Goal: Task Accomplishment & Management: Complete application form

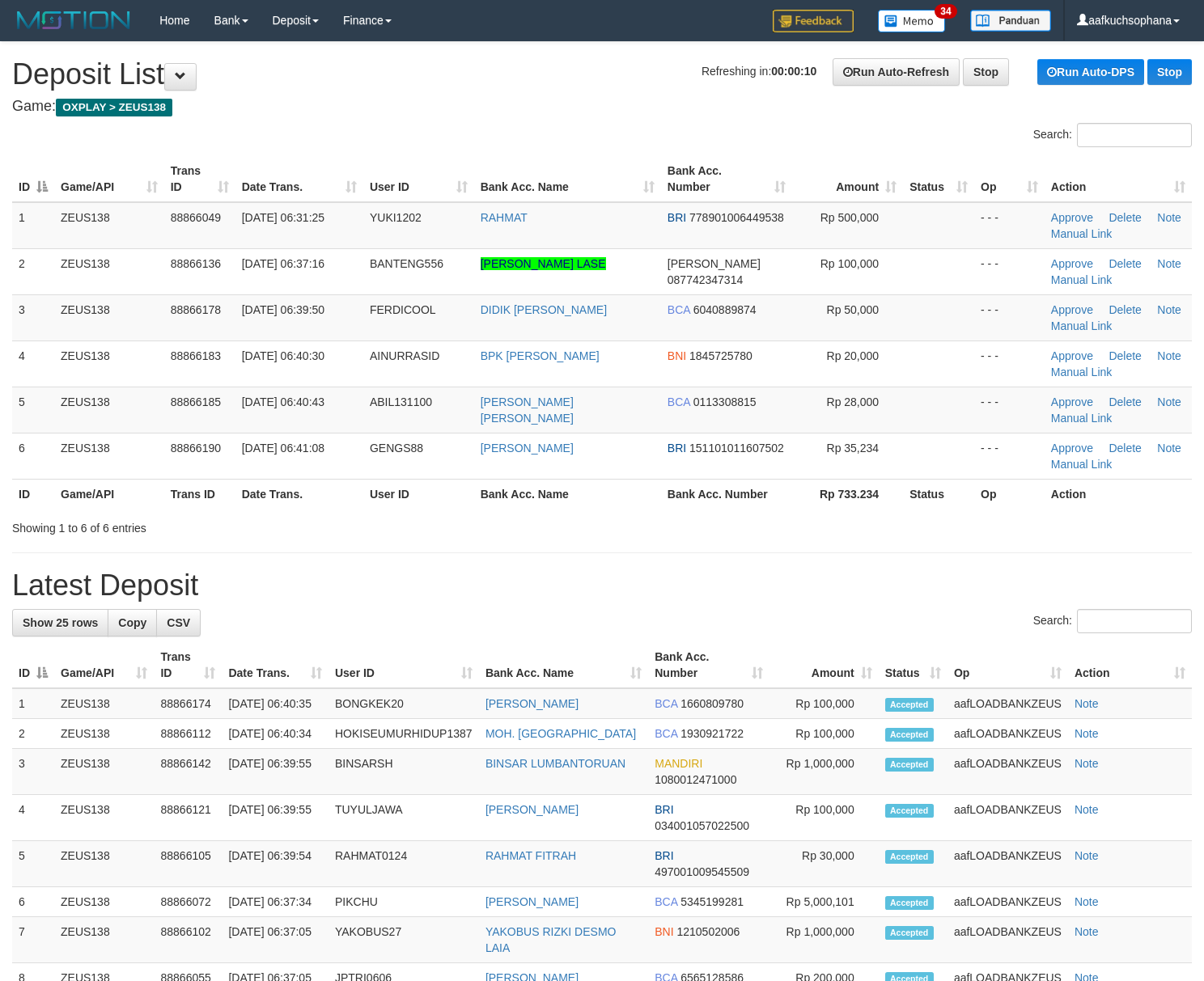
drag, startPoint x: 773, startPoint y: 521, endPoint x: 842, endPoint y: 531, distance: 69.7
click at [780, 521] on div "Showing 1 to 6 of 6 entries" at bounding box center [602, 525] width 1204 height 23
click at [699, 551] on div "**********" at bounding box center [602, 890] width 1204 height 1697
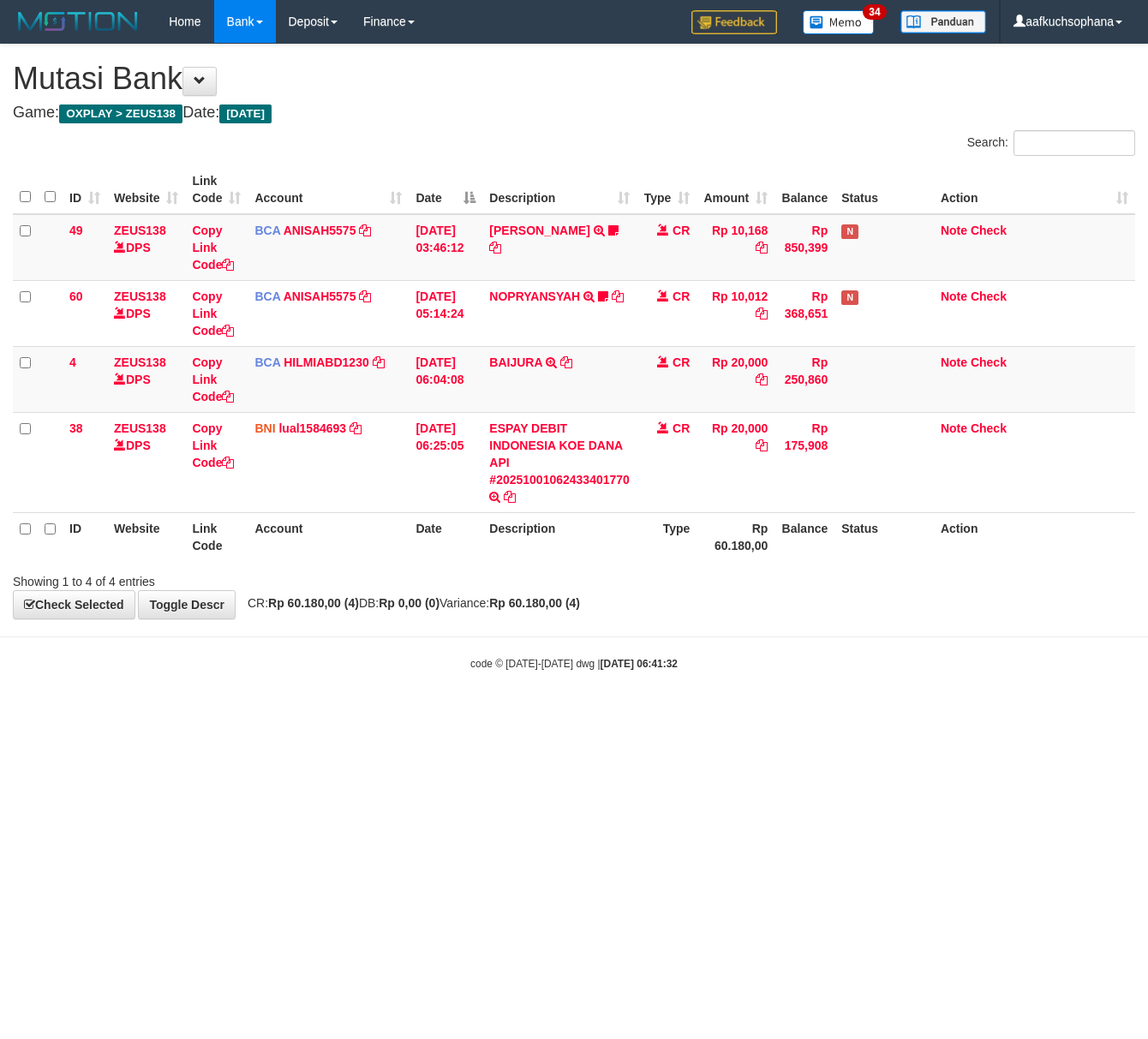
drag, startPoint x: 114, startPoint y: 731, endPoint x: 2, endPoint y: 697, distance: 117.0
click at [110, 715] on html "Toggle navigation Home Bank Account List Load By Website Group [OXPLAY] ZEUS138…" at bounding box center [574, 357] width 1148 height 715
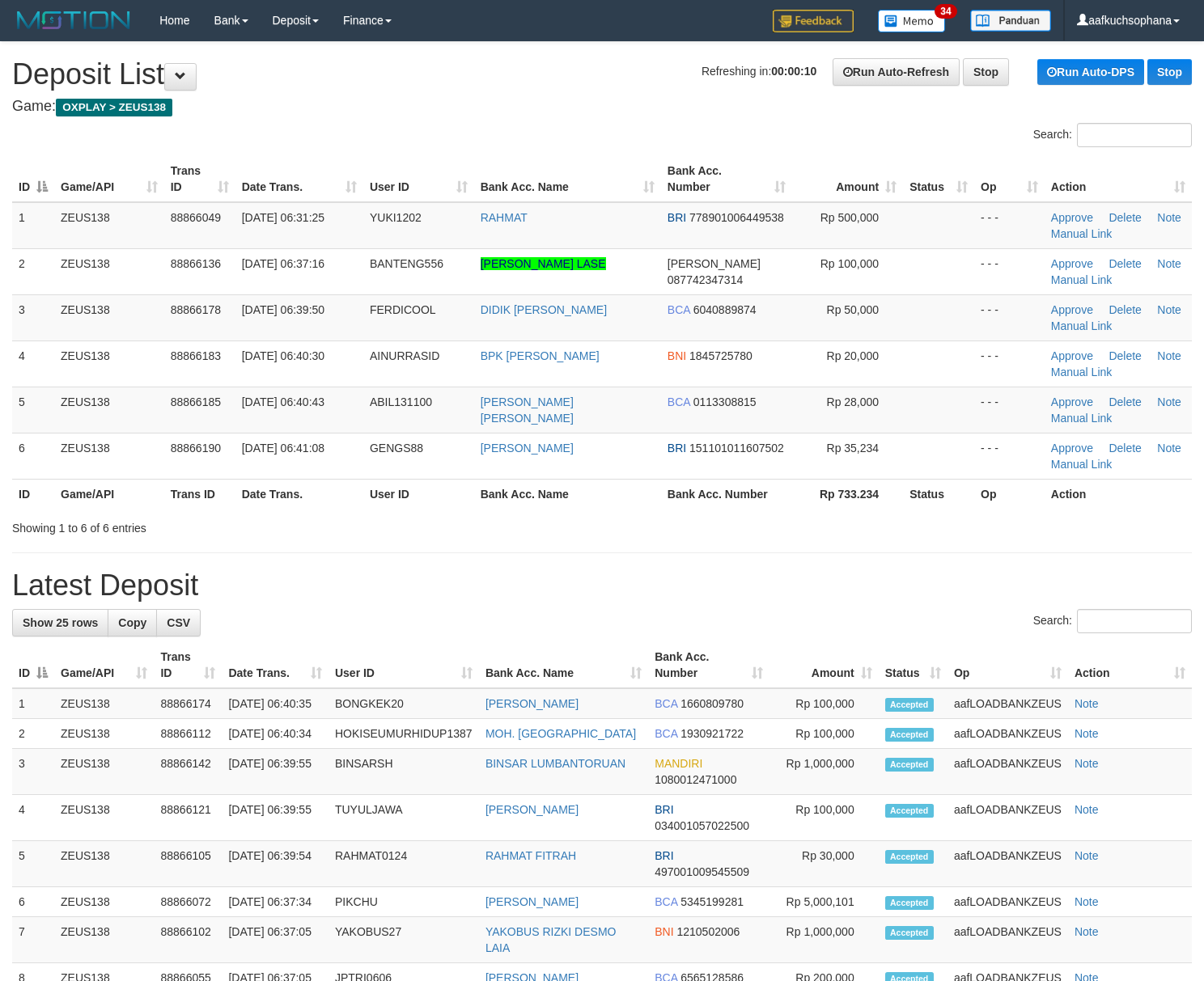
drag, startPoint x: 770, startPoint y: 584, endPoint x: 791, endPoint y: 581, distance: 21.2
click at [770, 584] on h1 "Latest Deposit" at bounding box center [601, 586] width 1179 height 33
click at [877, 616] on div "Search:" at bounding box center [601, 623] width 1179 height 28
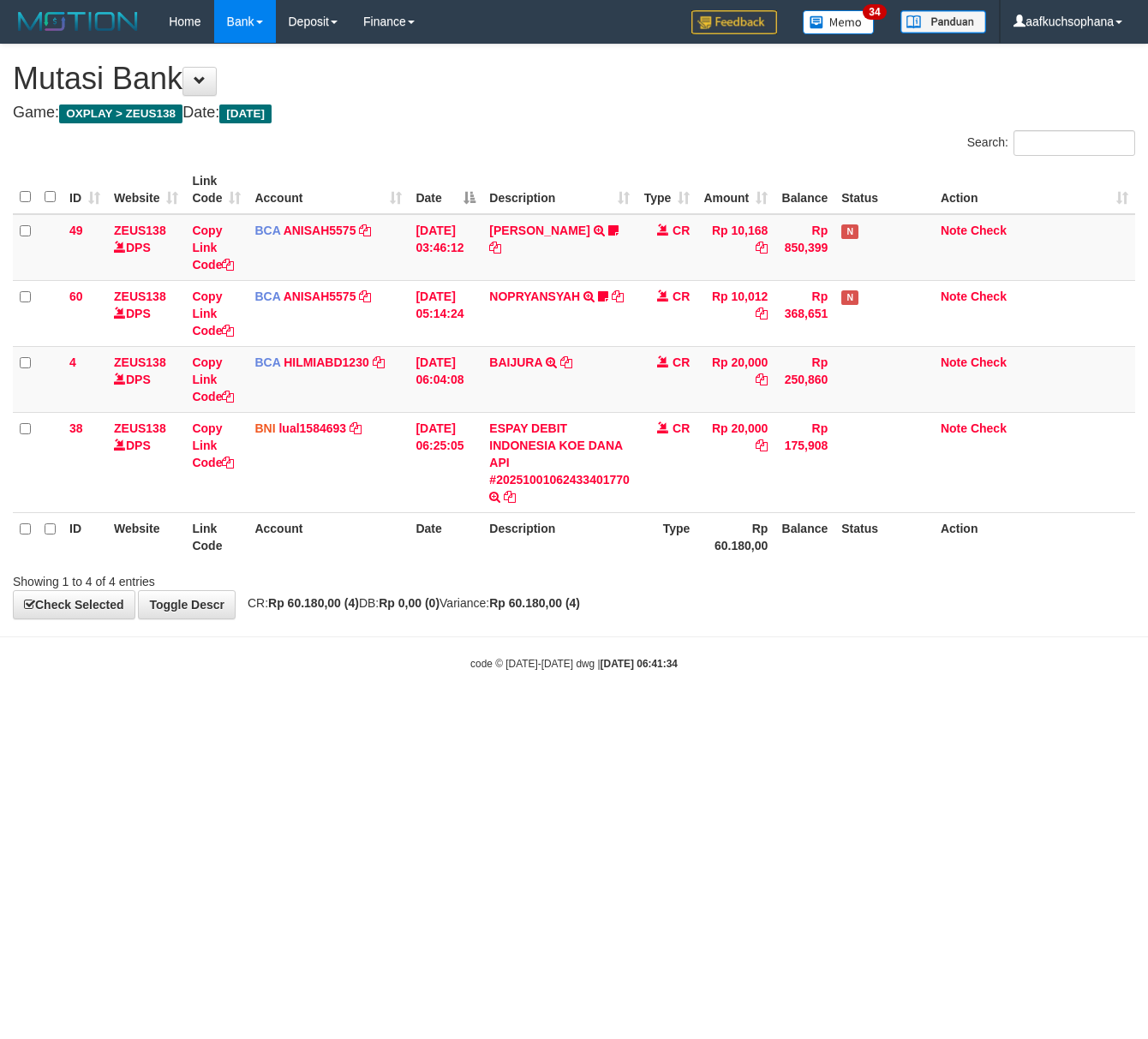
click at [473, 715] on html "Toggle navigation Home Bank Account List Load By Website Group [OXPLAY] ZEUS138…" at bounding box center [574, 357] width 1148 height 715
drag, startPoint x: 536, startPoint y: 889, endPoint x: 499, endPoint y: 878, distance: 38.6
click at [530, 715] on html "Toggle navigation Home Bank Account List Load By Website Group [OXPLAY] ZEUS138…" at bounding box center [574, 357] width 1148 height 715
drag, startPoint x: 0, startPoint y: 0, endPoint x: 593, endPoint y: 621, distance: 858.7
click at [679, 706] on body "Toggle navigation Home Bank Account List Load By Website Group [OXPLAY] ZEUS138…" at bounding box center [574, 357] width 1148 height 715
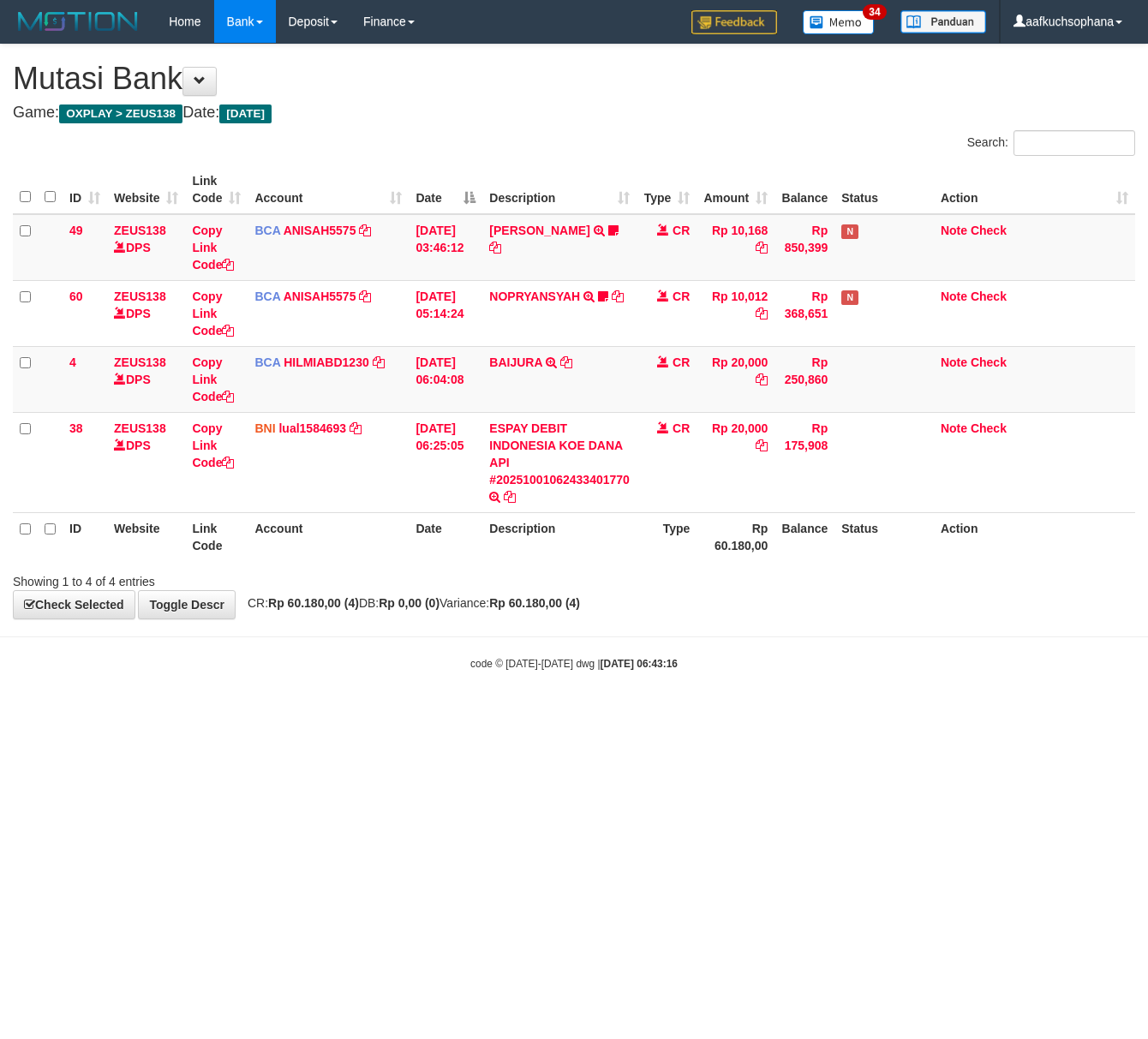
click at [941, 715] on html "Toggle navigation Home Bank Account List Load By Website Group [OXPLAY] ZEUS138…" at bounding box center [574, 357] width 1148 height 715
click at [950, 715] on html "Toggle navigation Home Bank Account List Load By Website Group [OXPLAY] ZEUS138…" at bounding box center [574, 357] width 1148 height 715
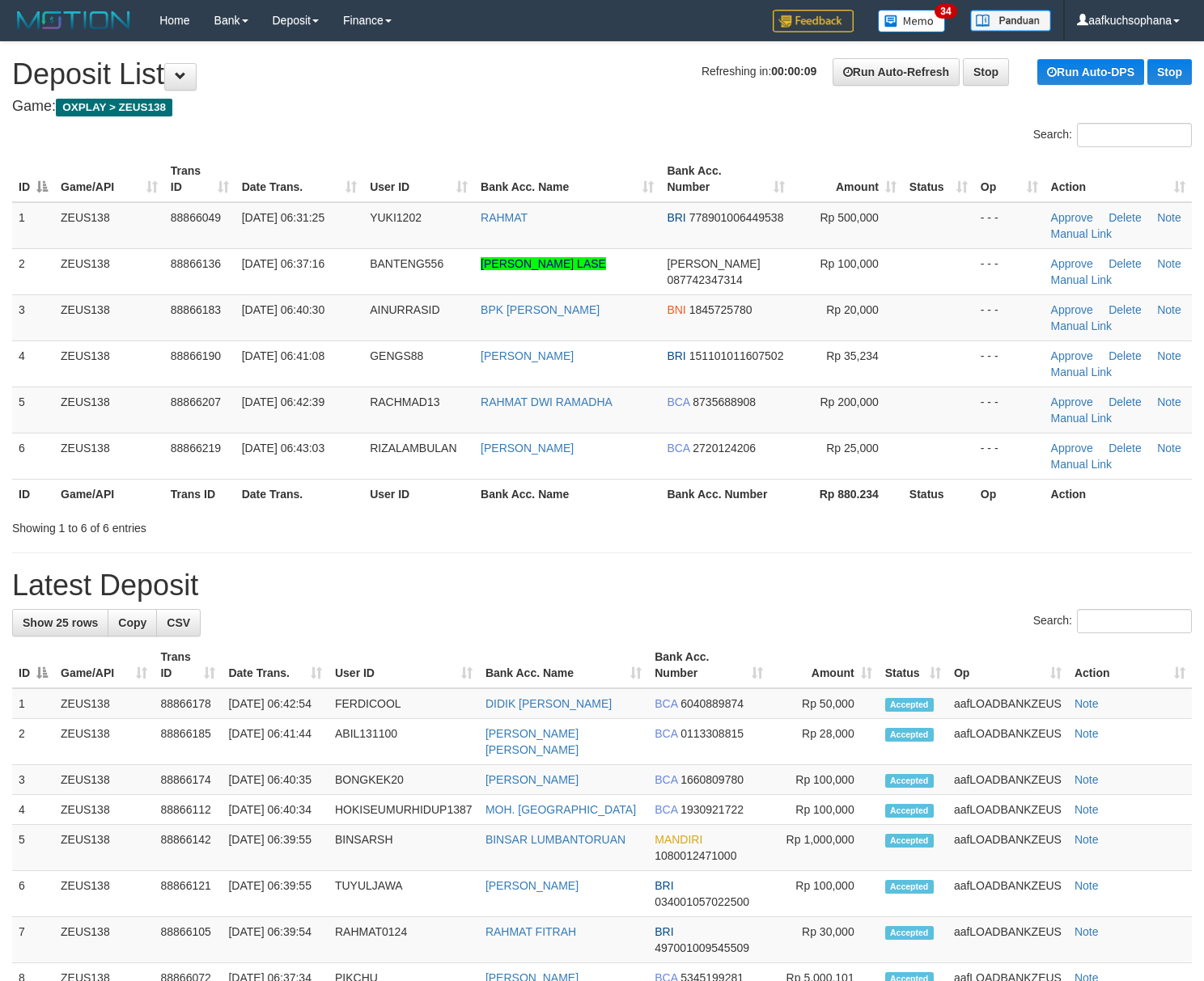
click at [936, 561] on div "**********" at bounding box center [602, 890] width 1204 height 1697
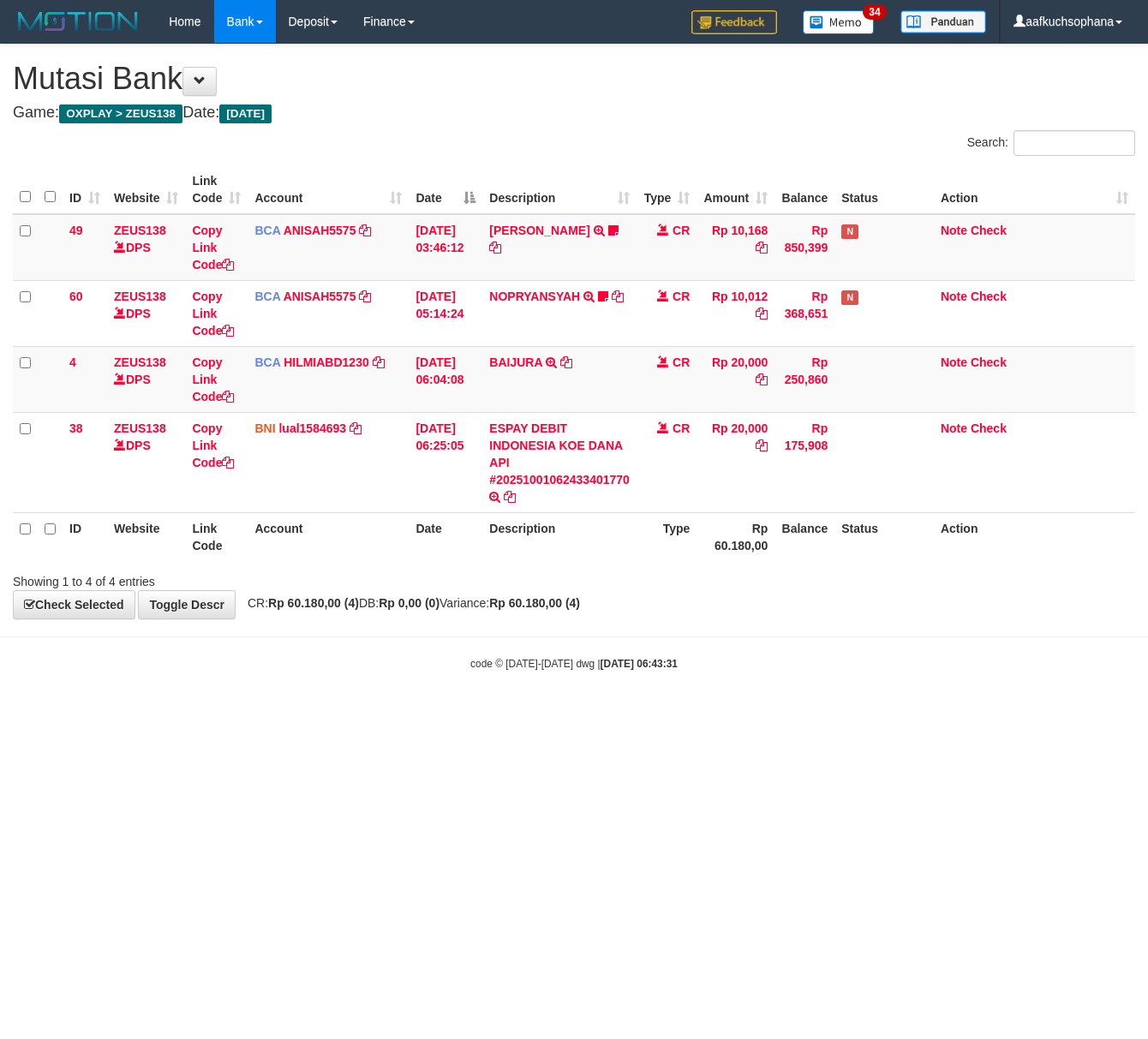
click at [675, 715] on html "Toggle navigation Home Bank Account List Load By Website Group [OXPLAY] ZEUS138…" at bounding box center [574, 357] width 1148 height 715
click at [543, 715] on html "Toggle navigation Home Bank Account List Load By Website Group [OXPLAY] ZEUS138…" at bounding box center [574, 357] width 1148 height 715
click at [542, 715] on html "Toggle navigation Home Bank Account List Load By Website Group [OXPLAY] ZEUS138…" at bounding box center [574, 357] width 1148 height 715
click at [762, 715] on html "Toggle navigation Home Bank Account List Load By Website Group [OXPLAY] ZEUS138…" at bounding box center [574, 357] width 1148 height 715
click at [696, 715] on html "Toggle navigation Home Bank Account List Load By Website Group [OXPLAY] ZEUS138…" at bounding box center [574, 357] width 1148 height 715
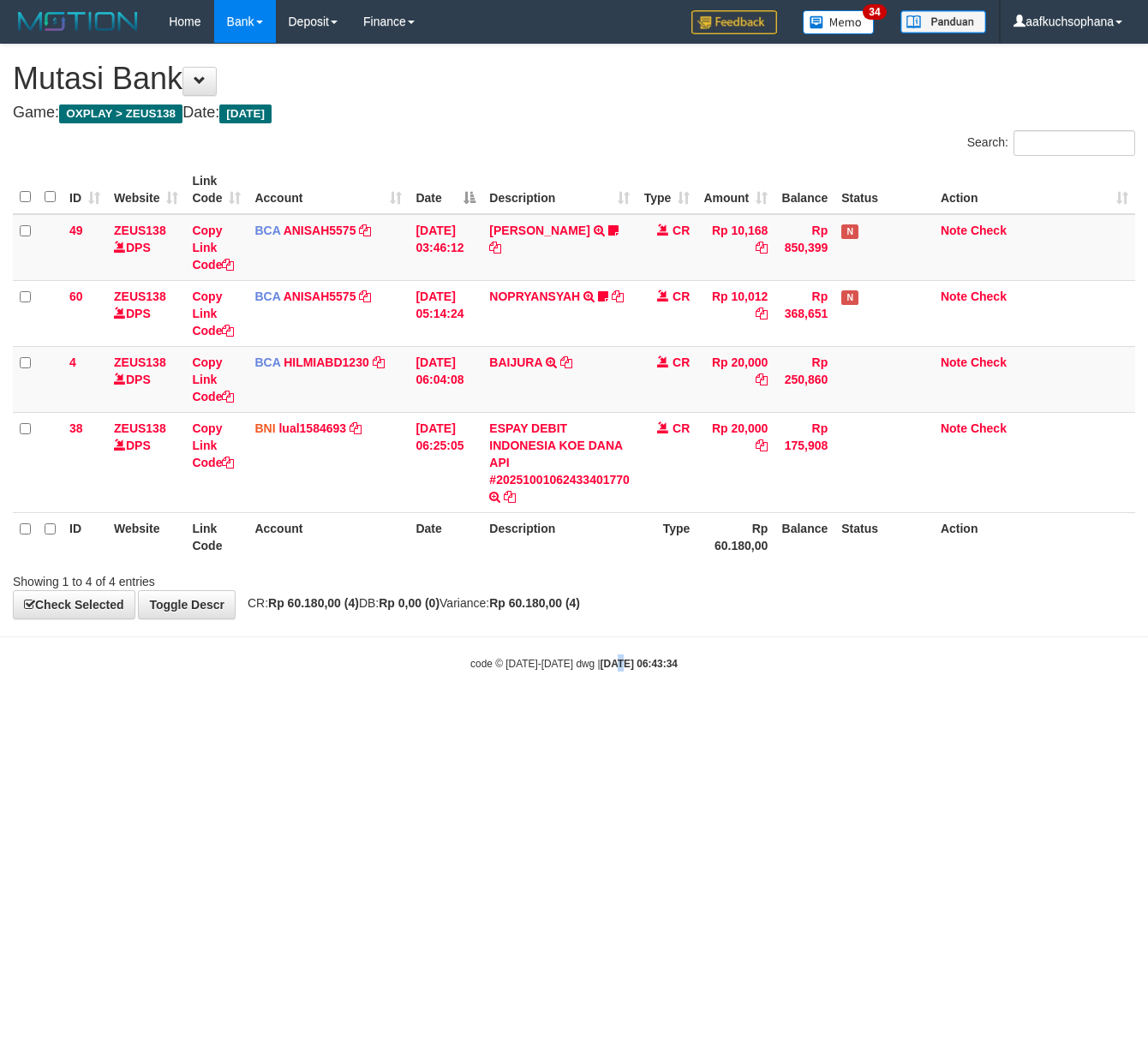
drag, startPoint x: 598, startPoint y: 807, endPoint x: 601, endPoint y: 820, distance: 13.3
click at [601, 715] on html "Toggle navigation Home Bank Account List Load By Website Group [OXPLAY] ZEUS138…" at bounding box center [574, 357] width 1148 height 715
drag, startPoint x: 546, startPoint y: 789, endPoint x: 497, endPoint y: 828, distance: 62.6
click at [512, 715] on html "Toggle navigation Home Bank Account List Load By Website Group [OXPLAY] ZEUS138…" at bounding box center [574, 357] width 1148 height 715
drag, startPoint x: 450, startPoint y: 813, endPoint x: 433, endPoint y: 809, distance: 17.5
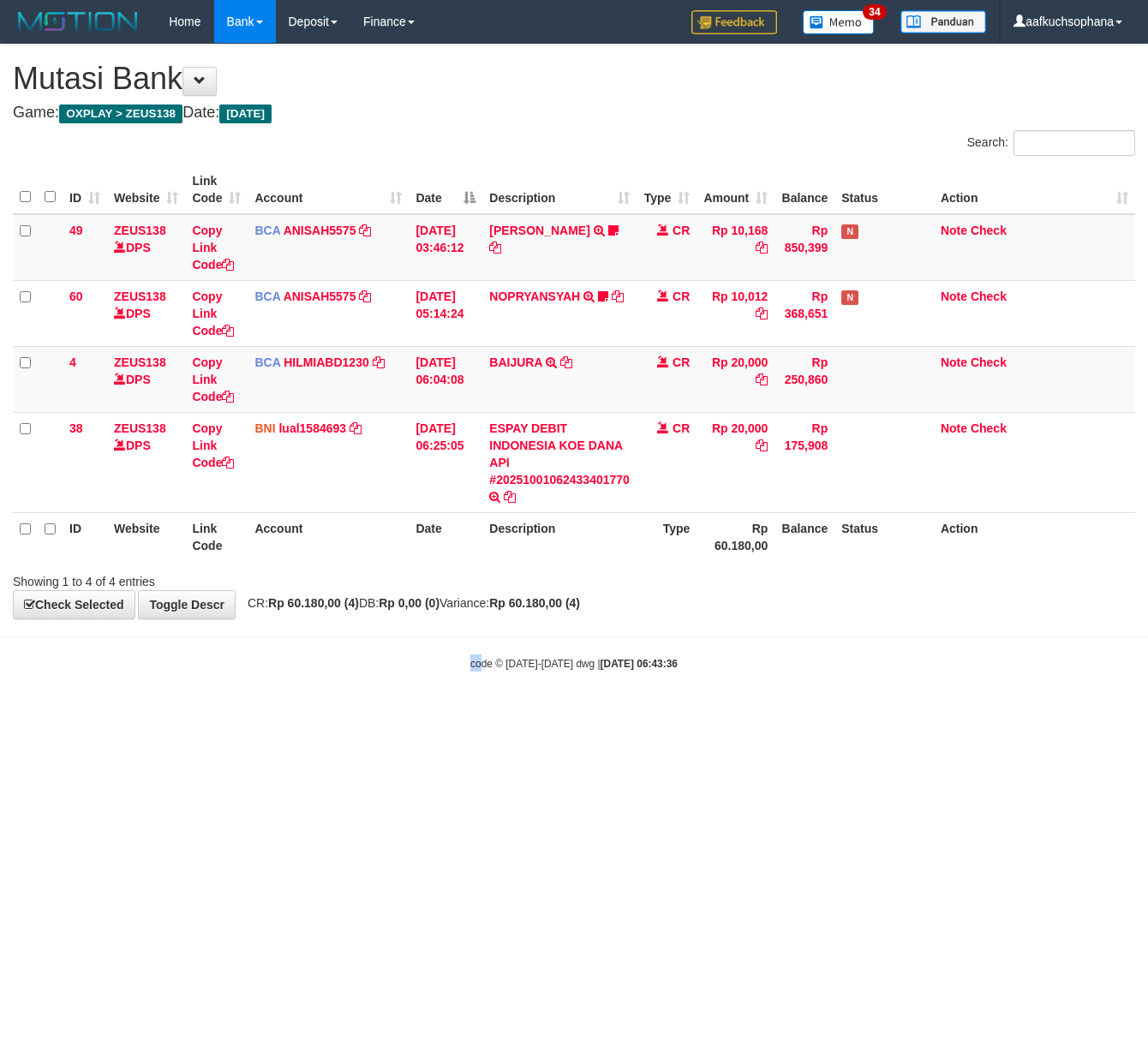
click at [446, 715] on html "Toggle navigation Home Bank Account List Load By Website Group [OXPLAY] ZEUS138…" at bounding box center [574, 357] width 1148 height 715
drag, startPoint x: 0, startPoint y: 0, endPoint x: 251, endPoint y: 764, distance: 804.2
click at [257, 715] on html "Toggle navigation Home Bank Account List Load By Website Group [OXPLAY] ZEUS138…" at bounding box center [574, 357] width 1148 height 715
drag, startPoint x: 460, startPoint y: 821, endPoint x: 444, endPoint y: 813, distance: 17.9
click at [456, 715] on html "Toggle navigation Home Bank Account List Load By Website Group [OXPLAY] ZEUS138…" at bounding box center [574, 357] width 1148 height 715
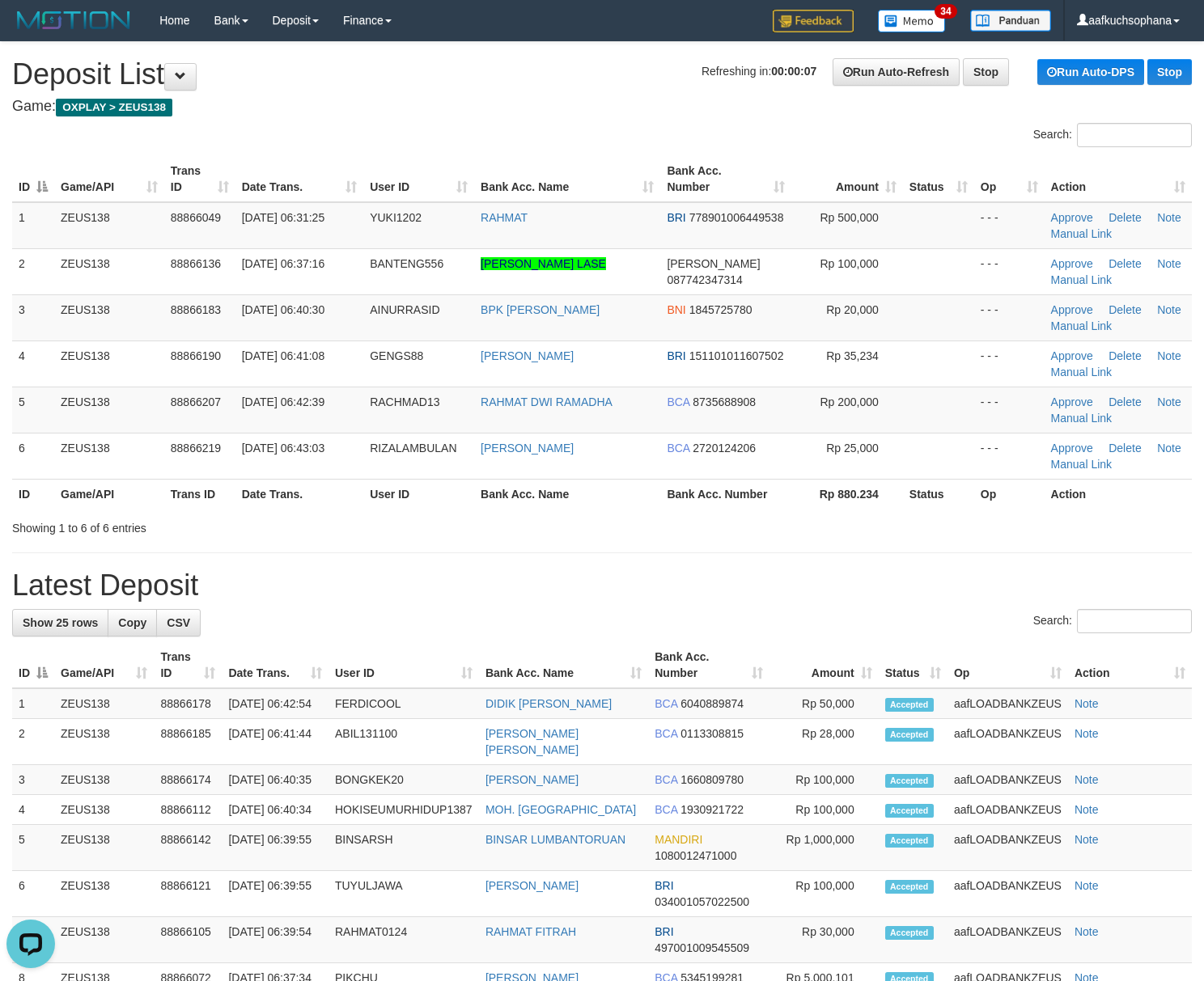
drag, startPoint x: 884, startPoint y: 592, endPoint x: 1213, endPoint y: 626, distance: 330.8
click at [1046, 611] on div "**********" at bounding box center [602, 890] width 1204 height 1697
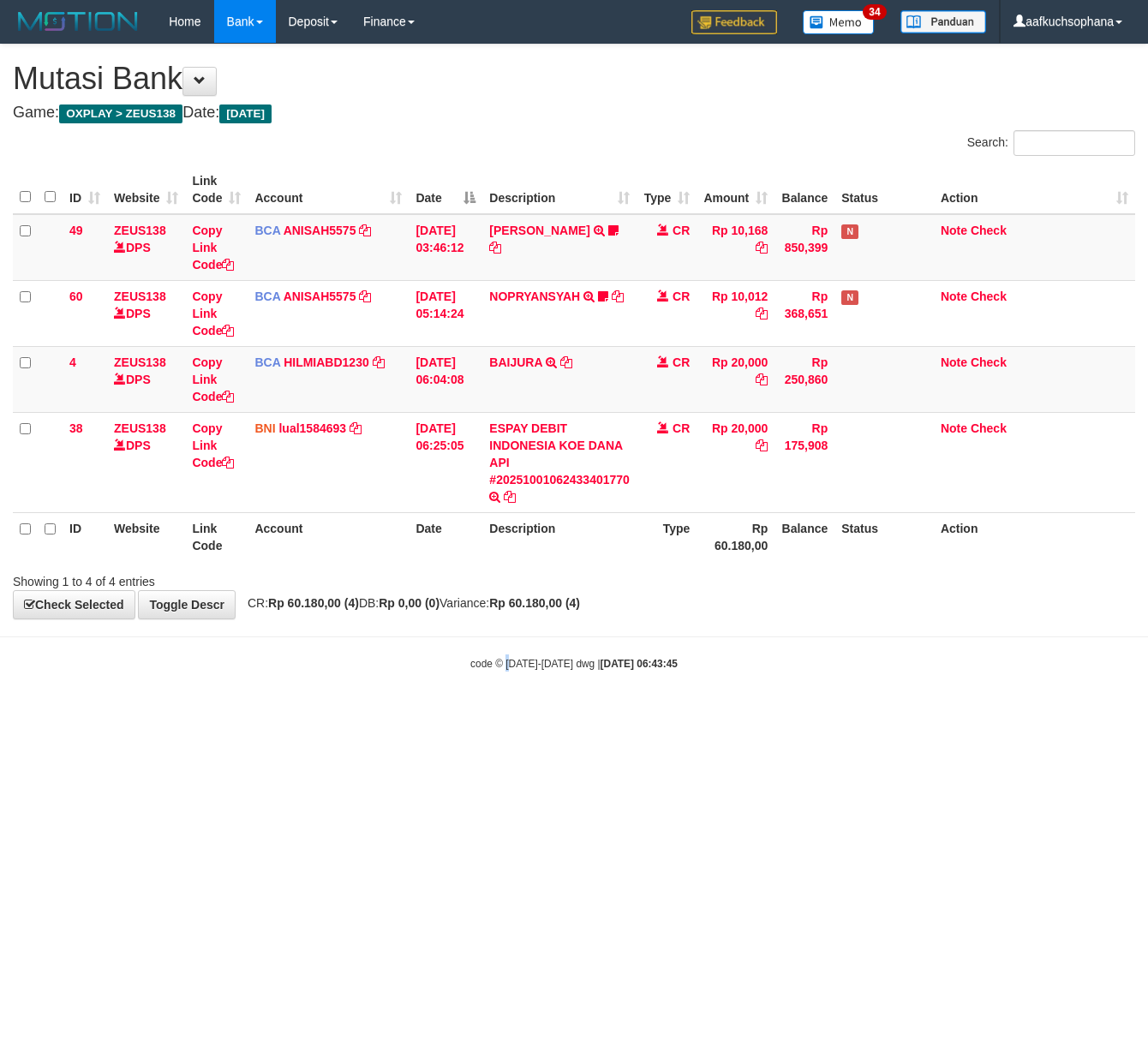
click at [508, 700] on body "Toggle navigation Home Bank Account List Load By Website Group [OXPLAY] ZEUS138…" at bounding box center [574, 357] width 1148 height 715
click at [553, 715] on html "Toggle navigation Home Bank Account List Load By Website Group [OXPLAY] ZEUS138…" at bounding box center [574, 357] width 1148 height 715
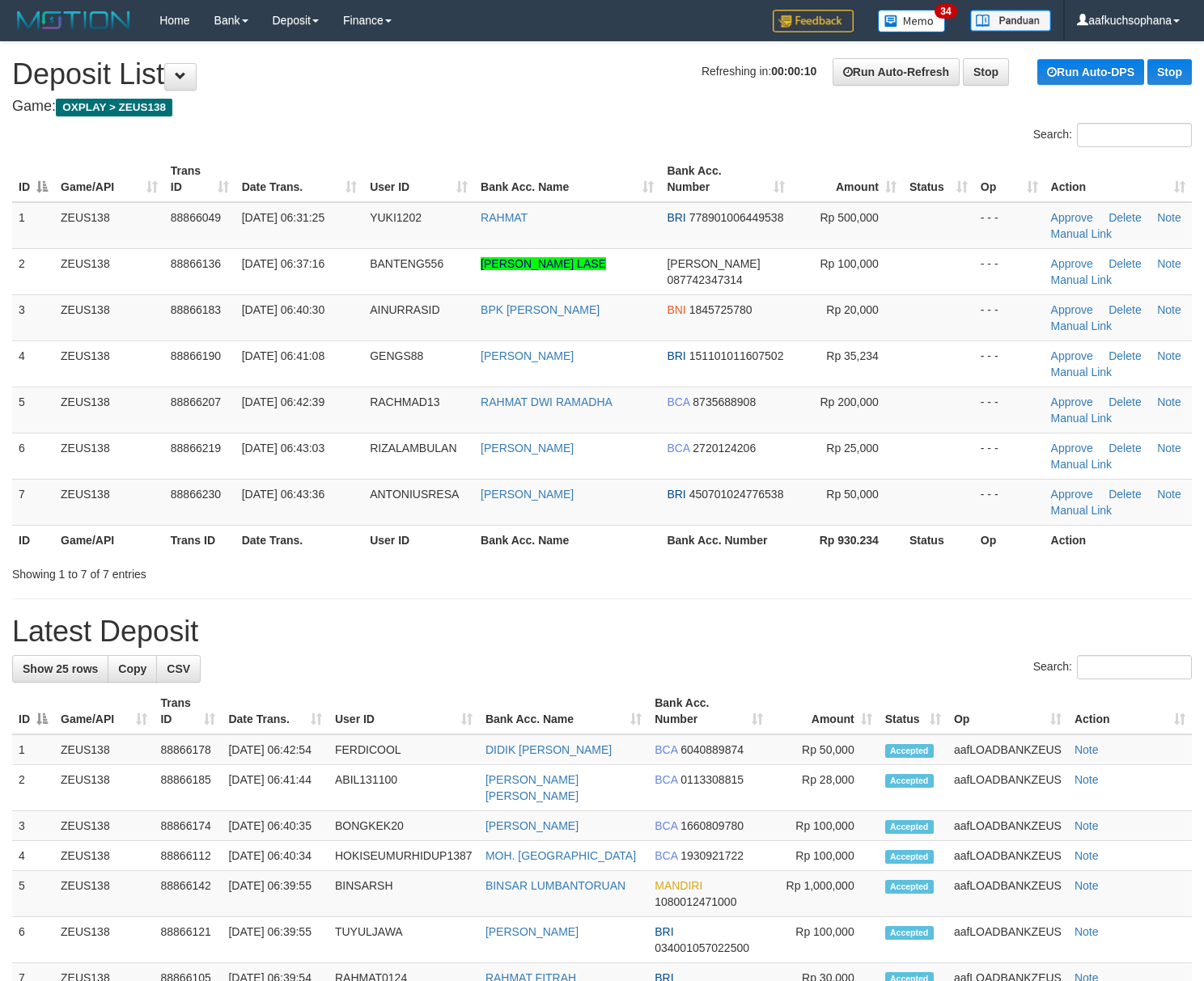
drag, startPoint x: 967, startPoint y: 580, endPoint x: 1053, endPoint y: 594, distance: 87.1
click at [972, 580] on div "Showing 1 to 7 of 7 entries" at bounding box center [602, 571] width 1204 height 23
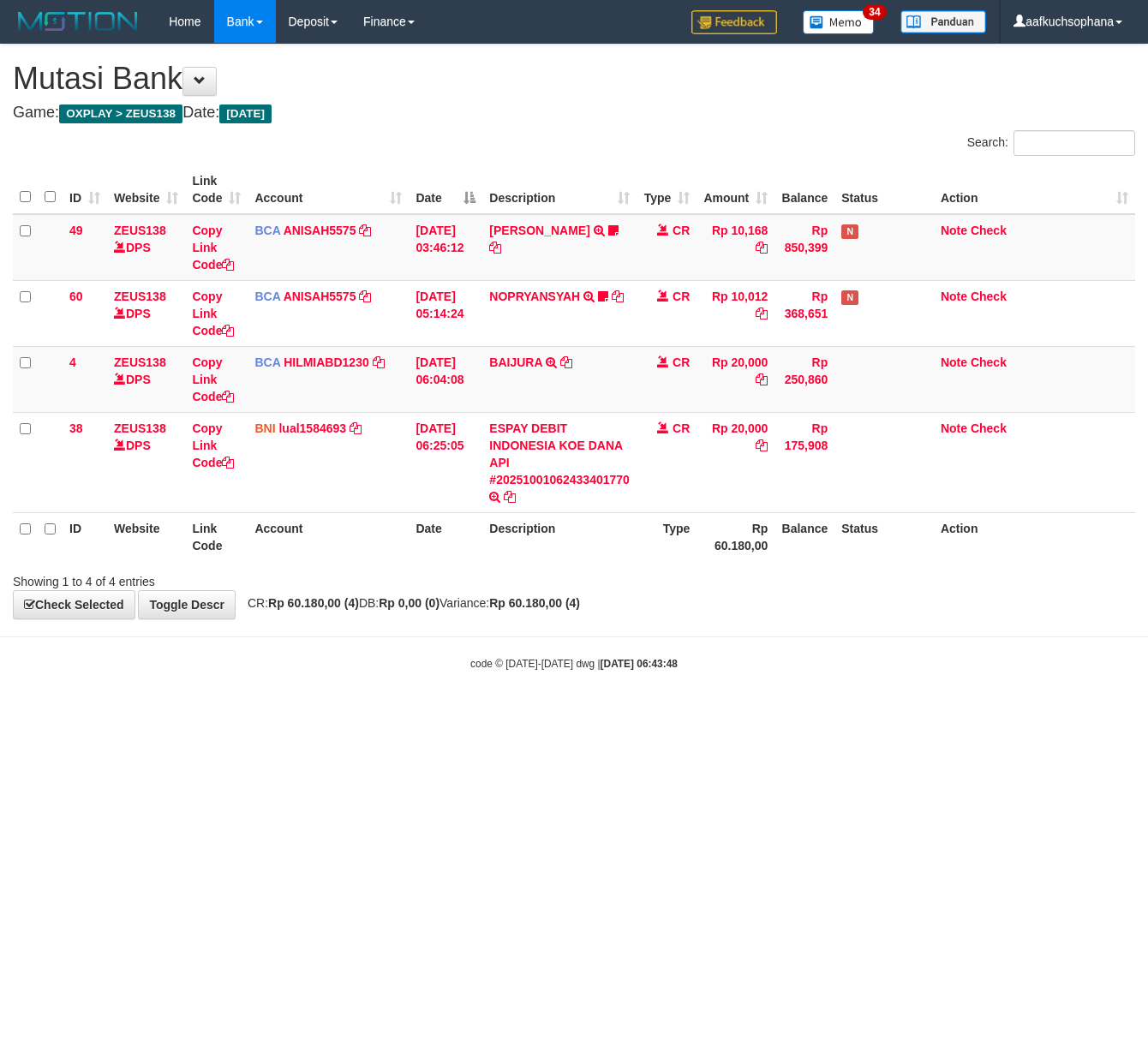
click at [402, 715] on html "Toggle navigation Home Bank Account List Load By Website Group [OXPLAY] ZEUS138…" at bounding box center [574, 357] width 1148 height 715
click at [406, 715] on html "Toggle navigation Home Bank Account List Load By Website Group [OXPLAY] ZEUS138…" at bounding box center [574, 357] width 1148 height 715
click at [405, 715] on html "Toggle navigation Home Bank Account List Load By Website Group [OXPLAY] ZEUS138…" at bounding box center [574, 357] width 1148 height 715
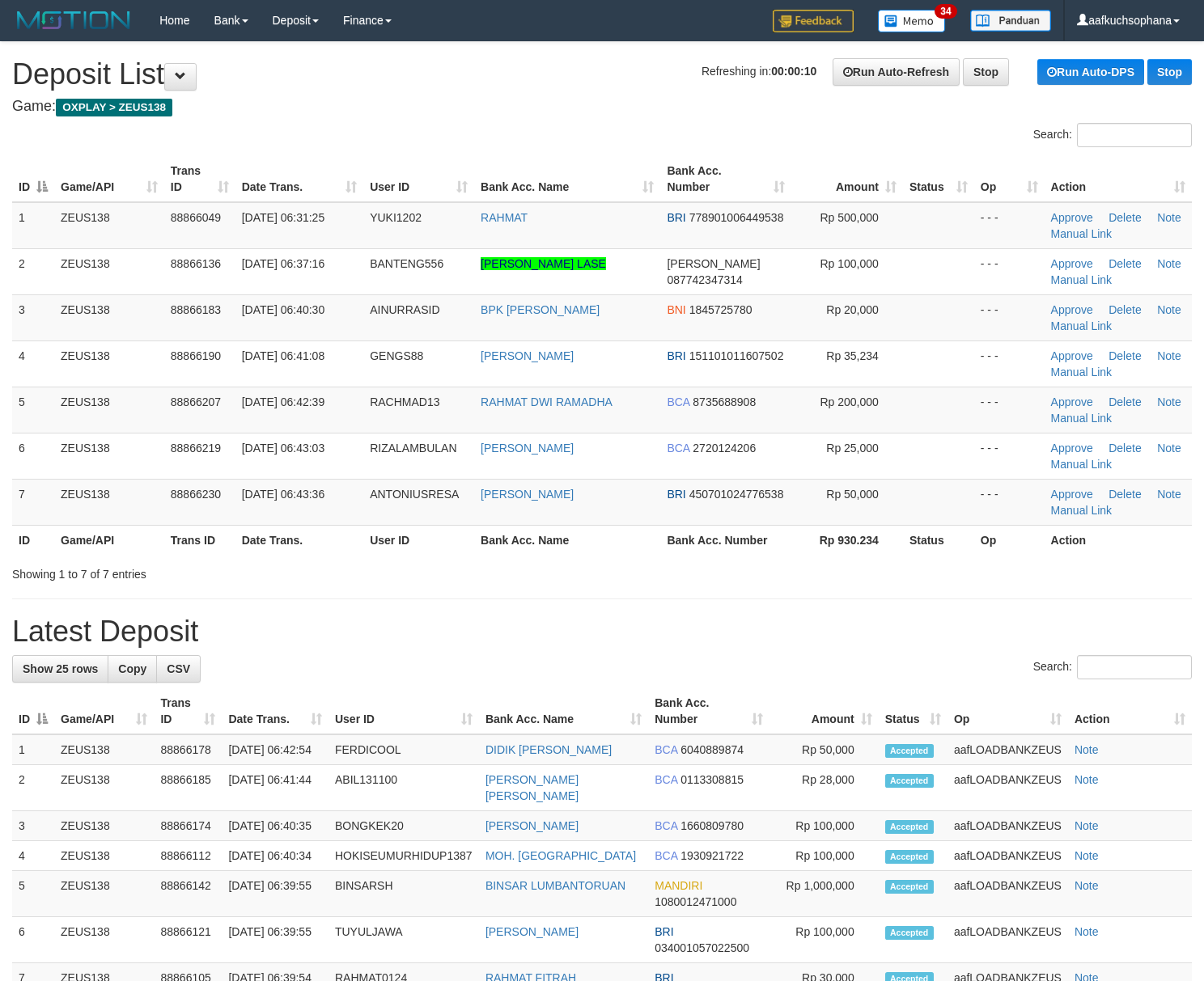
drag, startPoint x: 904, startPoint y: 577, endPoint x: 1071, endPoint y: 635, distance: 176.8
click at [903, 580] on div "**********" at bounding box center [602, 914] width 1204 height 1743
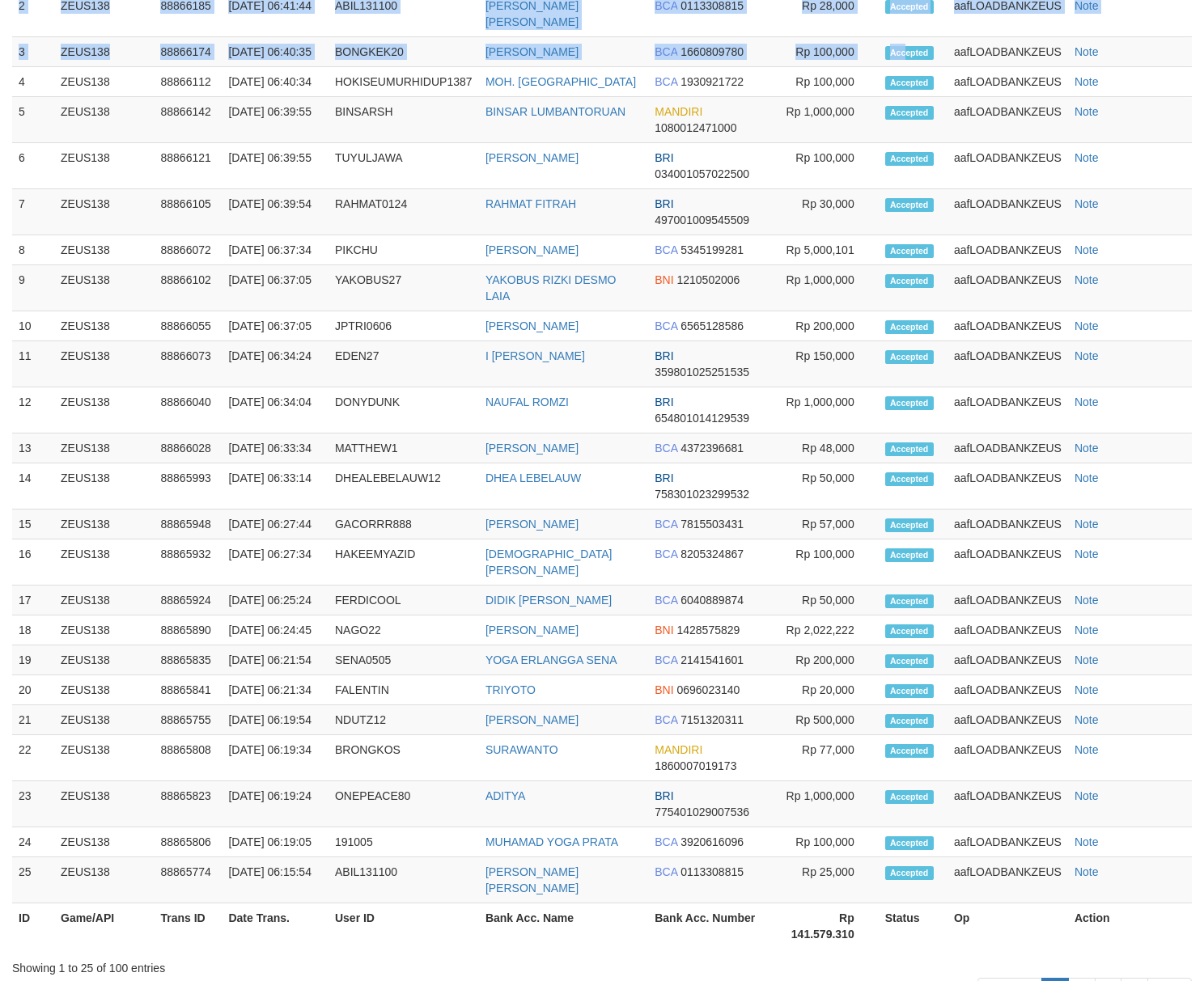
scroll to position [1113, 0]
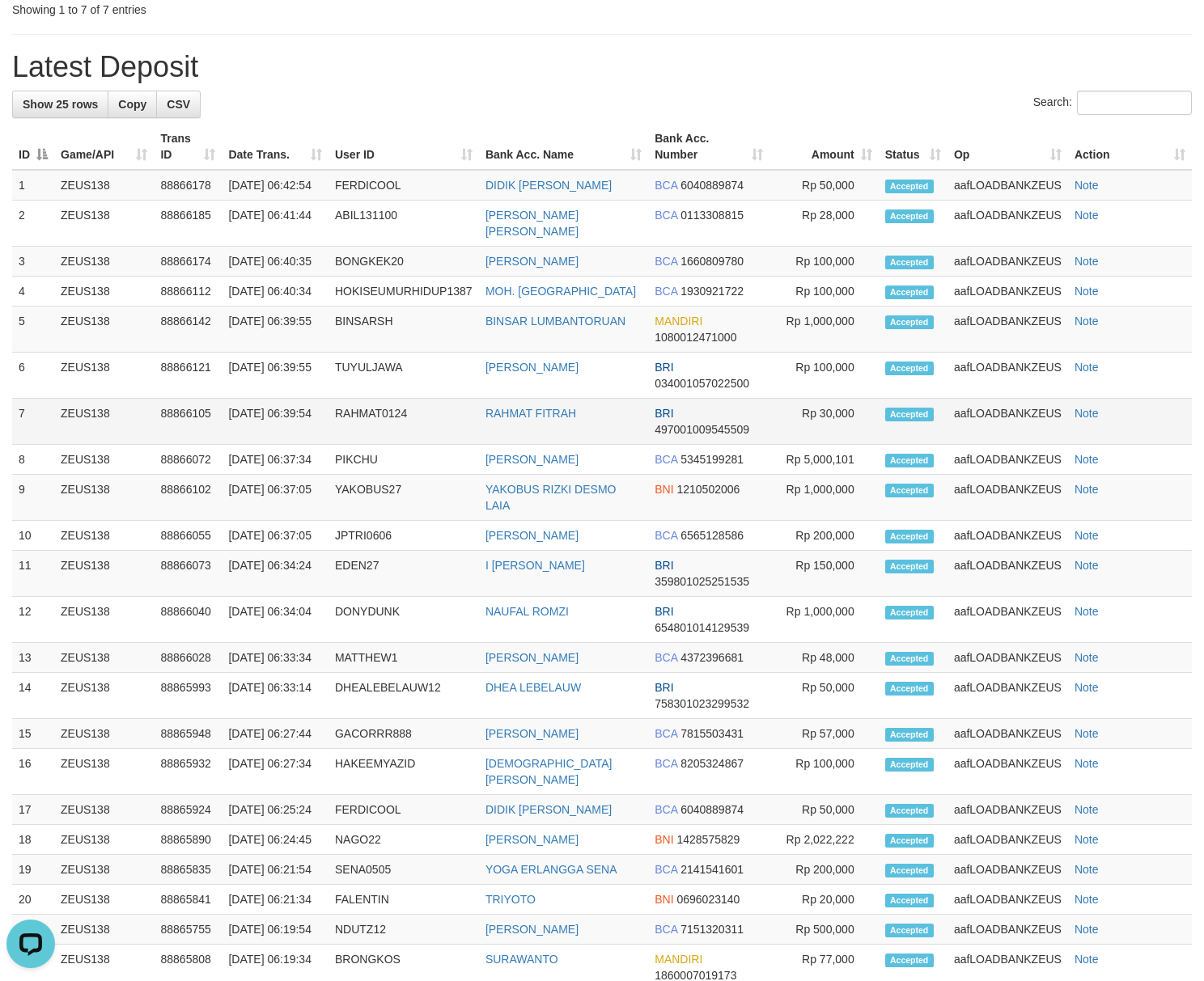
scroll to position [358, 0]
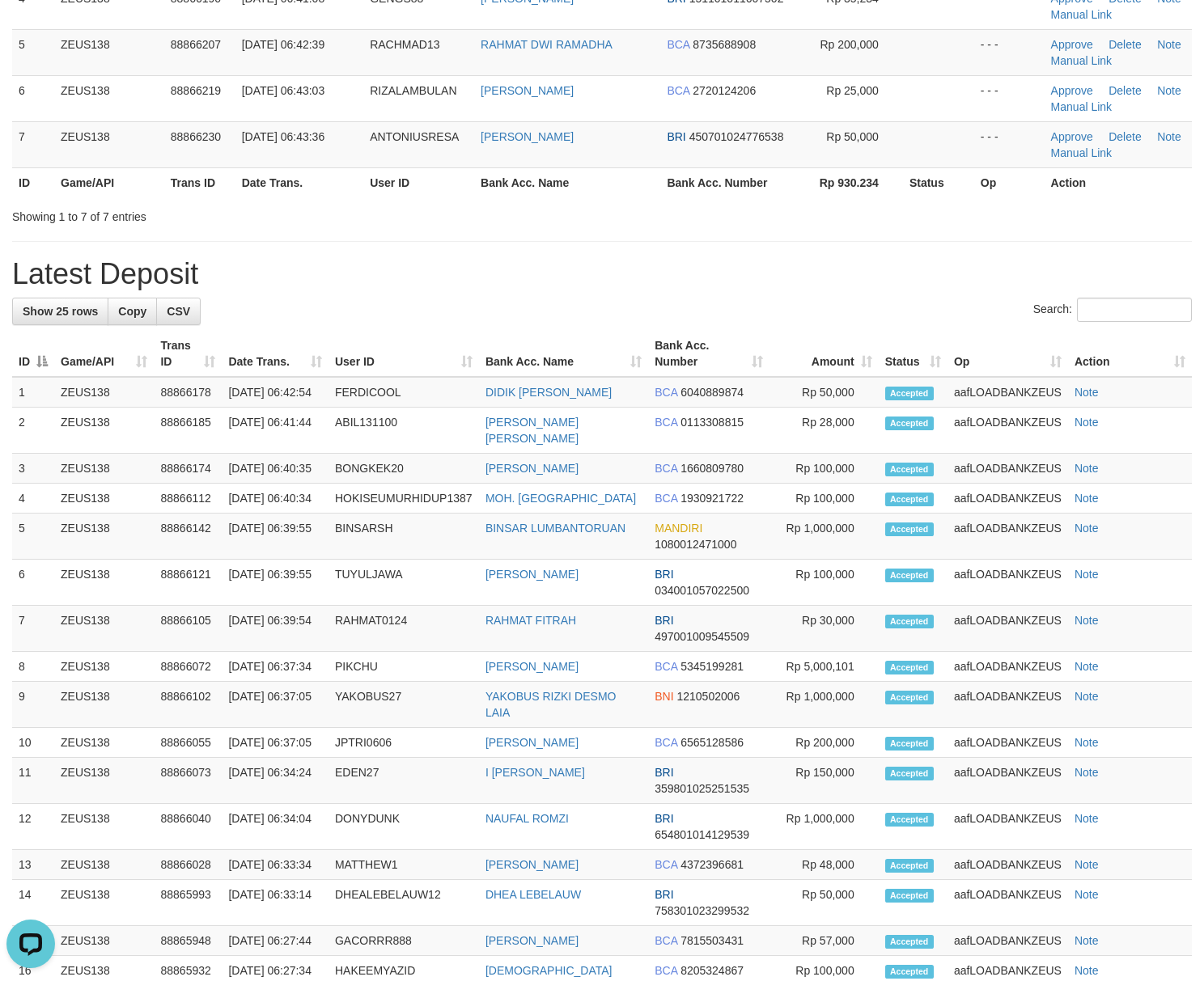
drag, startPoint x: 633, startPoint y: 296, endPoint x: 642, endPoint y: 301, distance: 10.3
click at [635, 298] on div "**********" at bounding box center [602, 557] width 1204 height 1743
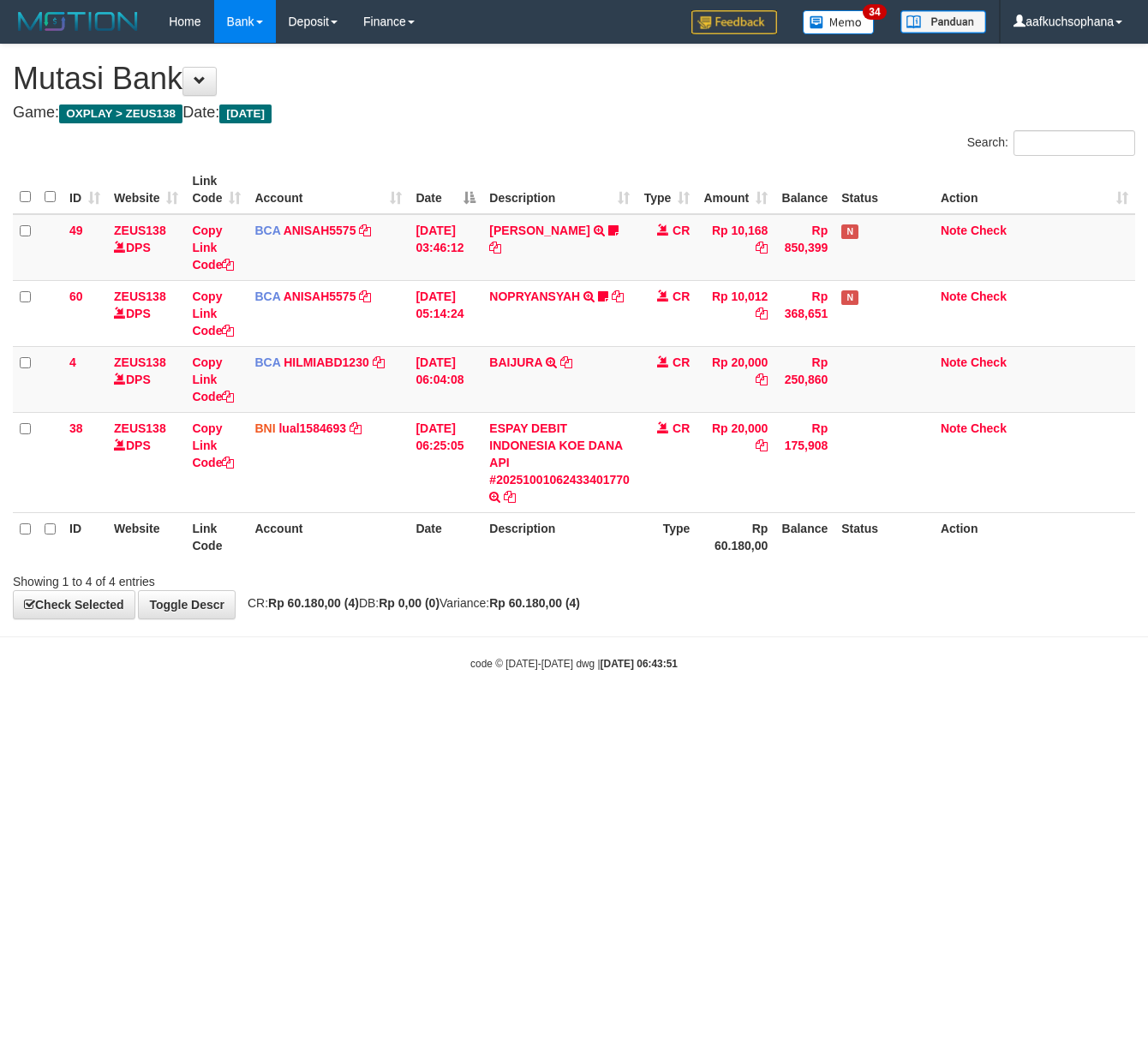
click at [348, 715] on html "Toggle navigation Home Bank Account List Load By Website Group [OXPLAY] ZEUS138…" at bounding box center [574, 357] width 1148 height 715
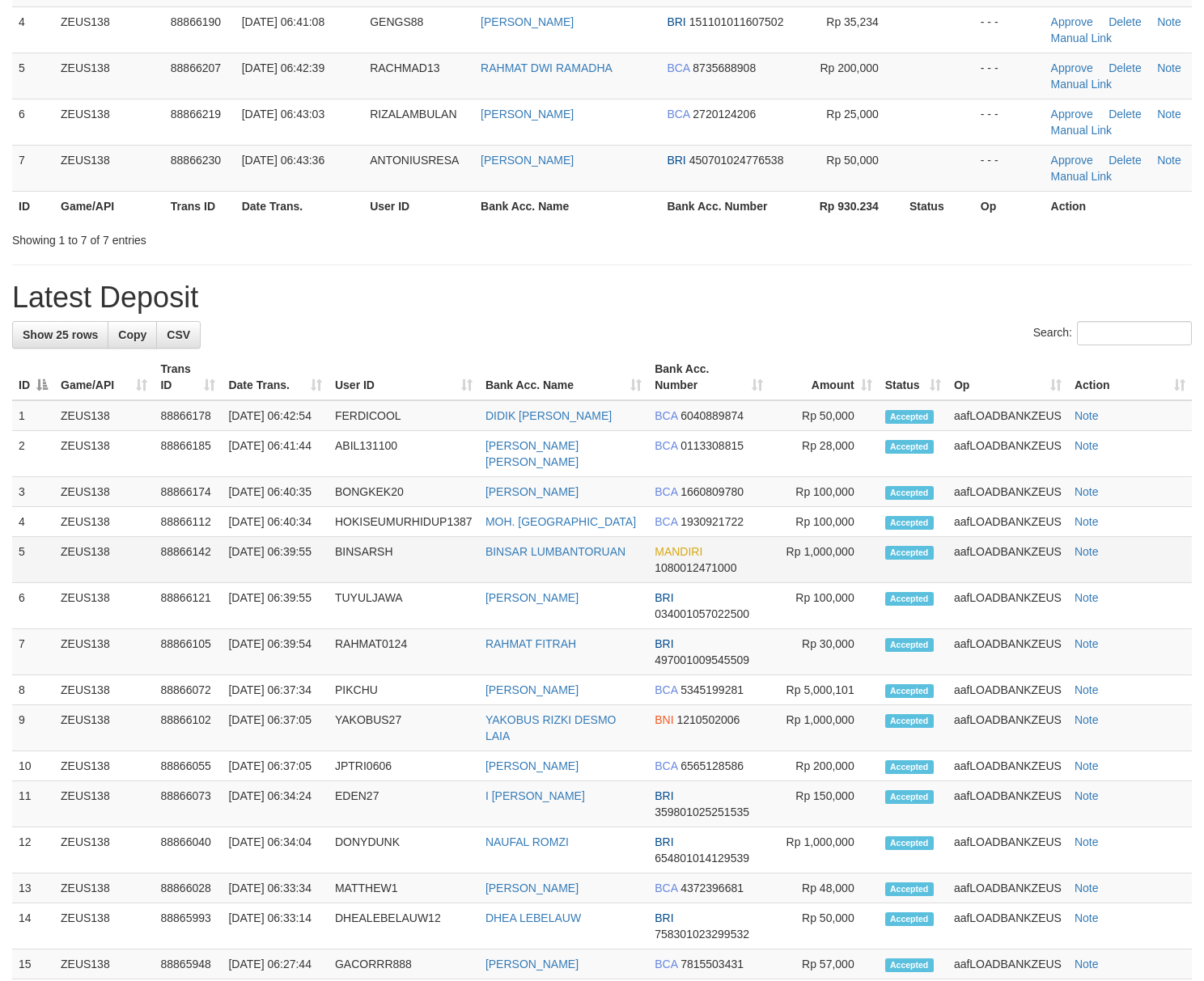
scroll to position [111, 0]
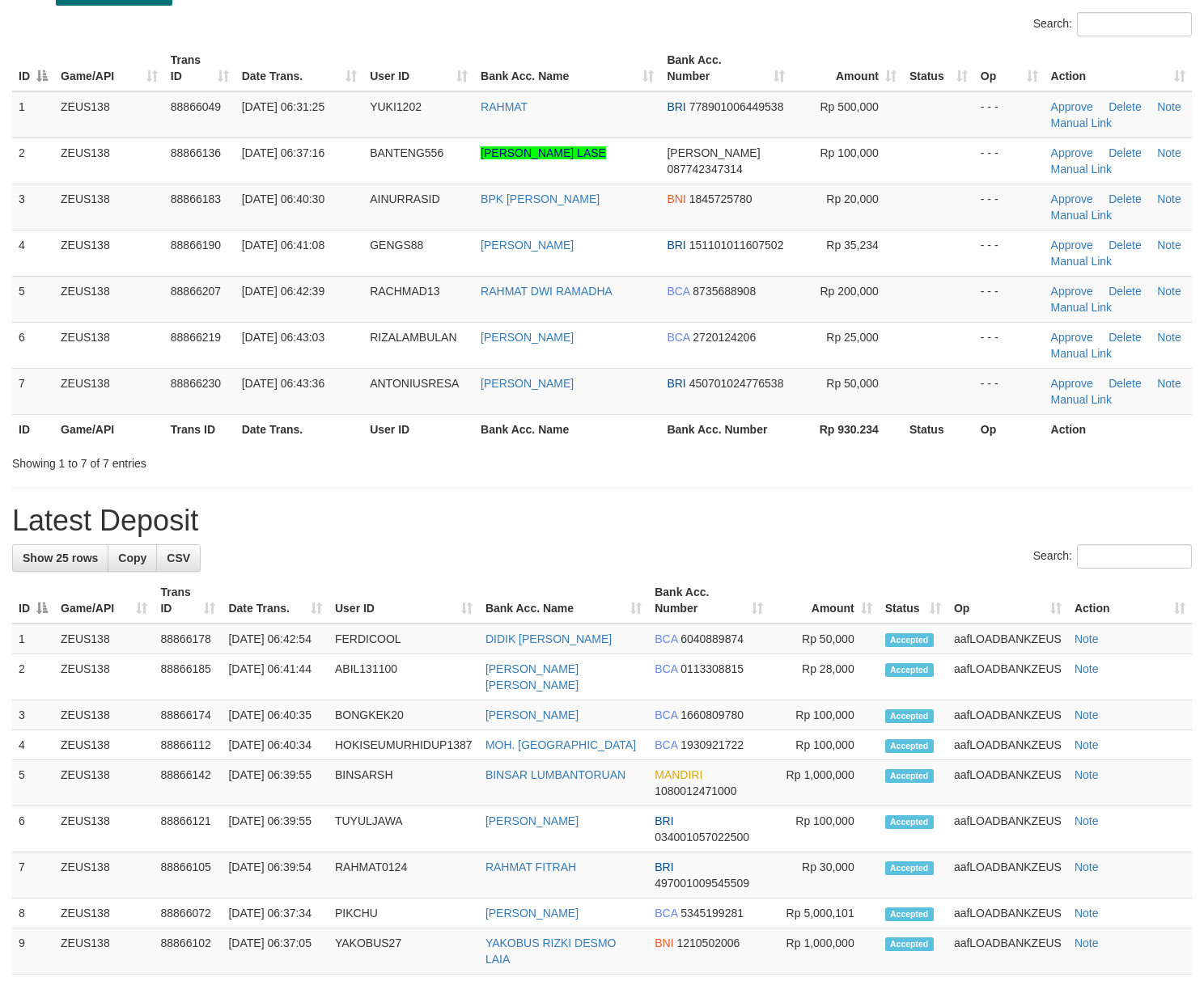
drag, startPoint x: 879, startPoint y: 493, endPoint x: 913, endPoint y: 513, distance: 39.4
click at [885, 500] on div "**********" at bounding box center [602, 803] width 1204 height 1743
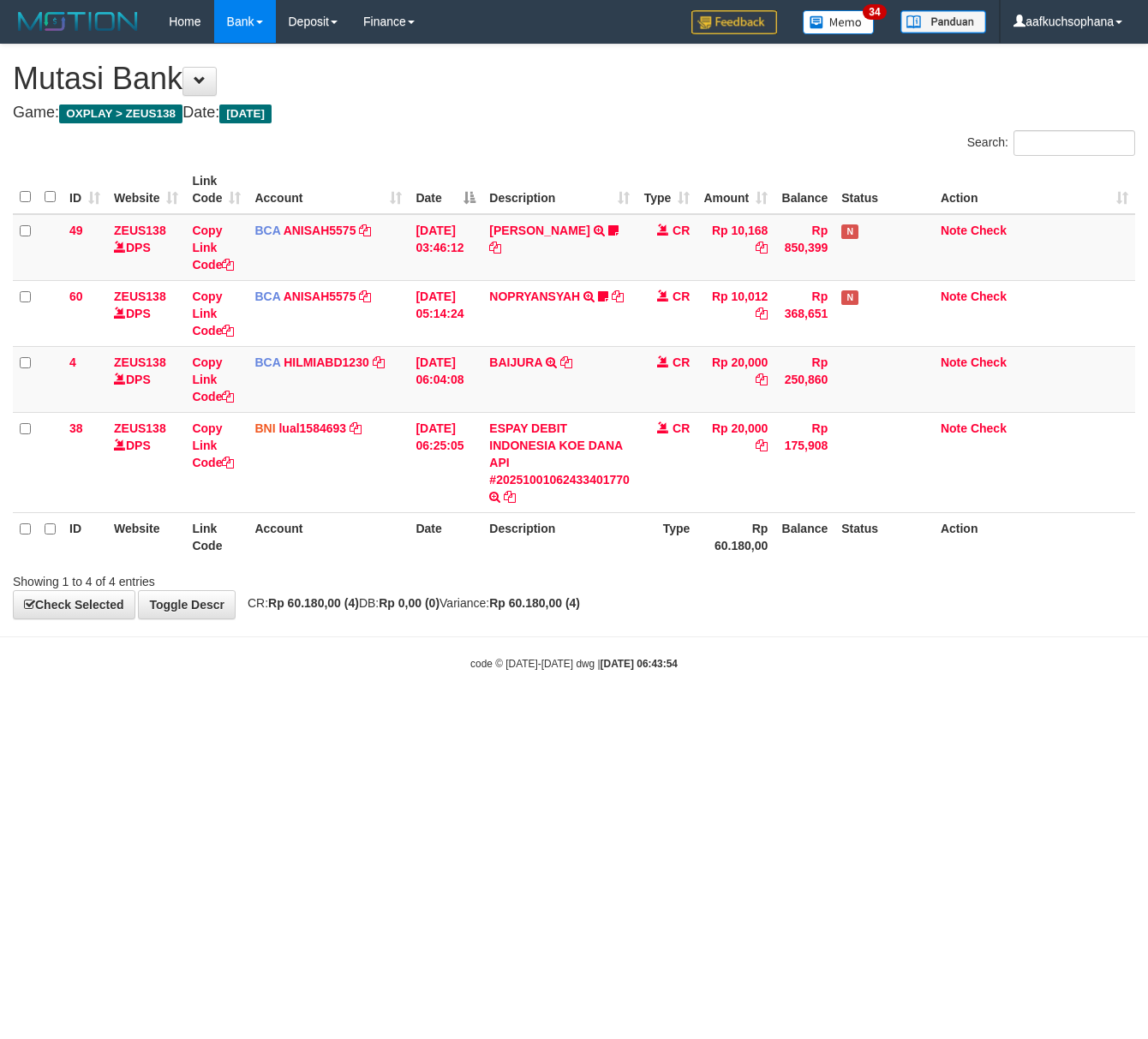
drag, startPoint x: 456, startPoint y: 699, endPoint x: 435, endPoint y: 687, distance: 24.2
click at [451, 697] on body "Toggle navigation Home Bank Account List Load By Website Group [OXPLAY] ZEUS138…" at bounding box center [574, 357] width 1148 height 715
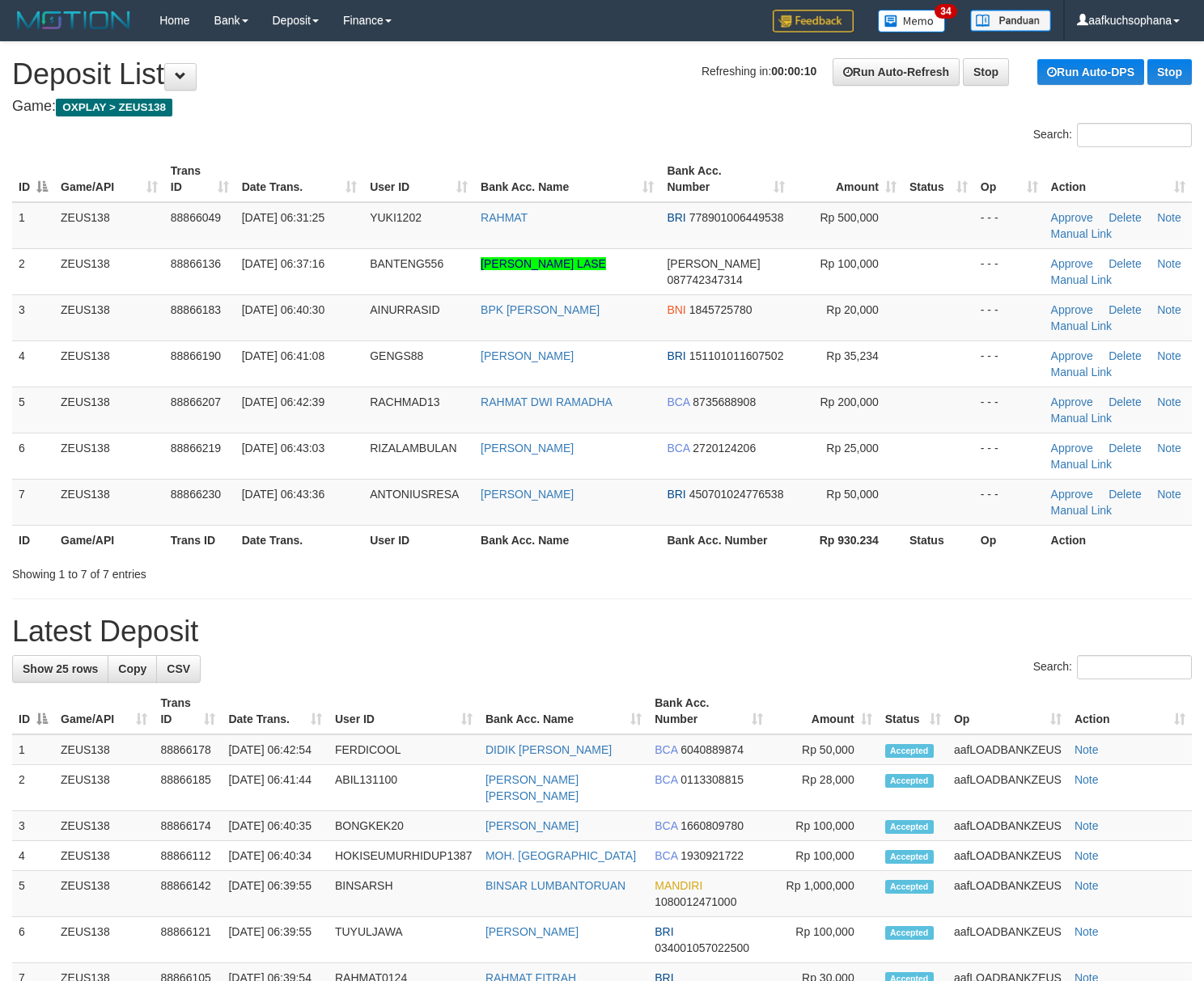
scroll to position [112, 0]
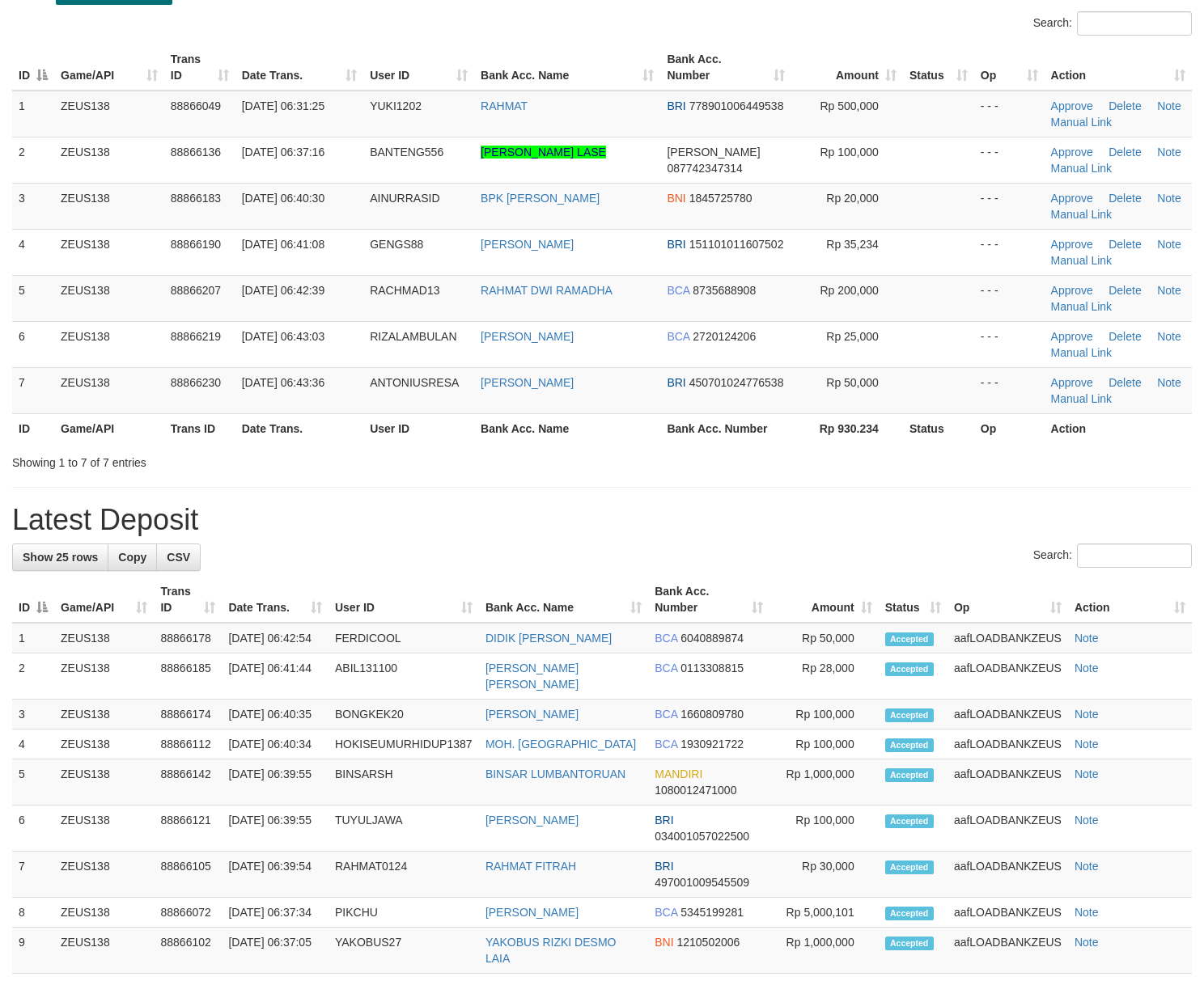
click at [1029, 519] on h1 "Latest Deposit" at bounding box center [601, 520] width 1179 height 33
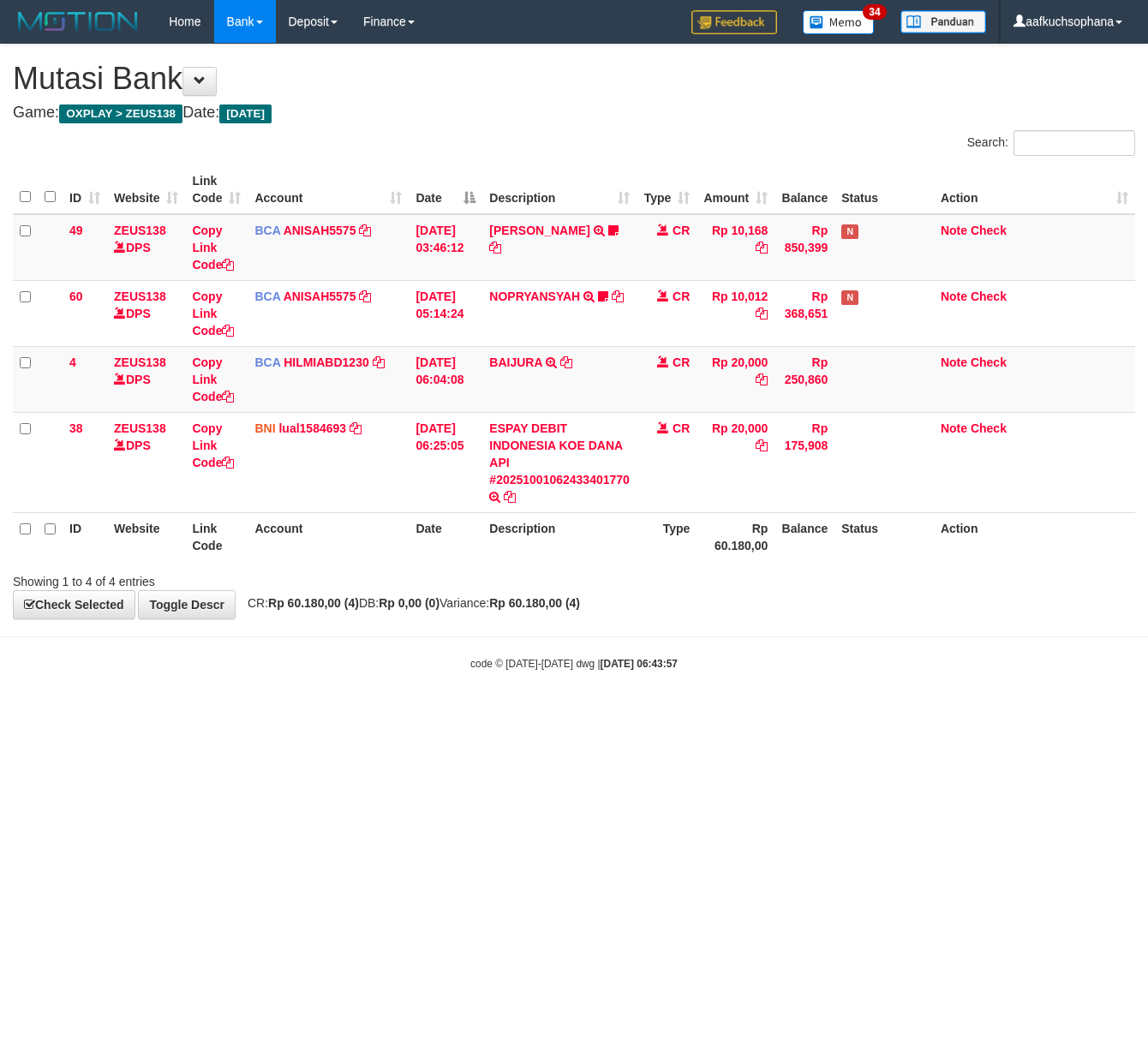
drag, startPoint x: 690, startPoint y: 840, endPoint x: 635, endPoint y: 824, distance: 57.3
click at [682, 715] on html "Toggle navigation Home Bank Account List Load By Website Group [OXPLAY] ZEUS138…" at bounding box center [574, 357] width 1148 height 715
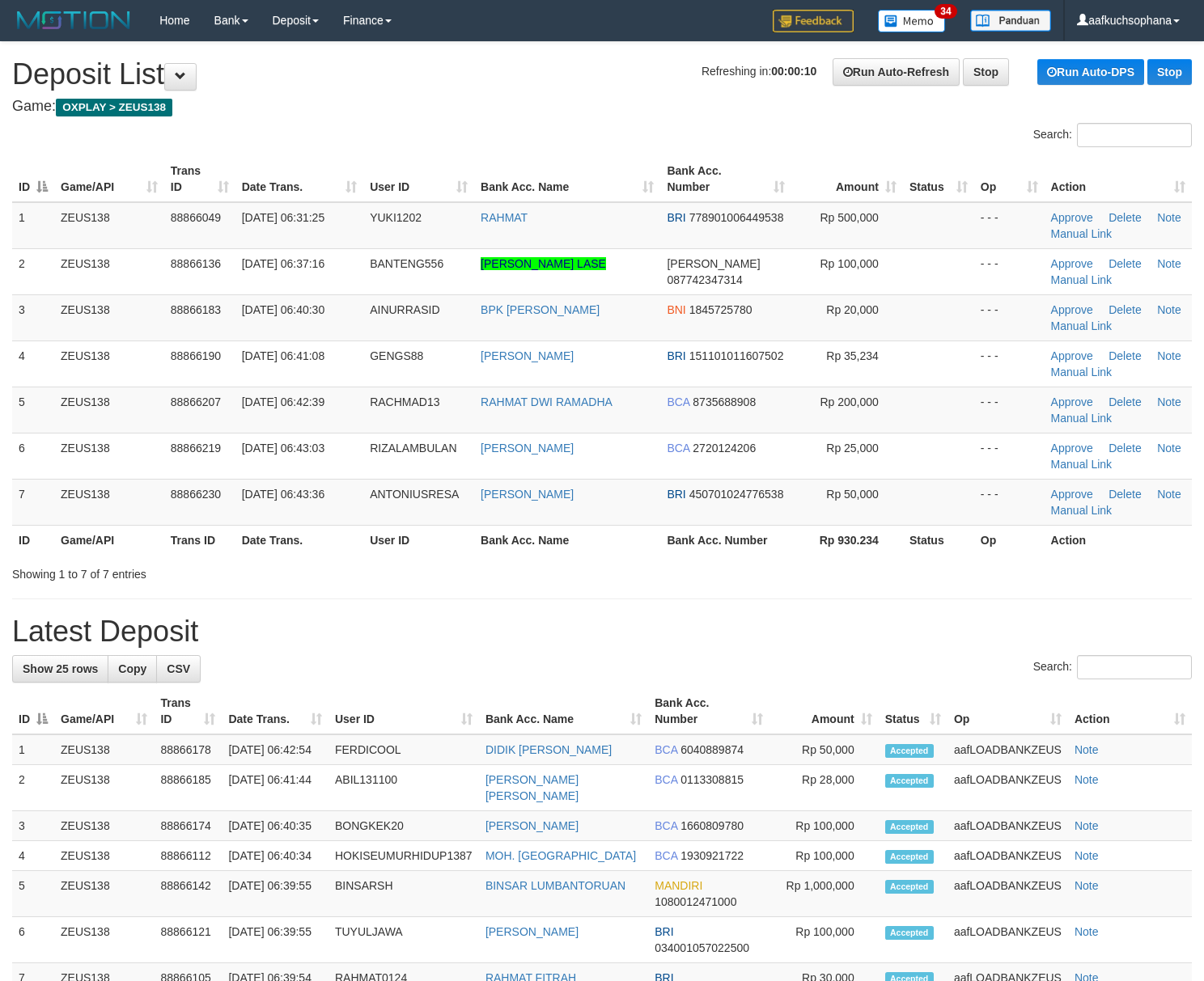
scroll to position [113, 0]
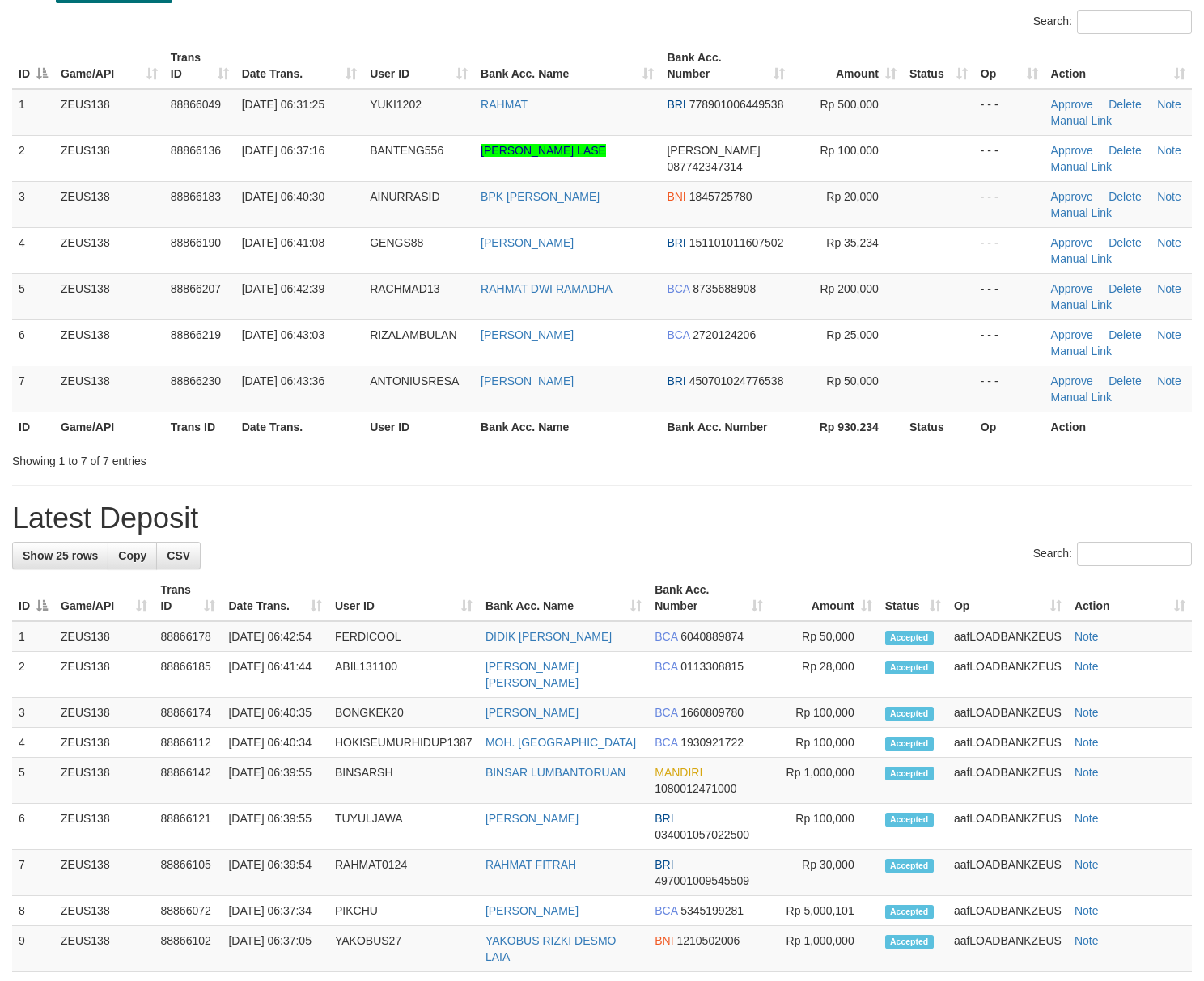
click at [1033, 564] on label "Search:" at bounding box center [1112, 554] width 158 height 25
click at [1076, 564] on input "Search:" at bounding box center [1134, 554] width 115 height 25
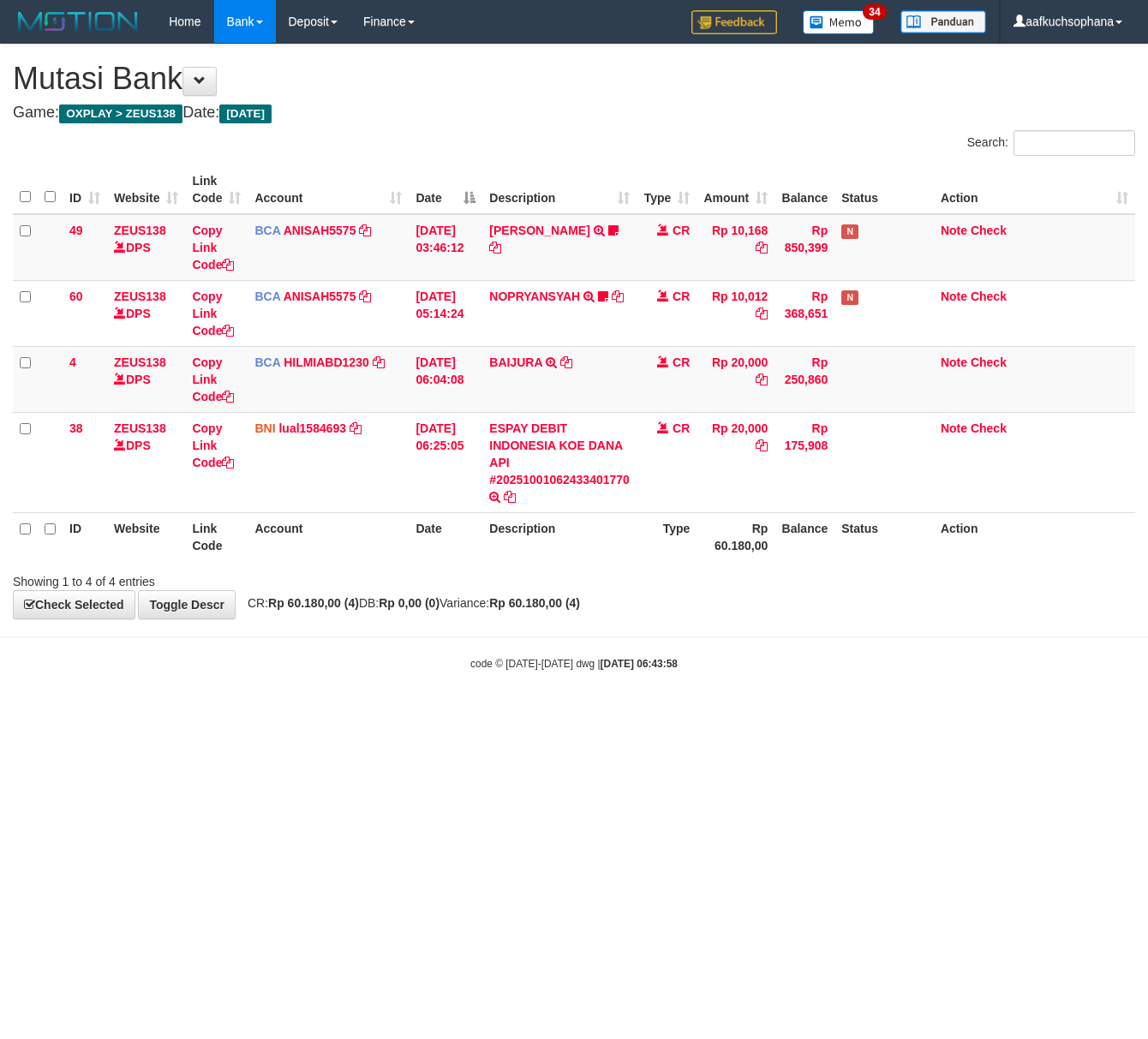
click at [839, 715] on html "Toggle navigation Home Bank Account List Load By Website Group [OXPLAY] ZEUS138…" at bounding box center [574, 357] width 1148 height 715
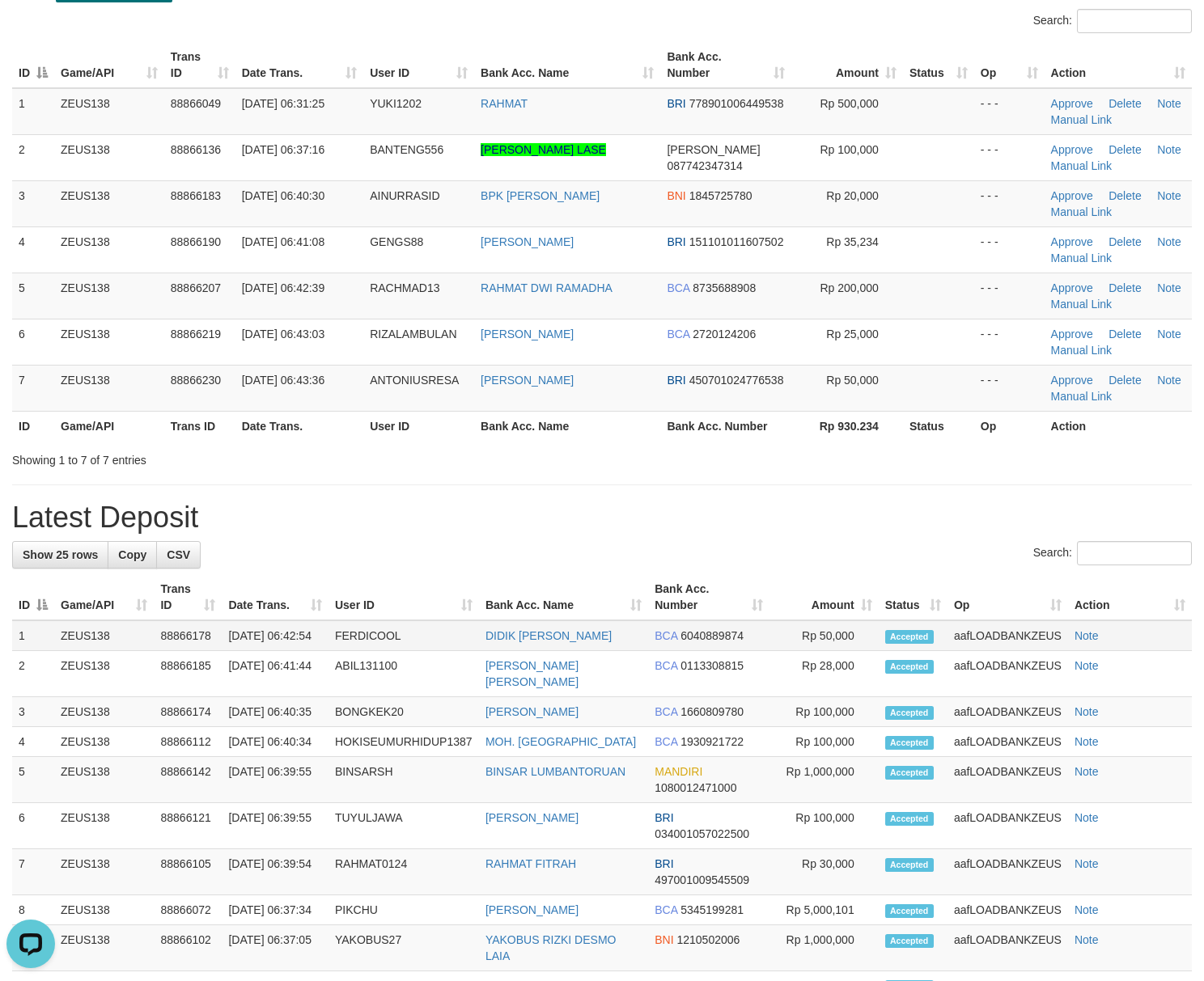
drag, startPoint x: 748, startPoint y: 558, endPoint x: 1143, endPoint y: 631, distance: 401.7
click at [778, 561] on div "Search:" at bounding box center [601, 555] width 1179 height 28
click at [787, 528] on h1 "Latest Deposit" at bounding box center [601, 518] width 1179 height 33
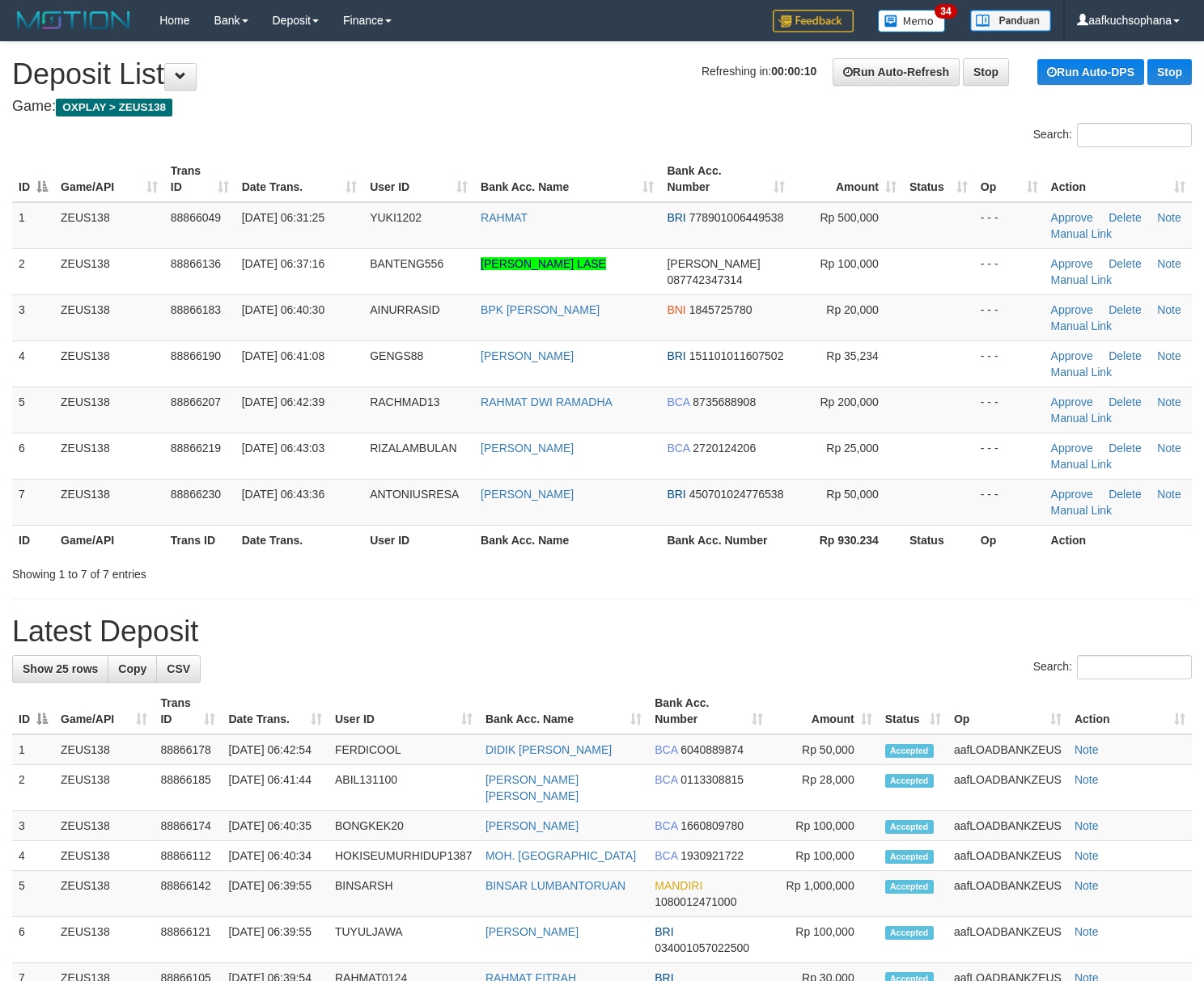
scroll to position [114, 0]
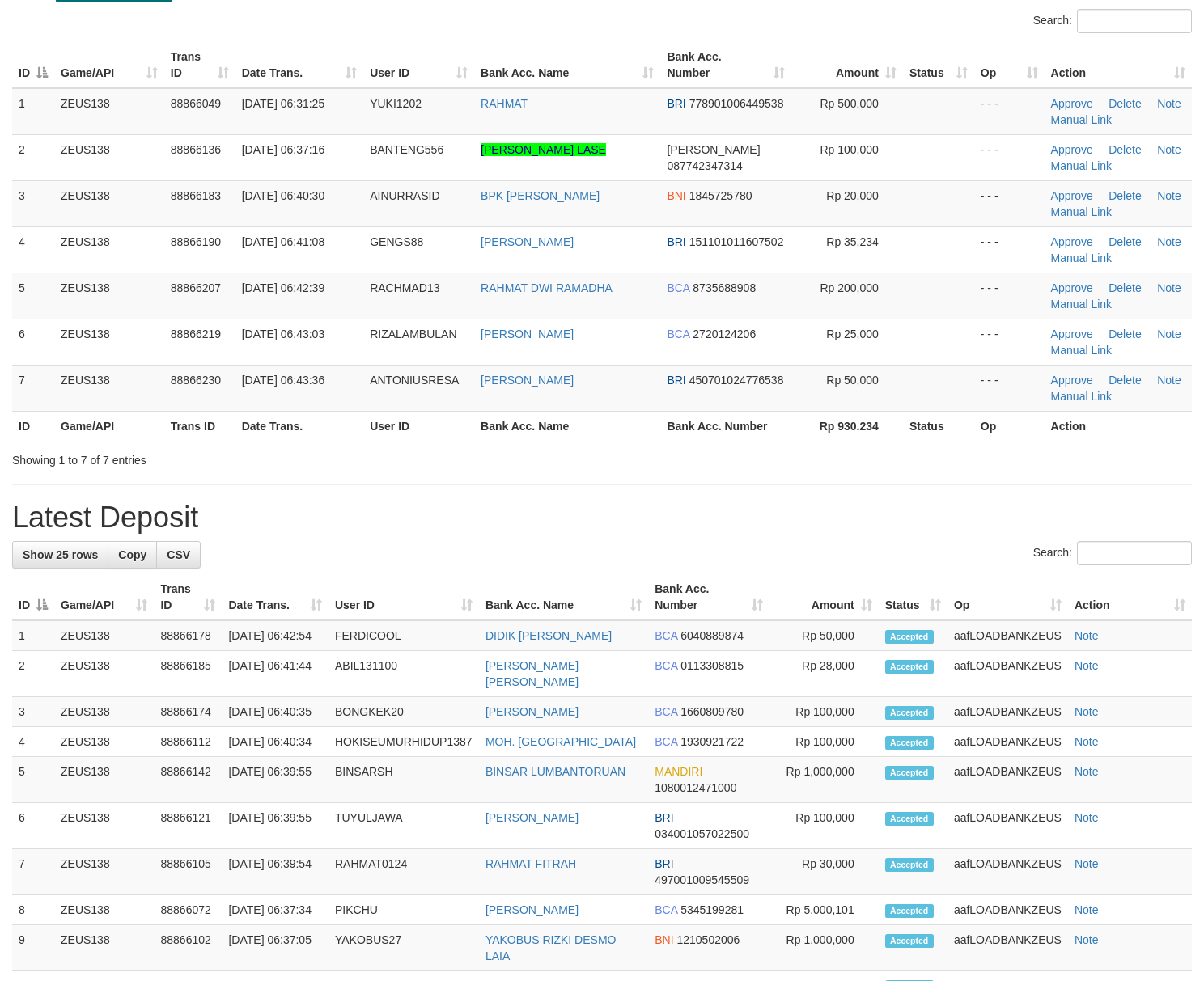
drag, startPoint x: 745, startPoint y: 485, endPoint x: 1218, endPoint y: 587, distance: 483.9
click at [778, 492] on div "**********" at bounding box center [602, 800] width 1204 height 1743
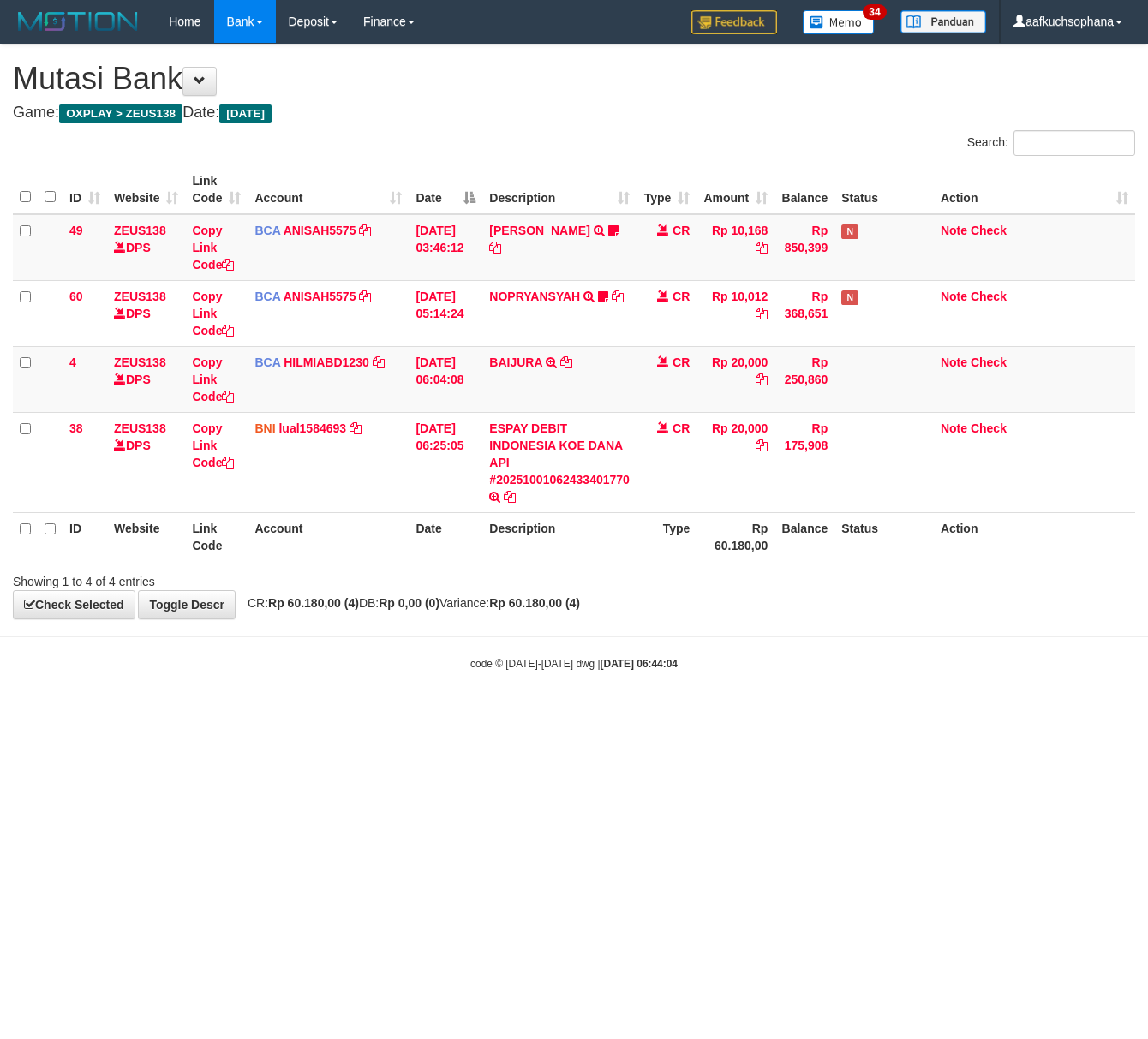
click at [193, 710] on body "Toggle navigation Home Bank Account List Load By Website Group [OXPLAY] ZEUS138…" at bounding box center [574, 357] width 1148 height 715
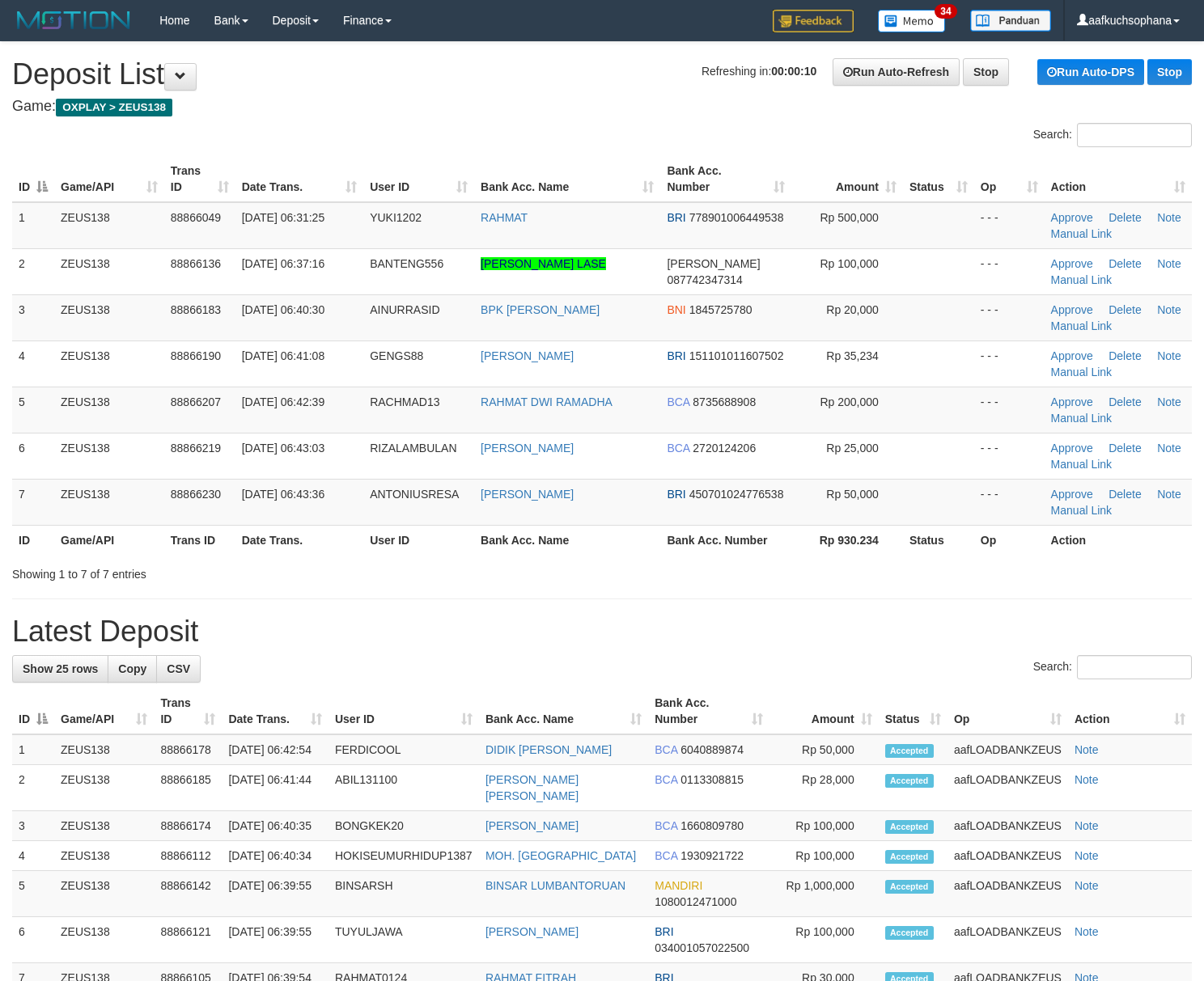
scroll to position [114, 0]
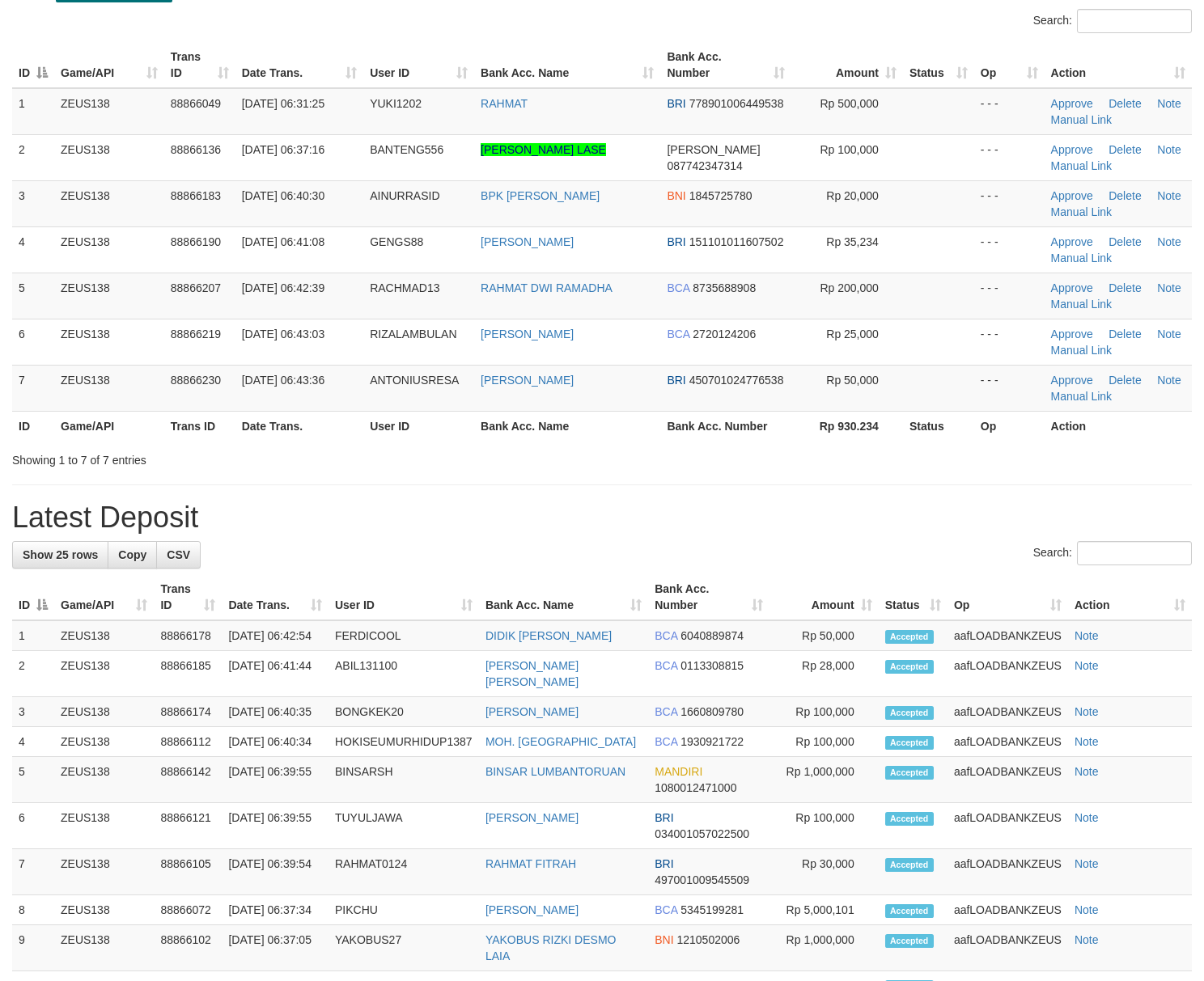
click at [879, 526] on h1 "Latest Deposit" at bounding box center [601, 518] width 1179 height 33
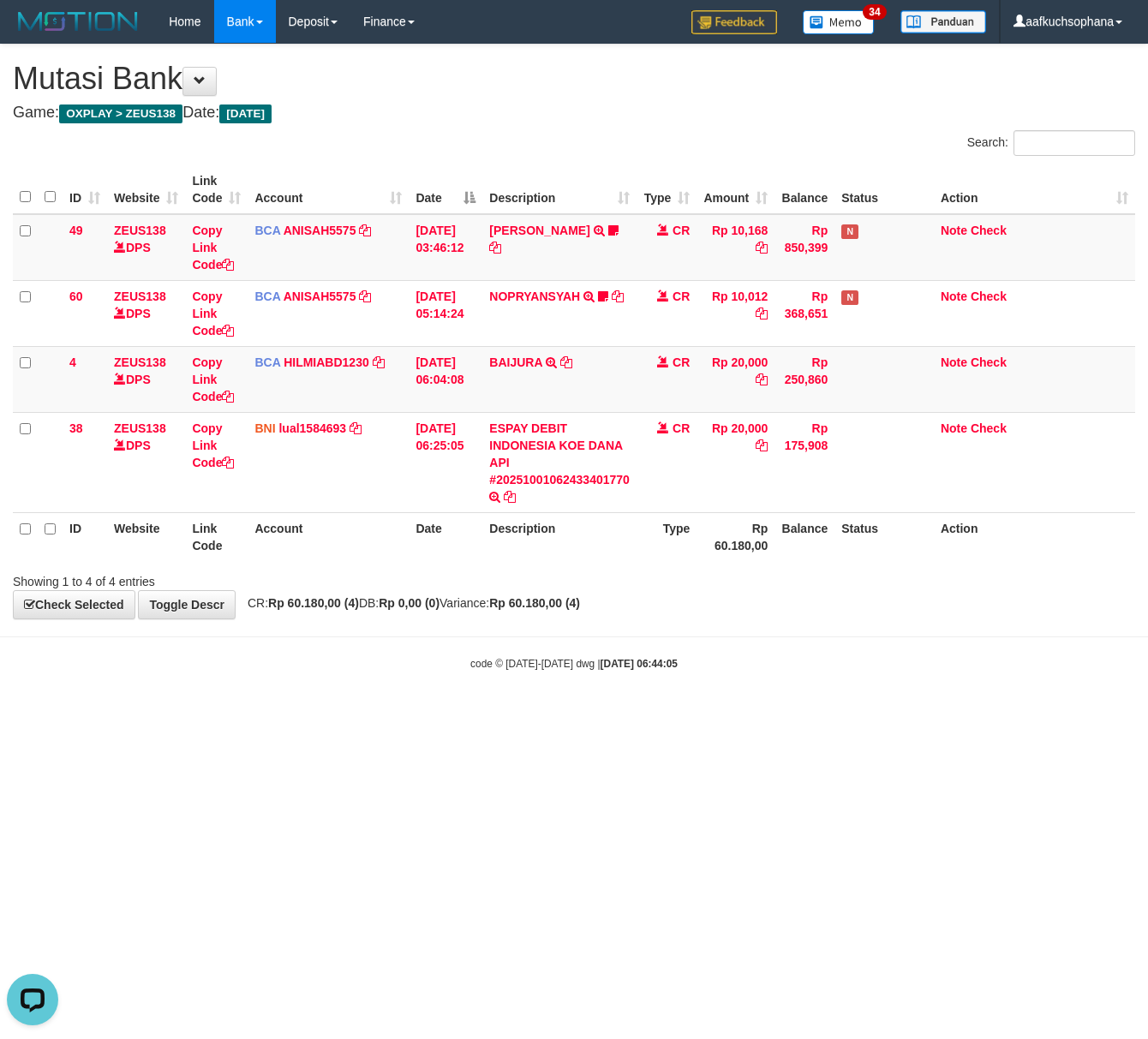
click at [416, 715] on html "Toggle navigation Home Bank Account List Load By Website Group [OXPLAY] ZEUS138…" at bounding box center [574, 357] width 1148 height 715
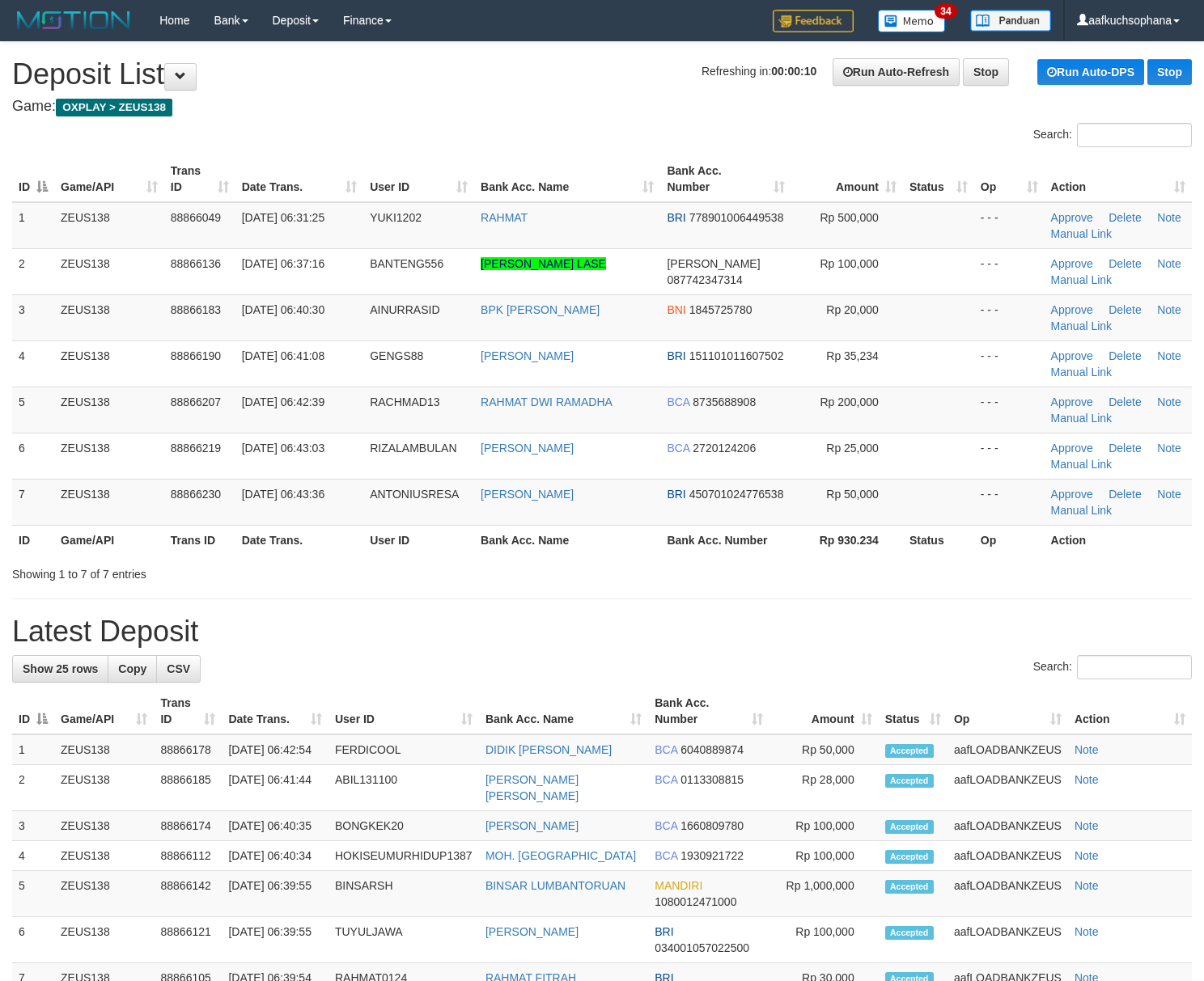
click at [1153, 734] on td "Note" at bounding box center [1129, 750] width 124 height 31
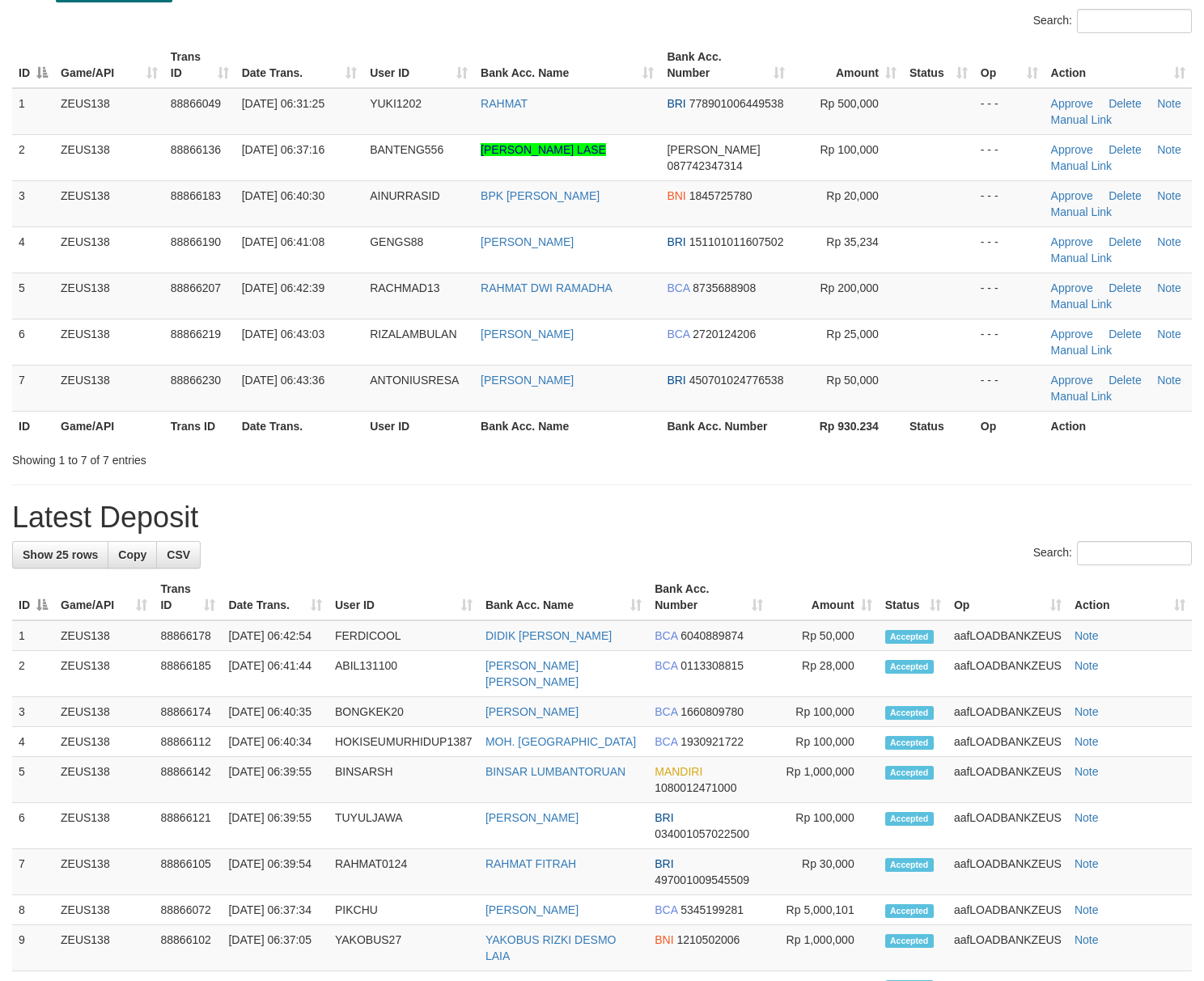
click at [434, 481] on div "**********" at bounding box center [602, 800] width 1204 height 1743
drag, startPoint x: 875, startPoint y: 511, endPoint x: 1016, endPoint y: 577, distance: 155.7
click at [888, 525] on h1 "Latest Deposit" at bounding box center [601, 518] width 1179 height 33
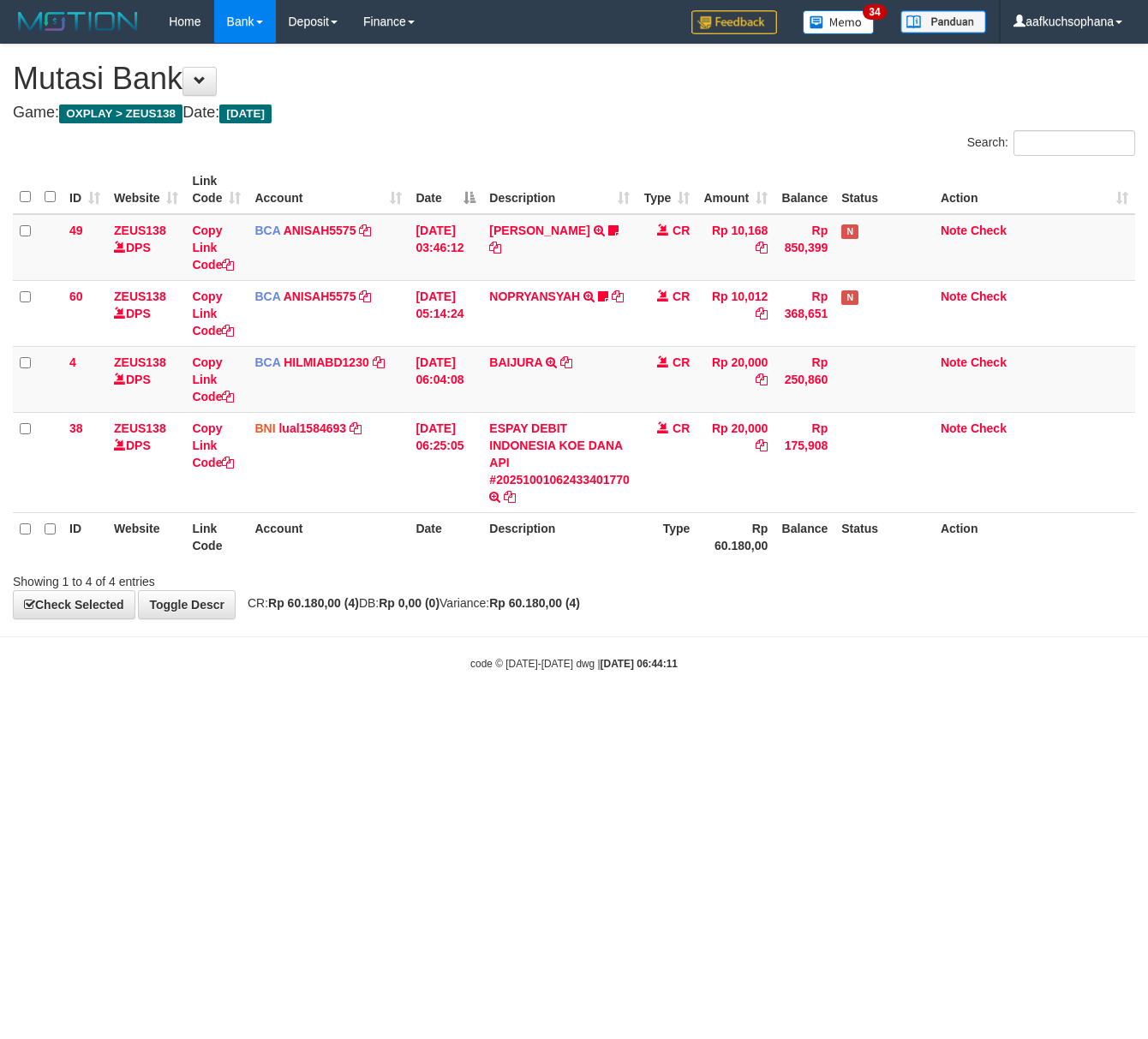
click at [417, 715] on html "Toggle navigation Home Bank Account List Load By Website Group [OXPLAY] ZEUS138…" at bounding box center [574, 357] width 1148 height 715
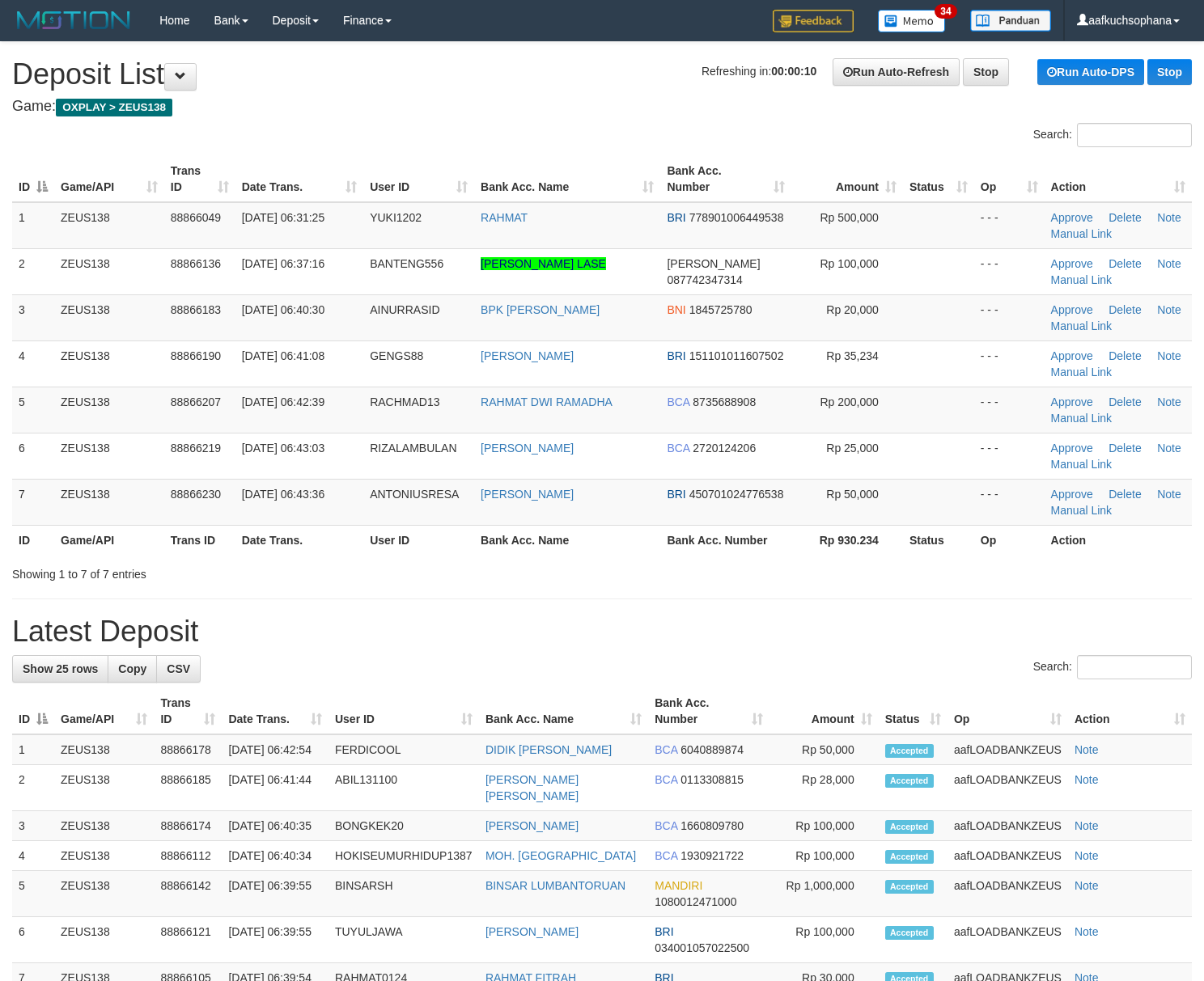
scroll to position [114, 0]
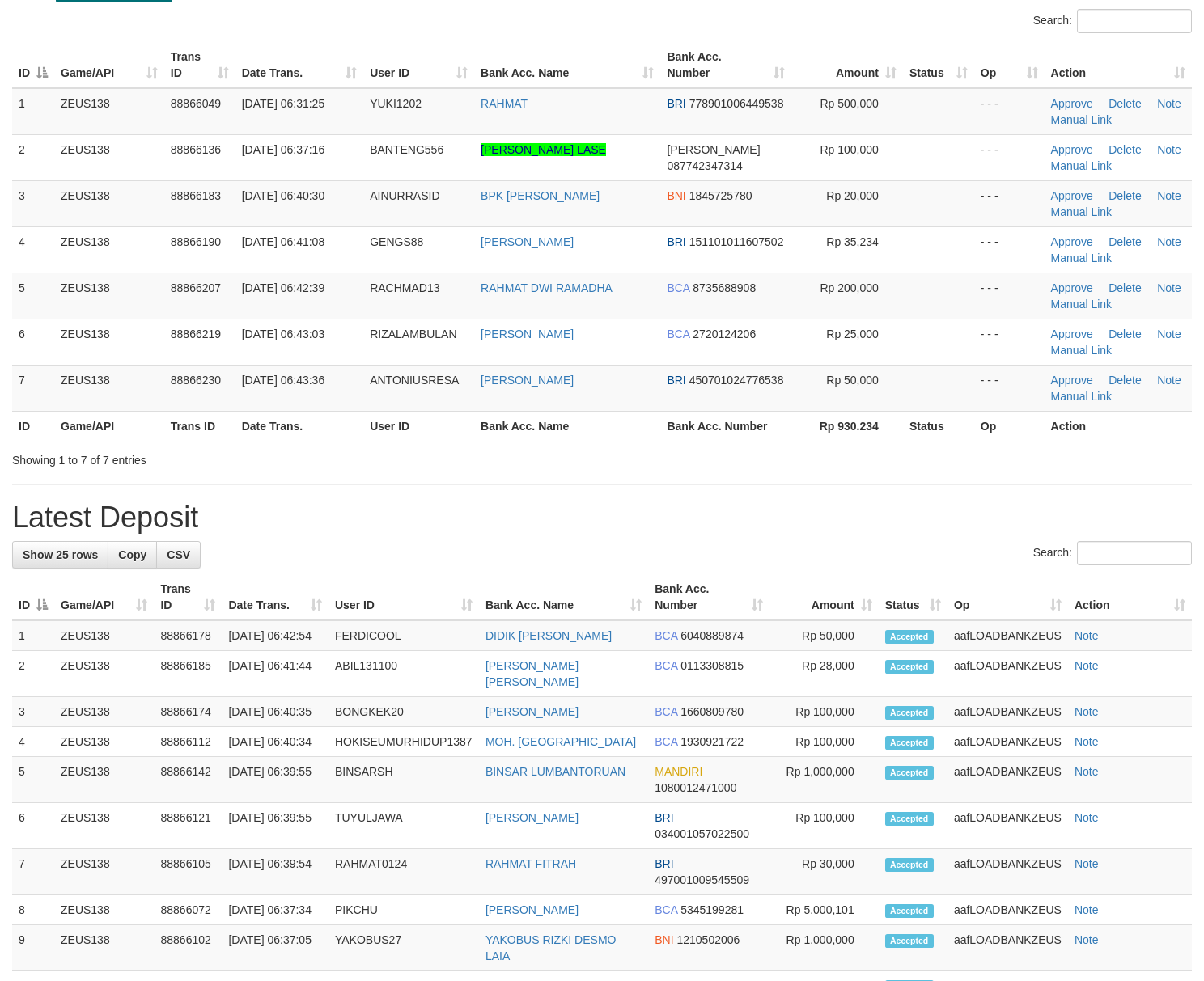
drag, startPoint x: 821, startPoint y: 516, endPoint x: 1121, endPoint y: 592, distance: 309.5
click at [822, 516] on h1 "Latest Deposit" at bounding box center [601, 518] width 1179 height 33
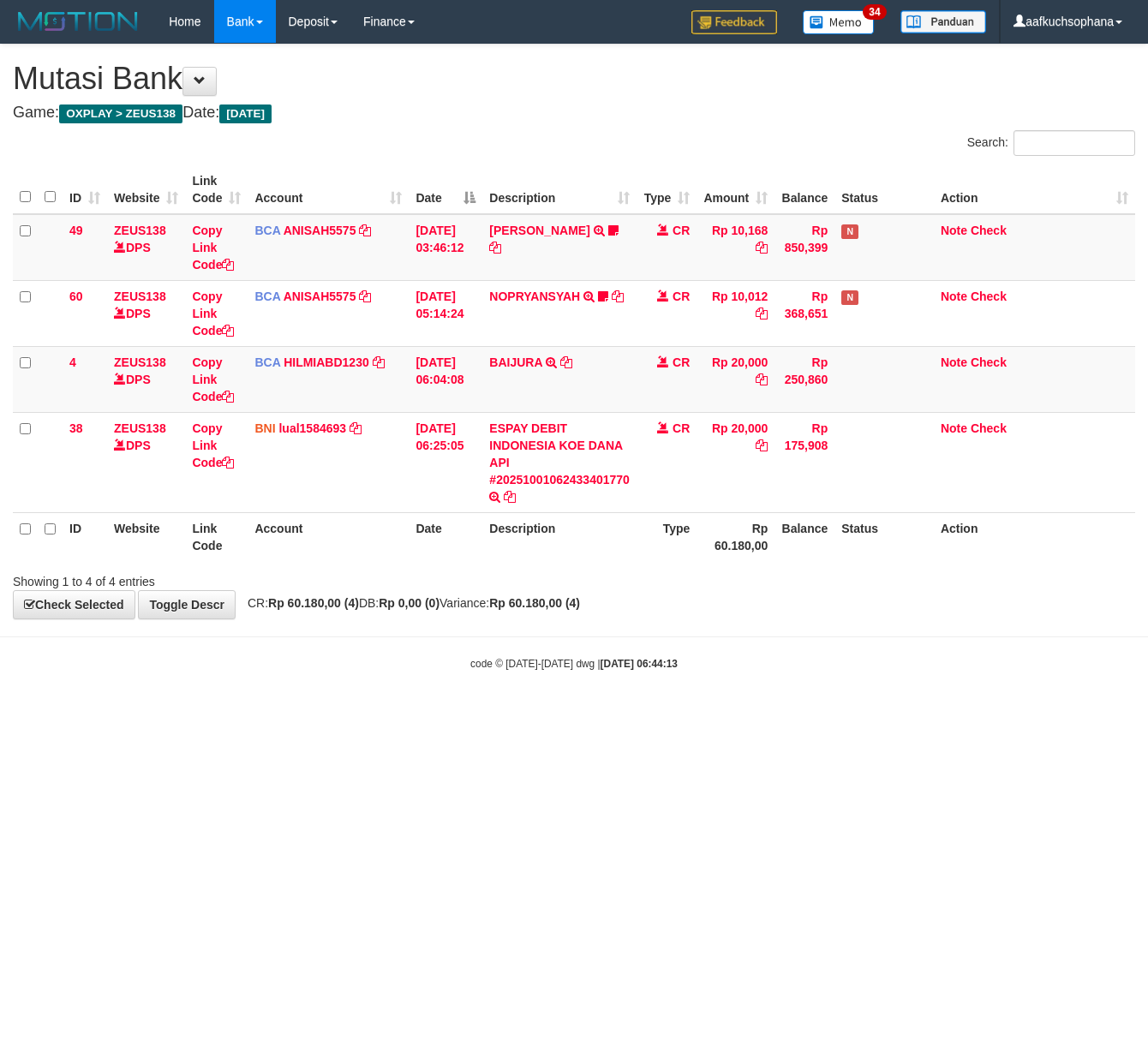
drag, startPoint x: 583, startPoint y: 848, endPoint x: 580, endPoint y: 857, distance: 9.5
click at [583, 715] on html "Toggle navigation Home Bank Account List Load By Website Group [OXPLAY] ZEUS138…" at bounding box center [574, 357] width 1148 height 715
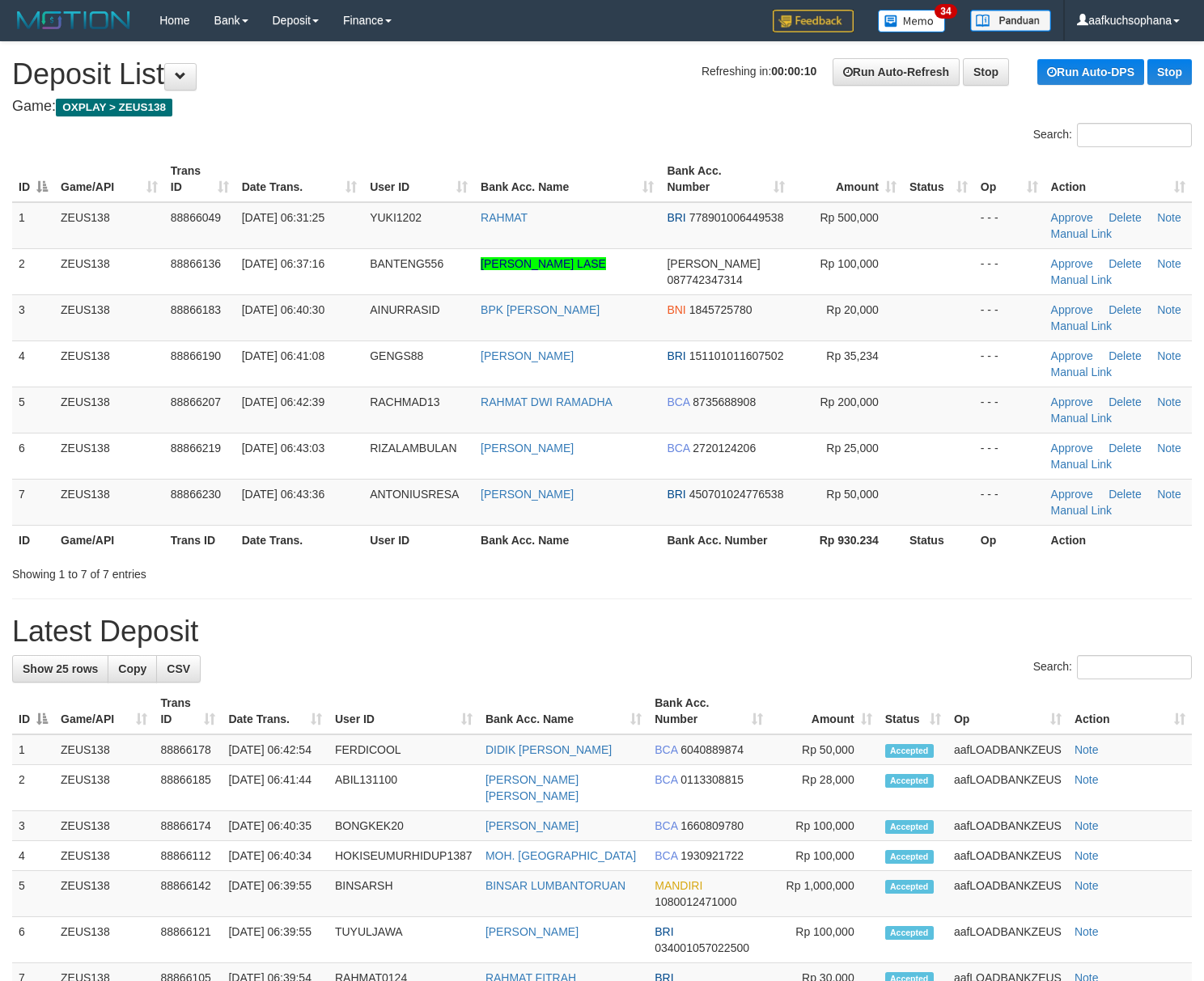
scroll to position [114, 0]
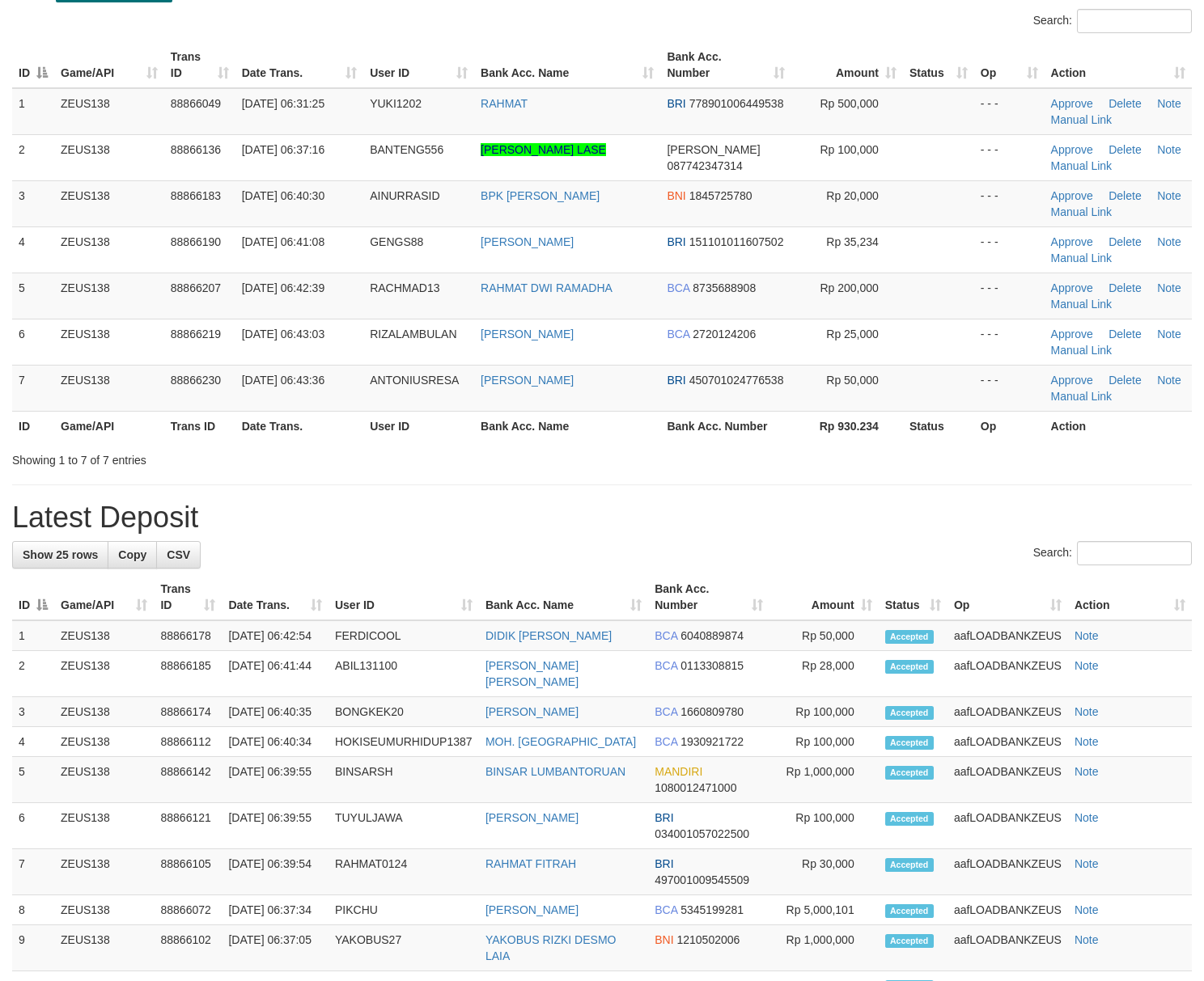
drag, startPoint x: 673, startPoint y: 538, endPoint x: 798, endPoint y: 577, distance: 130.9
click at [673, 538] on div "**********" at bounding box center [602, 800] width 1204 height 1743
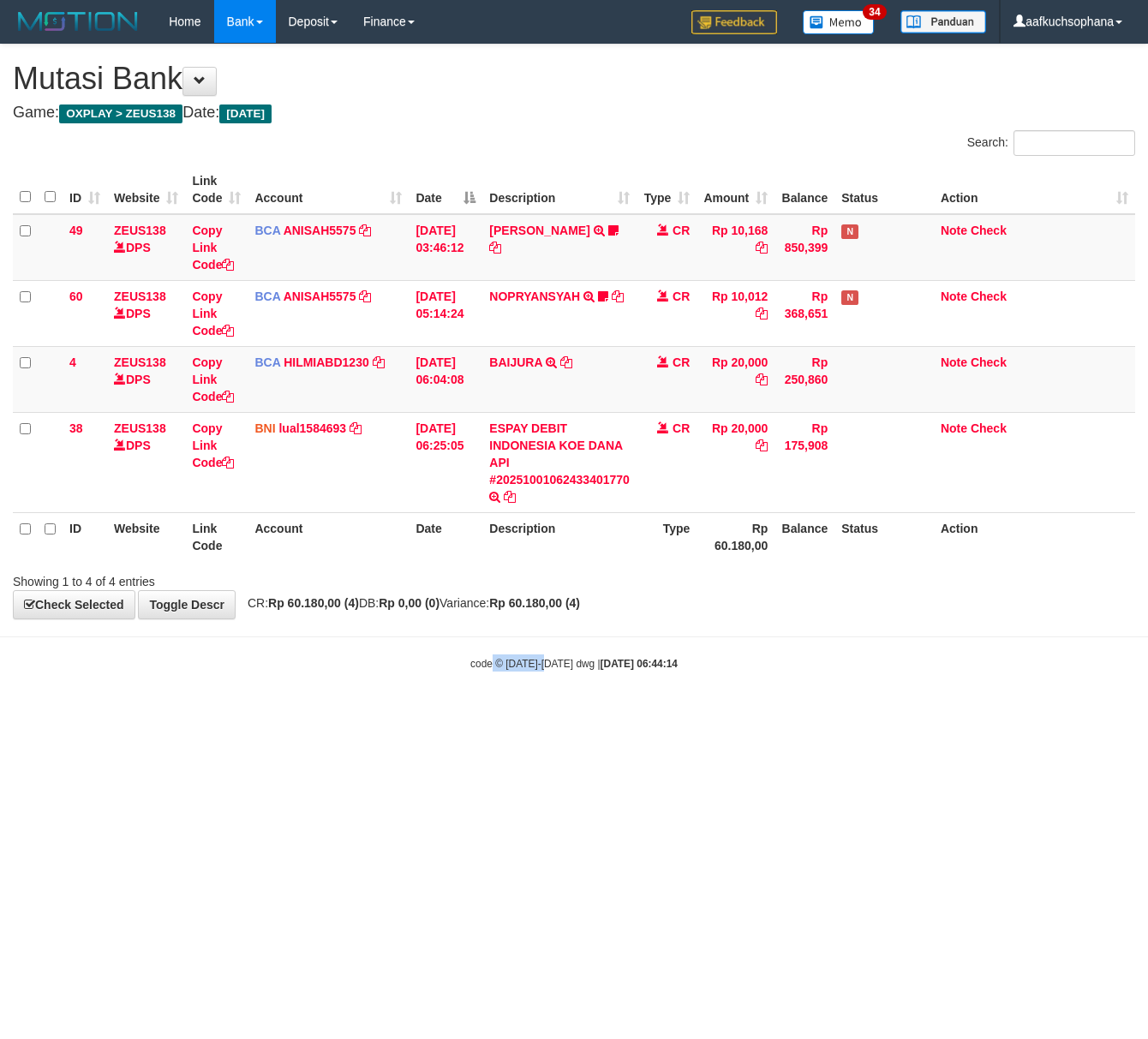
drag, startPoint x: 554, startPoint y: 855, endPoint x: 538, endPoint y: 851, distance: 16.5
click at [548, 715] on html "Toggle navigation Home Bank Account List Load By Website Group [OXPLAY] ZEUS138…" at bounding box center [574, 357] width 1148 height 715
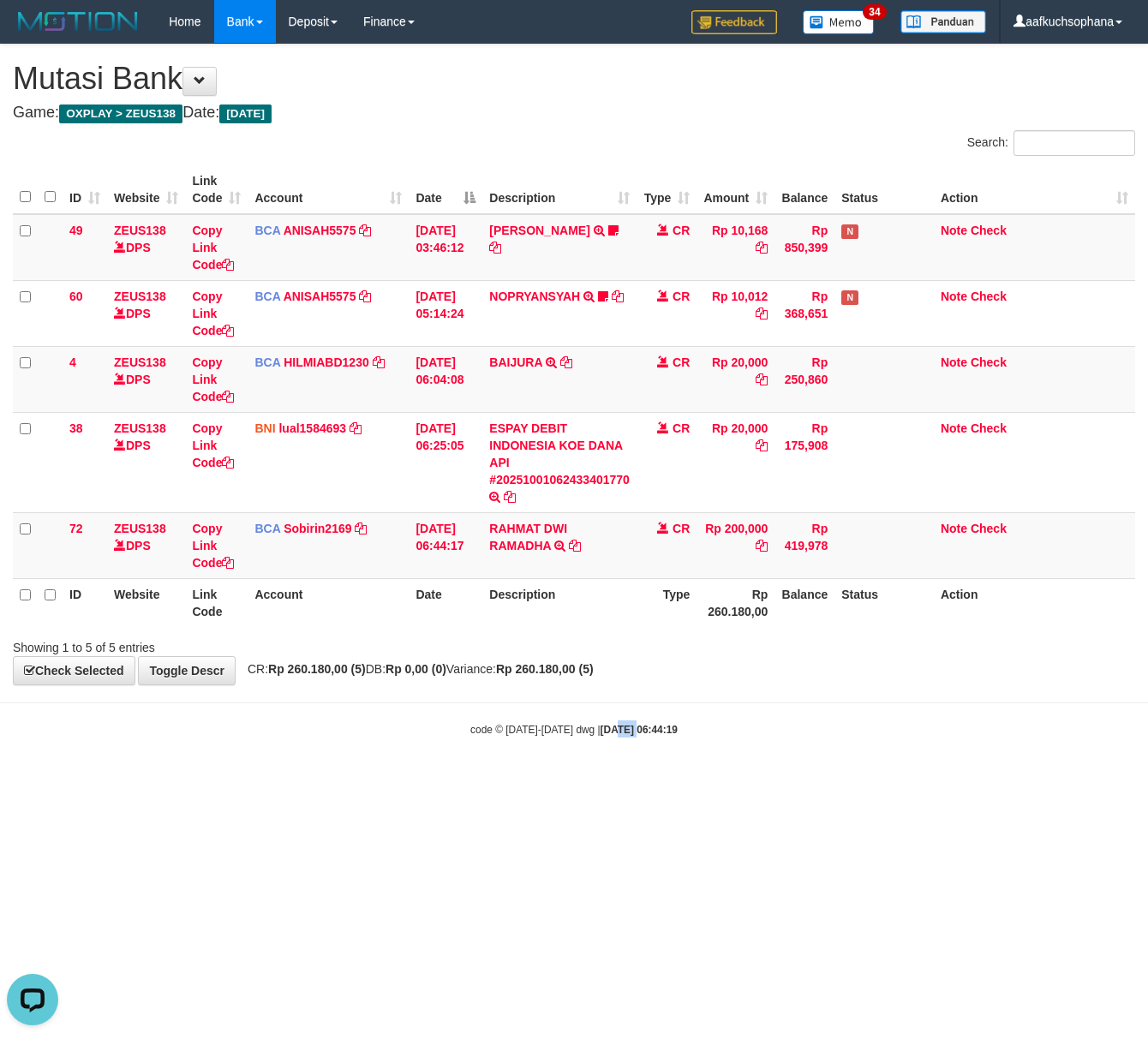
drag, startPoint x: 603, startPoint y: 799, endPoint x: 604, endPoint y: 786, distance: 13.0
click at [601, 780] on html "Toggle navigation Home Bank Account List Load By Website Group [OXPLAY] ZEUS138…" at bounding box center [574, 390] width 1148 height 780
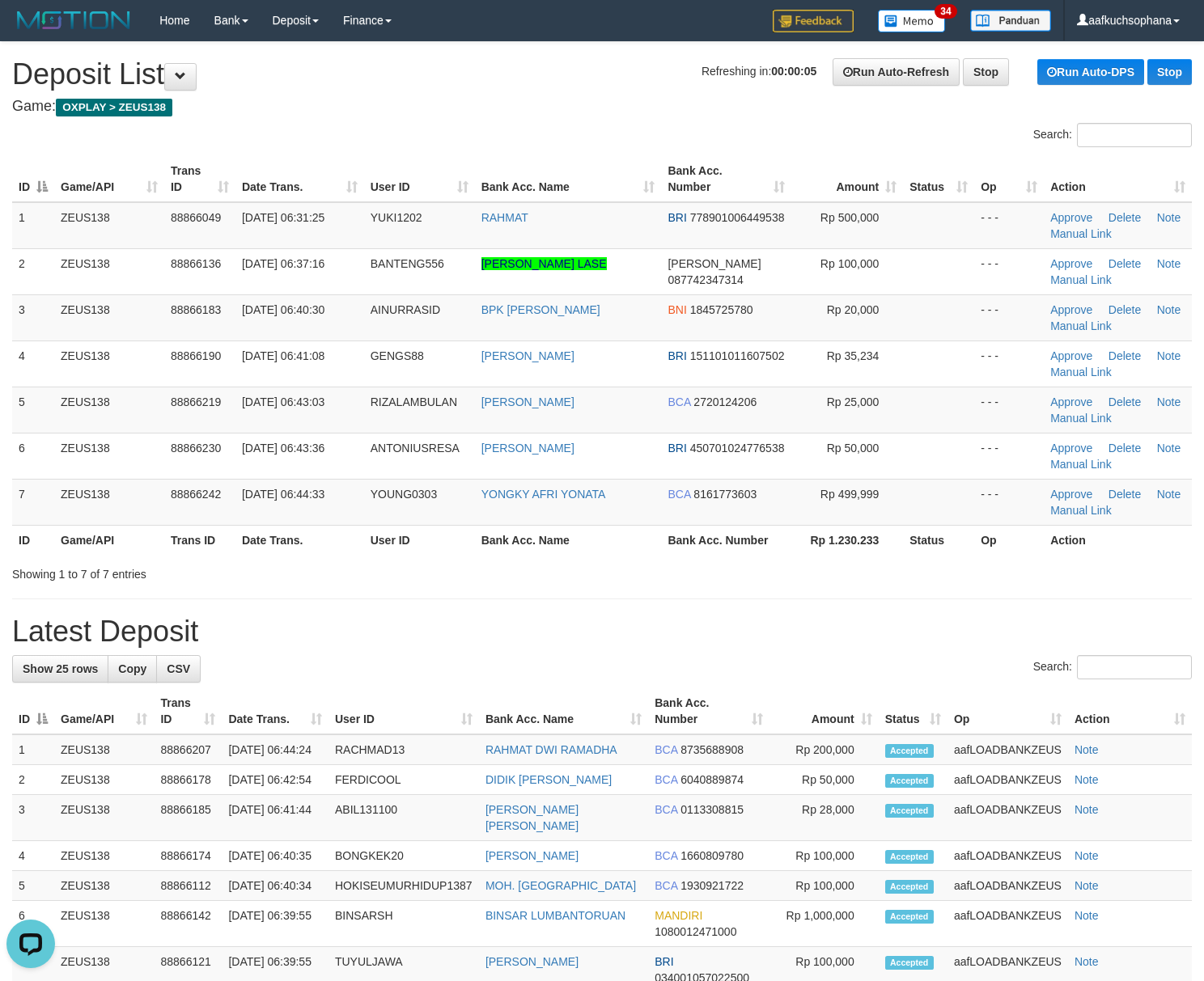
scroll to position [107, 0]
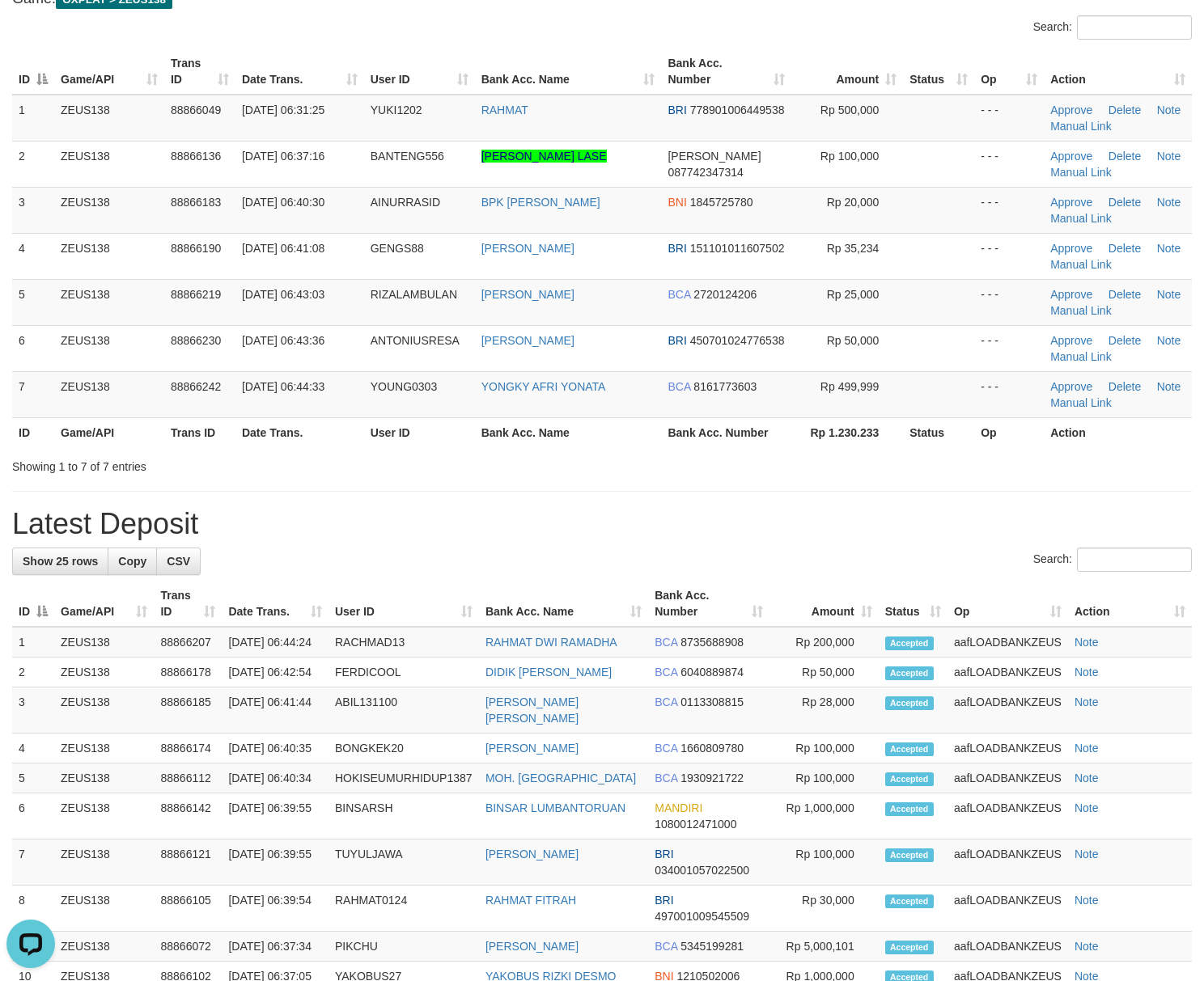
drag, startPoint x: 791, startPoint y: 517, endPoint x: 968, endPoint y: 552, distance: 180.4
click at [822, 531] on h1 "Latest Deposit" at bounding box center [601, 525] width 1179 height 33
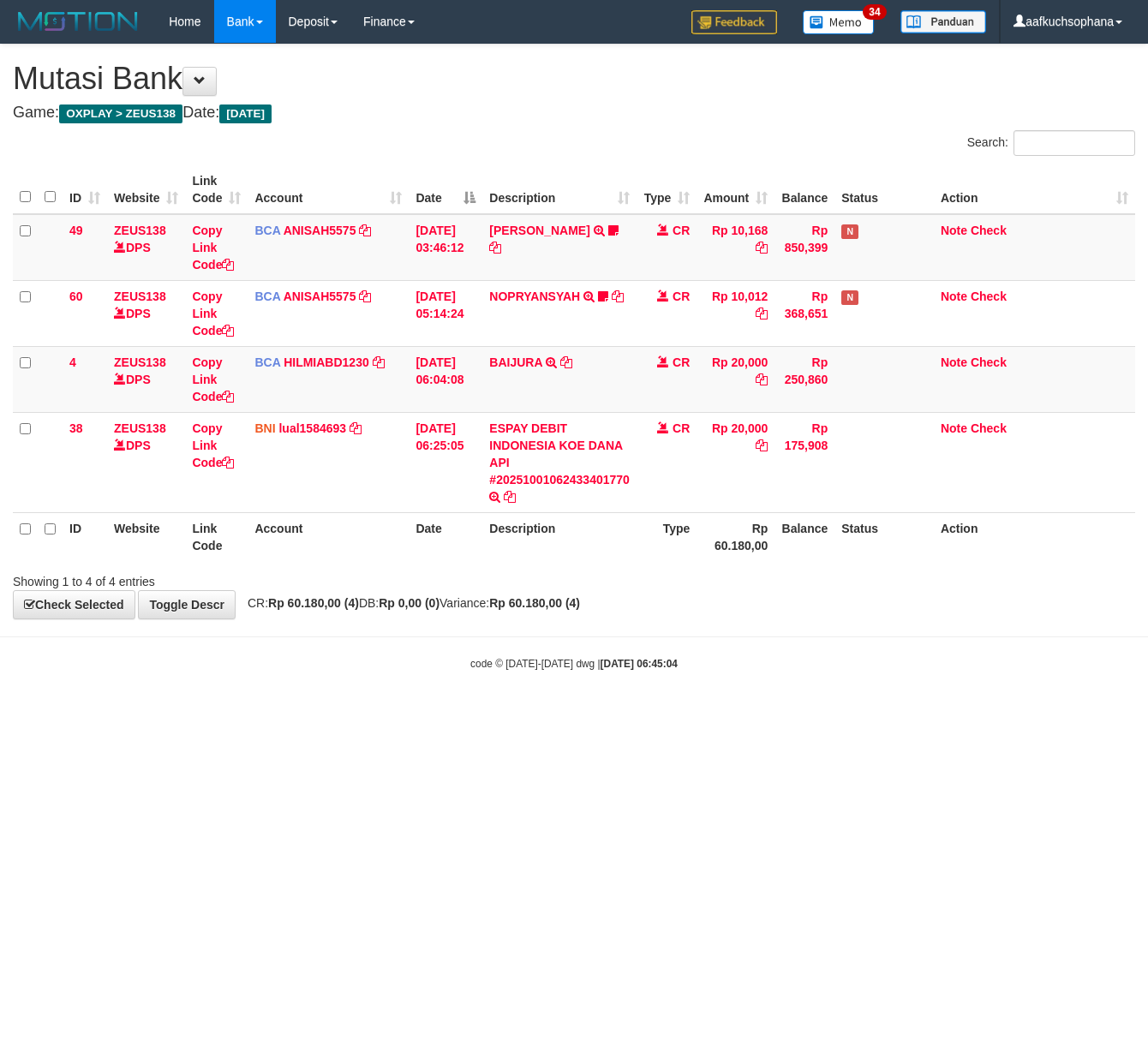
drag, startPoint x: 405, startPoint y: 694, endPoint x: 7, endPoint y: 594, distance: 410.4
click at [397, 694] on body "Toggle navigation Home Bank Account List Load By Website Group [OXPLAY] ZEUS138…" at bounding box center [574, 357] width 1148 height 715
click at [373, 715] on html "Toggle navigation Home Bank Account List Load By Website Group [OXPLAY] ZEUS138…" at bounding box center [574, 357] width 1148 height 715
drag, startPoint x: 397, startPoint y: 755, endPoint x: 2, endPoint y: 640, distance: 411.4
click at [396, 715] on html "Toggle navigation Home Bank Account List Load By Website Group [OXPLAY] ZEUS138…" at bounding box center [574, 357] width 1148 height 715
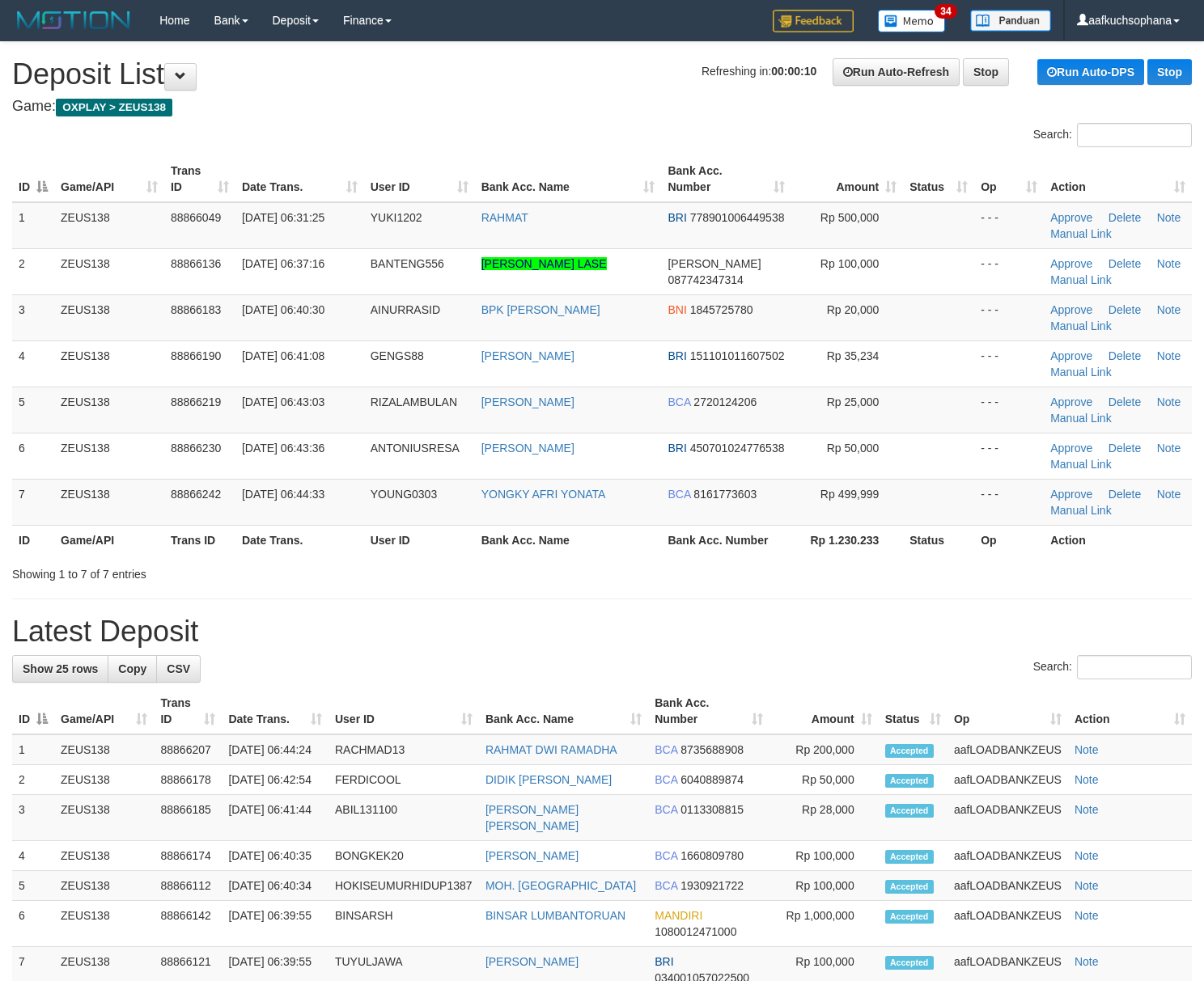
scroll to position [112, 0]
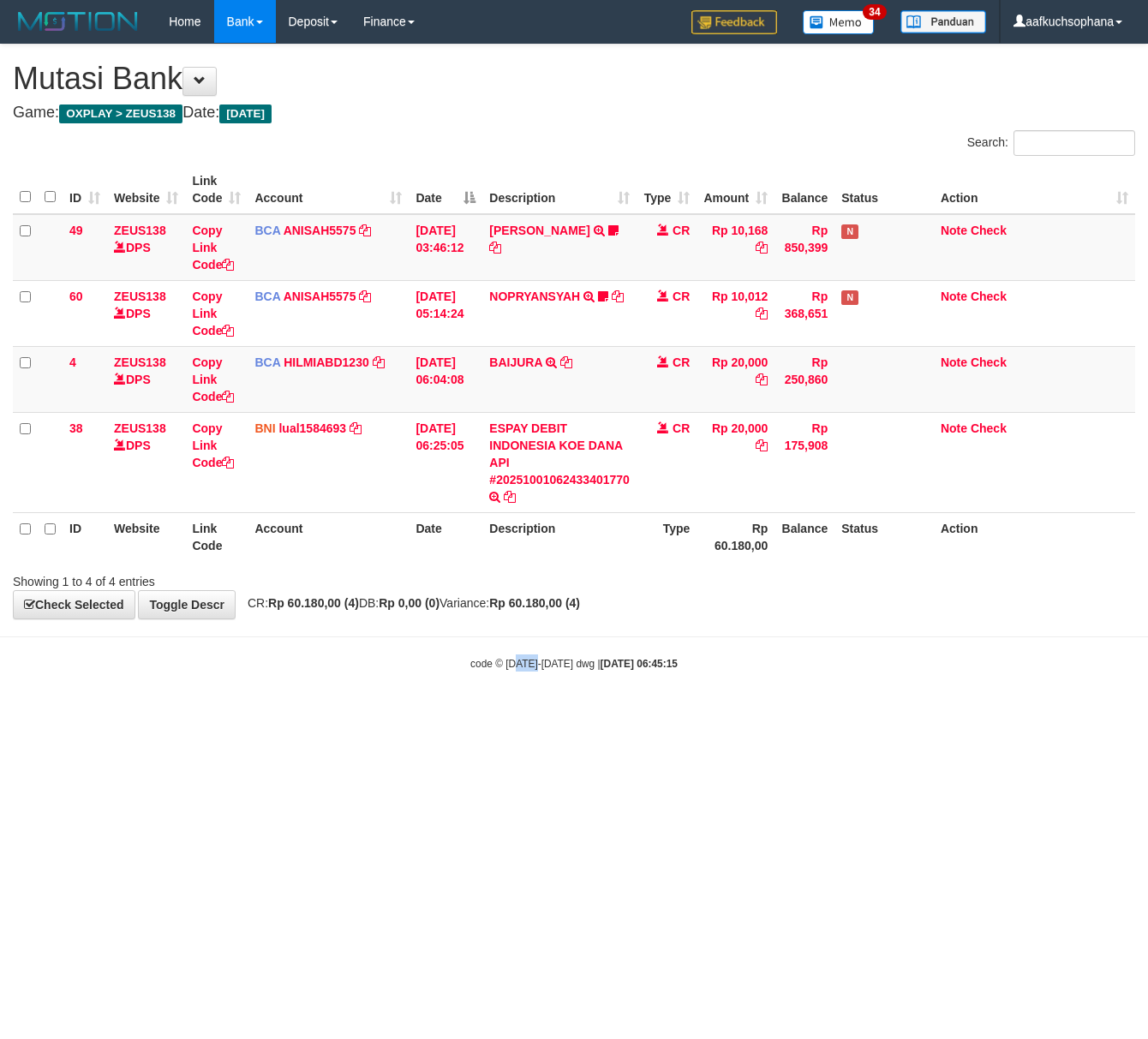
drag, startPoint x: 538, startPoint y: 803, endPoint x: 528, endPoint y: 802, distance: 10.0
click at [533, 715] on html "Toggle navigation Home Bank Account List Load By Website Group [OXPLAY] ZEUS138…" at bounding box center [574, 357] width 1148 height 715
click at [536, 715] on html "Toggle navigation Home Bank Account List Load By Website Group [OXPLAY] ZEUS138…" at bounding box center [574, 357] width 1148 height 715
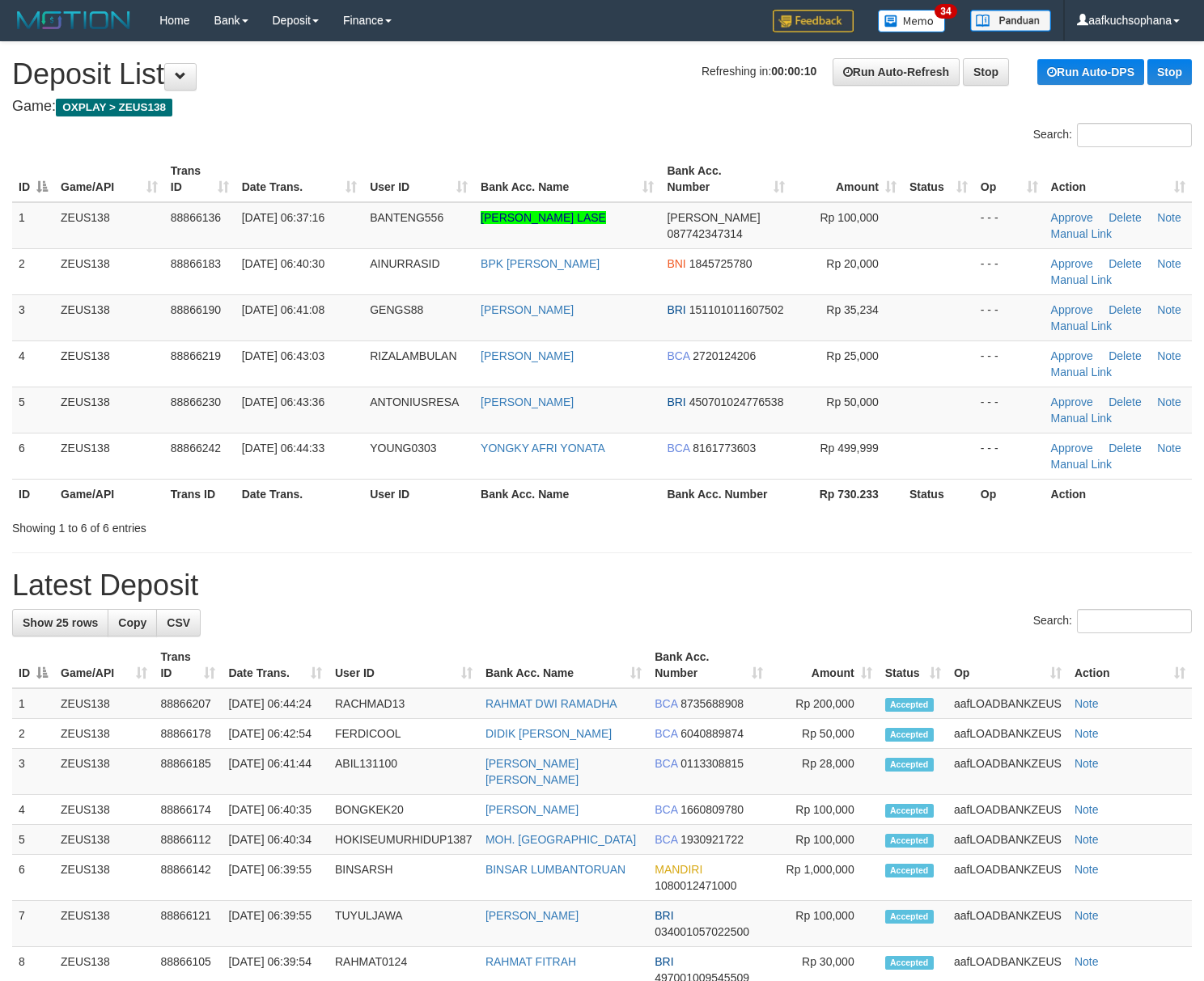
scroll to position [113, 0]
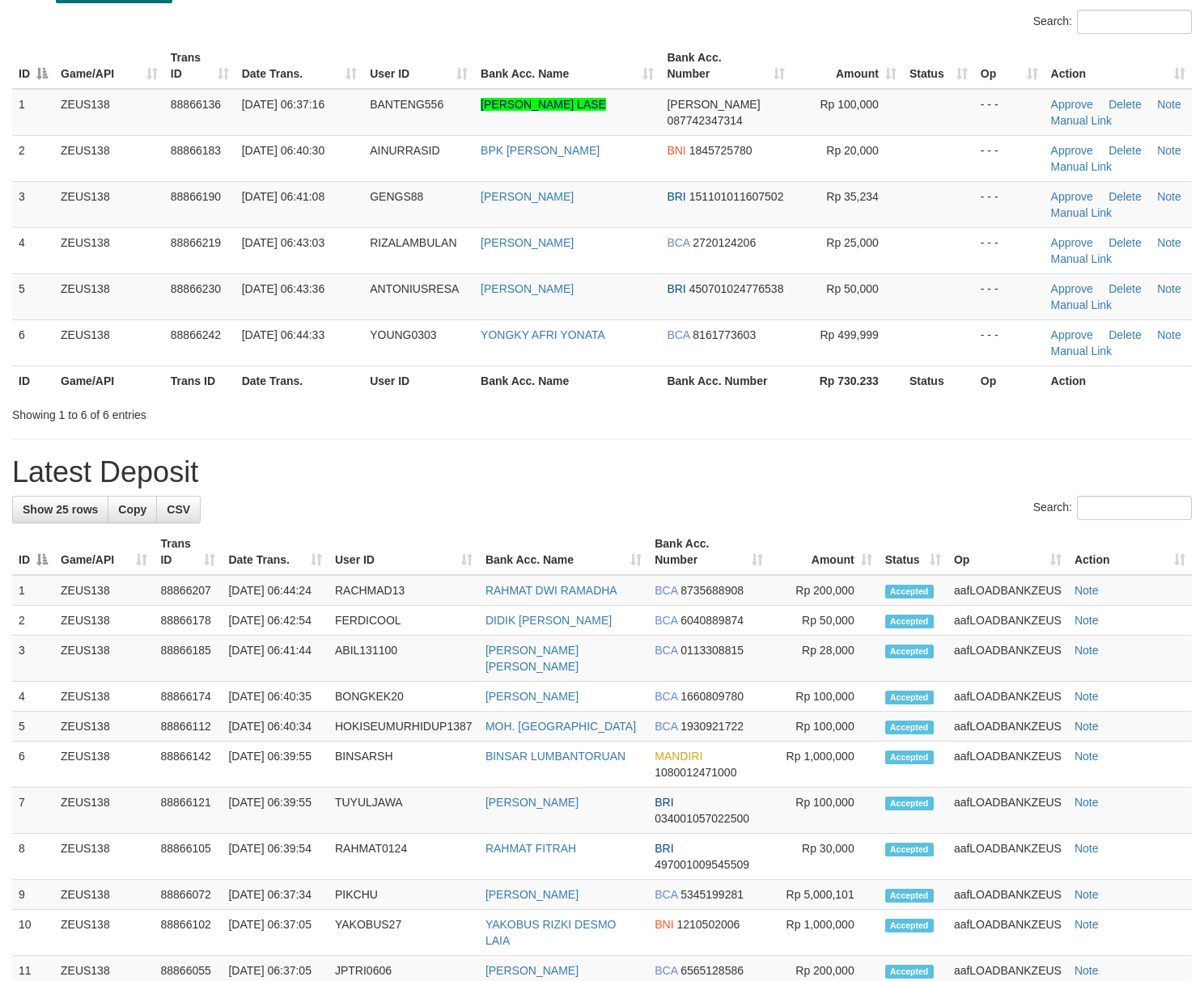
drag, startPoint x: 638, startPoint y: 428, endPoint x: 667, endPoint y: 440, distance: 31.4
click at [652, 437] on div "**********" at bounding box center [602, 770] width 1204 height 1681
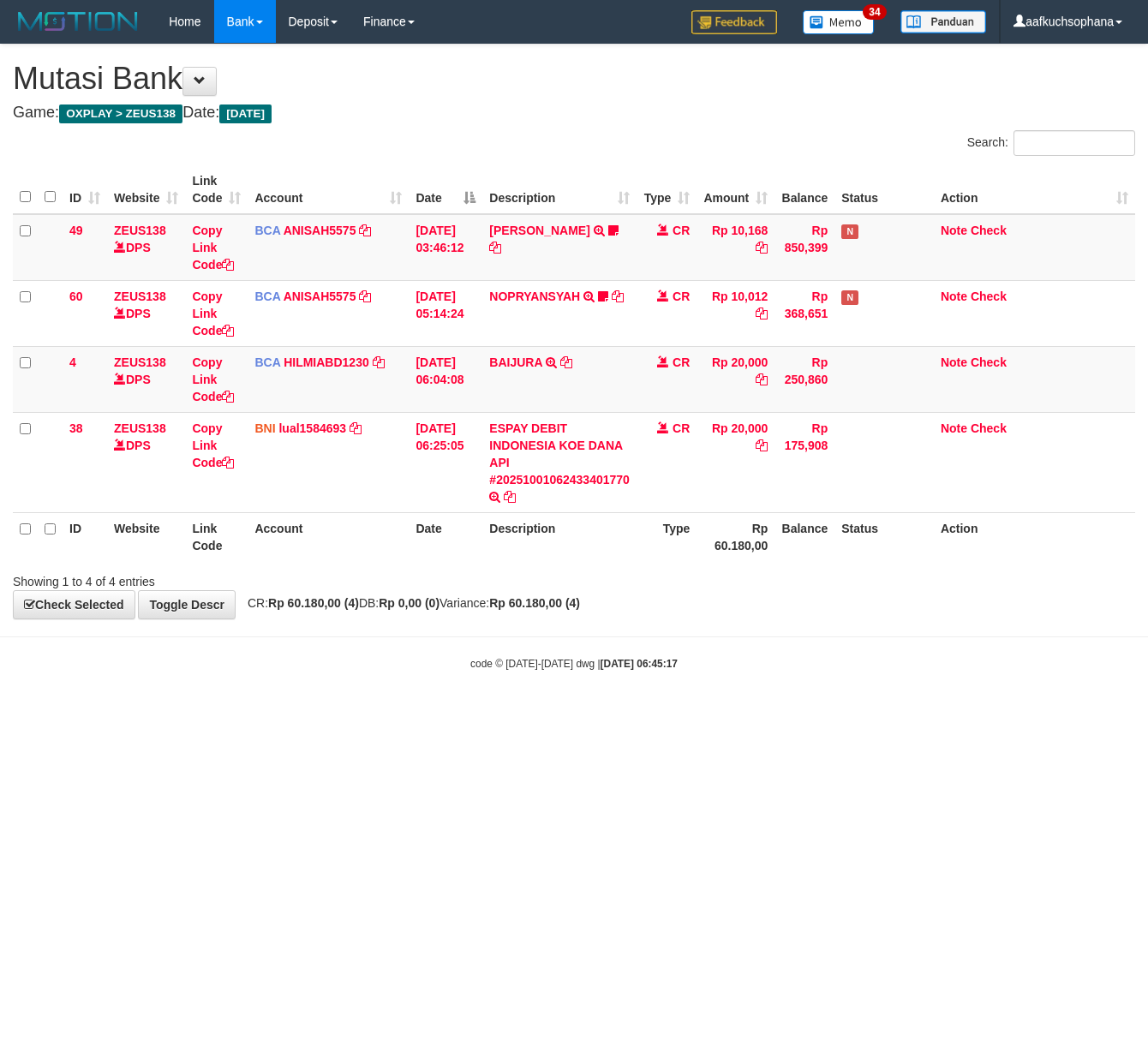
click at [571, 715] on html "Toggle navigation Home Bank Account List Load By Website Group [OXPLAY] ZEUS138…" at bounding box center [574, 357] width 1148 height 715
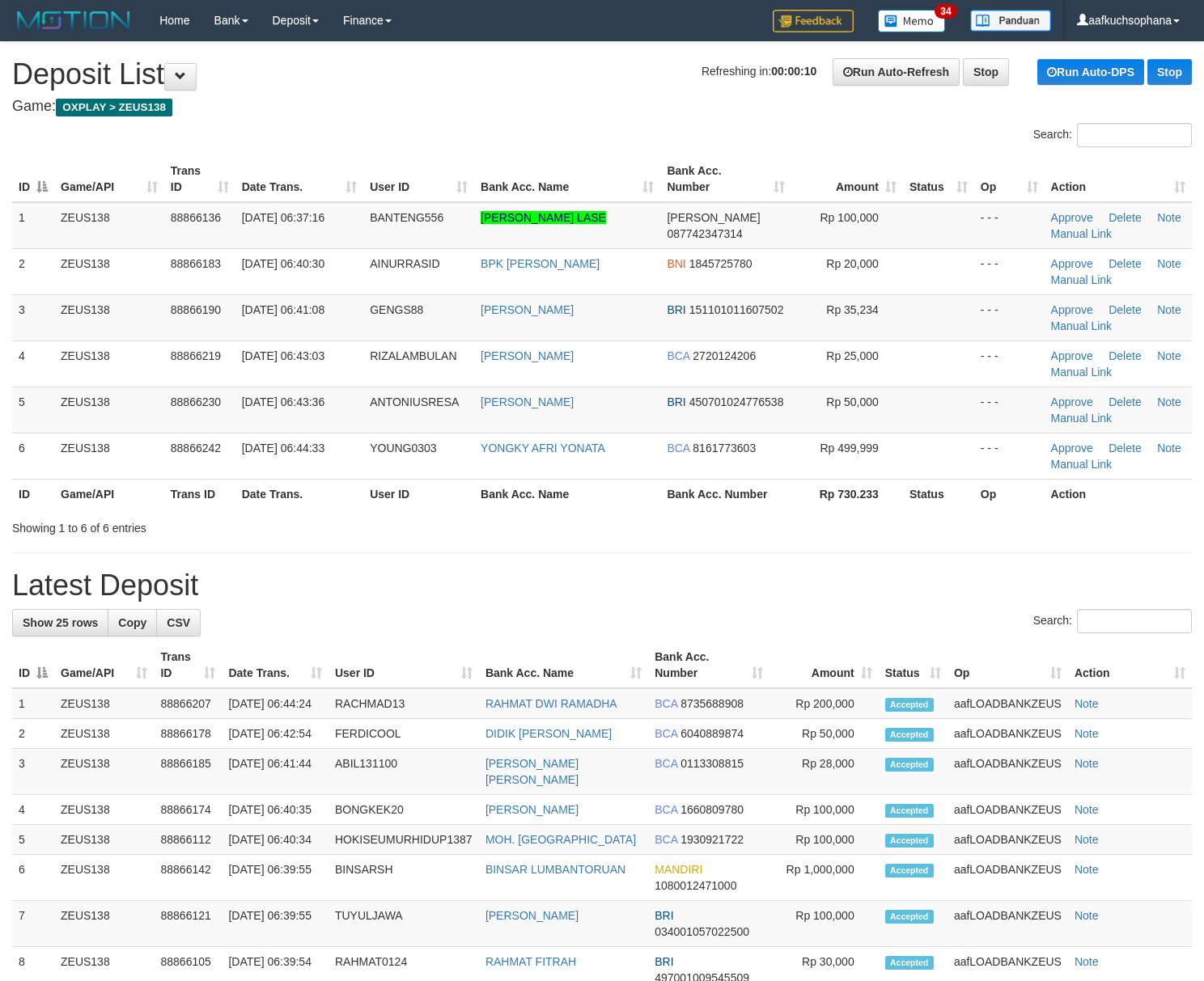
scroll to position [114, 0]
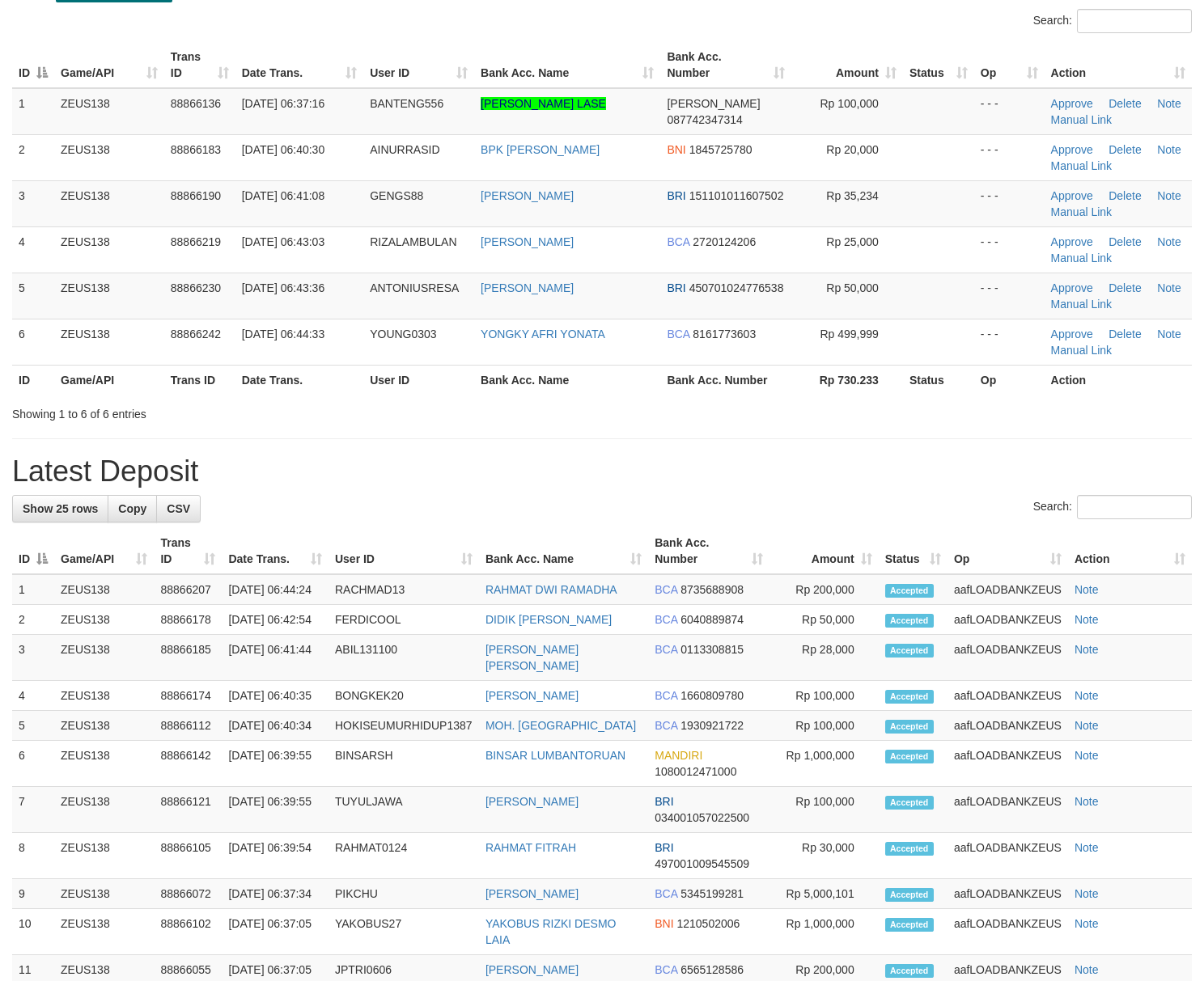
drag, startPoint x: 715, startPoint y: 461, endPoint x: 791, endPoint y: 474, distance: 77.1
click at [721, 461] on h1 "Latest Deposit" at bounding box center [601, 472] width 1179 height 33
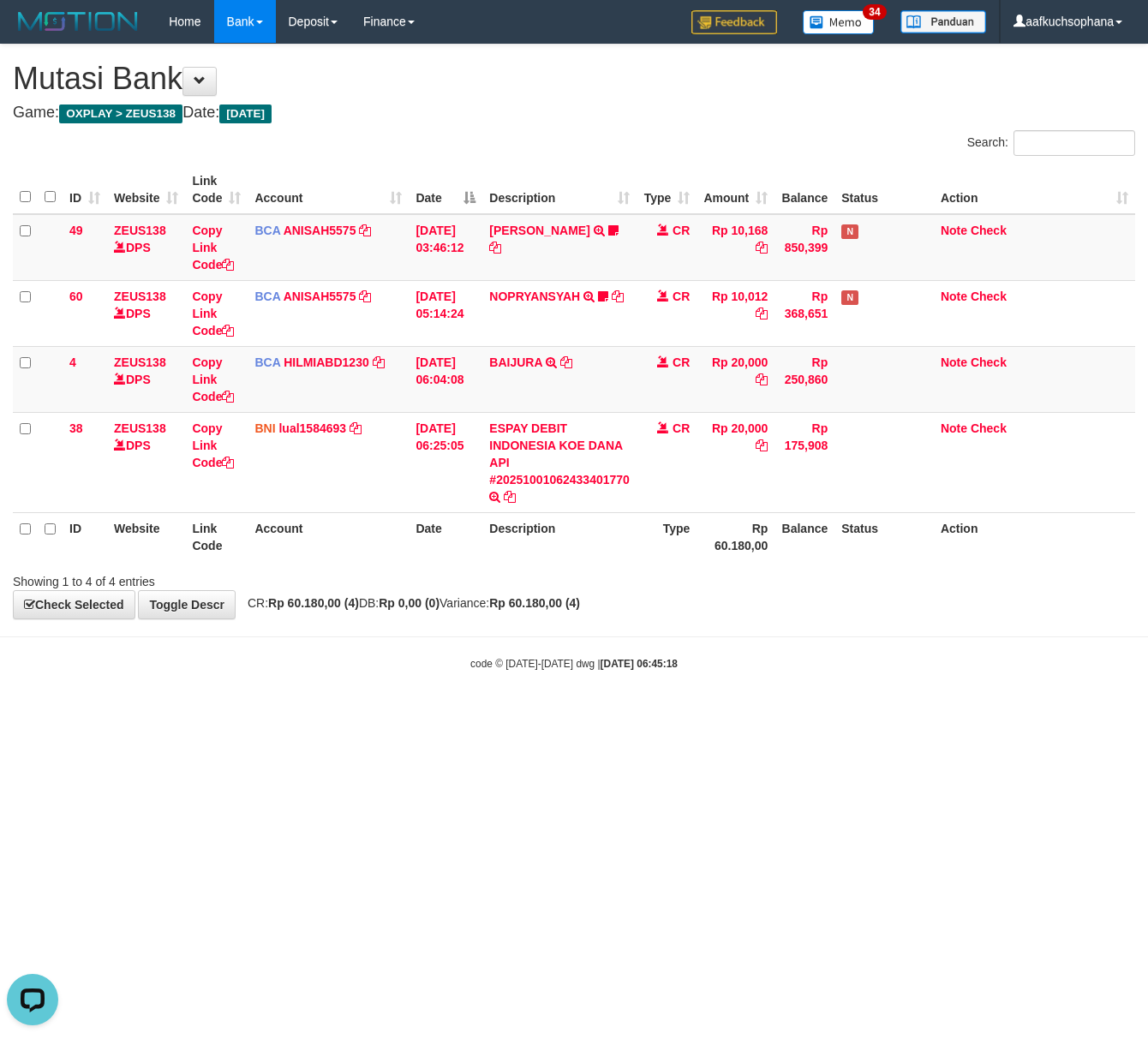
click at [533, 707] on body "Toggle navigation Home Bank Account List Load By Website Group [OXPLAY] ZEUS138…" at bounding box center [574, 357] width 1148 height 715
drag, startPoint x: 533, startPoint y: 782, endPoint x: 240, endPoint y: 683, distance: 309.3
click at [533, 715] on html "Toggle navigation Home Bank Account List Load By Website Group [OXPLAY] ZEUS138…" at bounding box center [574, 357] width 1148 height 715
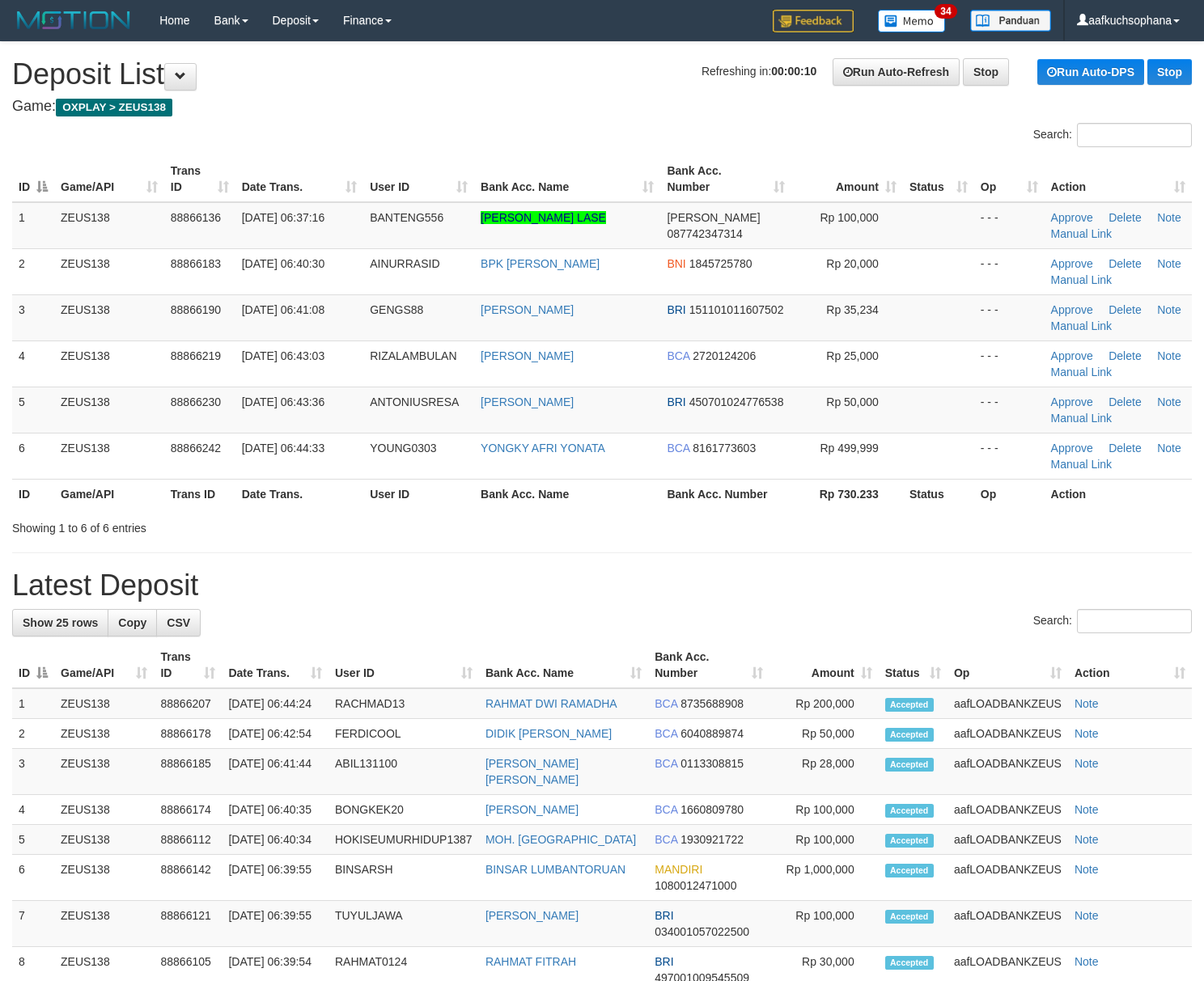
scroll to position [114, 0]
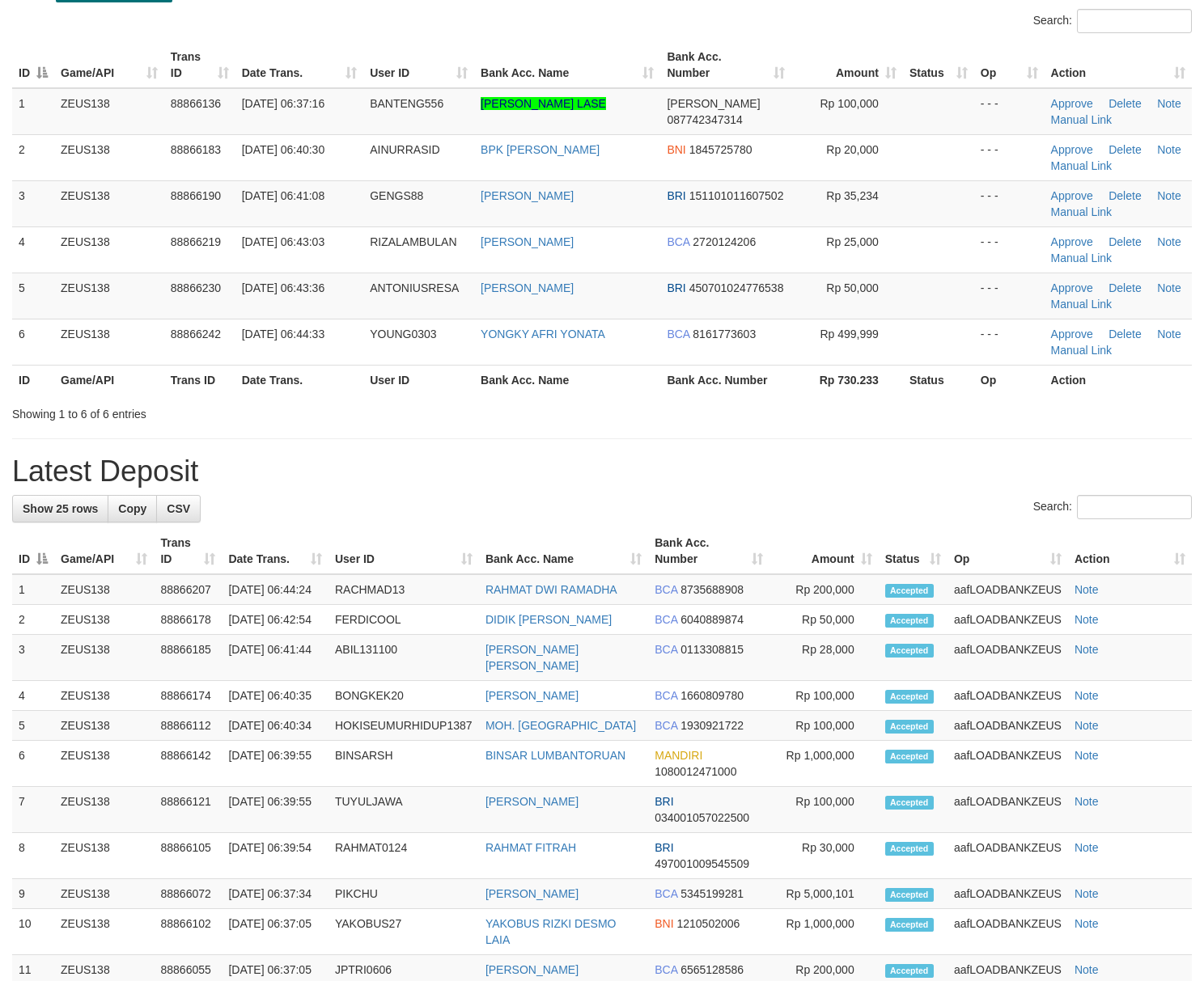
click at [1046, 466] on h1 "Latest Deposit" at bounding box center [601, 472] width 1179 height 33
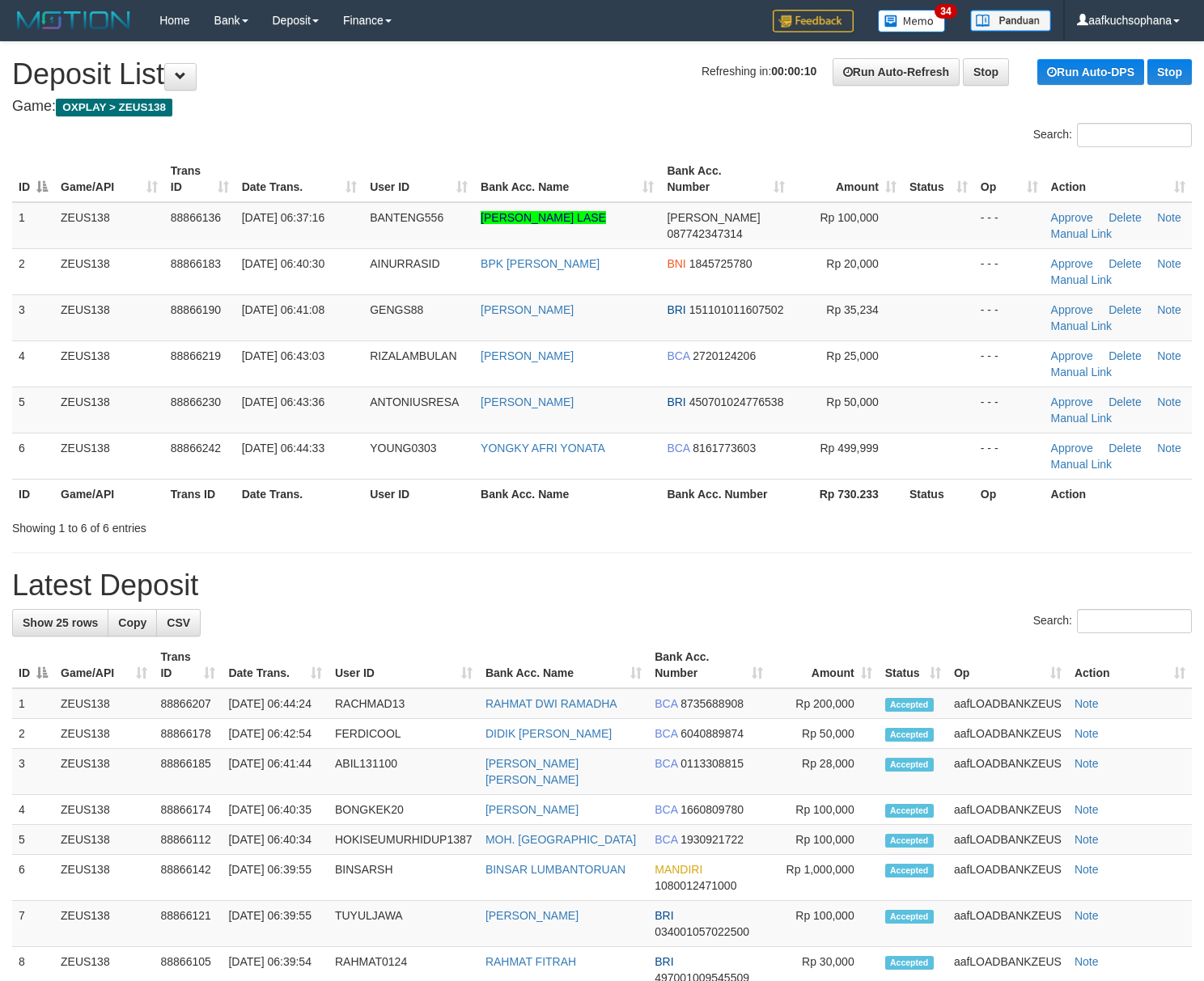
scroll to position [114, 0]
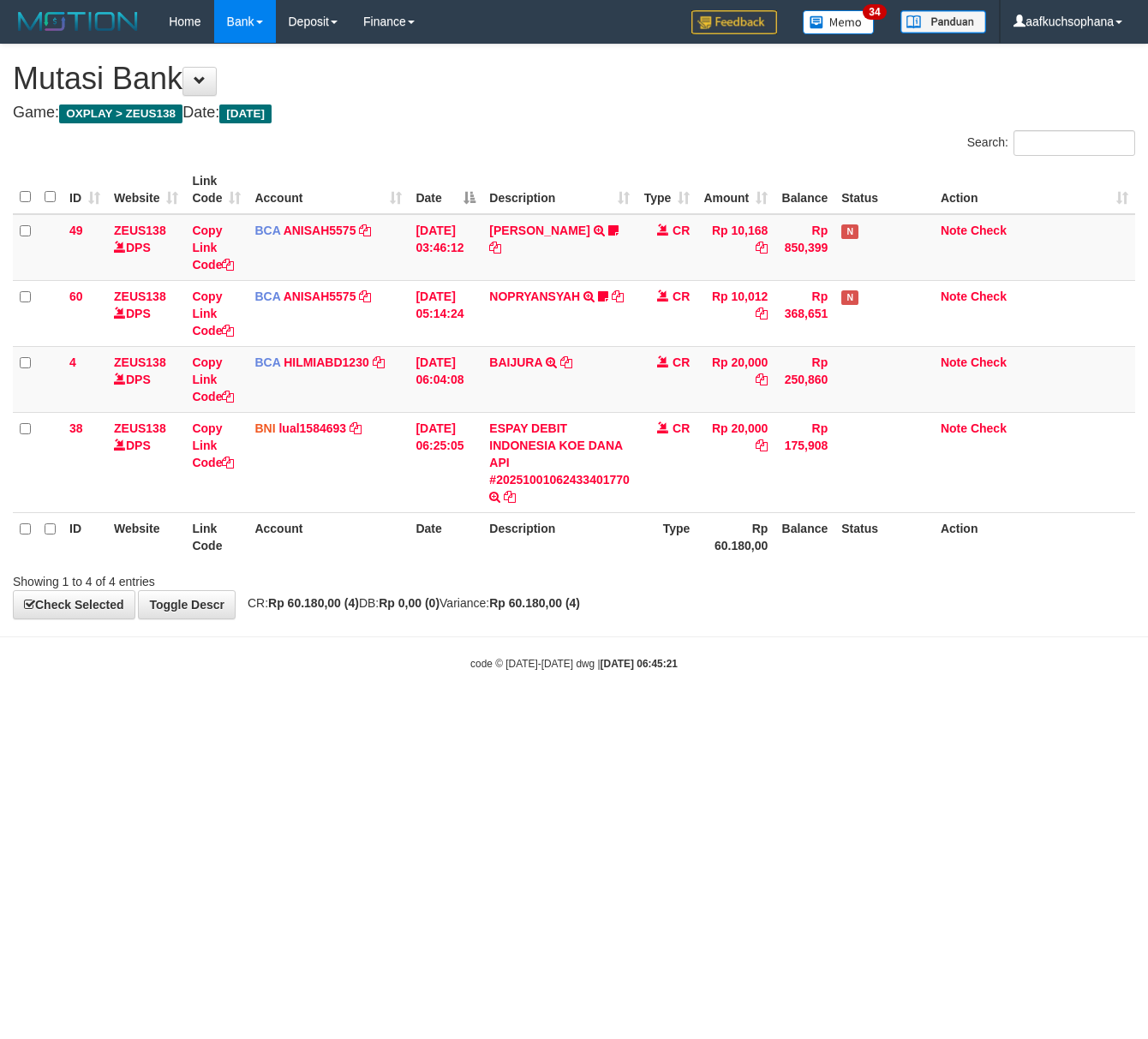
click at [684, 715] on html "Toggle navigation Home Bank Account List Load By Website Group [OXPLAY] ZEUS138…" at bounding box center [574, 357] width 1148 height 715
click at [517, 715] on html "Toggle navigation Home Bank Account List Load By Website Group [OXPLAY] ZEUS138…" at bounding box center [574, 357] width 1148 height 715
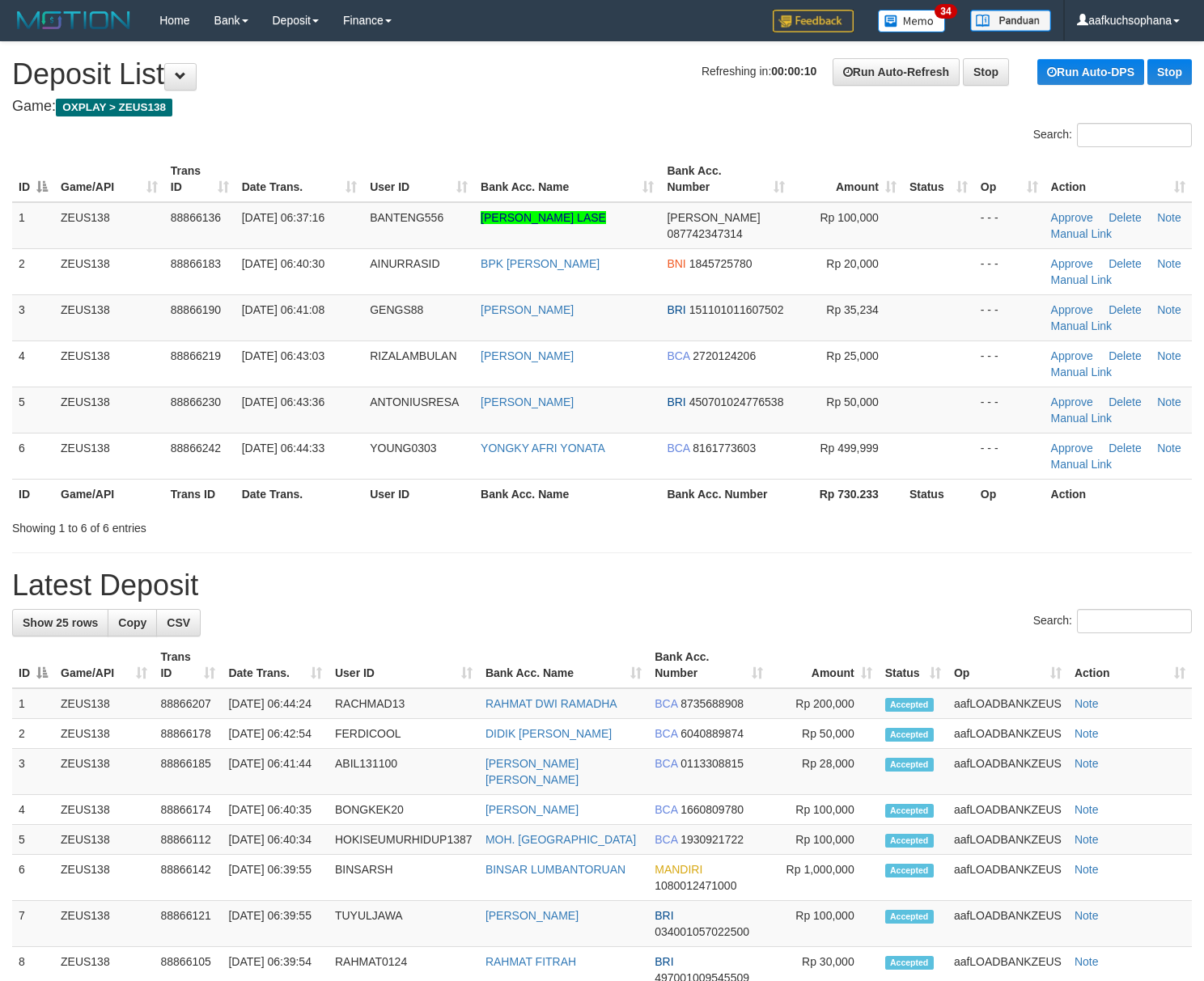
scroll to position [114, 0]
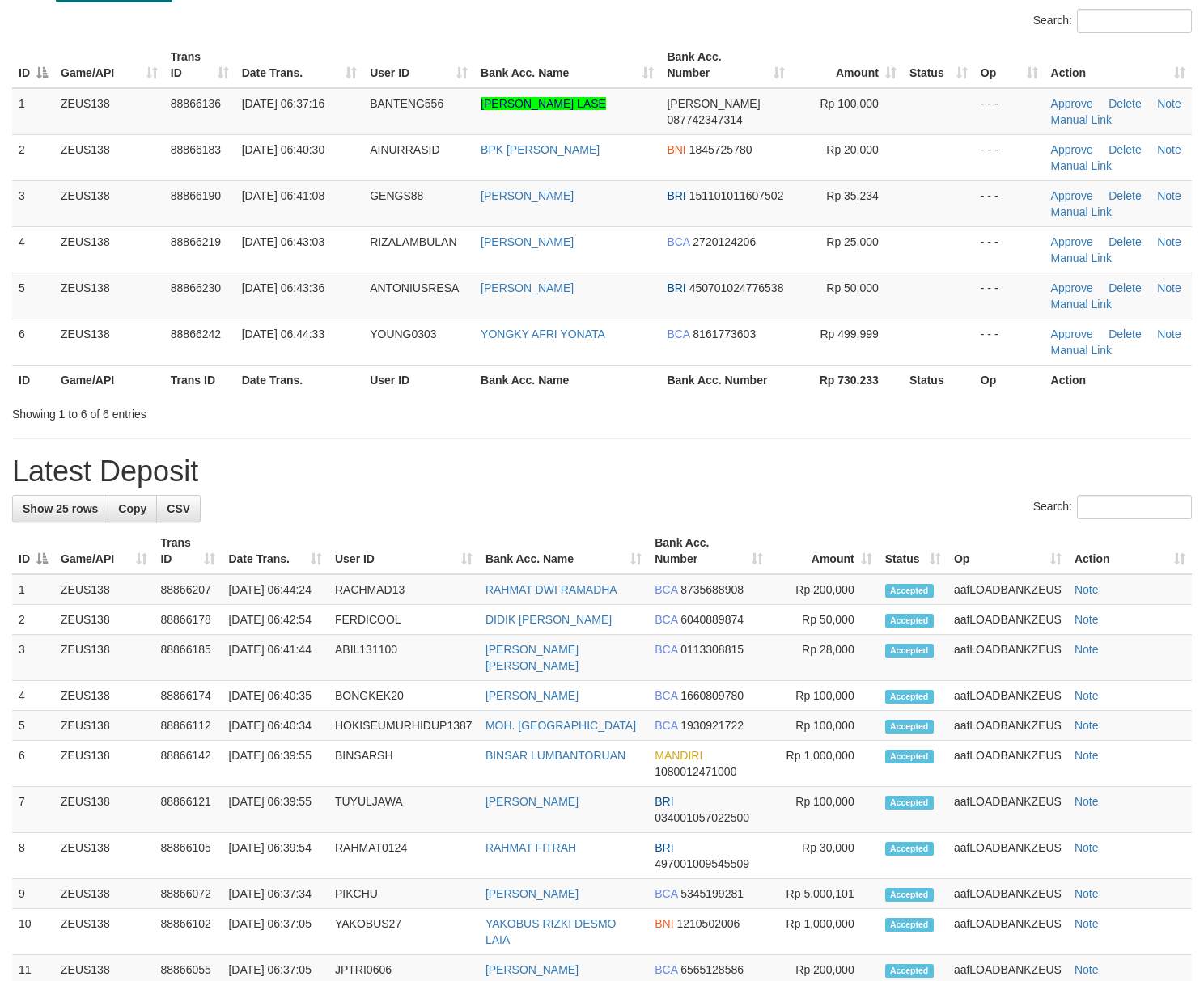
drag, startPoint x: 952, startPoint y: 492, endPoint x: 1065, endPoint y: 513, distance: 114.9
click at [949, 493] on div "**********" at bounding box center [602, 769] width 1204 height 1681
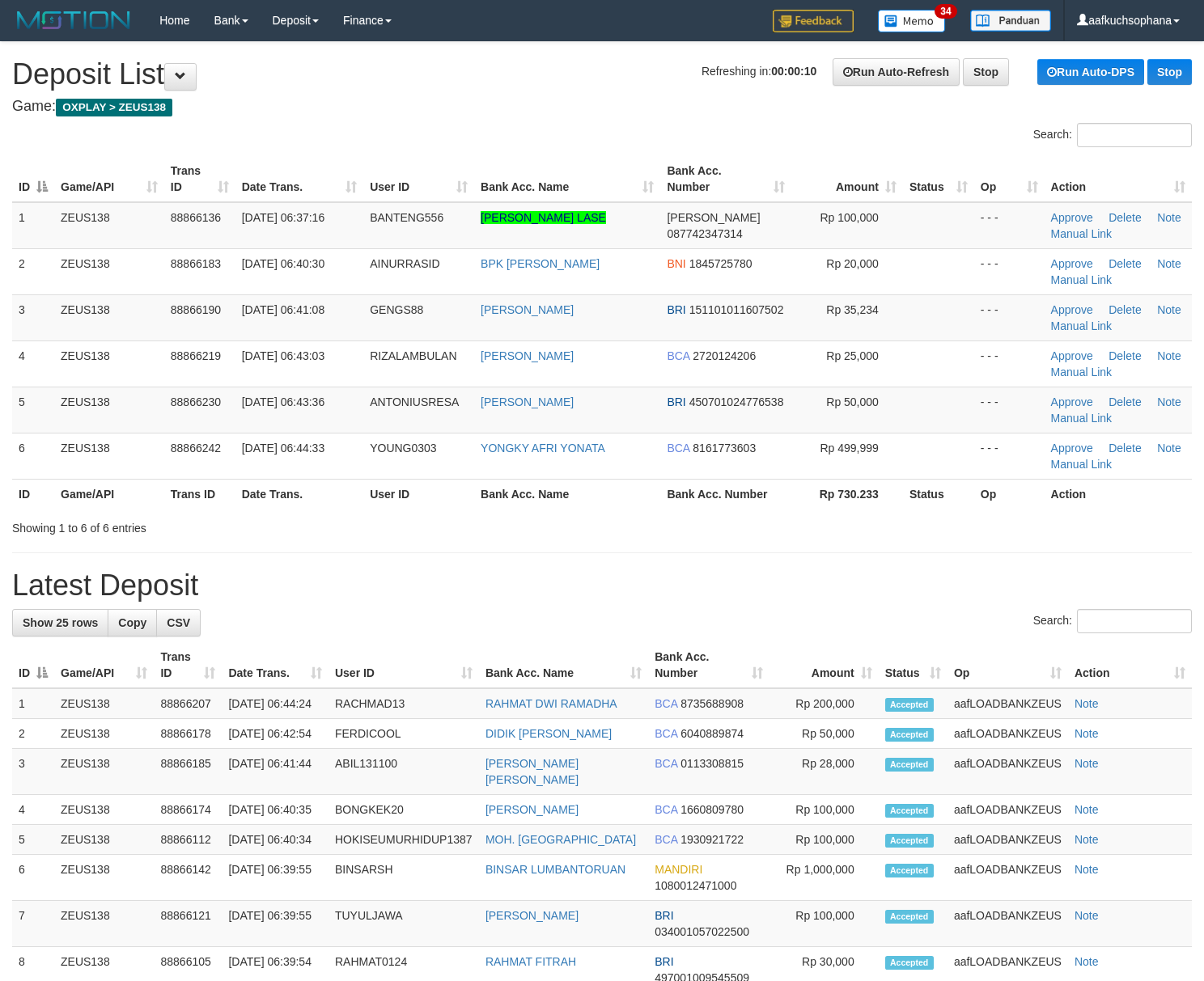
scroll to position [114, 0]
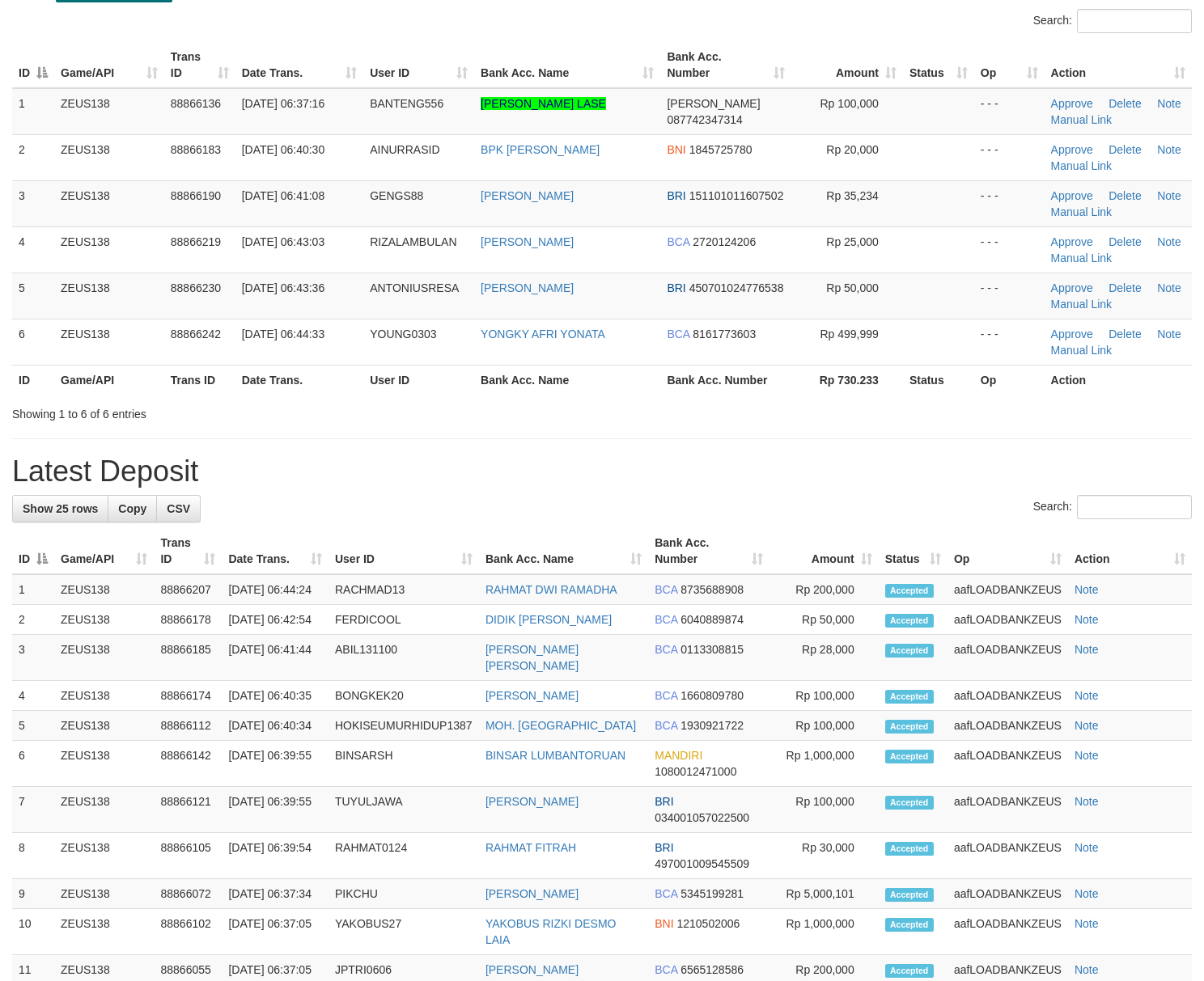
click at [849, 447] on div "**********" at bounding box center [602, 769] width 1204 height 1681
click at [865, 492] on div "**********" at bounding box center [602, 769] width 1204 height 1681
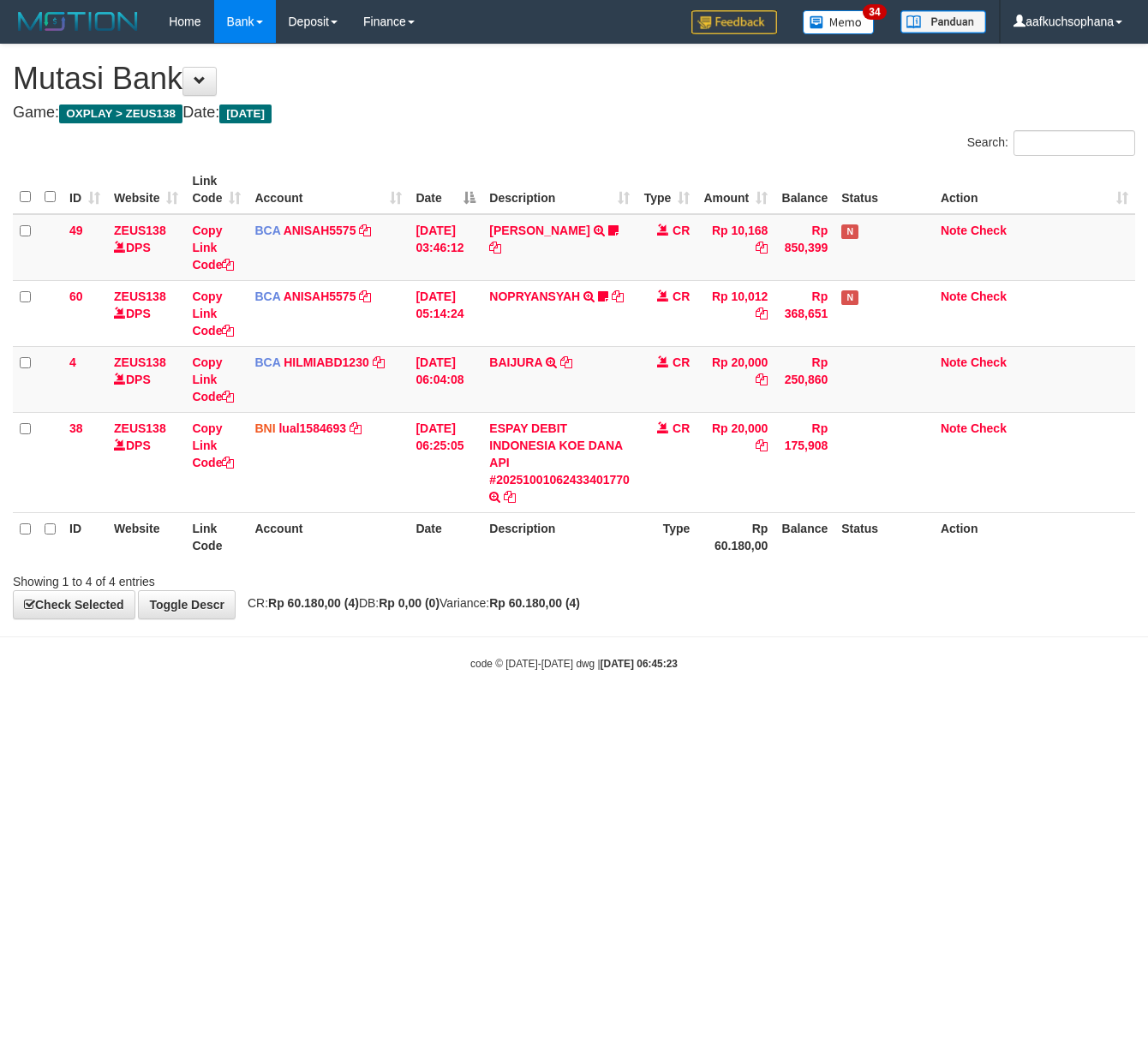
click at [425, 715] on html "Toggle navigation Home Bank Account List Load By Website Group [OXPLAY] ZEUS138…" at bounding box center [574, 357] width 1148 height 715
click at [578, 715] on html "Toggle navigation Home Bank Account List Load By Website Group [OXPLAY] ZEUS138…" at bounding box center [574, 357] width 1148 height 715
drag, startPoint x: 411, startPoint y: 786, endPoint x: 1, endPoint y: 605, distance: 448.2
click at [401, 715] on html "Toggle navigation Home Bank Account List Load By Website Group [OXPLAY] ZEUS138…" at bounding box center [574, 357] width 1148 height 715
click at [744, 715] on html "Toggle navigation Home Bank Account List Load By Website Group [OXPLAY] ZEUS138…" at bounding box center [574, 357] width 1148 height 715
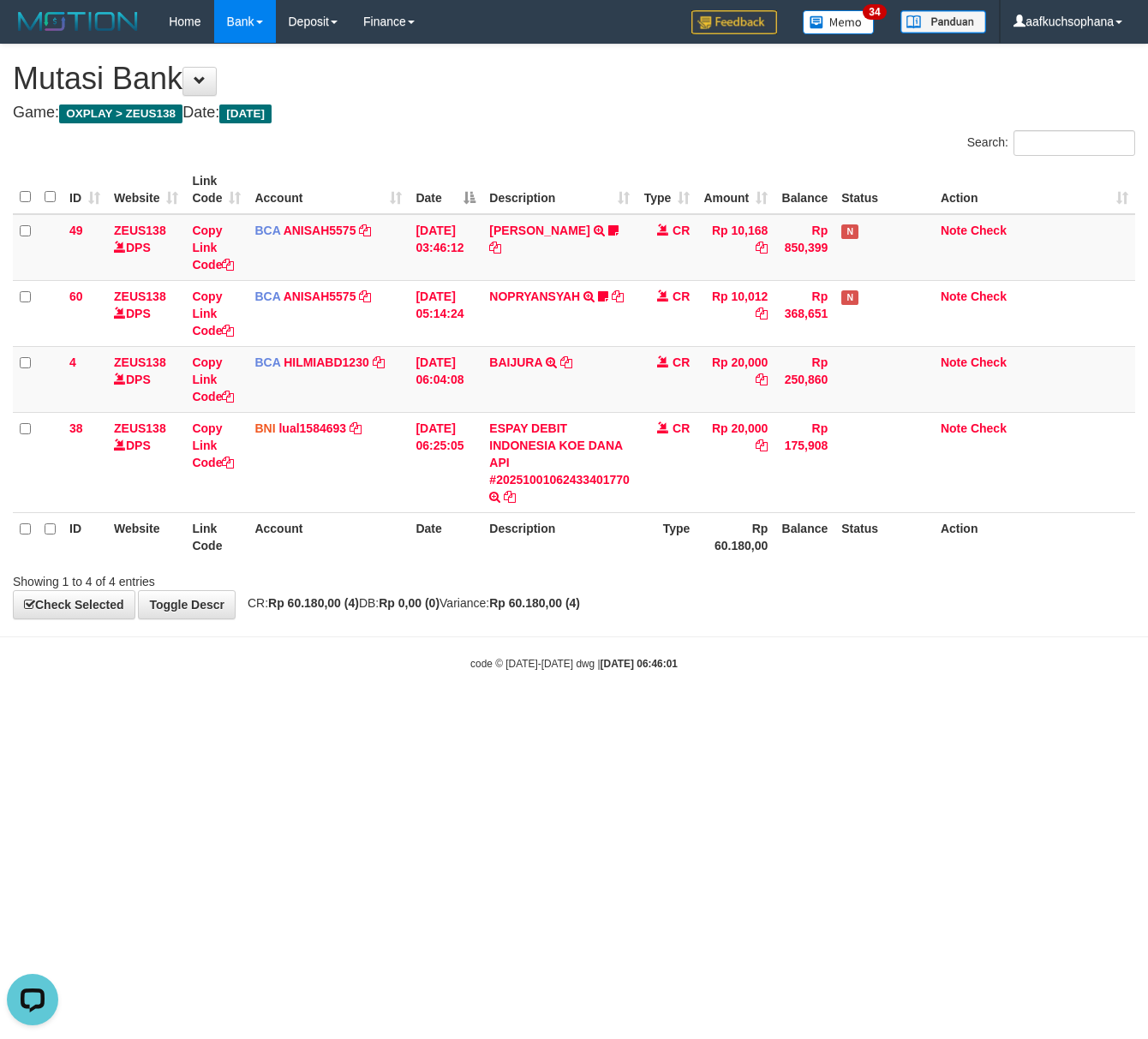
click at [614, 715] on html "Toggle navigation Home Bank Account List Load By Website Group [OXPLAY] ZEUS138…" at bounding box center [574, 357] width 1148 height 715
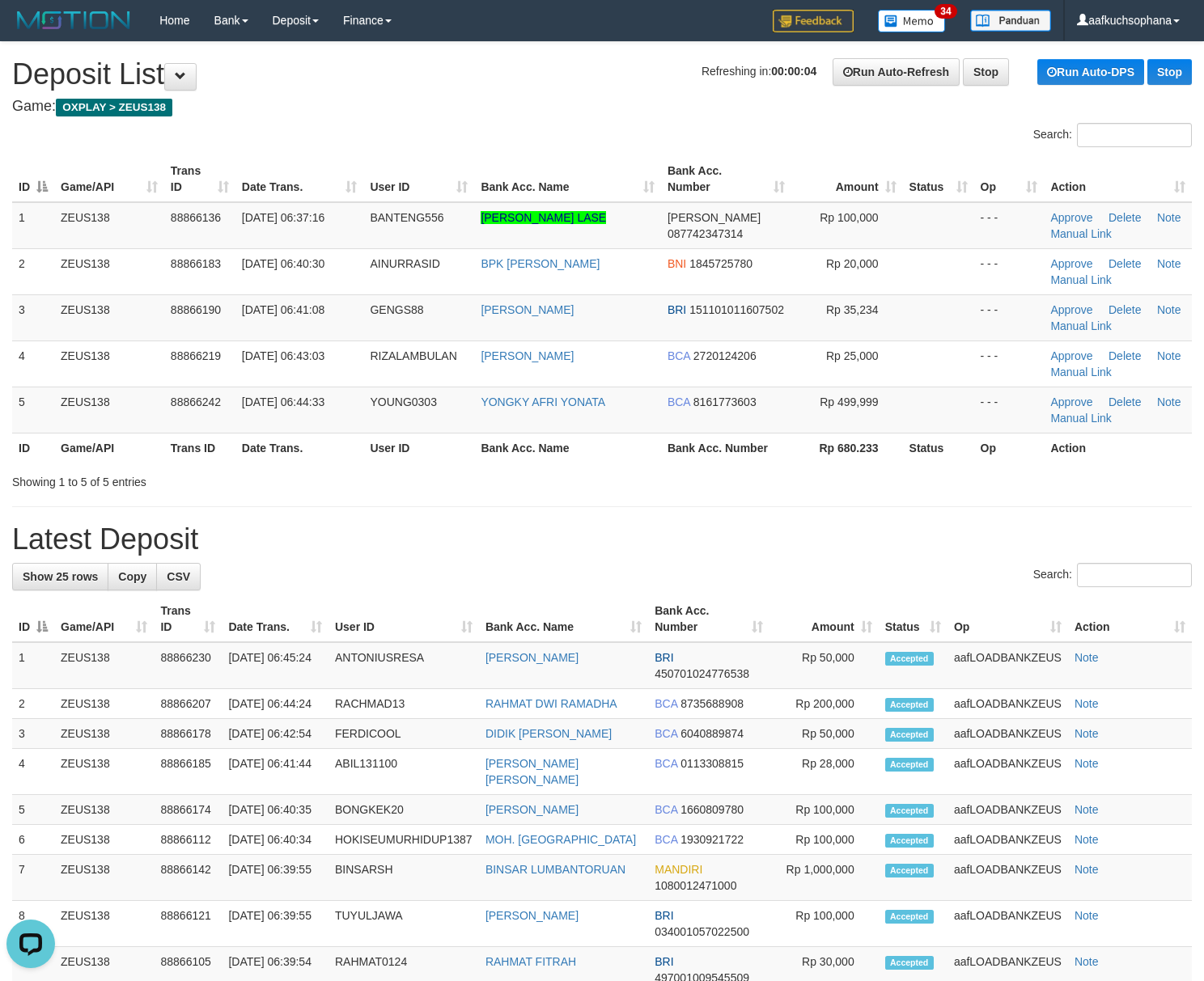
click at [812, 523] on div "**********" at bounding box center [602, 867] width 1204 height 1651
drag, startPoint x: 790, startPoint y: 474, endPoint x: 813, endPoint y: 492, distance: 29.2
click at [800, 489] on div "Showing 1 to 5 of 5 entries" at bounding box center [602, 478] width 1204 height 23
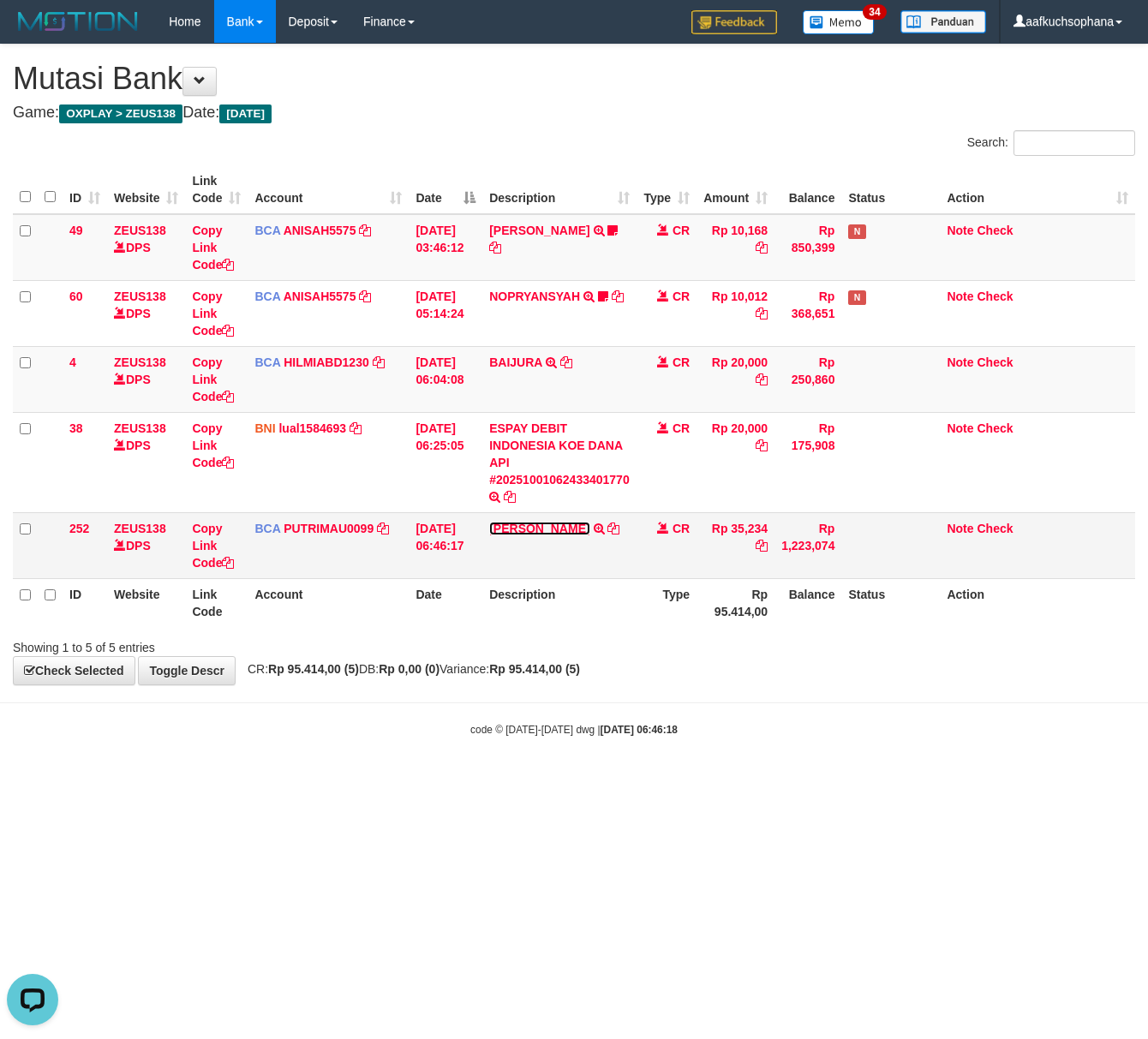
click at [572, 525] on link "[PERSON_NAME]" at bounding box center [539, 529] width 100 height 14
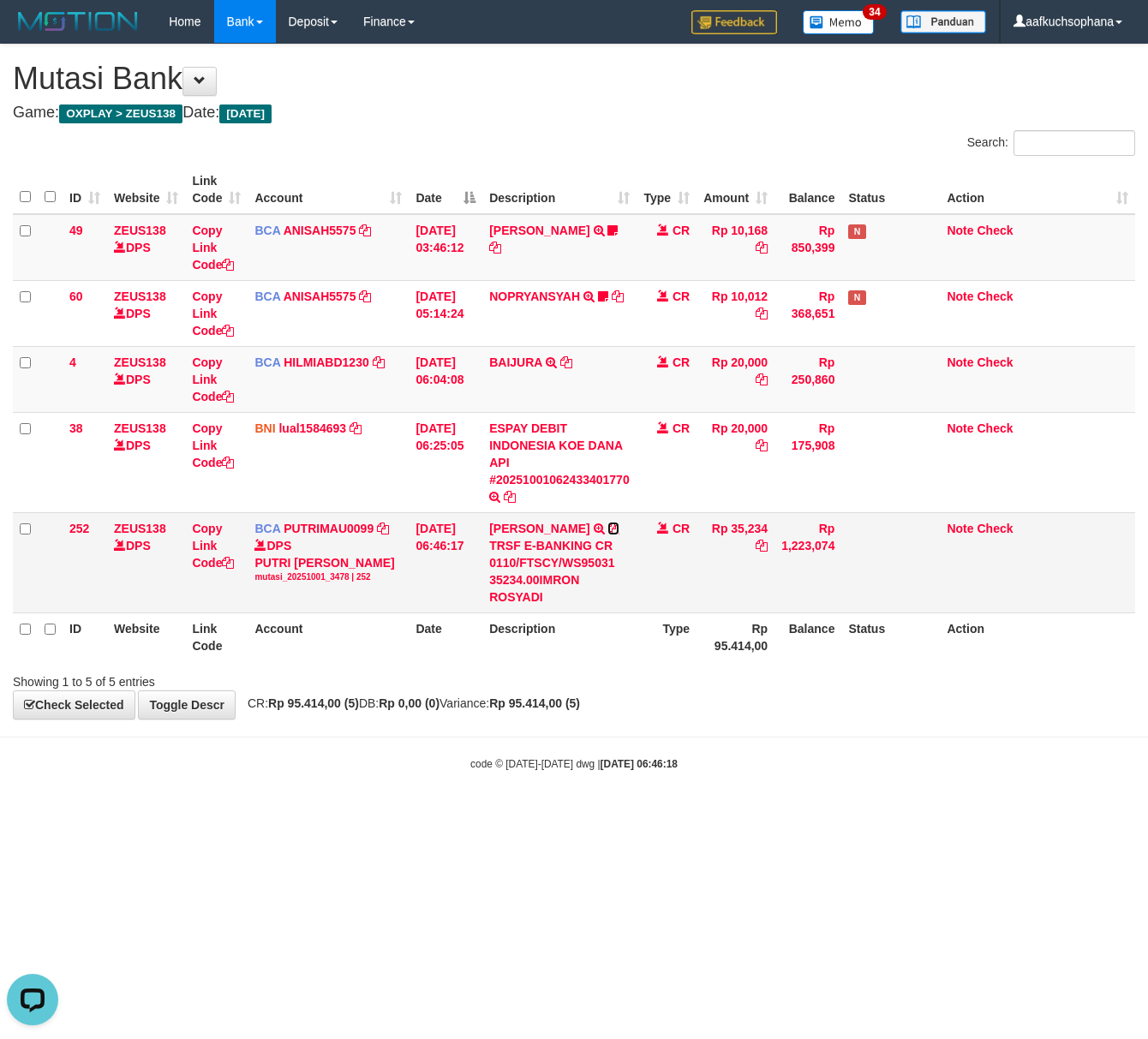
click at [615, 533] on icon at bounding box center [614, 529] width 12 height 12
drag, startPoint x: 240, startPoint y: 752, endPoint x: 313, endPoint y: 740, distance: 74.0
click at [245, 749] on body "Toggle navigation Home Bank Account List Load By Website Group [OXPLAY] ZEUS138…" at bounding box center [574, 407] width 1148 height 815
drag, startPoint x: 444, startPoint y: 746, endPoint x: 231, endPoint y: 629, distance: 243.0
click at [440, 744] on body "Toggle navigation Home Bank Account List Load By Website Group [OXPLAY] ZEUS138…" at bounding box center [574, 407] width 1148 height 815
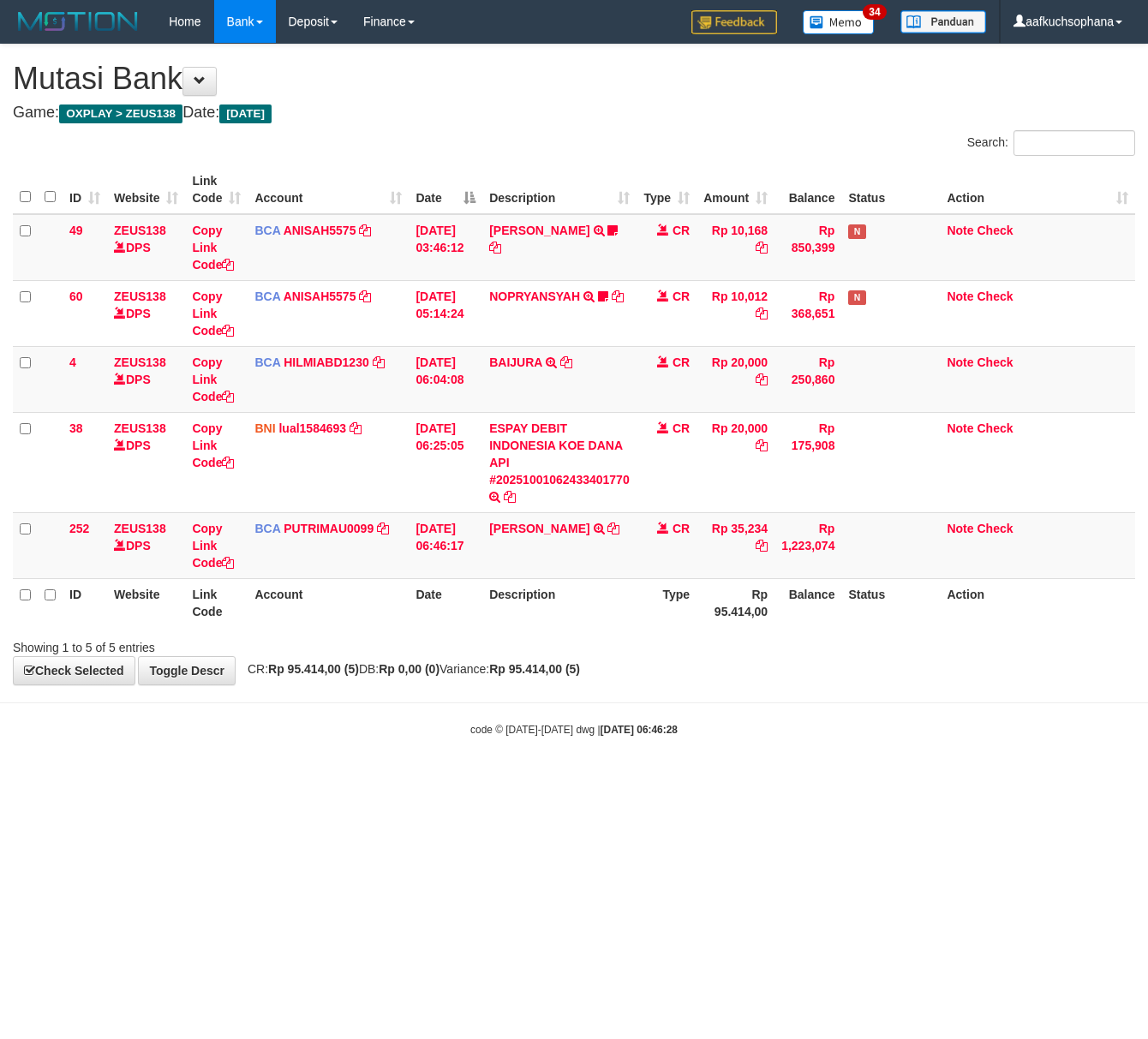
click at [227, 762] on body "Toggle navigation Home Bank Account List Load By Website Group [OXPLAY] ZEUS138…" at bounding box center [574, 390] width 1148 height 780
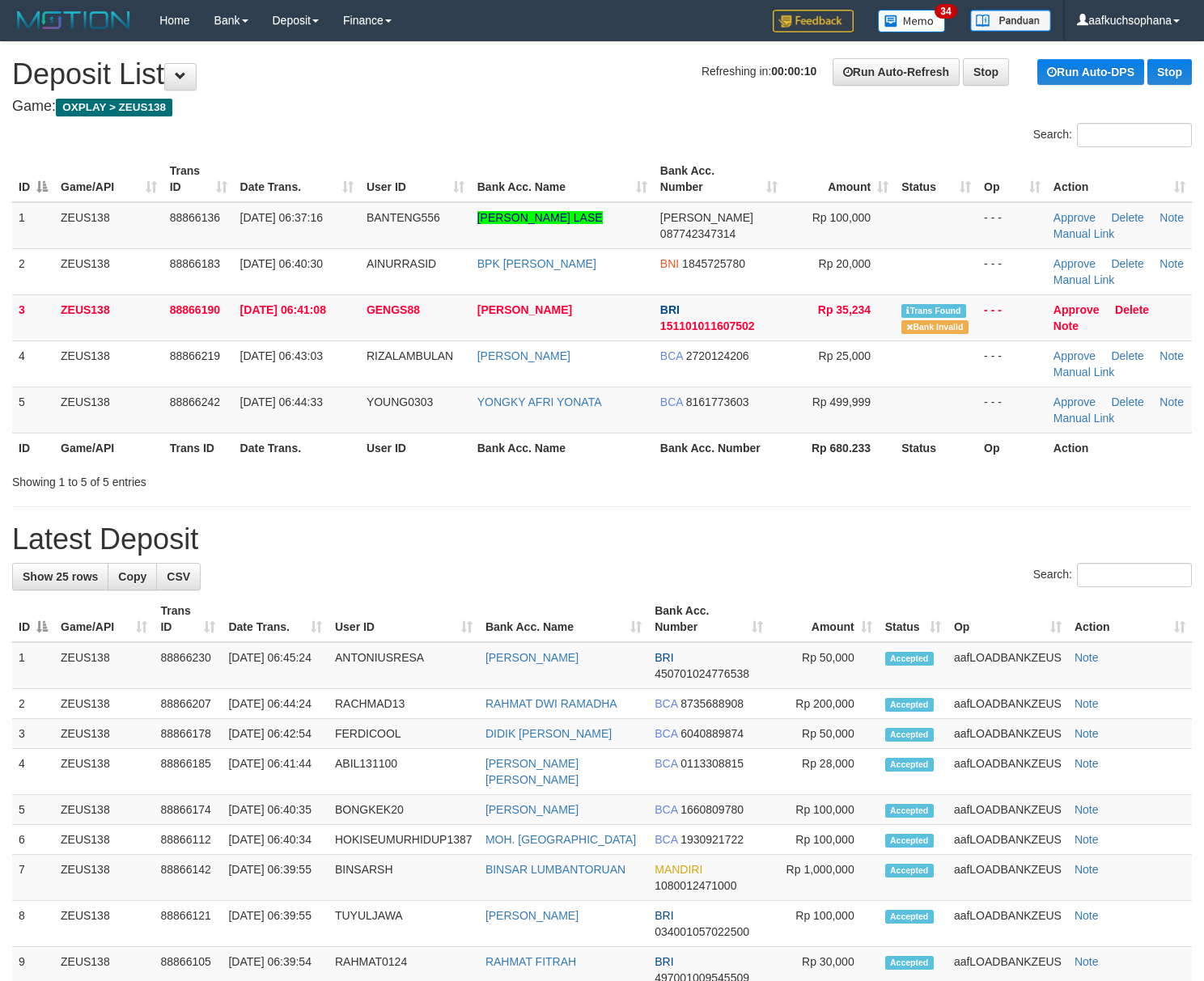
click at [871, 558] on div "**********" at bounding box center [602, 867] width 1204 height 1651
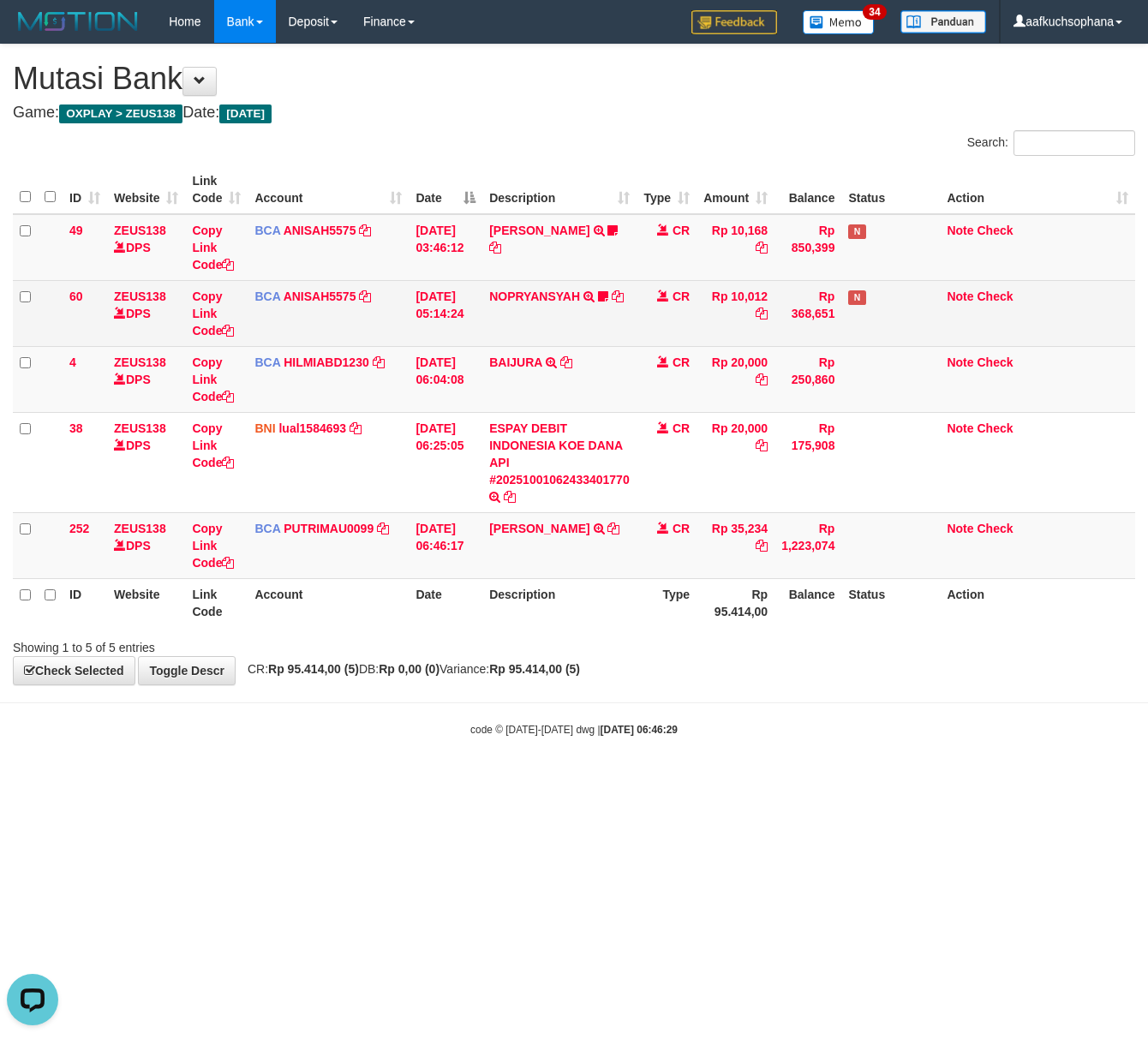
drag, startPoint x: 364, startPoint y: 721, endPoint x: 600, endPoint y: 303, distance: 480.0
click at [401, 691] on body "Toggle navigation Home Bank Account List Load By Website Group [OXPLAY] ZEUS138…" at bounding box center [574, 390] width 1148 height 780
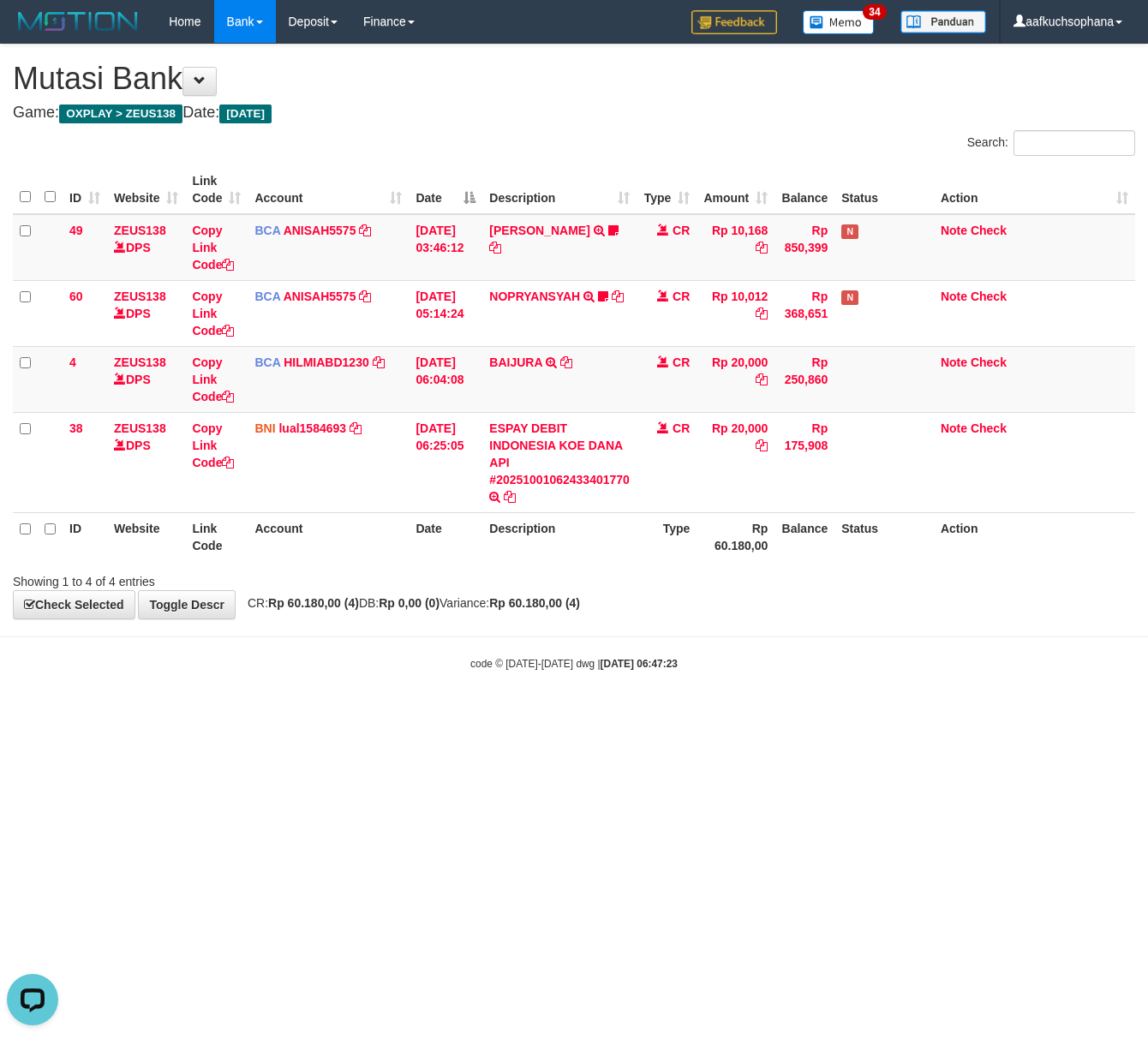
drag, startPoint x: 268, startPoint y: 765, endPoint x: 451, endPoint y: 778, distance: 183.5
click at [276, 715] on html "Toggle navigation Home Bank Account List Load By Website Group [OXPLAY] ZEUS138…" at bounding box center [574, 357] width 1148 height 715
drag, startPoint x: 451, startPoint y: 778, endPoint x: 441, endPoint y: 778, distance: 10.0
click at [441, 715] on html "Toggle navigation Home Bank Account List Load By Website Group [OXPLAY] ZEUS138…" at bounding box center [574, 357] width 1148 height 715
click at [502, 715] on html "Toggle navigation Home Bank Account List Load By Website Group [OXPLAY] ZEUS138…" at bounding box center [574, 357] width 1148 height 715
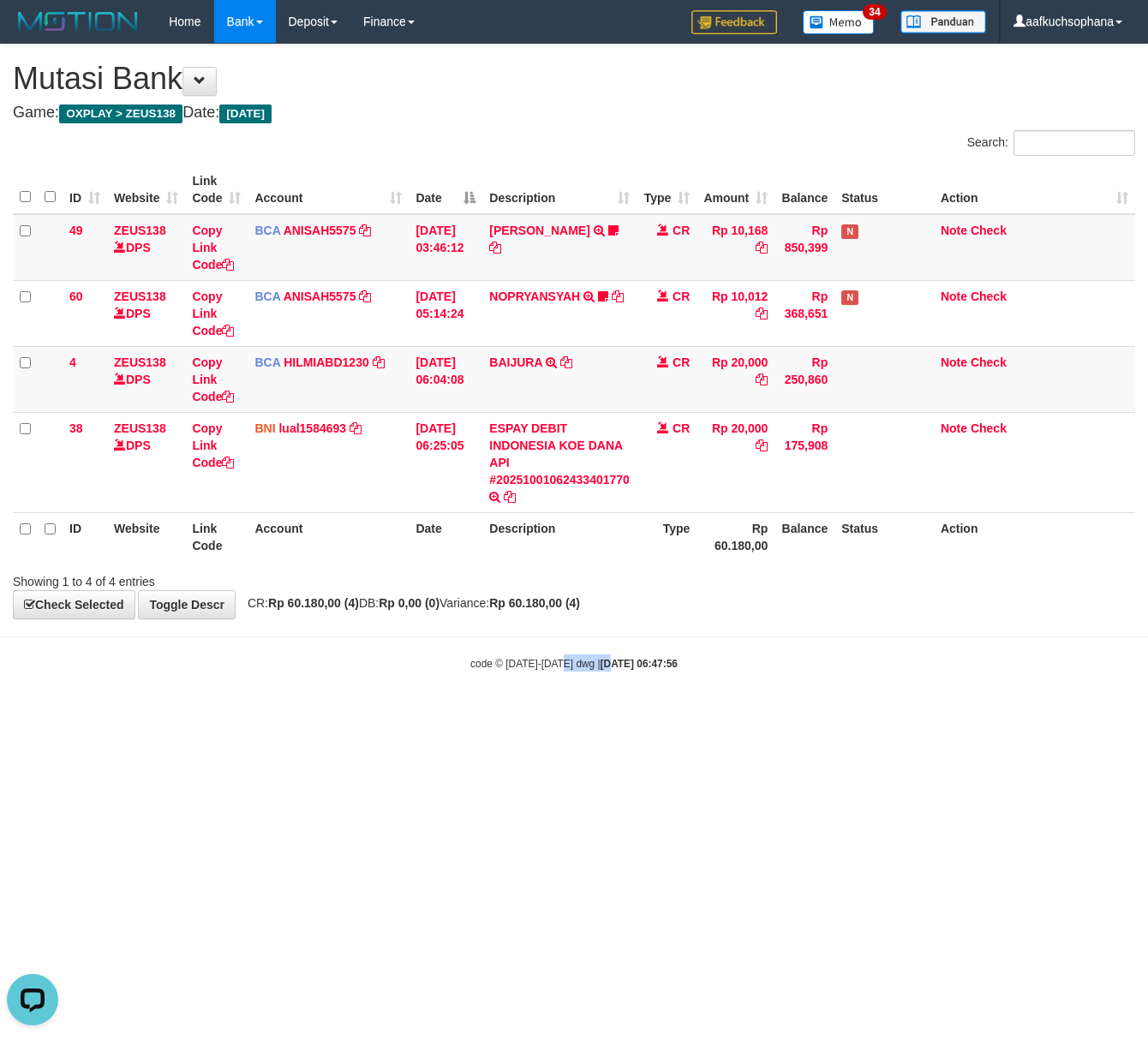
click at [597, 715] on html "Toggle navigation Home Bank Account List Load By Website Group [OXPLAY] ZEUS138…" at bounding box center [574, 357] width 1148 height 715
click at [401, 715] on html "Toggle navigation Home Bank Account List Load By Website Group [OXPLAY] ZEUS138…" at bounding box center [574, 357] width 1148 height 715
click at [459, 715] on html "Toggle navigation Home Bank Account List Load By Website Group [OXPLAY] ZEUS138…" at bounding box center [574, 357] width 1148 height 715
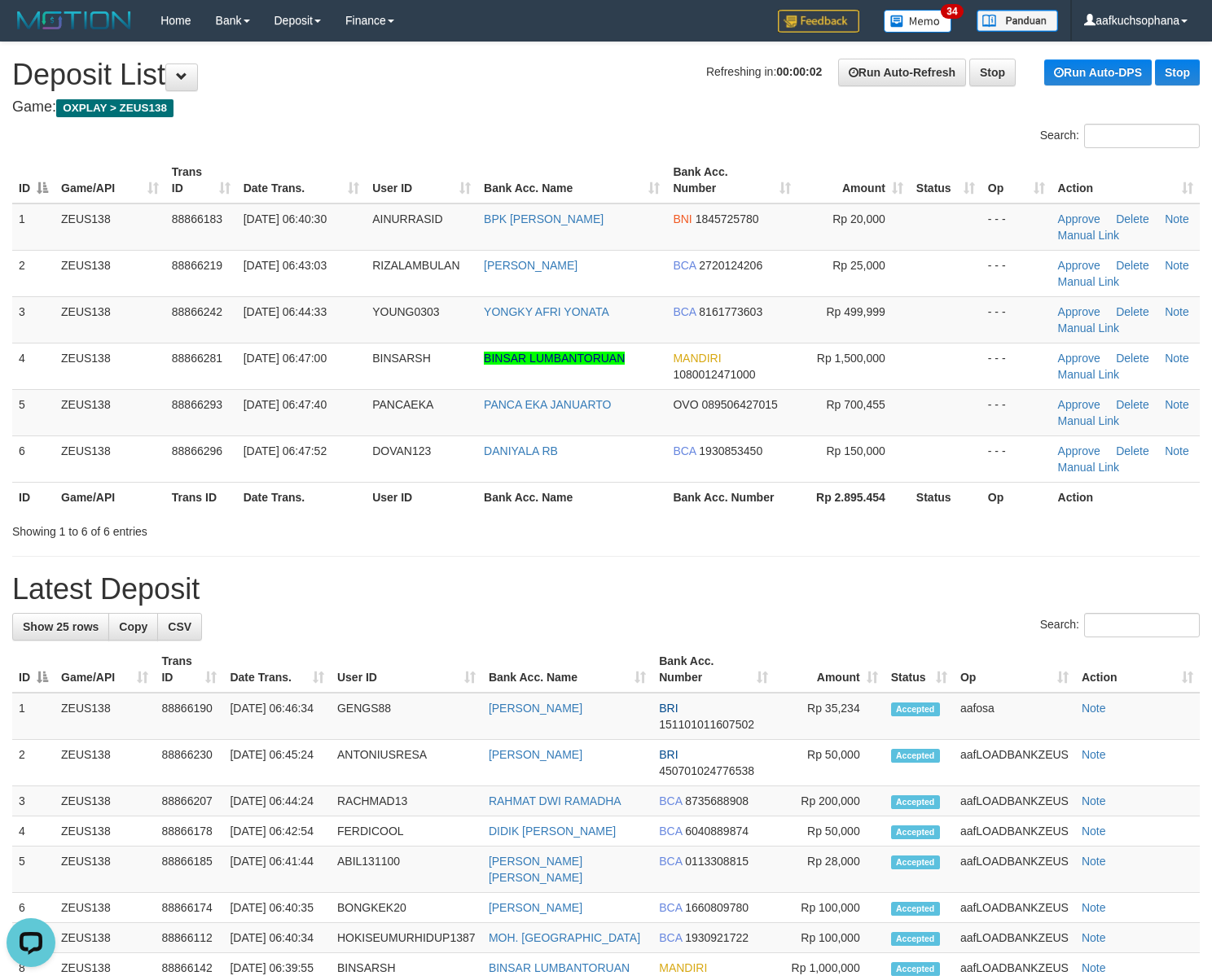
drag, startPoint x: 718, startPoint y: 573, endPoint x: 1223, endPoint y: 633, distance: 508.6
click at [841, 590] on div "**********" at bounding box center [606, 896] width 1212 height 1708
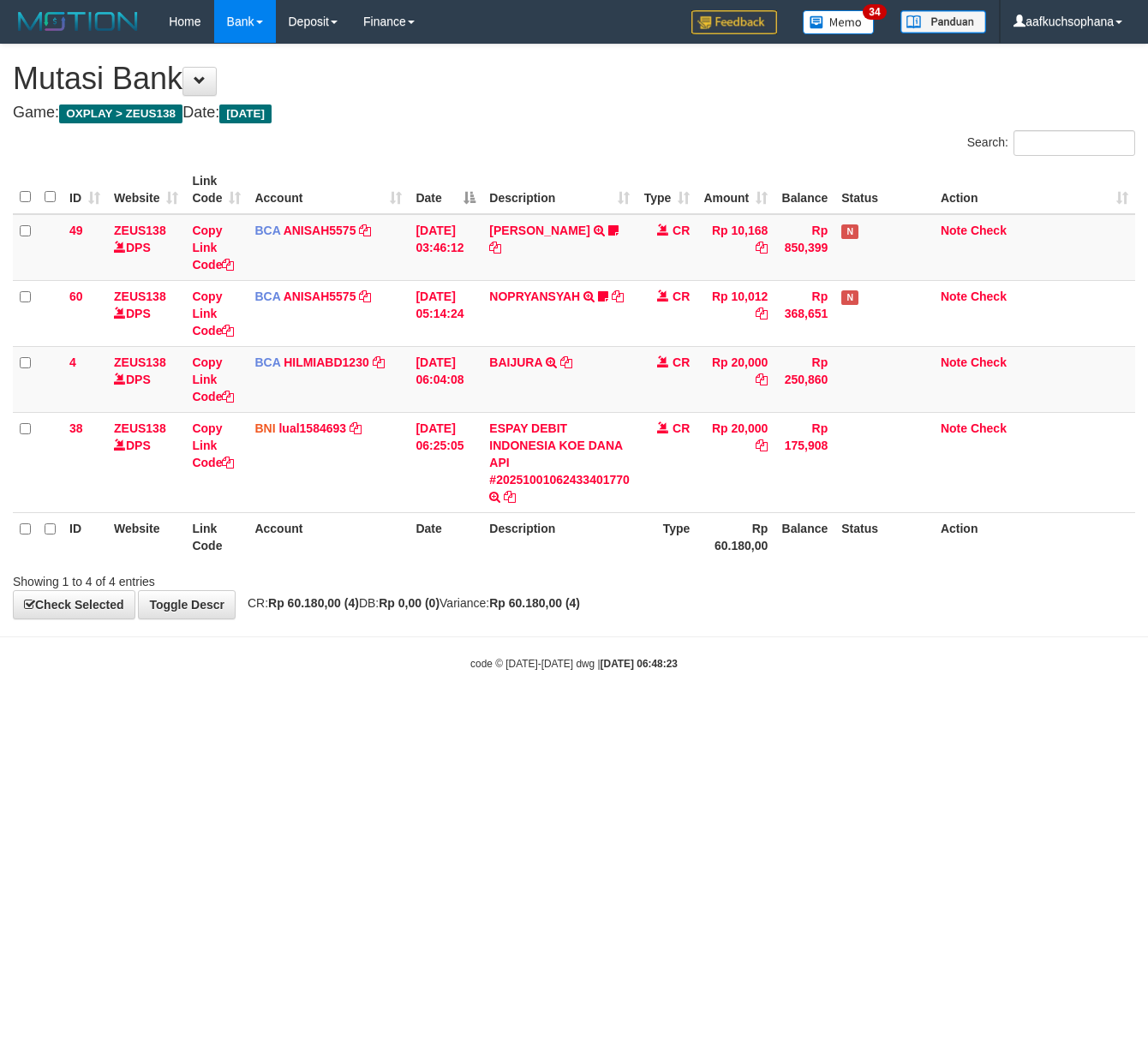
drag, startPoint x: 223, startPoint y: 703, endPoint x: 168, endPoint y: 686, distance: 57.6
click at [194, 696] on body "Toggle navigation Home Bank Account List Load By Website Group [OXPLAY] ZEUS138…" at bounding box center [574, 357] width 1148 height 715
click at [324, 715] on html "Toggle navigation Home Bank Account List Load By Website Group [OXPLAY] ZEUS138…" at bounding box center [574, 357] width 1148 height 715
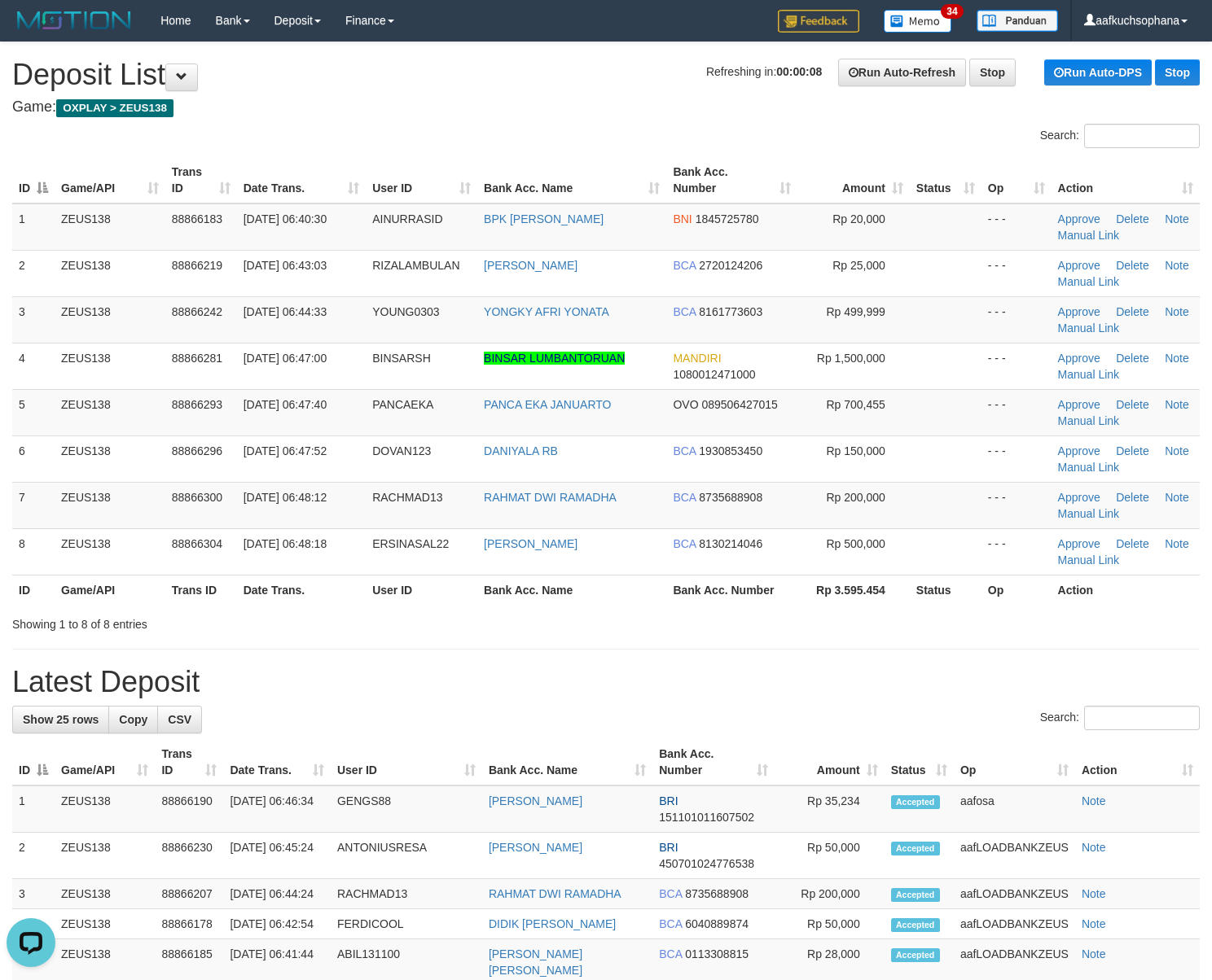
drag, startPoint x: 967, startPoint y: 648, endPoint x: 1221, endPoint y: 685, distance: 256.7
click at [982, 648] on div "**********" at bounding box center [606, 942] width 1212 height 1801
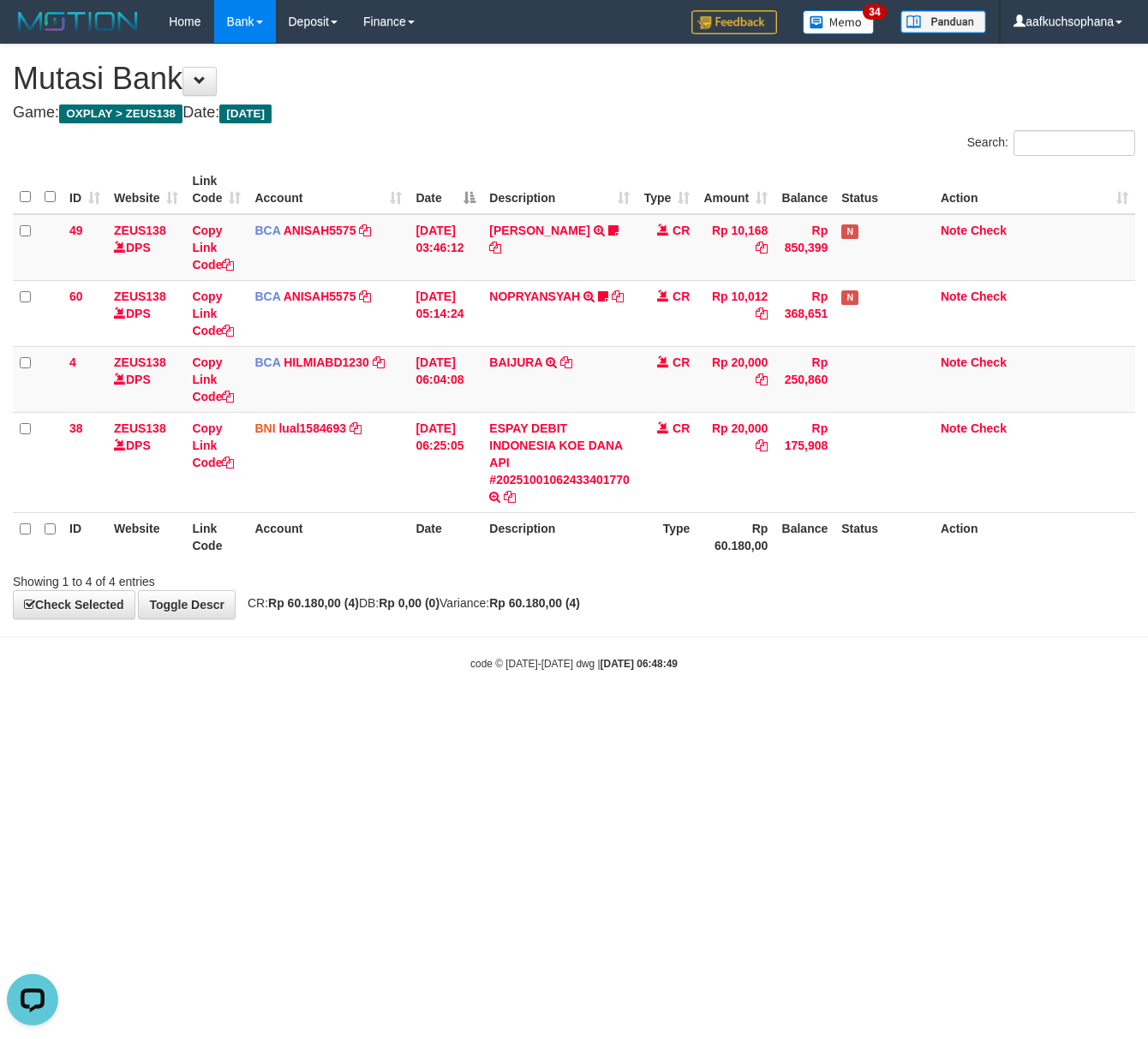
click at [471, 715] on html "Toggle navigation Home Bank Account List Load By Website Group [OXPLAY] ZEUS138…" at bounding box center [574, 357] width 1148 height 715
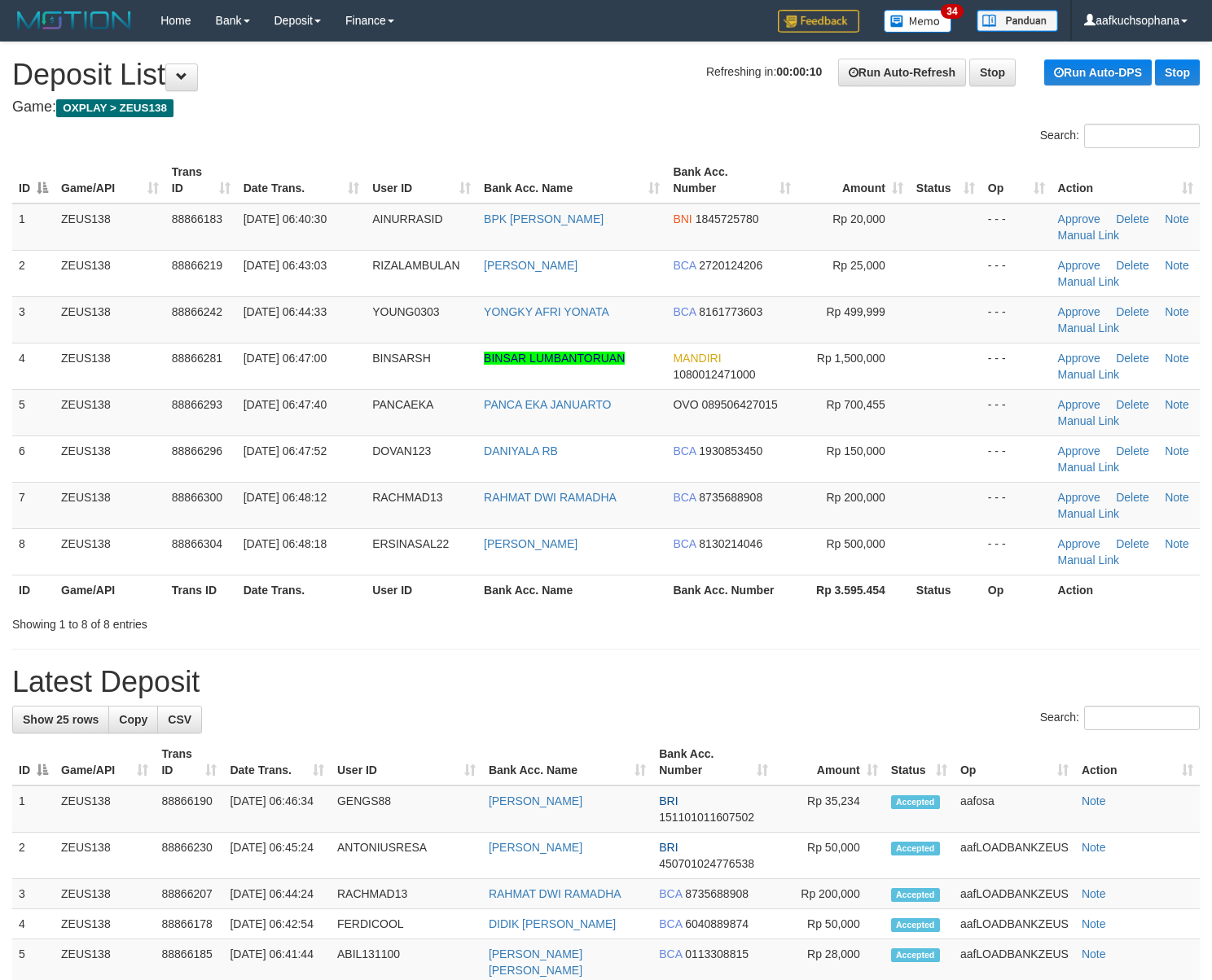
drag, startPoint x: 0, startPoint y: 0, endPoint x: 851, endPoint y: 598, distance: 1040.1
click at [860, 598] on th "Rp 3.595.454" at bounding box center [854, 589] width 113 height 30
drag, startPoint x: 656, startPoint y: 567, endPoint x: 799, endPoint y: 600, distance: 146.8
click at [659, 567] on td "DINA ANGREANI" at bounding box center [571, 551] width 189 height 47
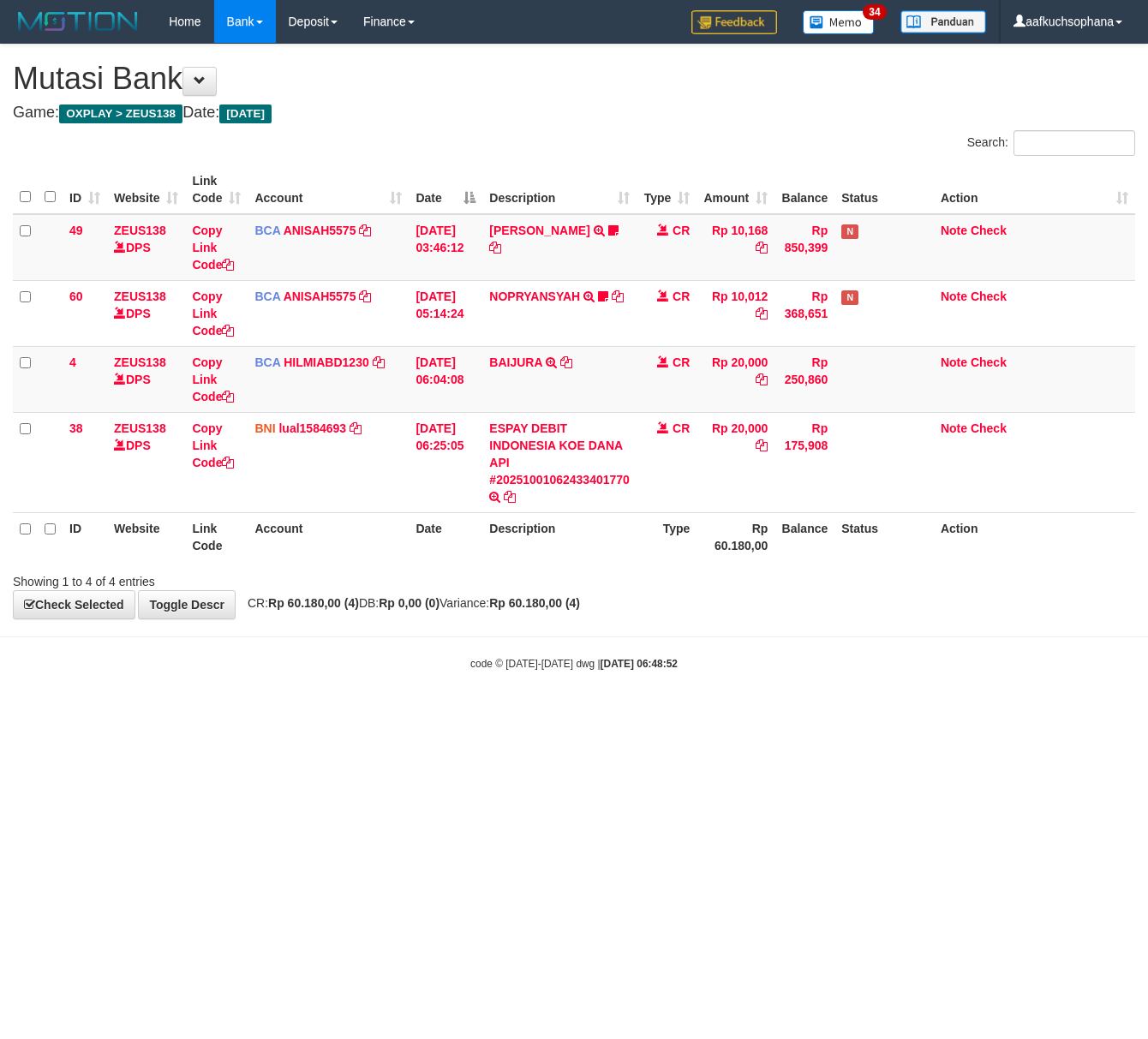
drag, startPoint x: 0, startPoint y: 0, endPoint x: 142, endPoint y: 689, distance: 703.5
click at [364, 715] on html "Toggle navigation Home Bank Account List Load By Website Group [OXPLAY] ZEUS138…" at bounding box center [574, 357] width 1148 height 715
drag, startPoint x: 591, startPoint y: 844, endPoint x: 546, endPoint y: 838, distance: 45.4
click at [588, 715] on html "Toggle navigation Home Bank Account List Load By Website Group [OXPLAY] ZEUS138…" at bounding box center [574, 357] width 1148 height 715
click at [678, 715] on html "Toggle navigation Home Bank Account List Load By Website Group [OXPLAY] ZEUS138…" at bounding box center [574, 357] width 1148 height 715
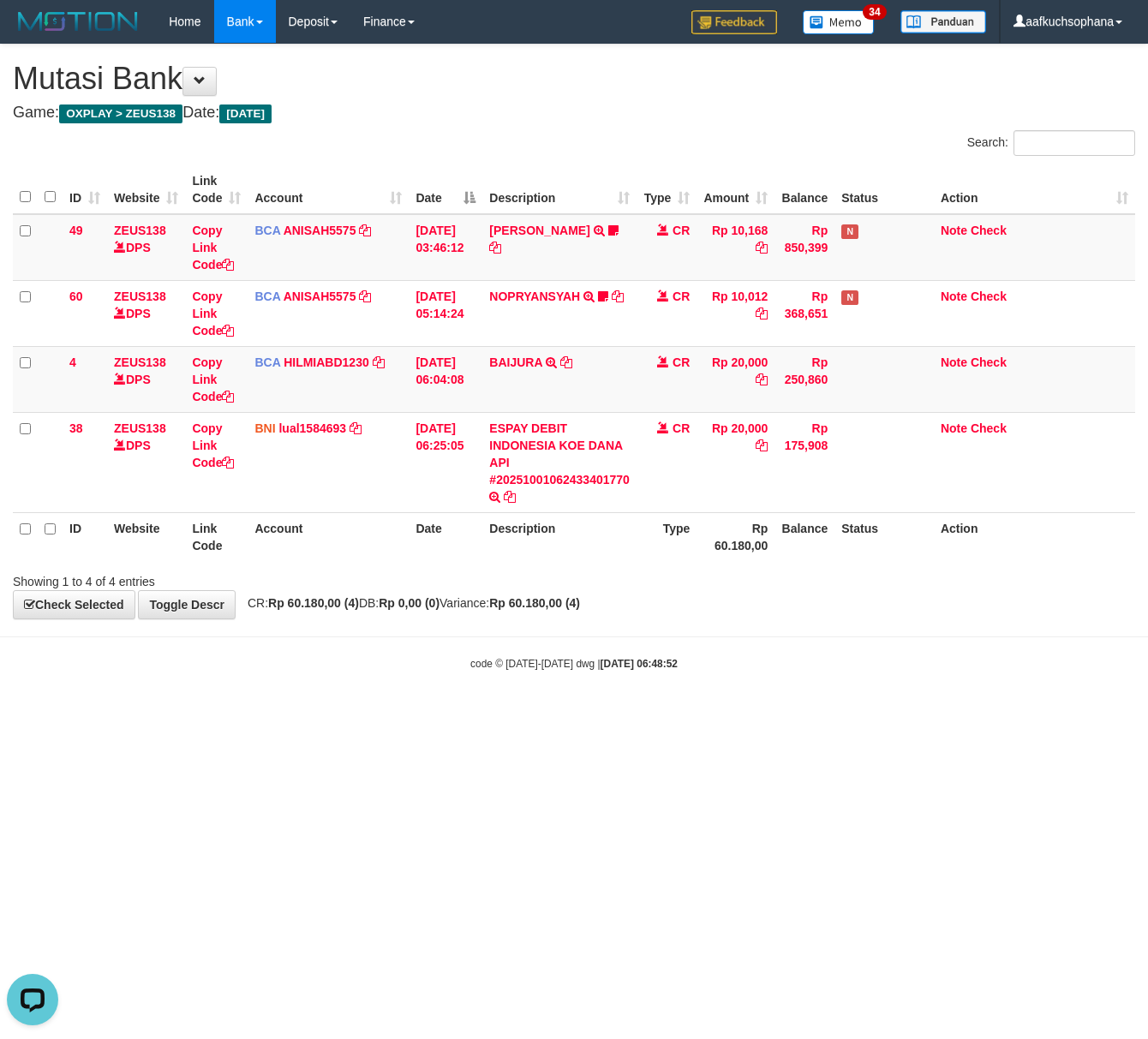
click at [571, 715] on html "Toggle navigation Home Bank Account List Load By Website Group [OXPLAY] ZEUS138…" at bounding box center [574, 357] width 1148 height 715
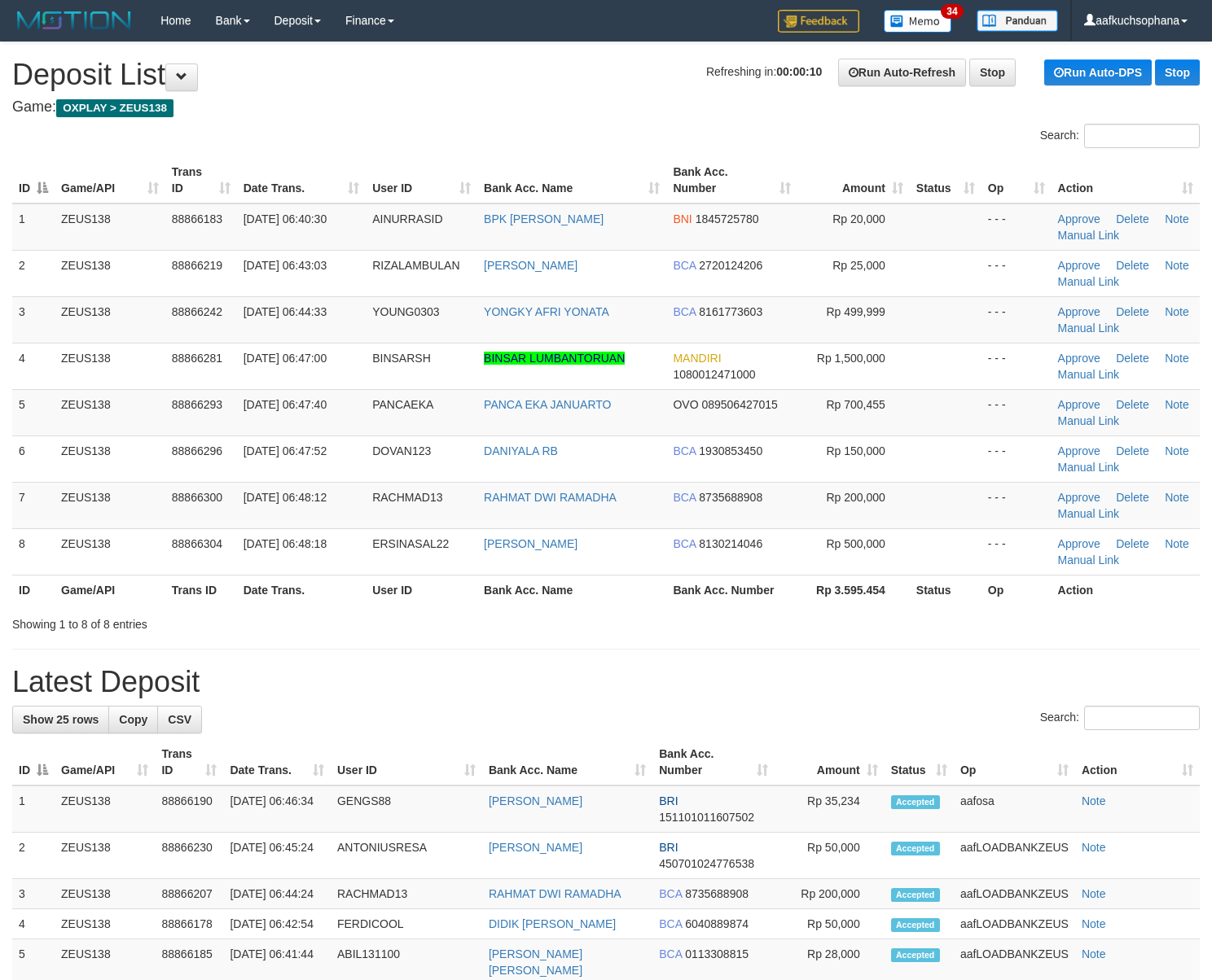
drag, startPoint x: 783, startPoint y: 678, endPoint x: 1219, endPoint y: 730, distance: 439.1
click at [811, 677] on h1 "Latest Deposit" at bounding box center [605, 683] width 1187 height 33
drag, startPoint x: 995, startPoint y: 717, endPoint x: 1047, endPoint y: 718, distance: 52.0
click at [997, 717] on div "Search:" at bounding box center [605, 720] width 1187 height 28
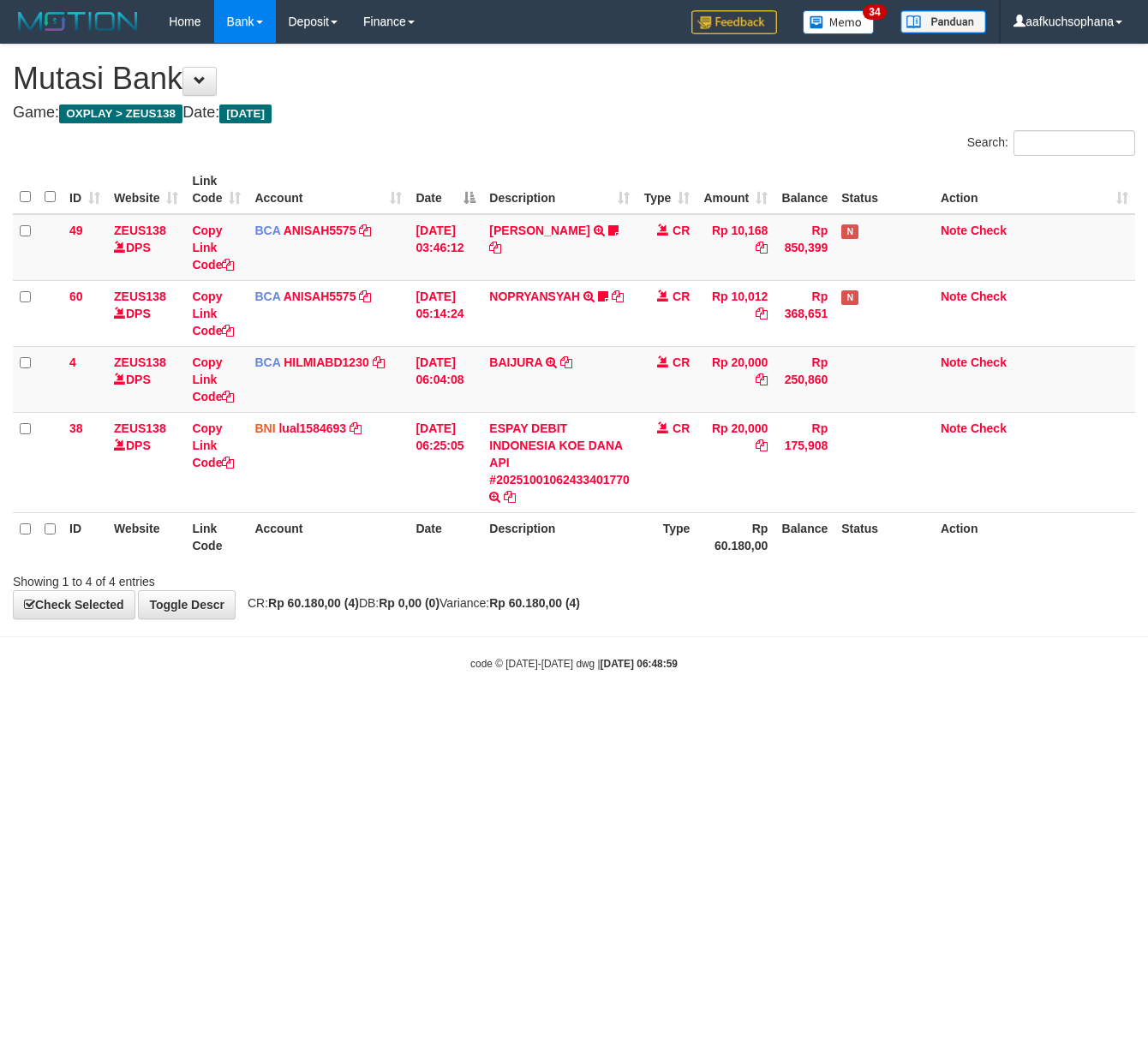
click at [296, 715] on html "Toggle navigation Home Bank Account List Load By Website Group [OXPLAY] ZEUS138…" at bounding box center [574, 357] width 1148 height 715
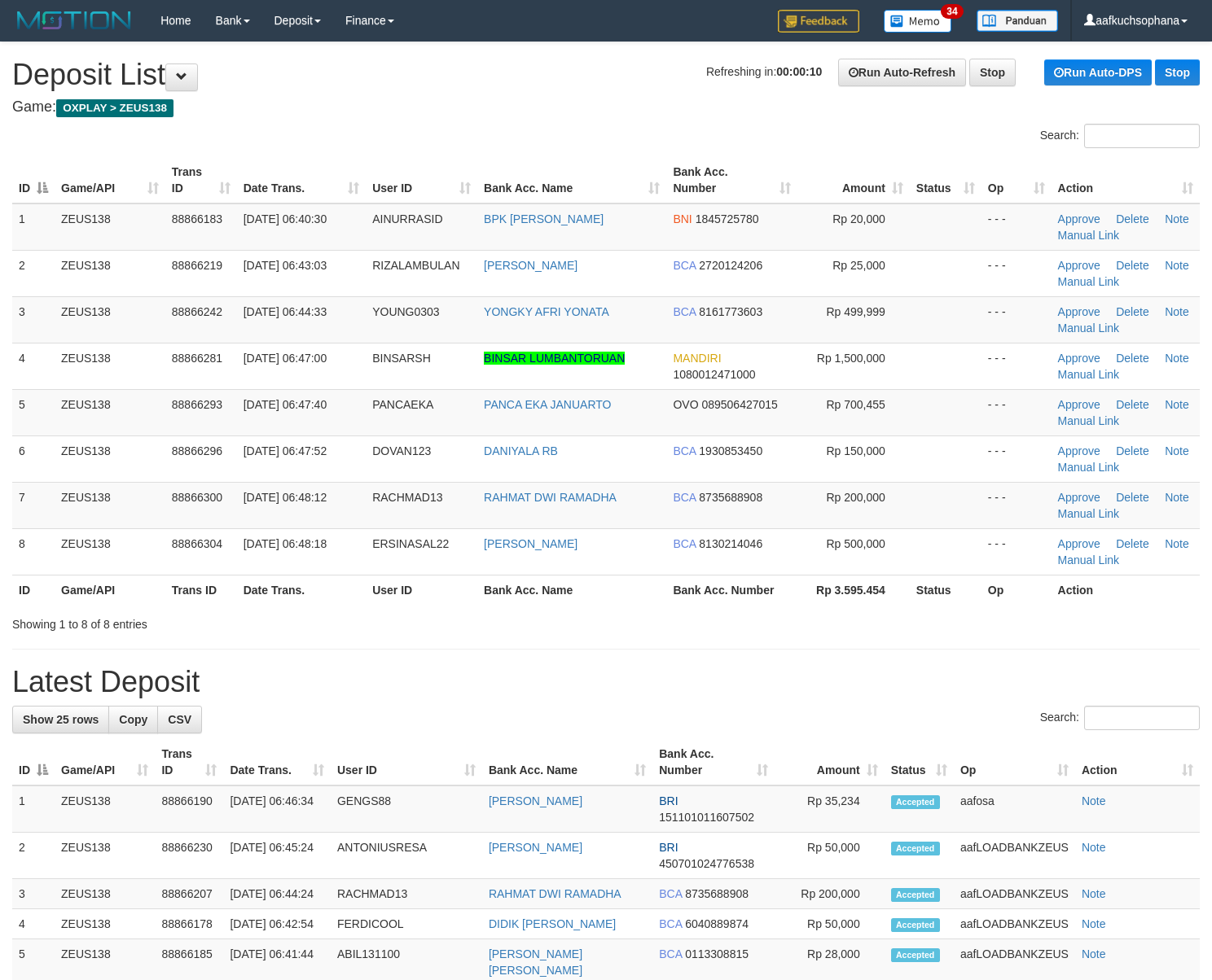
drag, startPoint x: 774, startPoint y: 621, endPoint x: 788, endPoint y: 617, distance: 14.6
click at [780, 619] on div "Showing 1 to 8 of 8 entries" at bounding box center [606, 621] width 1212 height 23
click at [880, 681] on h1 "Latest Deposit" at bounding box center [605, 683] width 1187 height 33
click at [704, 603] on th "Bank Acc. Number" at bounding box center [732, 589] width 131 height 30
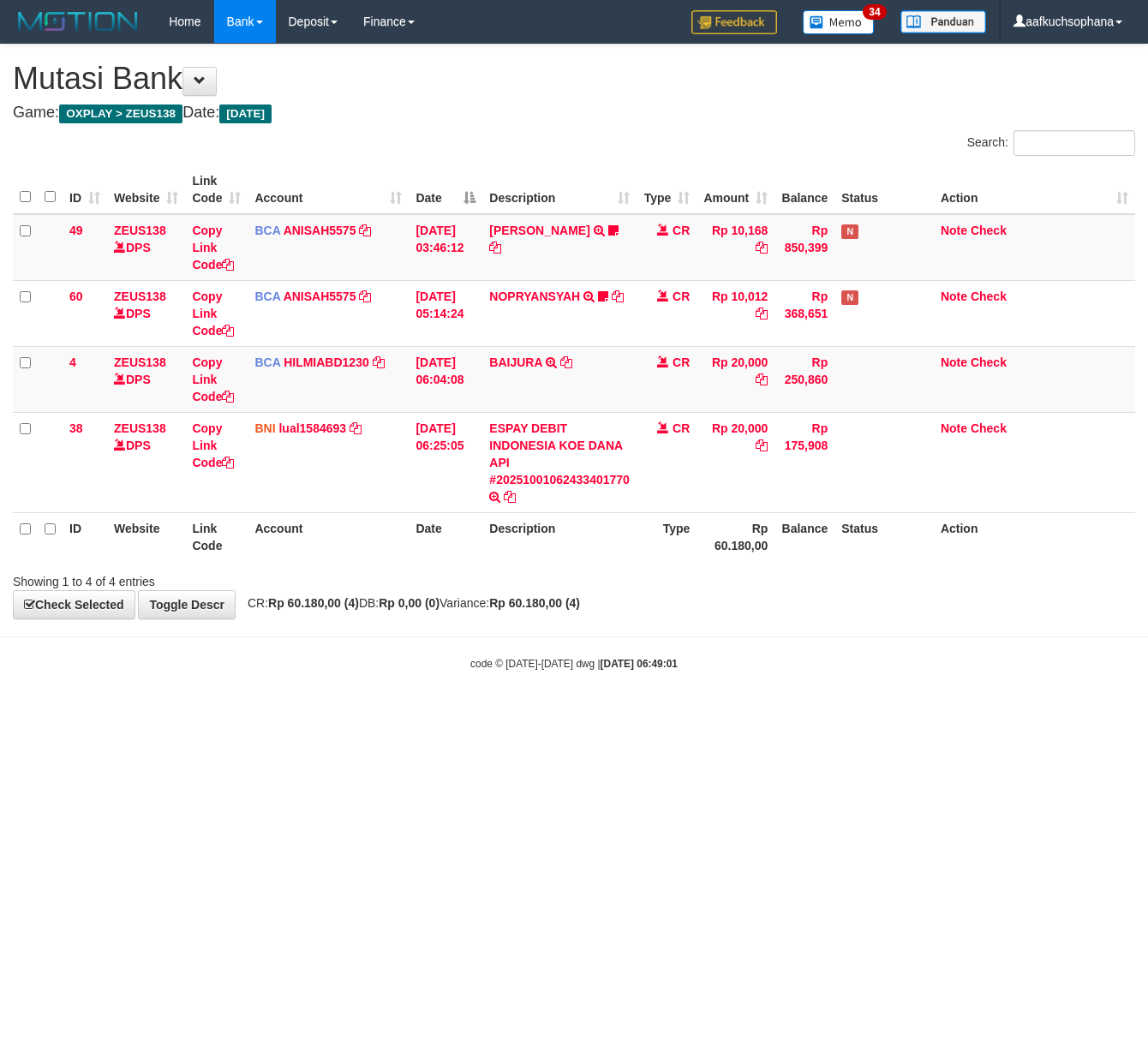
click at [362, 715] on html "Toggle navigation Home Bank Account List Load By Website Group [OXPLAY] ZEUS138…" at bounding box center [574, 357] width 1148 height 715
click at [232, 715] on html "Toggle navigation Home Bank Account List Load By Website Group [OXPLAY] ZEUS138…" at bounding box center [574, 357] width 1148 height 715
drag, startPoint x: 259, startPoint y: 775, endPoint x: 264, endPoint y: 785, distance: 11.2
click at [264, 715] on html "Toggle navigation Home Bank Account List Load By Website Group [OXPLAY] ZEUS138…" at bounding box center [574, 357] width 1148 height 715
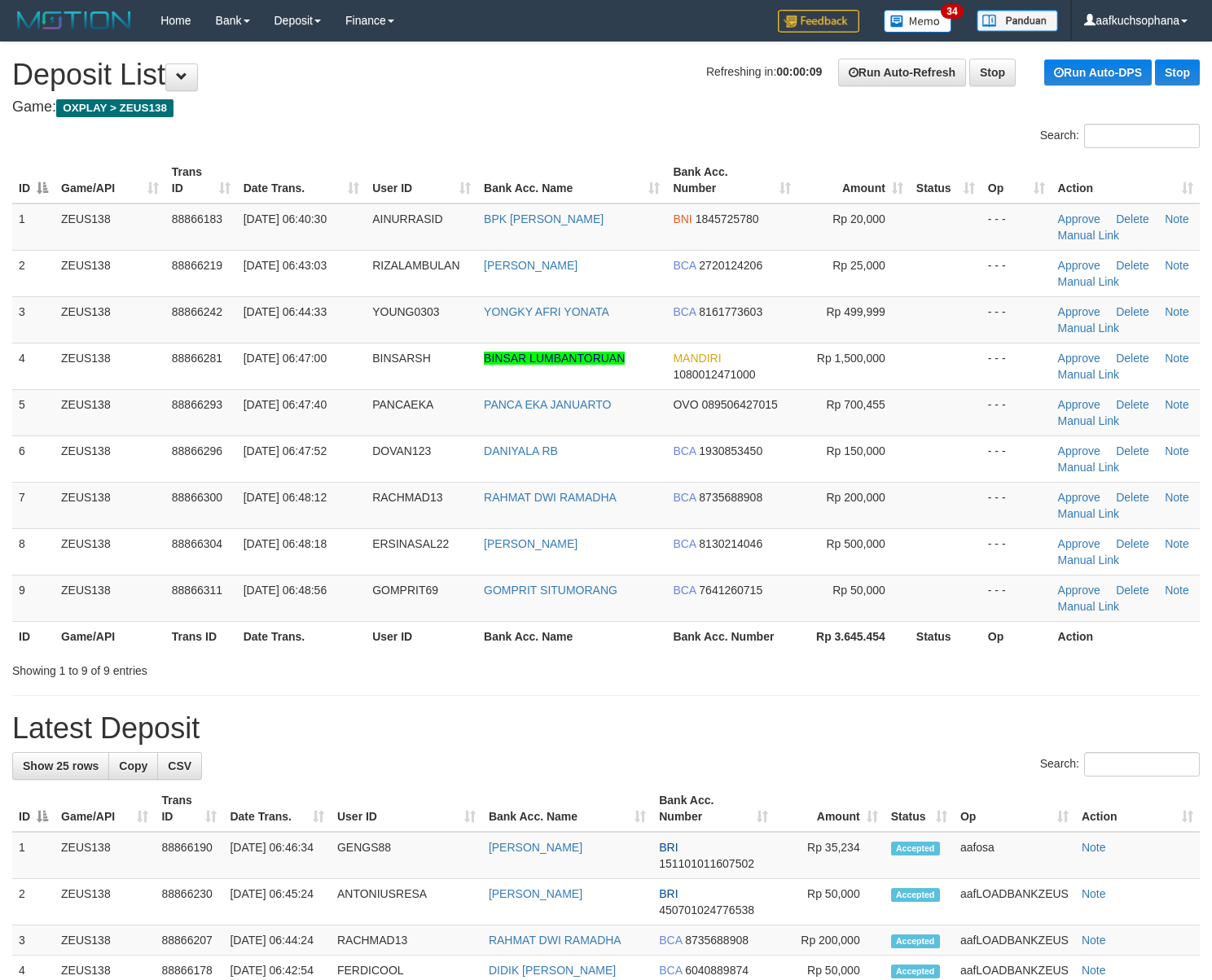
click at [819, 685] on div "**********" at bounding box center [606, 965] width 1212 height 1847
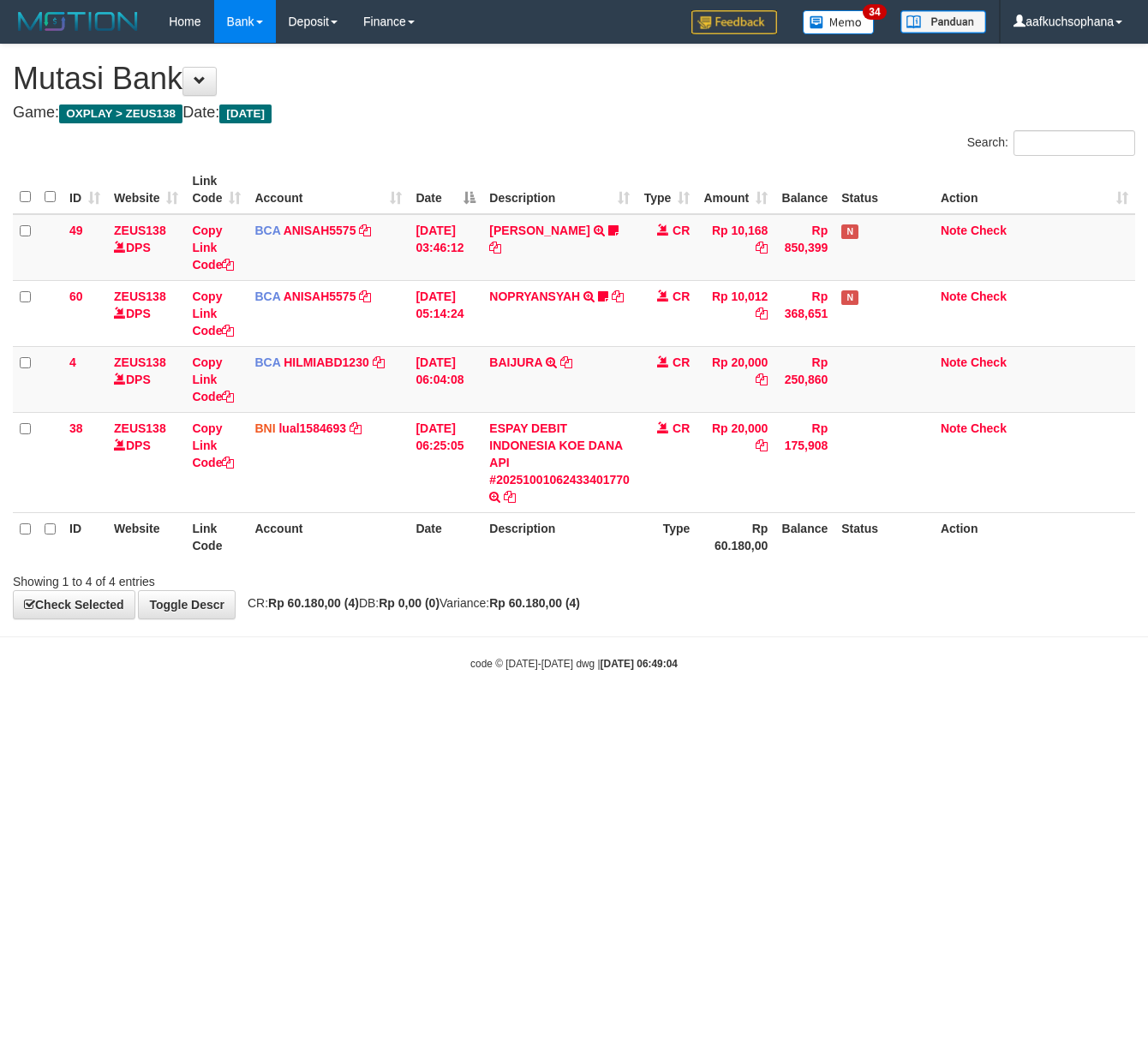
click at [275, 715] on html "Toggle navigation Home Bank Account List Load By Website Group [OXPLAY] ZEUS138…" at bounding box center [574, 357] width 1148 height 715
click at [272, 715] on html "Toggle navigation Home Bank Account List Load By Website Group [OXPLAY] ZEUS138…" at bounding box center [574, 357] width 1148 height 715
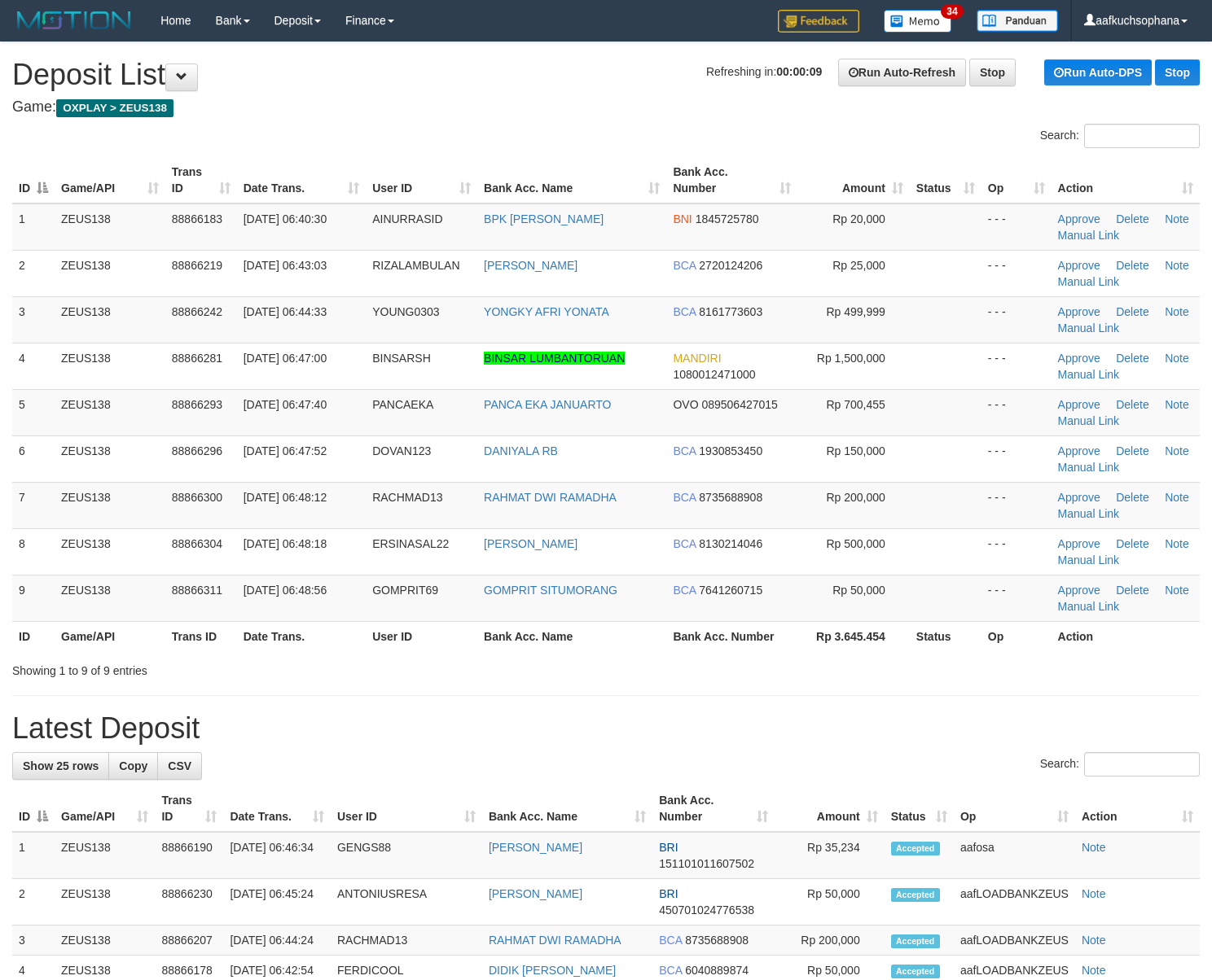
drag, startPoint x: 935, startPoint y: 677, endPoint x: 1161, endPoint y: 708, distance: 228.1
click at [943, 678] on div "Showing 1 to 9 of 9 entries" at bounding box center [606, 667] width 1212 height 23
click at [669, 686] on div "**********" at bounding box center [606, 965] width 1212 height 1847
drag, startPoint x: 811, startPoint y: 746, endPoint x: 802, endPoint y: 744, distance: 9.2
click at [803, 744] on h1 "Latest Deposit" at bounding box center [605, 729] width 1187 height 33
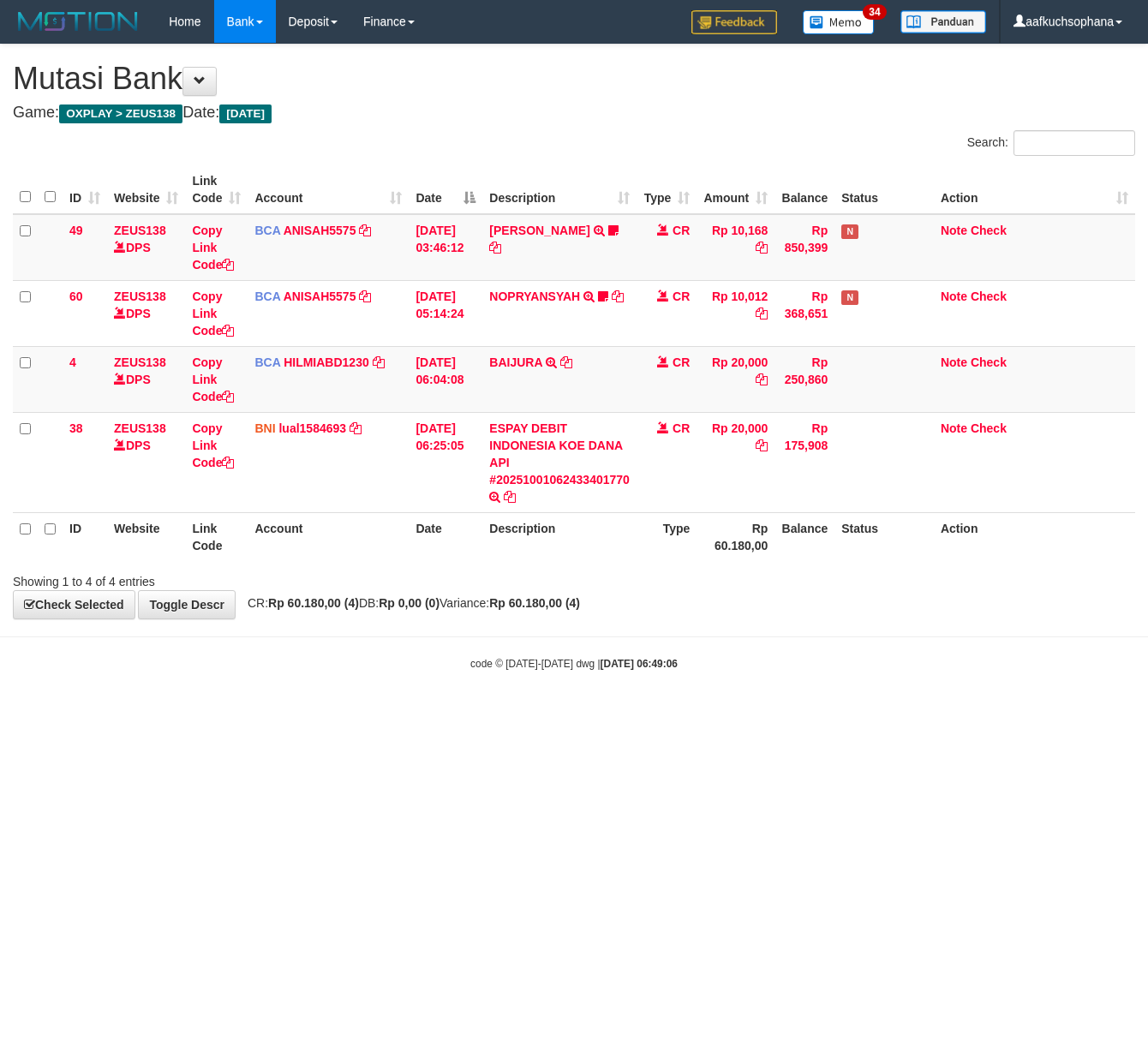
drag, startPoint x: 223, startPoint y: 850, endPoint x: 231, endPoint y: 858, distance: 11.3
click at [231, 715] on html "Toggle navigation Home Bank Account List Load By Website Group [OXPLAY] ZEUS138…" at bounding box center [574, 357] width 1148 height 715
drag, startPoint x: 441, startPoint y: 864, endPoint x: 125, endPoint y: 795, distance: 323.4
click at [389, 715] on html "Toggle navigation Home Bank Account List Load By Website Group [OXPLAY] ZEUS138…" at bounding box center [574, 357] width 1148 height 715
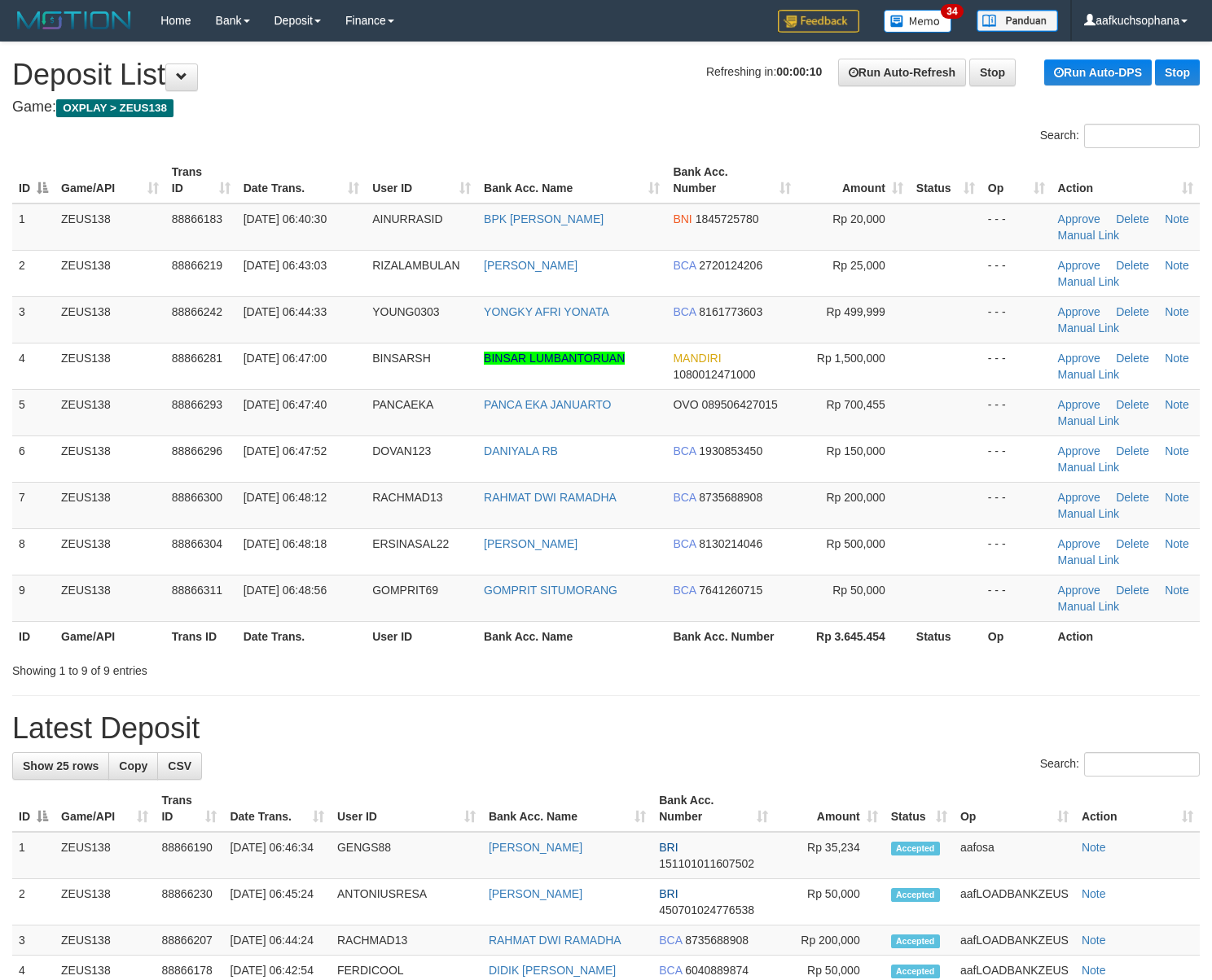
drag, startPoint x: 589, startPoint y: 700, endPoint x: 744, endPoint y: 688, distance: 155.5
click at [609, 690] on div "**********" at bounding box center [606, 965] width 1212 height 1847
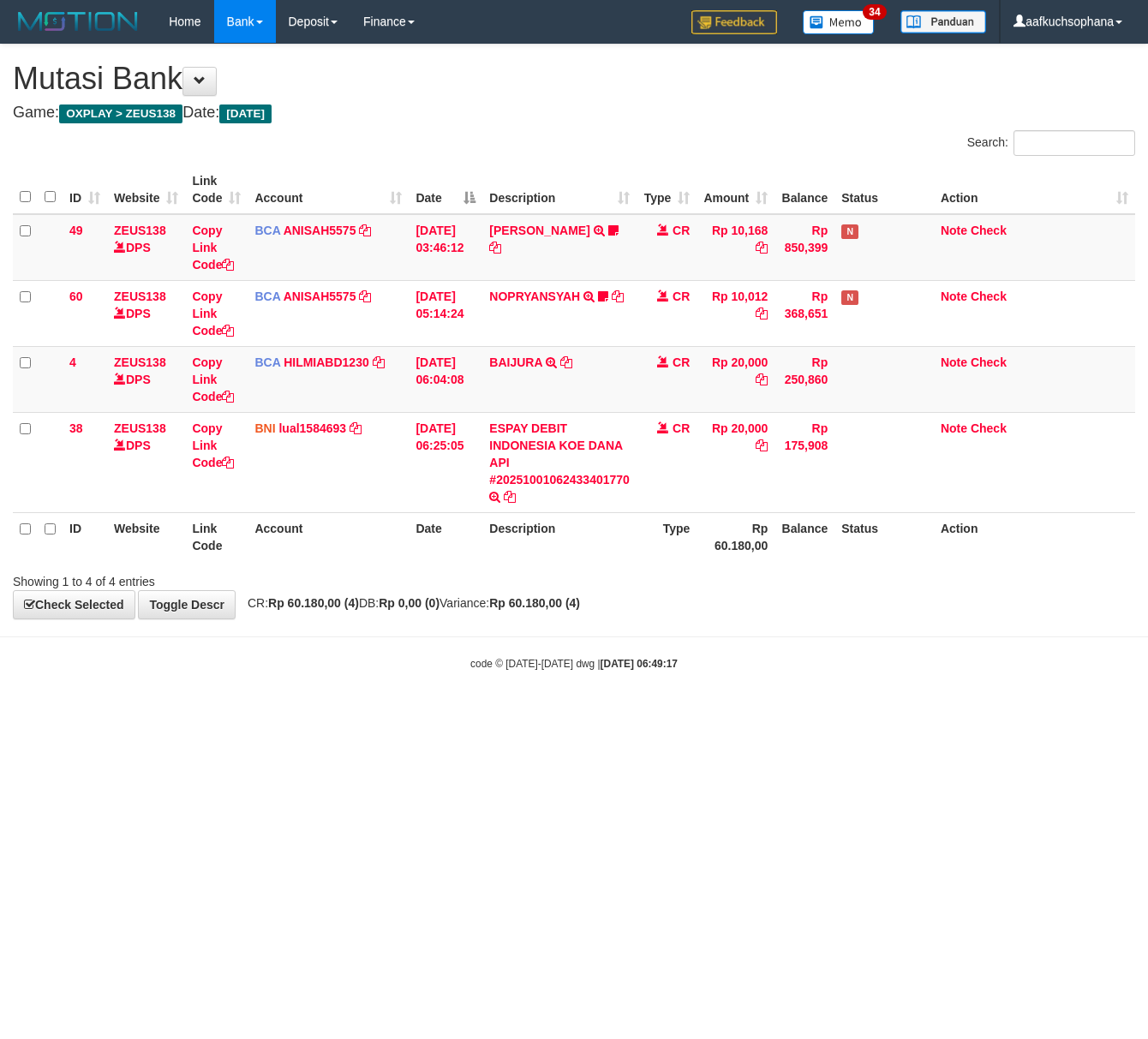
click at [130, 715] on html "Toggle navigation Home Bank Account List Load By Website Group [OXPLAY] ZEUS138…" at bounding box center [574, 357] width 1148 height 715
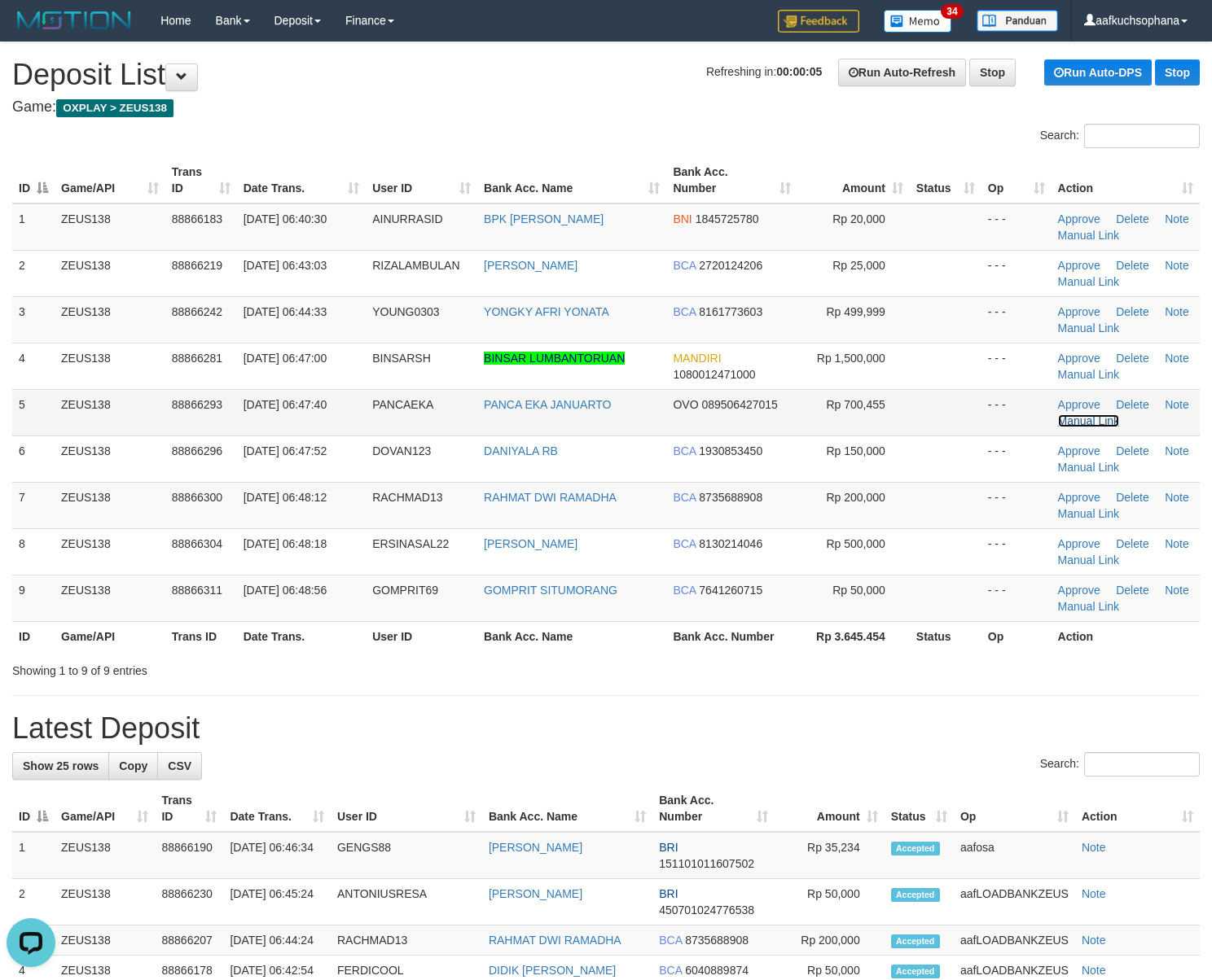
click at [1095, 422] on link "Manual Link" at bounding box center [1089, 421] width 62 height 13
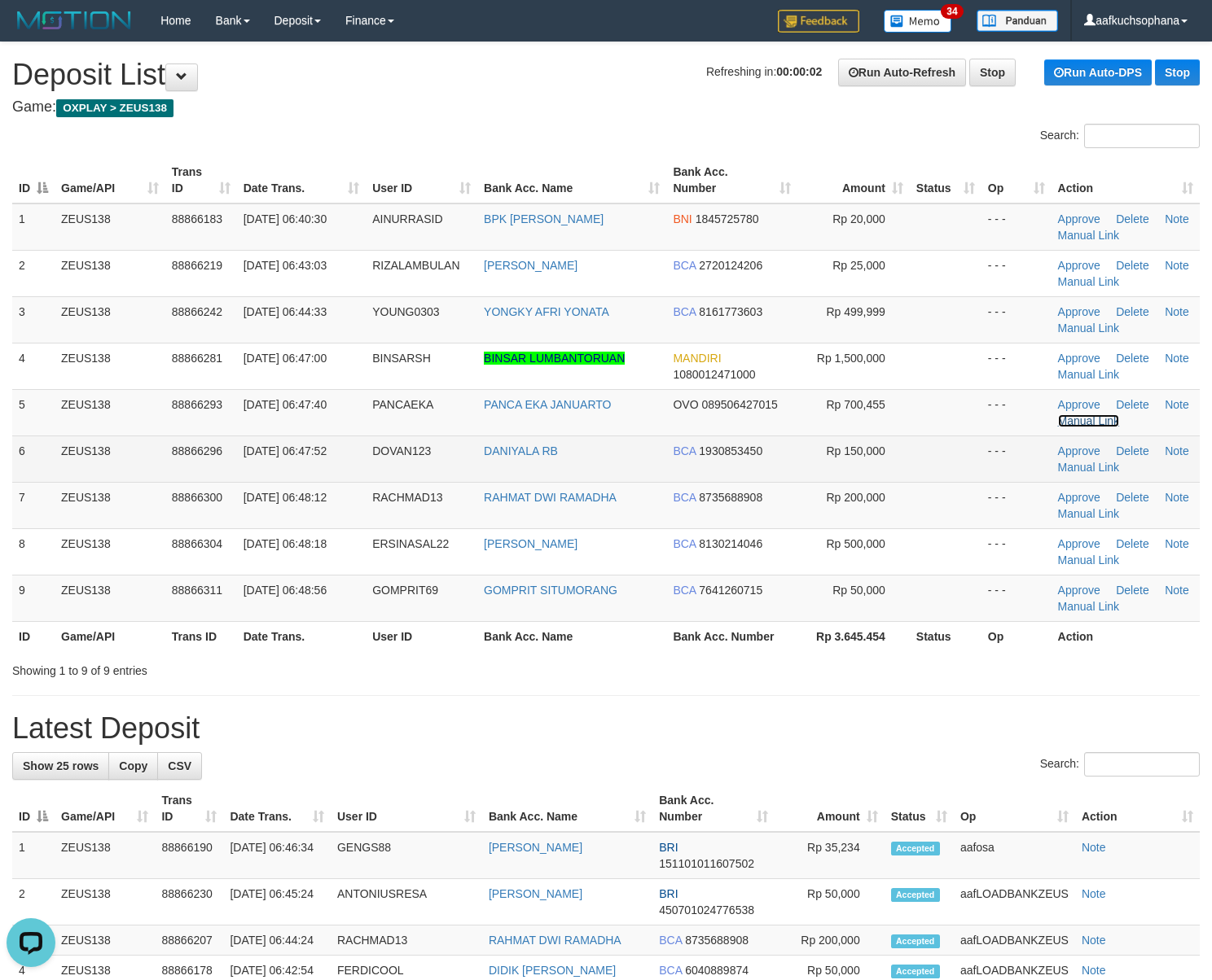
click at [1058, 414] on link "Manual Link" at bounding box center [1089, 421] width 62 height 13
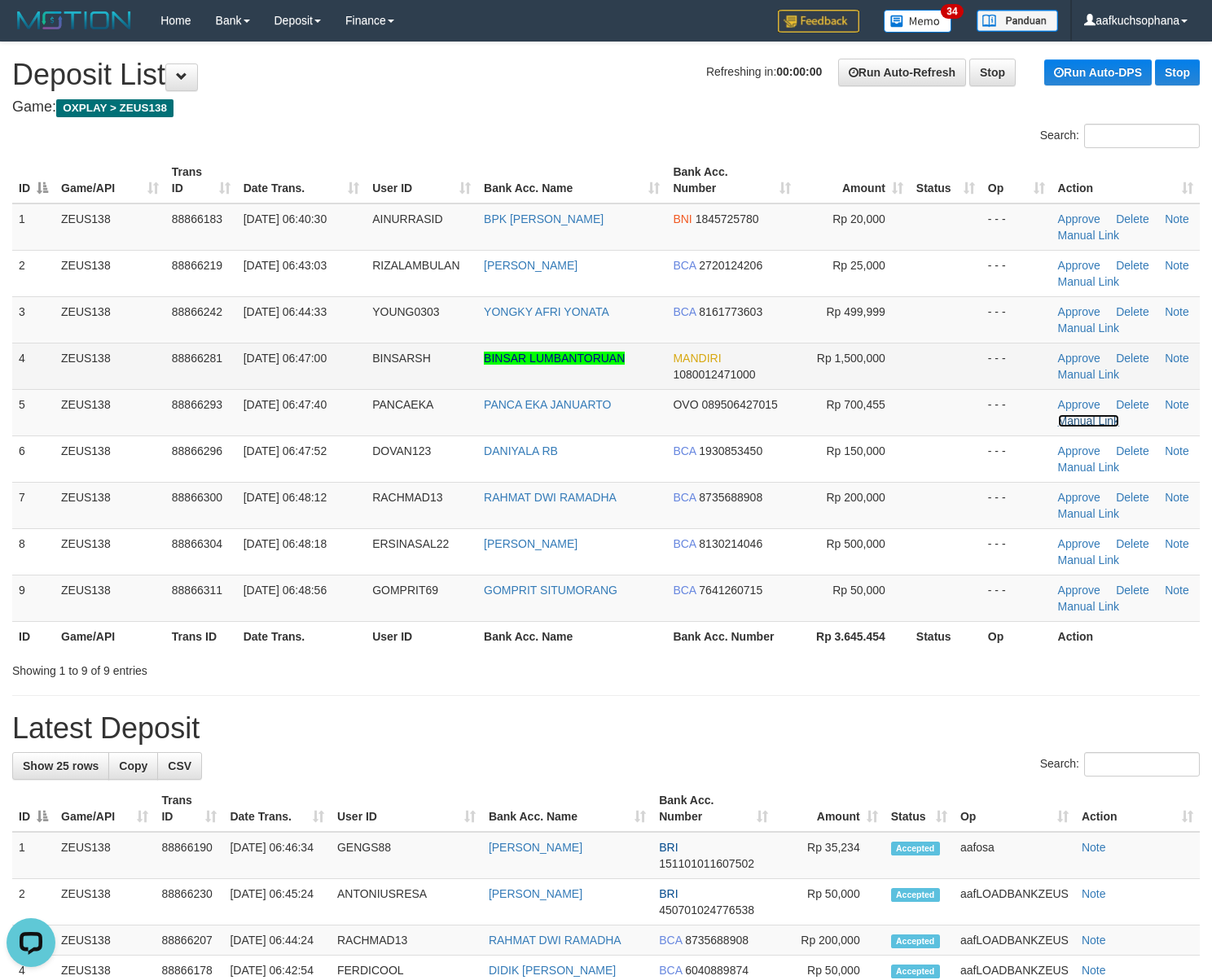
click at [1058, 414] on link "Manual Link" at bounding box center [1089, 421] width 62 height 13
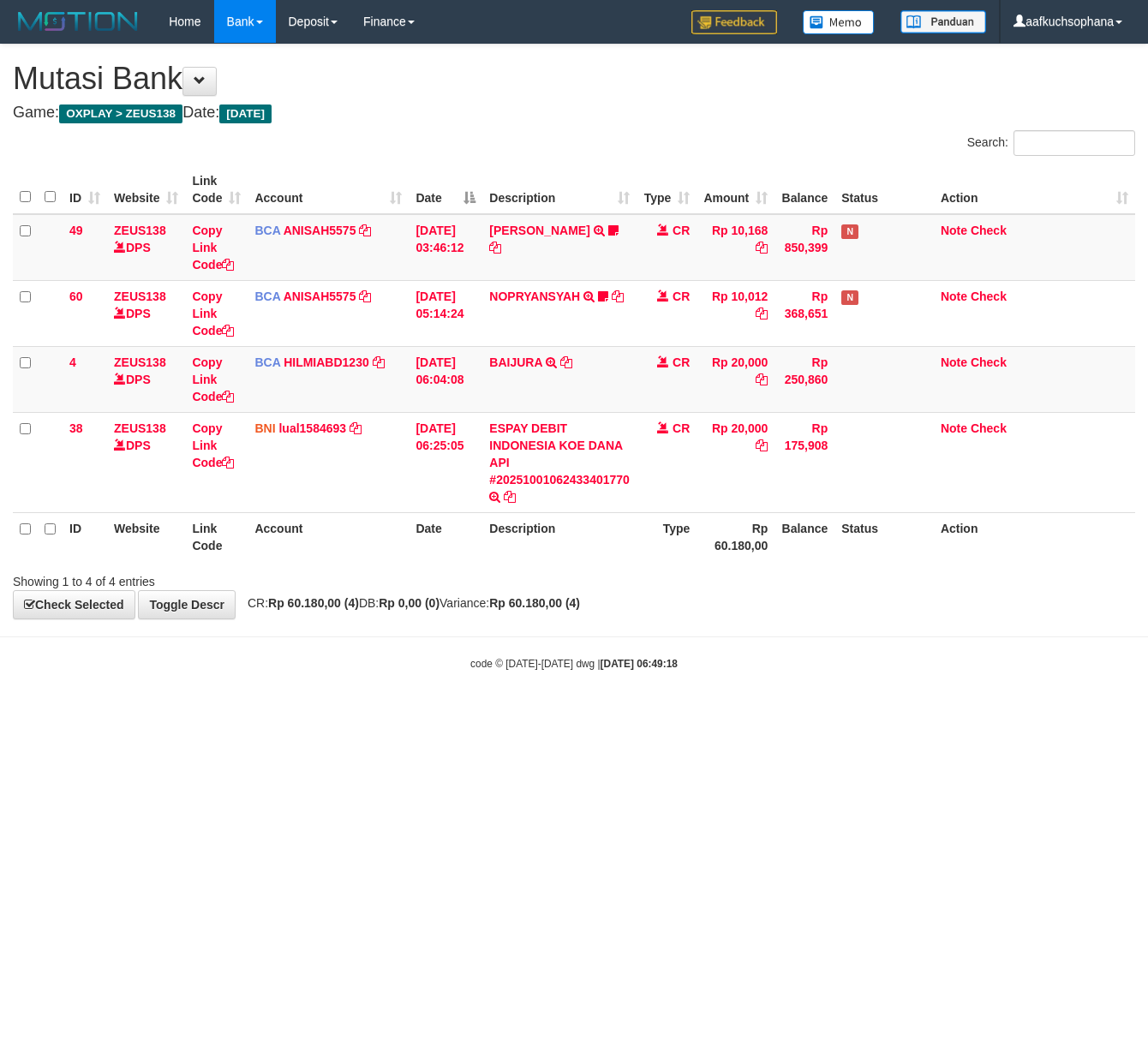
click at [436, 715] on html "Toggle navigation Home Bank Account List Load By Website Group [OXPLAY] ZEUS138…" at bounding box center [574, 357] width 1148 height 715
click at [471, 715] on html "Toggle navigation Home Bank Account List Load By Website Group [OXPLAY] ZEUS138…" at bounding box center [574, 357] width 1148 height 715
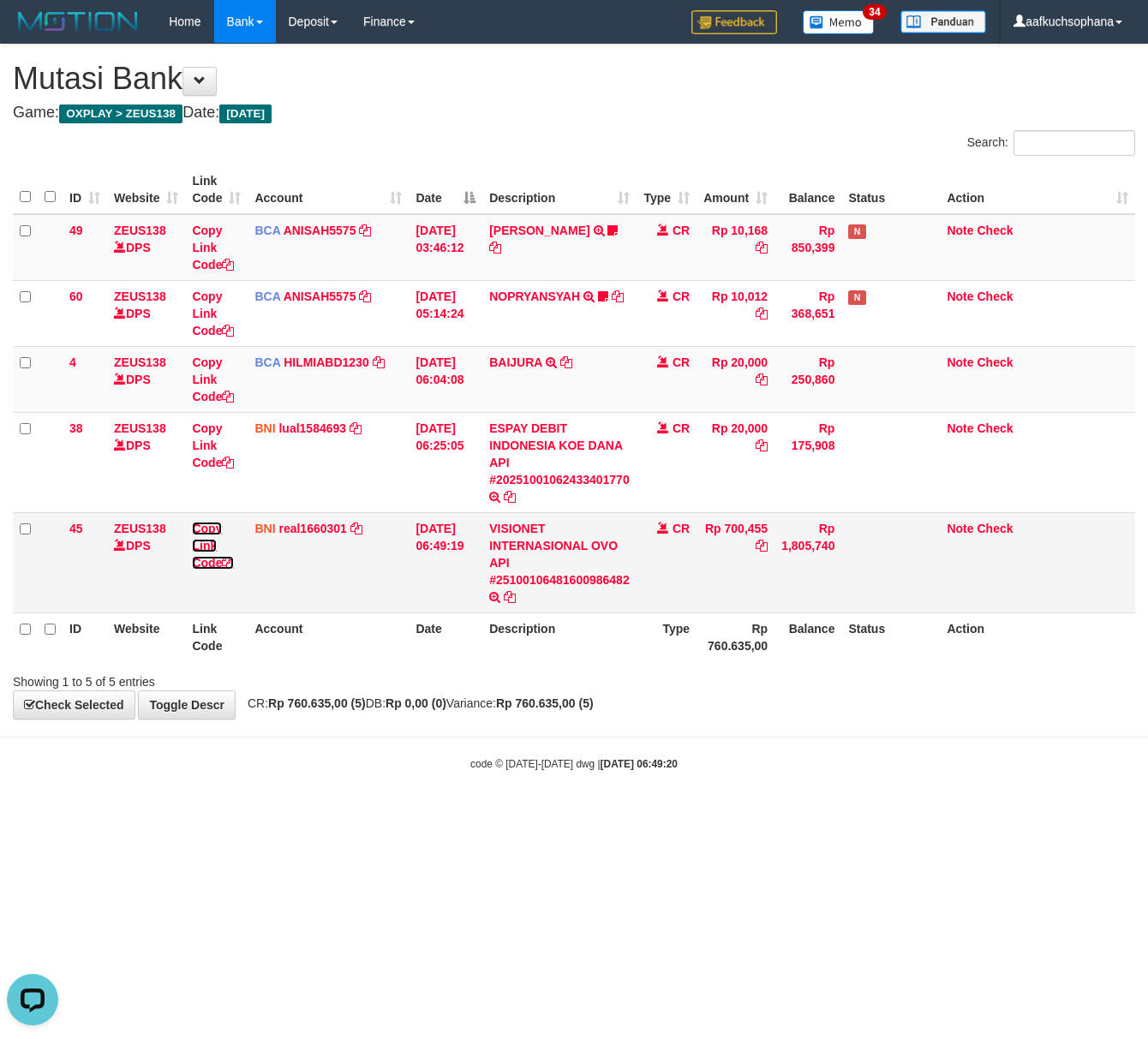
click at [231, 565] on icon at bounding box center [228, 562] width 12 height 12
click at [232, 563] on icon at bounding box center [228, 562] width 12 height 12
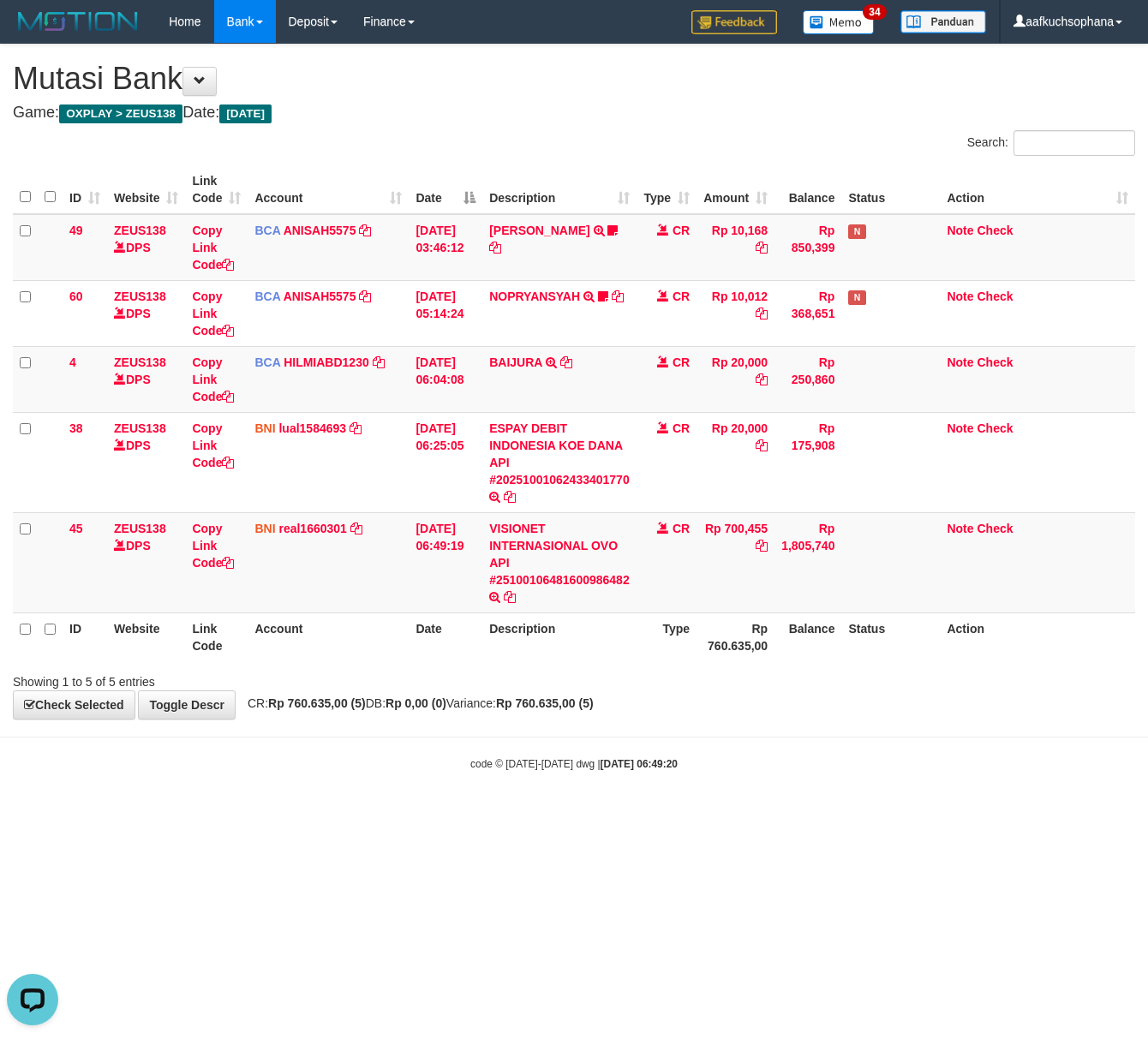
drag, startPoint x: 495, startPoint y: 806, endPoint x: 422, endPoint y: 769, distance: 81.8
click at [422, 769] on body "Toggle navigation Home Bank Account List Load By Website Group [OXPLAY] ZEUS138…" at bounding box center [574, 407] width 1148 height 815
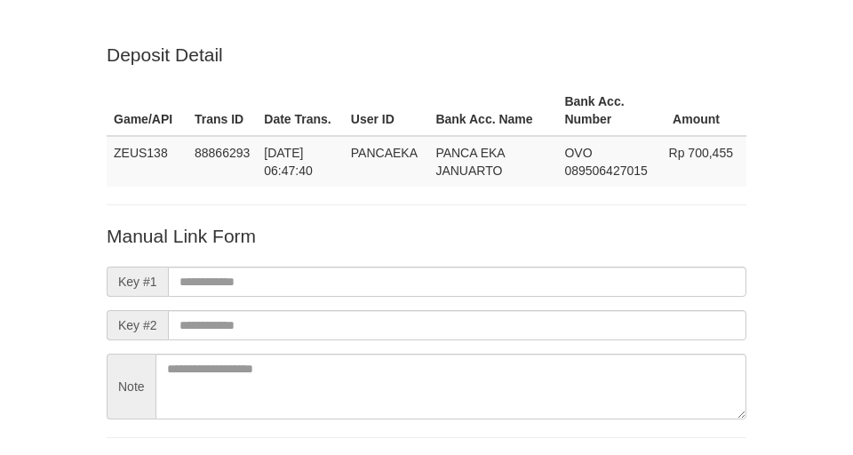
scroll to position [131, 0]
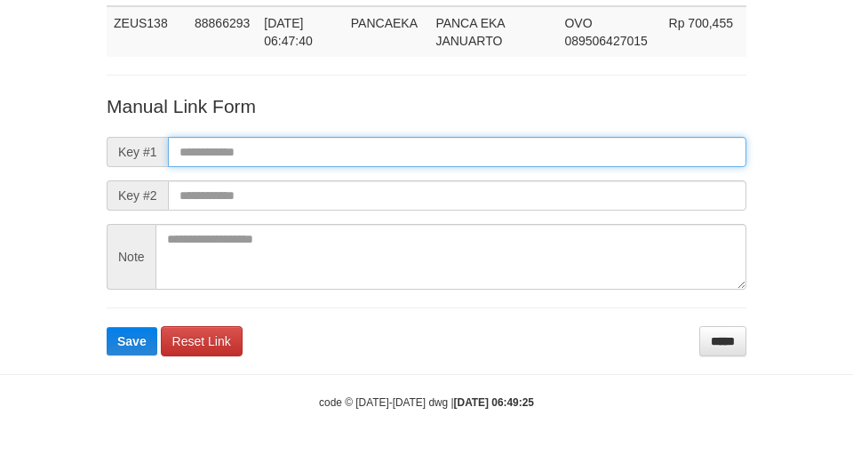
click at [477, 144] on input "text" at bounding box center [457, 152] width 578 height 30
paste input "**********"
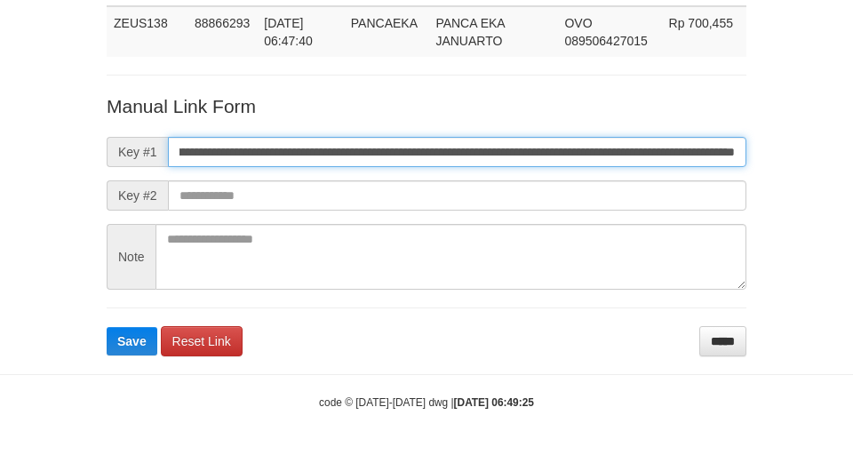
scroll to position [130, 0]
type input "**********"
click at [107, 327] on button "Save" at bounding box center [132, 341] width 51 height 28
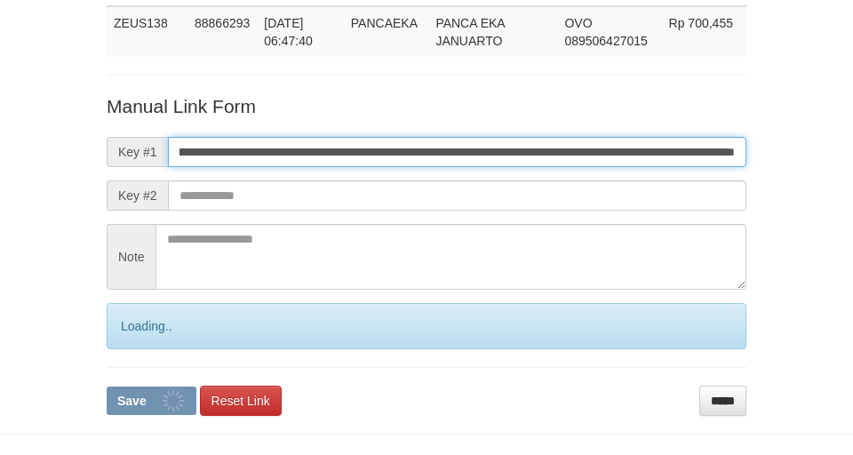
click at [107, 386] on button "Save" at bounding box center [152, 400] width 90 height 28
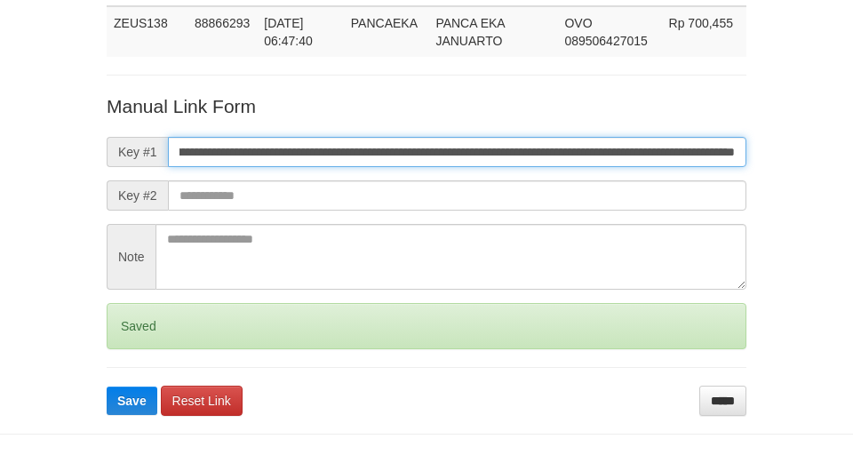
click at [107, 386] on button "Save" at bounding box center [132, 400] width 51 height 28
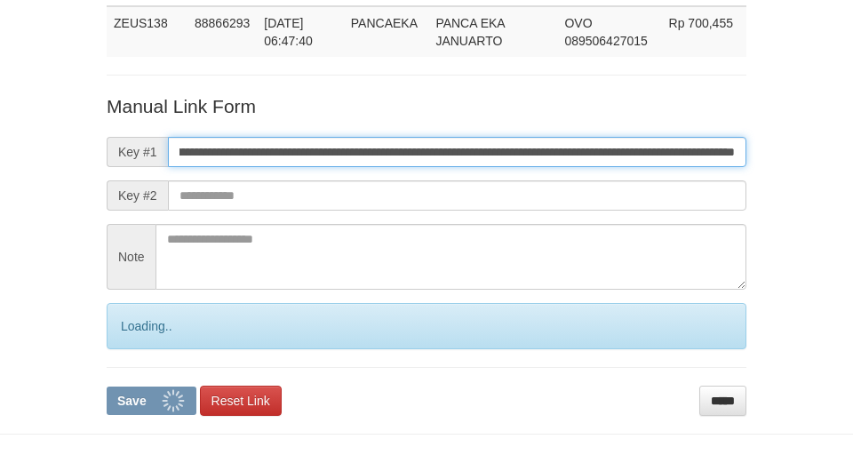
click at [107, 386] on button "Save" at bounding box center [152, 400] width 90 height 28
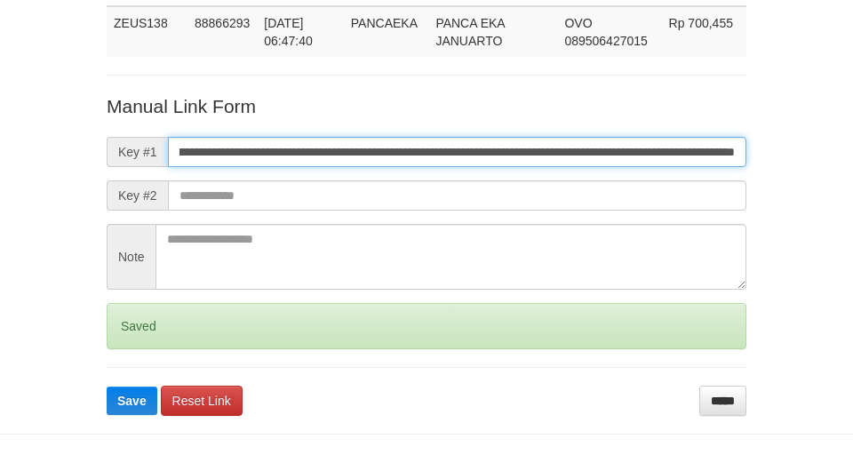
click at [107, 386] on button "Save" at bounding box center [132, 400] width 51 height 28
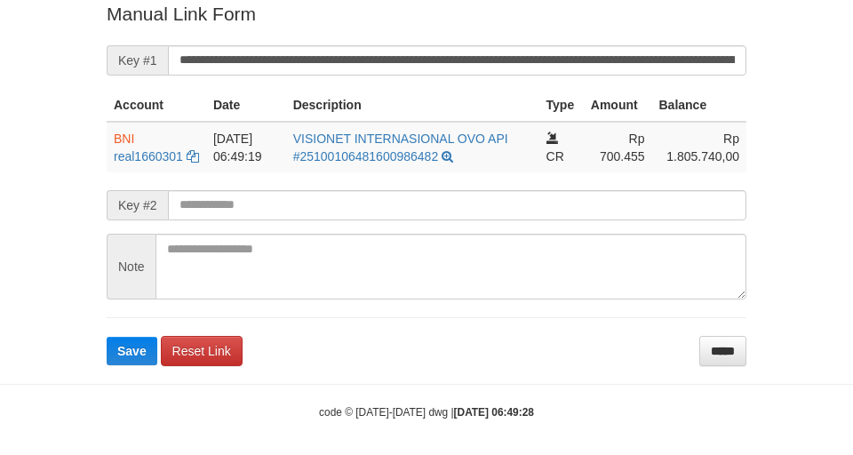
drag, startPoint x: 0, startPoint y: 0, endPoint x: 448, endPoint y: 75, distance: 454.0
click at [448, 75] on form "**********" at bounding box center [427, 183] width 640 height 364
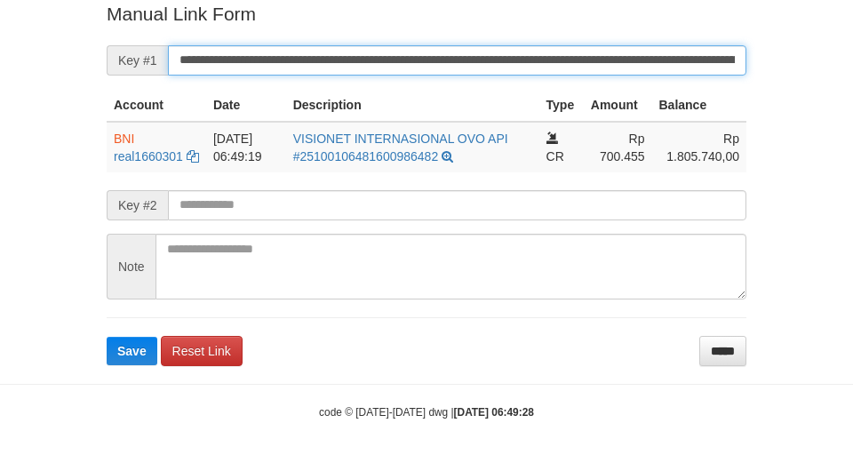
click at [107, 337] on button "Save" at bounding box center [132, 351] width 51 height 28
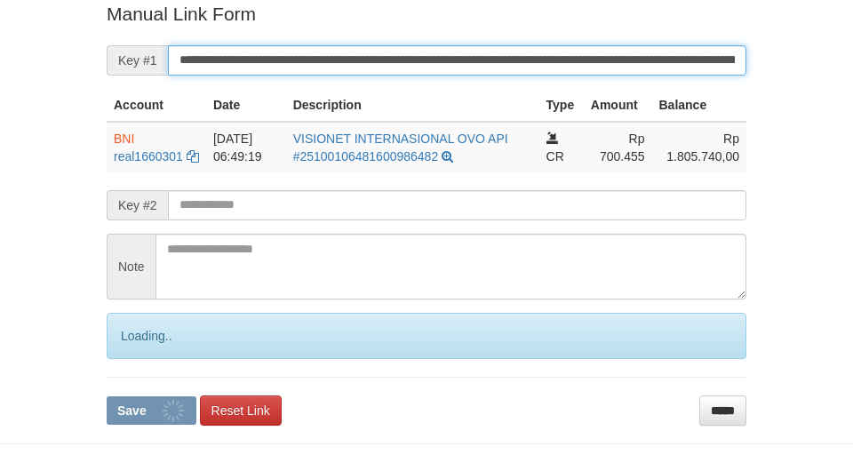
click at [107, 396] on button "Save" at bounding box center [152, 410] width 90 height 28
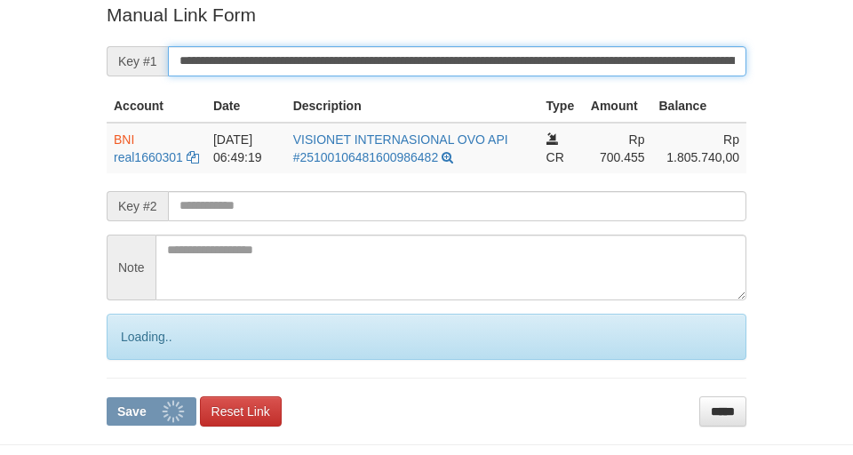
click at [107, 397] on button "Save" at bounding box center [152, 411] width 90 height 28
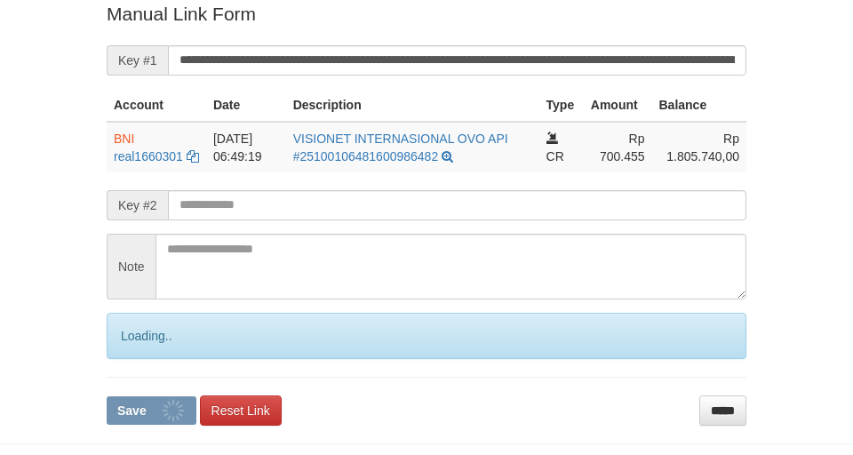
click at [107, 396] on button "Save" at bounding box center [152, 410] width 90 height 28
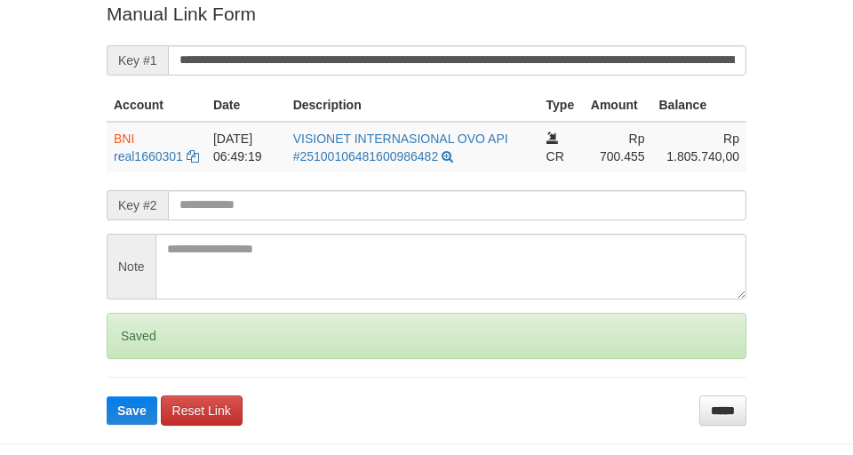
click at [107, 396] on button "Save" at bounding box center [132, 410] width 51 height 28
click at [441, 61] on input "**********" at bounding box center [457, 60] width 578 height 30
click at [107, 396] on button "Save" at bounding box center [132, 410] width 51 height 28
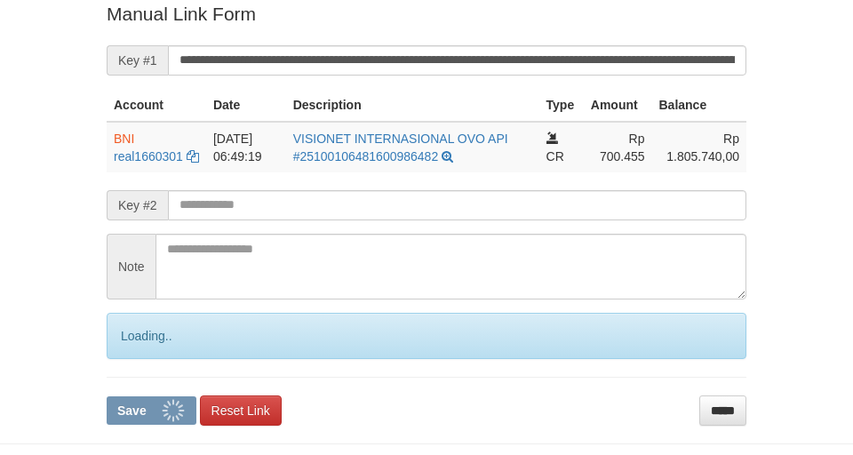
click at [107, 396] on button "Save" at bounding box center [152, 410] width 90 height 28
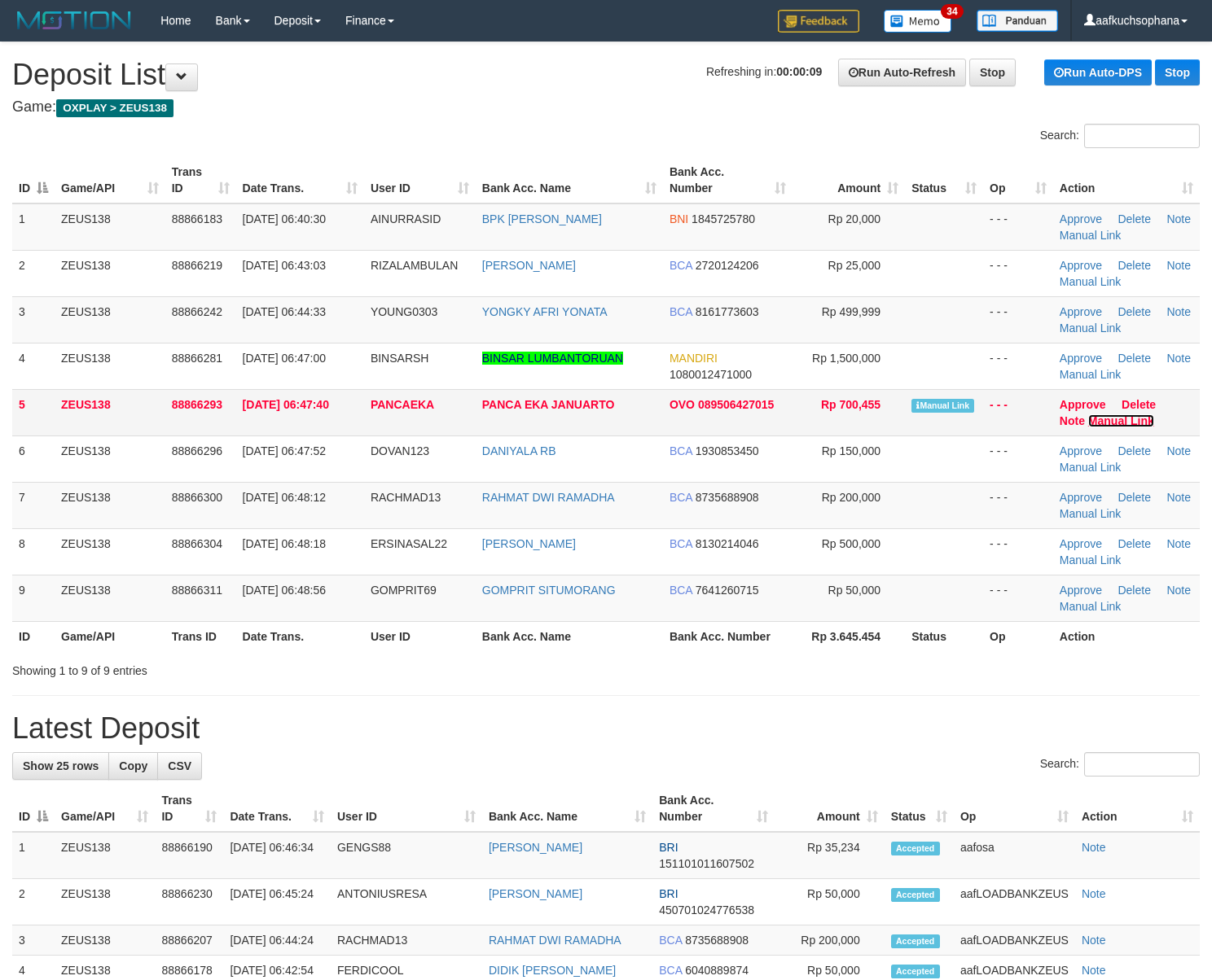
click at [1107, 421] on link "Manual Link" at bounding box center [1121, 421] width 66 height 13
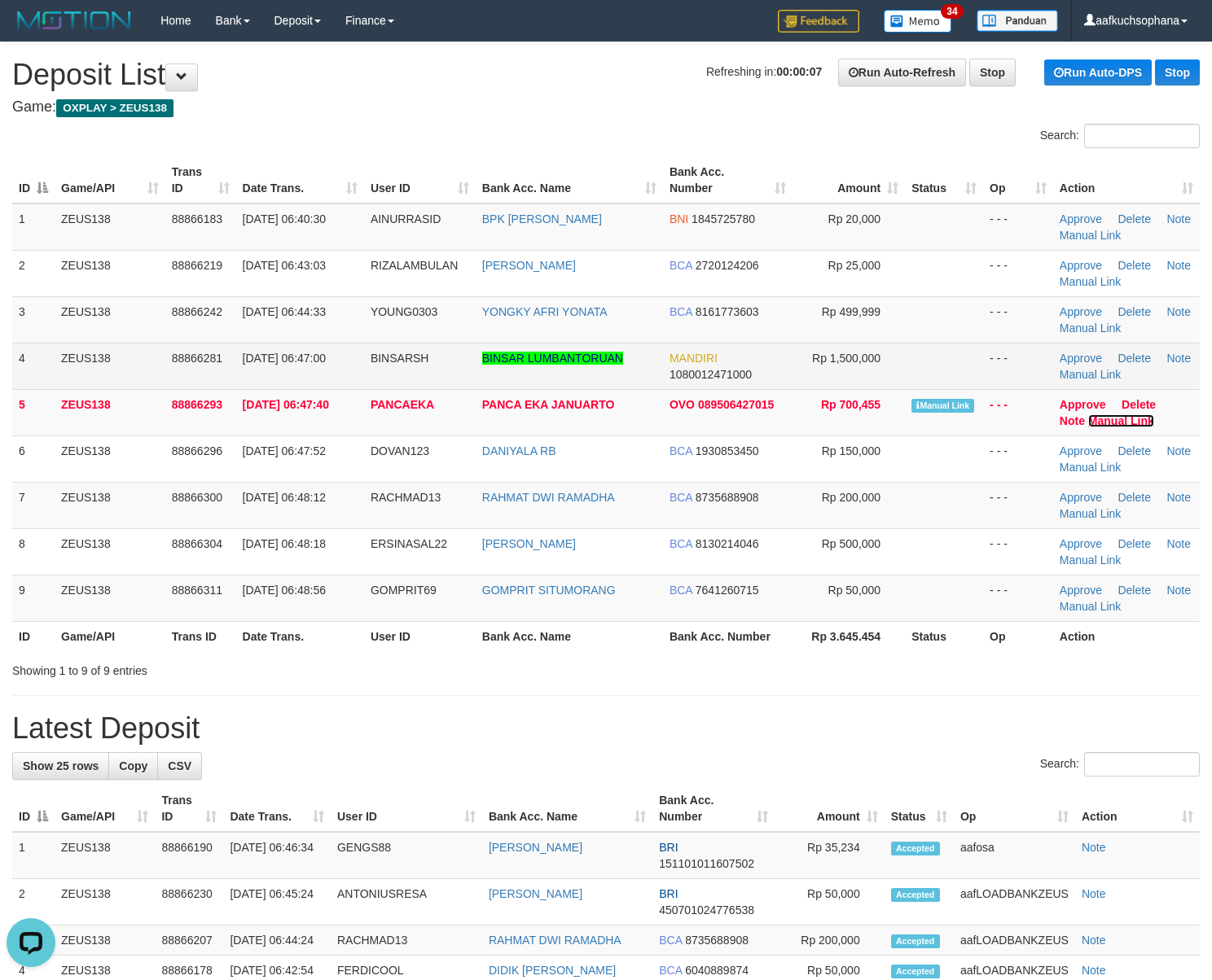
click at [1088, 414] on link "Manual Link" at bounding box center [1121, 421] width 66 height 13
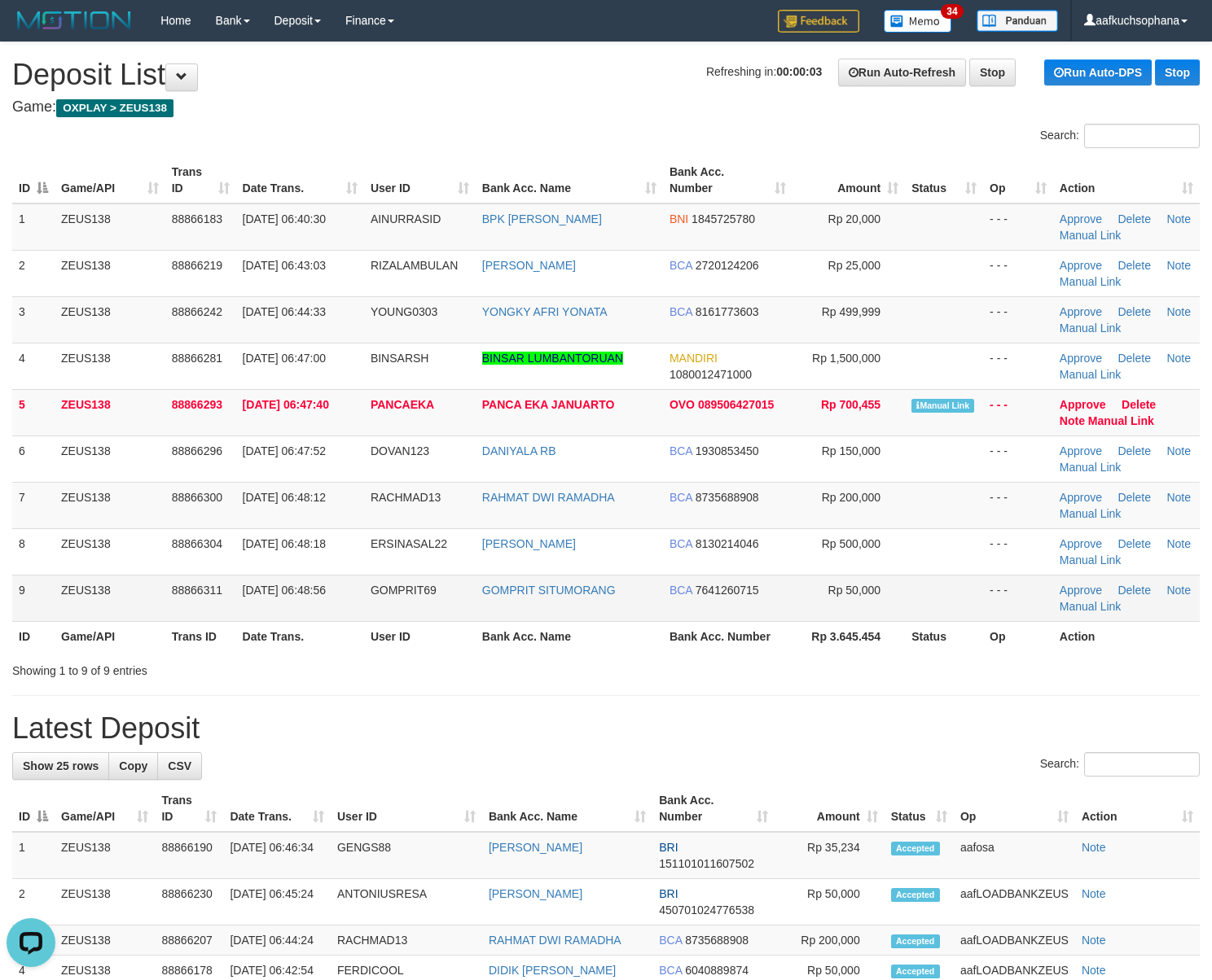
drag, startPoint x: 663, startPoint y: 648, endPoint x: 850, endPoint y: 617, distance: 189.6
click at [709, 652] on th "Bank Acc. Number" at bounding box center [728, 636] width 130 height 30
drag, startPoint x: 747, startPoint y: 636, endPoint x: 1173, endPoint y: 658, distance: 426.6
click at [792, 639] on tr "ID Game/API Trans ID Date Trans. User ID Bank Acc. Name Bank Acc. Number Rp 3.6…" at bounding box center [605, 636] width 1187 height 30
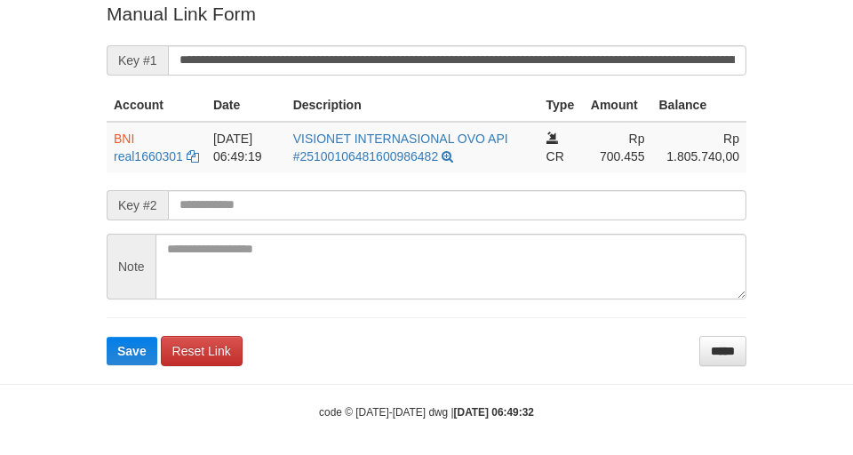
click at [265, 36] on form "**********" at bounding box center [427, 183] width 640 height 364
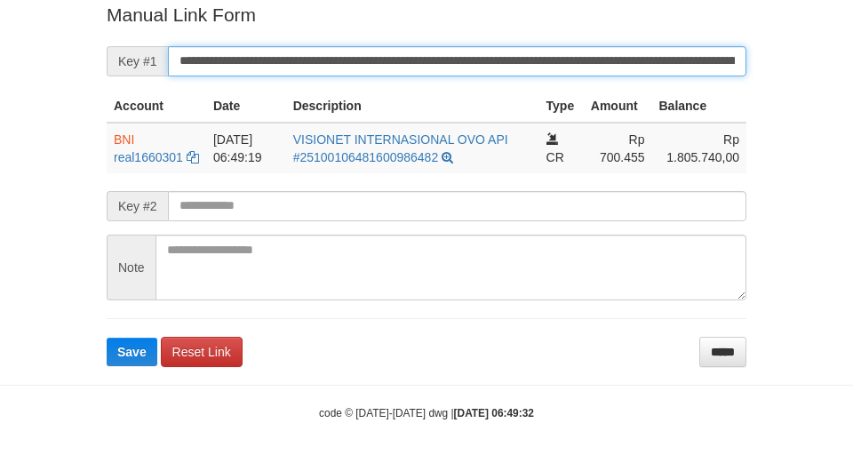
click at [107, 338] on button "Save" at bounding box center [132, 352] width 51 height 28
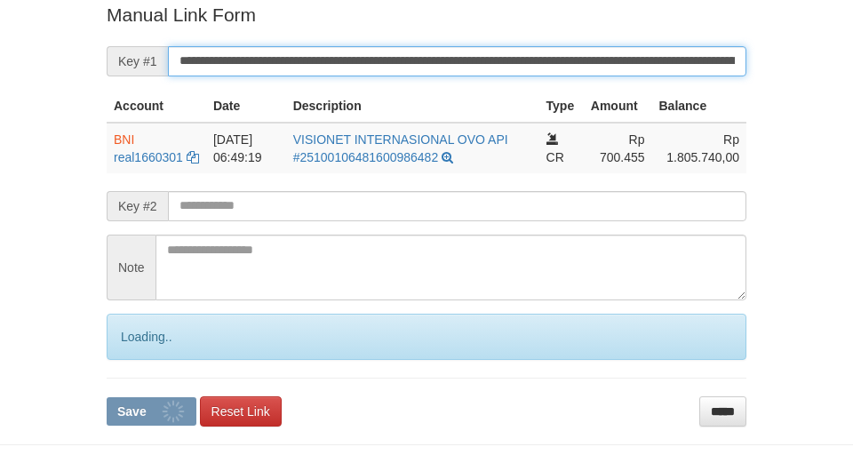
click at [107, 397] on button "Save" at bounding box center [152, 411] width 90 height 28
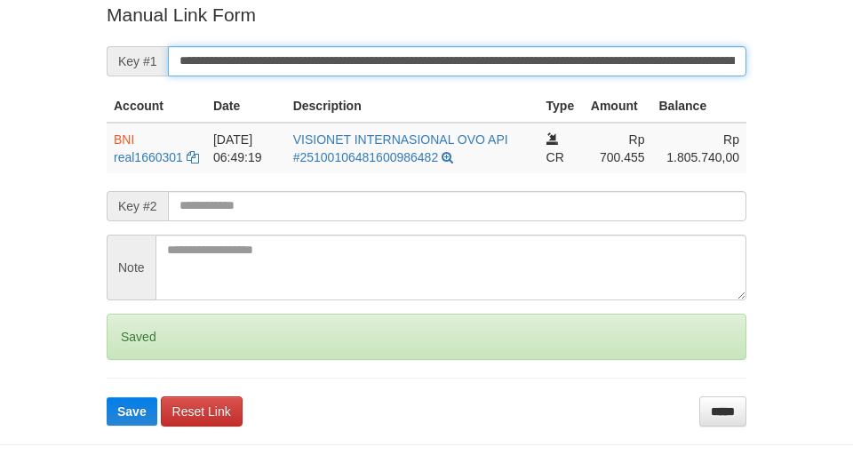
click at [107, 397] on button "Save" at bounding box center [132, 411] width 51 height 28
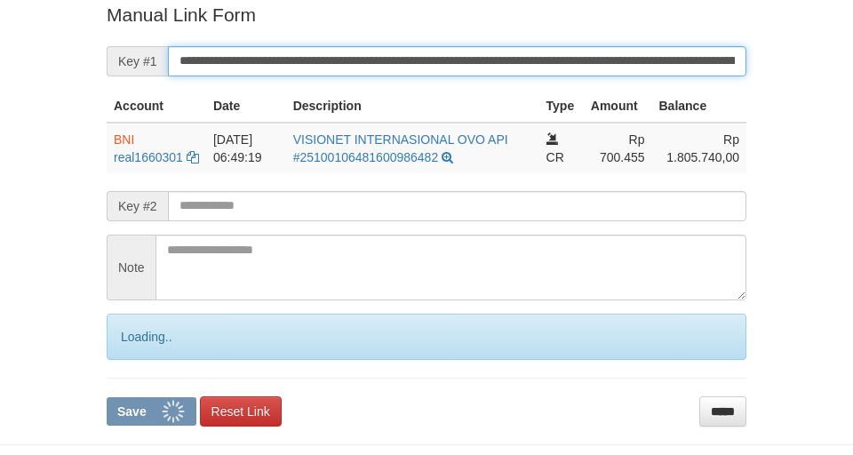
click at [107, 397] on button "Save" at bounding box center [152, 411] width 90 height 28
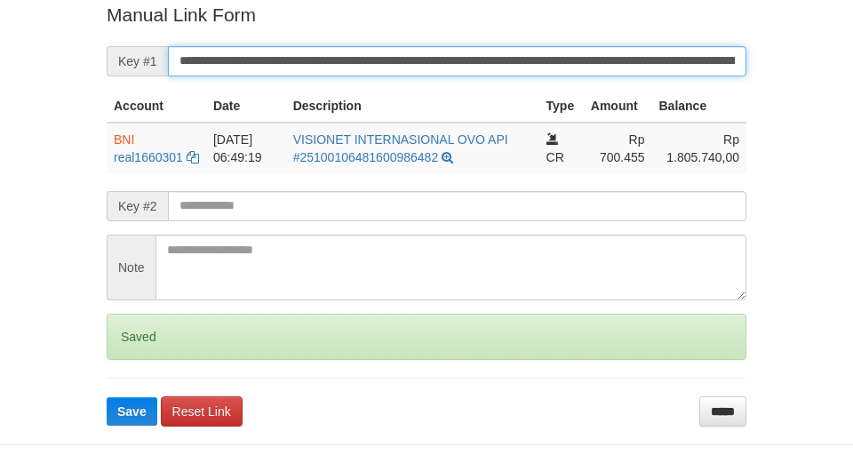
click at [107, 397] on button "Save" at bounding box center [132, 411] width 51 height 28
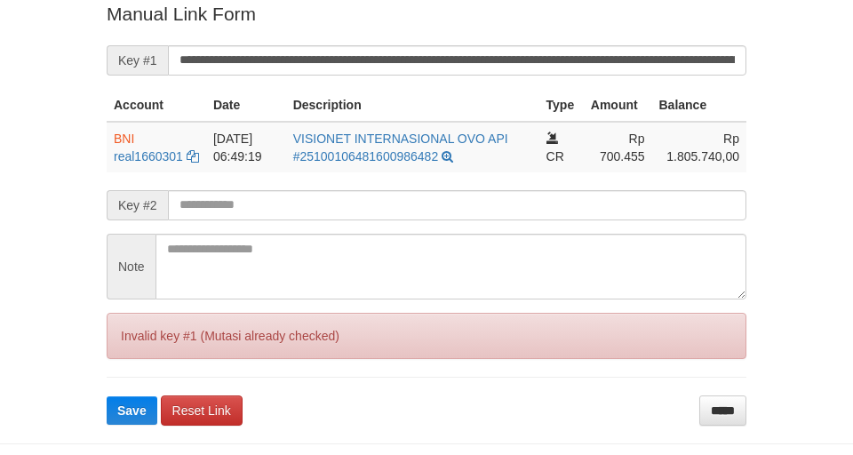
click at [107, 396] on button "Save" at bounding box center [132, 410] width 51 height 28
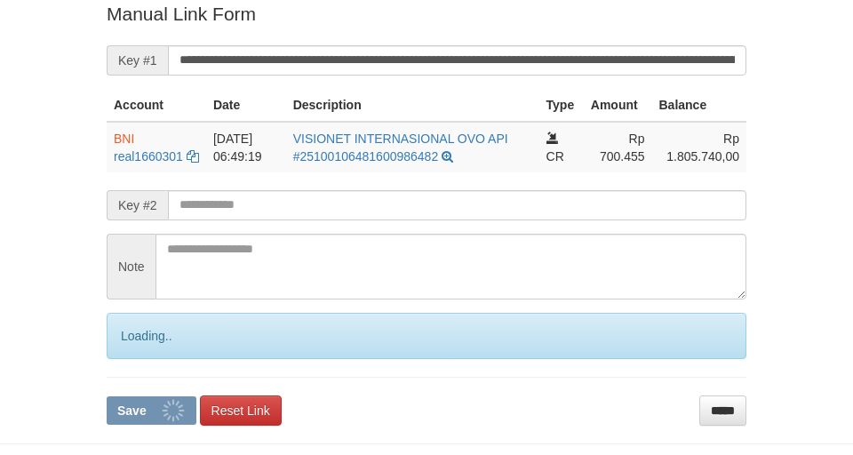
click at [107, 396] on button "Save" at bounding box center [152, 410] width 90 height 28
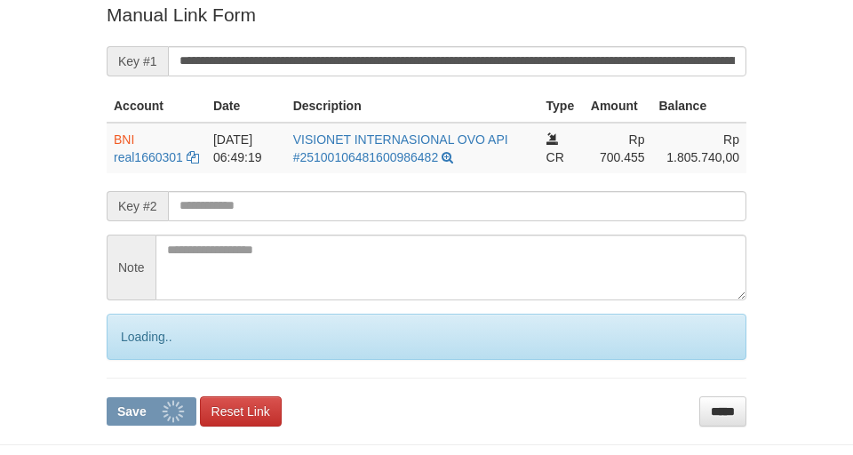
click at [107, 397] on button "Save" at bounding box center [152, 411] width 90 height 28
click at [330, 57] on input "**********" at bounding box center [457, 61] width 578 height 30
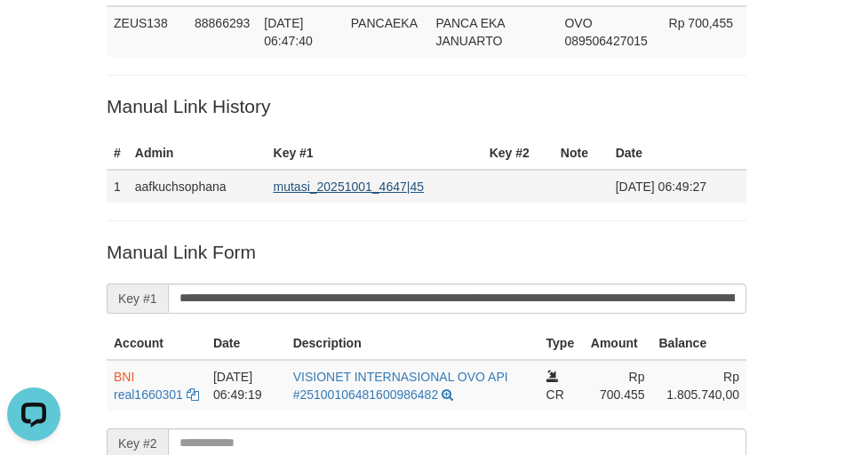
drag, startPoint x: 48, startPoint y: 211, endPoint x: 284, endPoint y: 182, distance: 238.0
click at [52, 210] on div "Deposit Detail Game/API Trans ID Date Trans. User ID Bank Acc. Name Bank Acc. N…" at bounding box center [426, 237] width 853 height 734
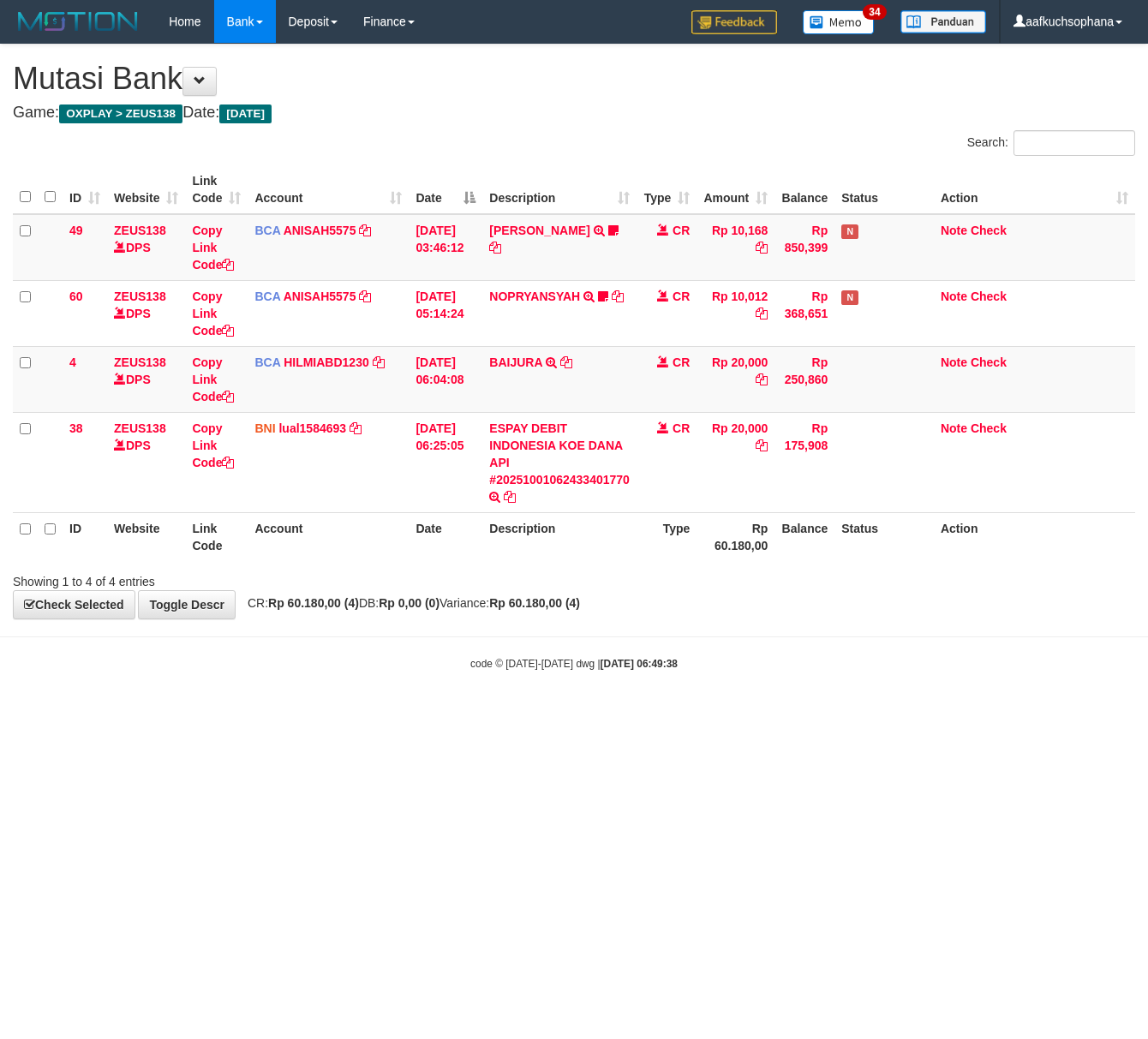
drag, startPoint x: 454, startPoint y: 697, endPoint x: 4, endPoint y: 642, distance: 453.3
click at [433, 694] on body "Toggle navigation Home Bank Account List Load By Website Group [OXPLAY] ZEUS138…" at bounding box center [574, 357] width 1148 height 715
drag, startPoint x: 636, startPoint y: 889, endPoint x: 514, endPoint y: 821, distance: 139.7
click at [609, 715] on html "Toggle navigation Home Bank Account List Load By Website Group [OXPLAY] ZEUS138…" at bounding box center [574, 357] width 1148 height 715
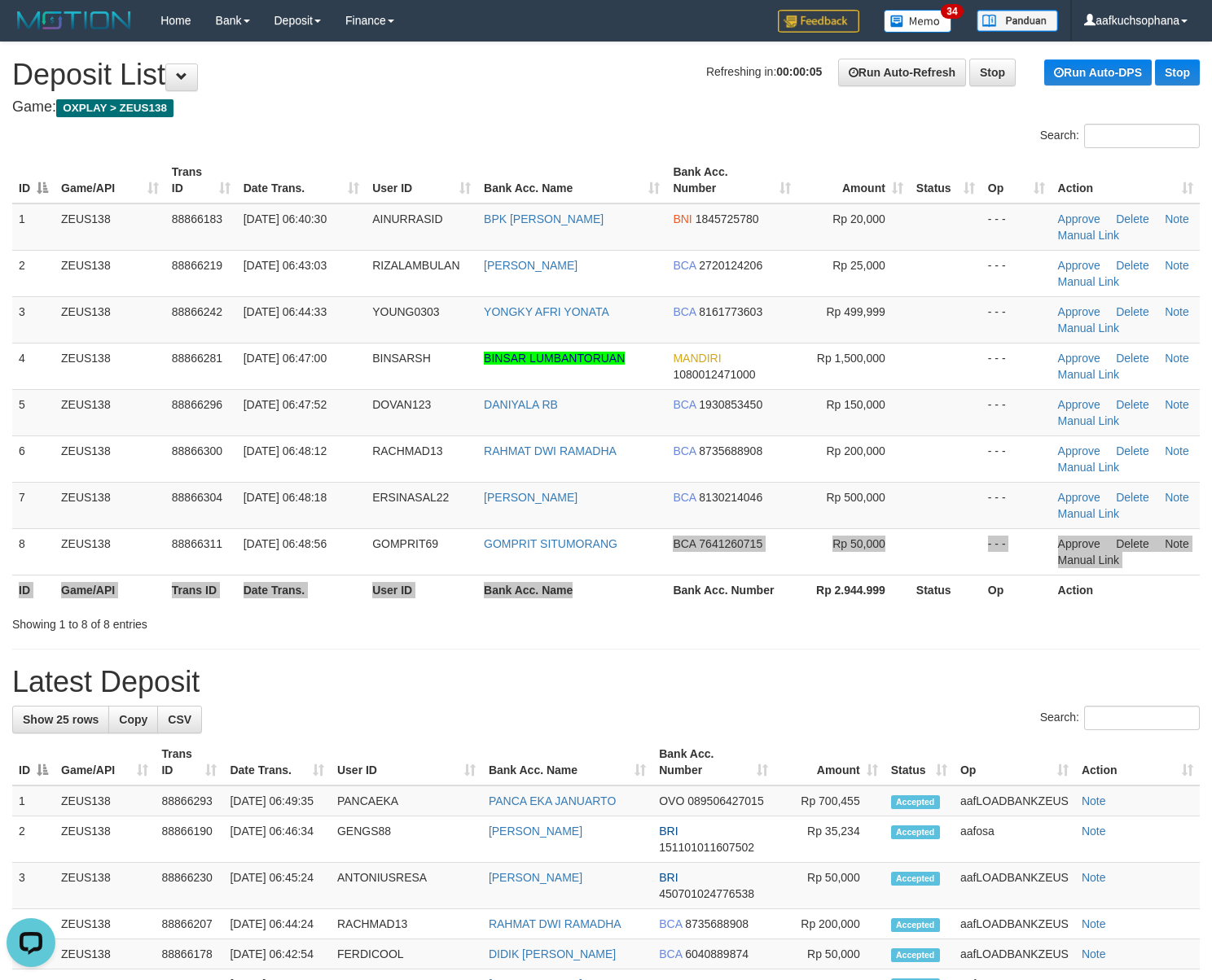
drag, startPoint x: 648, startPoint y: 574, endPoint x: 626, endPoint y: 587, distance: 25.6
click at [597, 591] on table "ID Game/API Trans ID Date Trans. User ID Bank Acc. Name Bank Acc. Number Amount…" at bounding box center [605, 380] width 1187 height 448
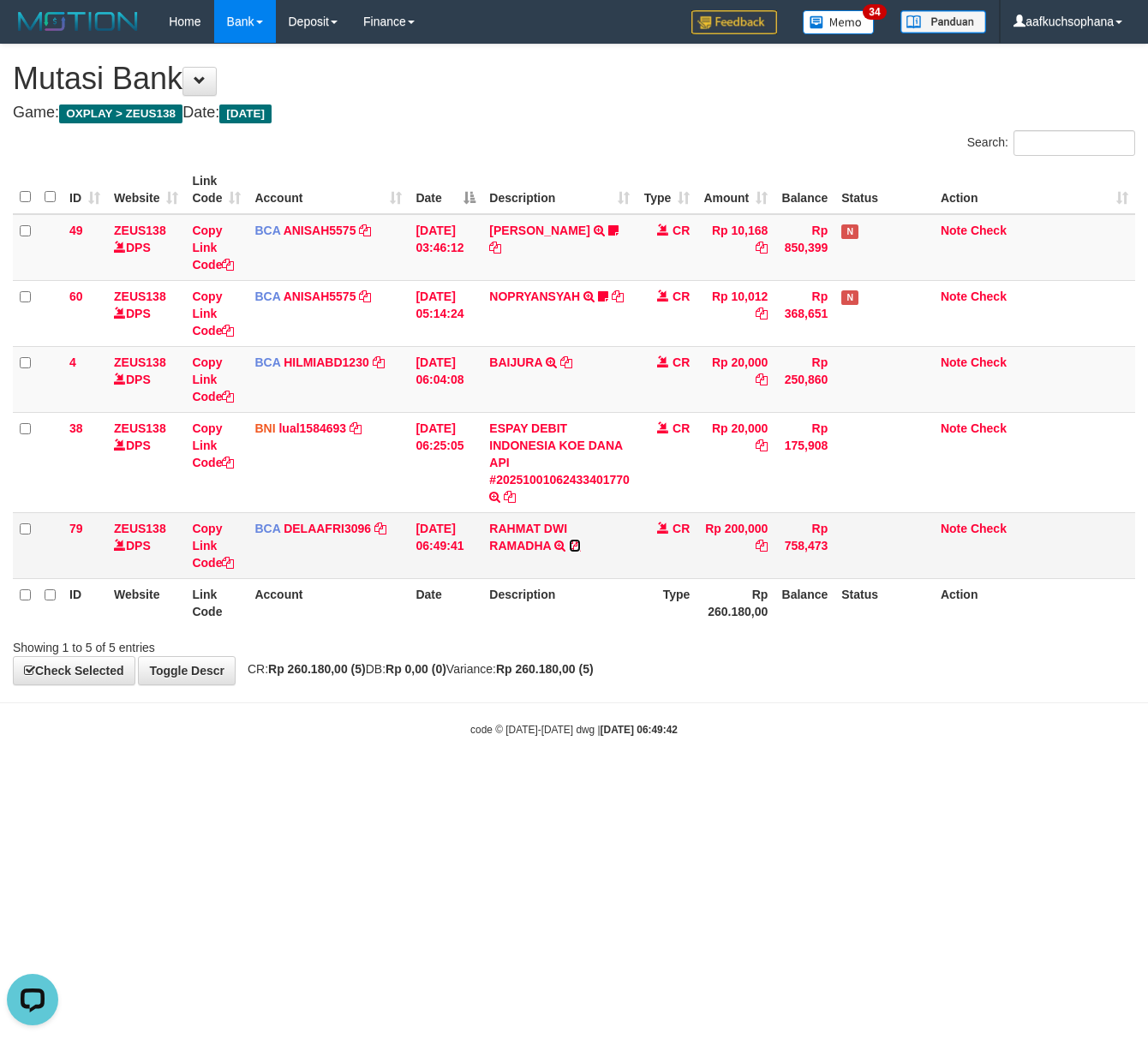
click at [570, 543] on icon at bounding box center [575, 546] width 12 height 12
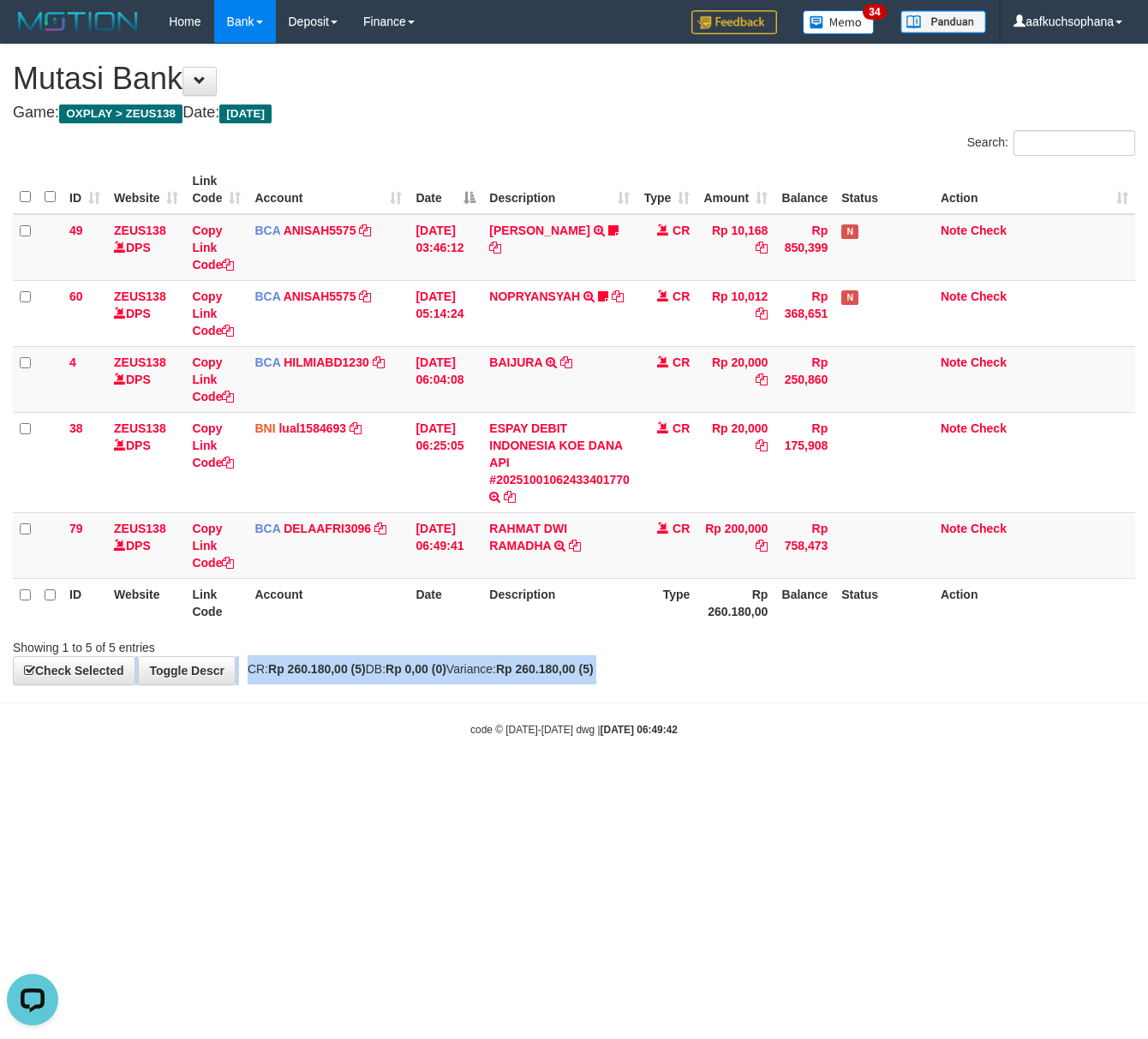
drag, startPoint x: 607, startPoint y: 683, endPoint x: 505, endPoint y: 658, distance: 105.0
click at [589, 676] on div "**********" at bounding box center [574, 364] width 1148 height 640
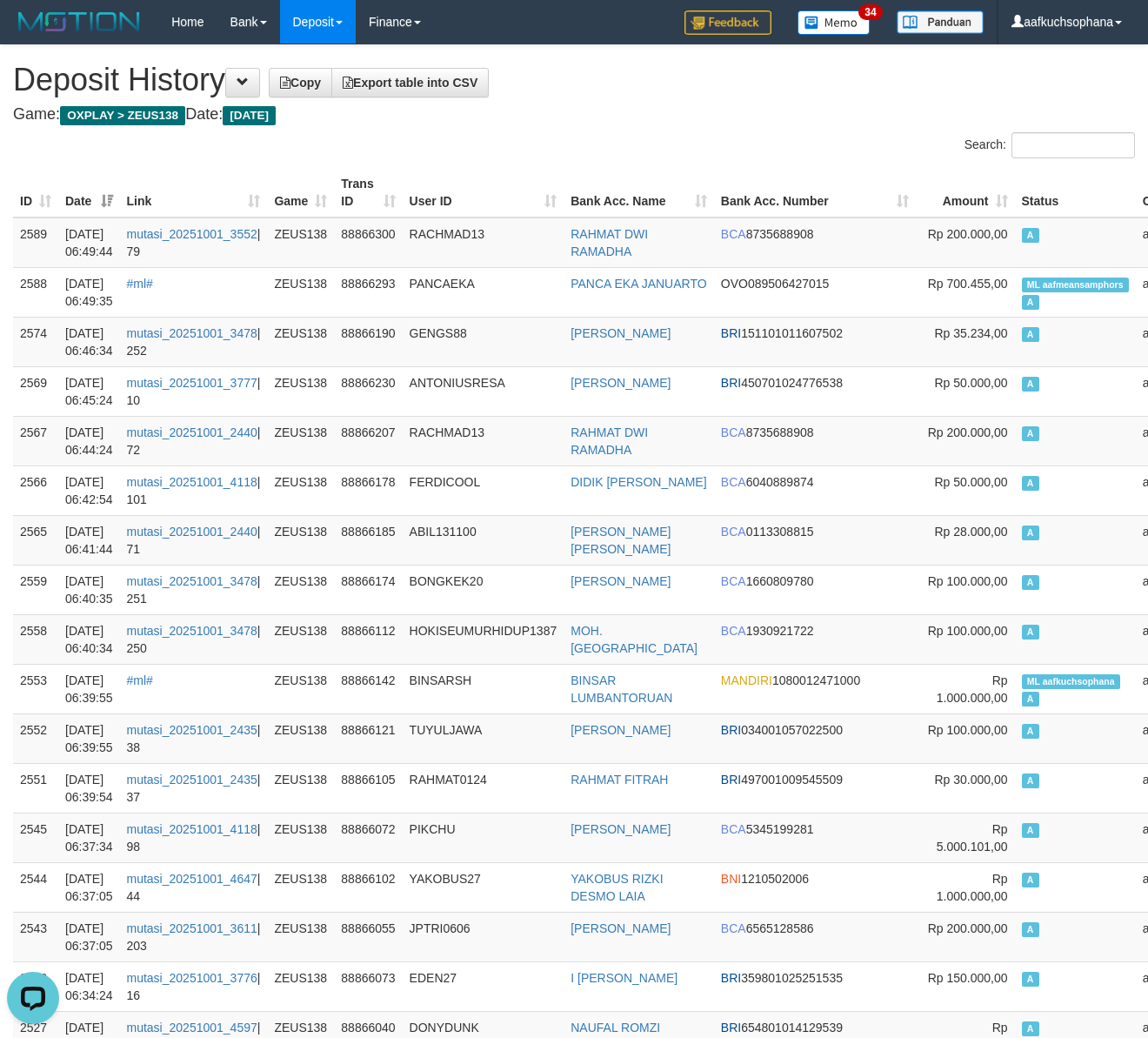
click at [677, 195] on th "Bank Acc. Name" at bounding box center [640, 192] width 151 height 50
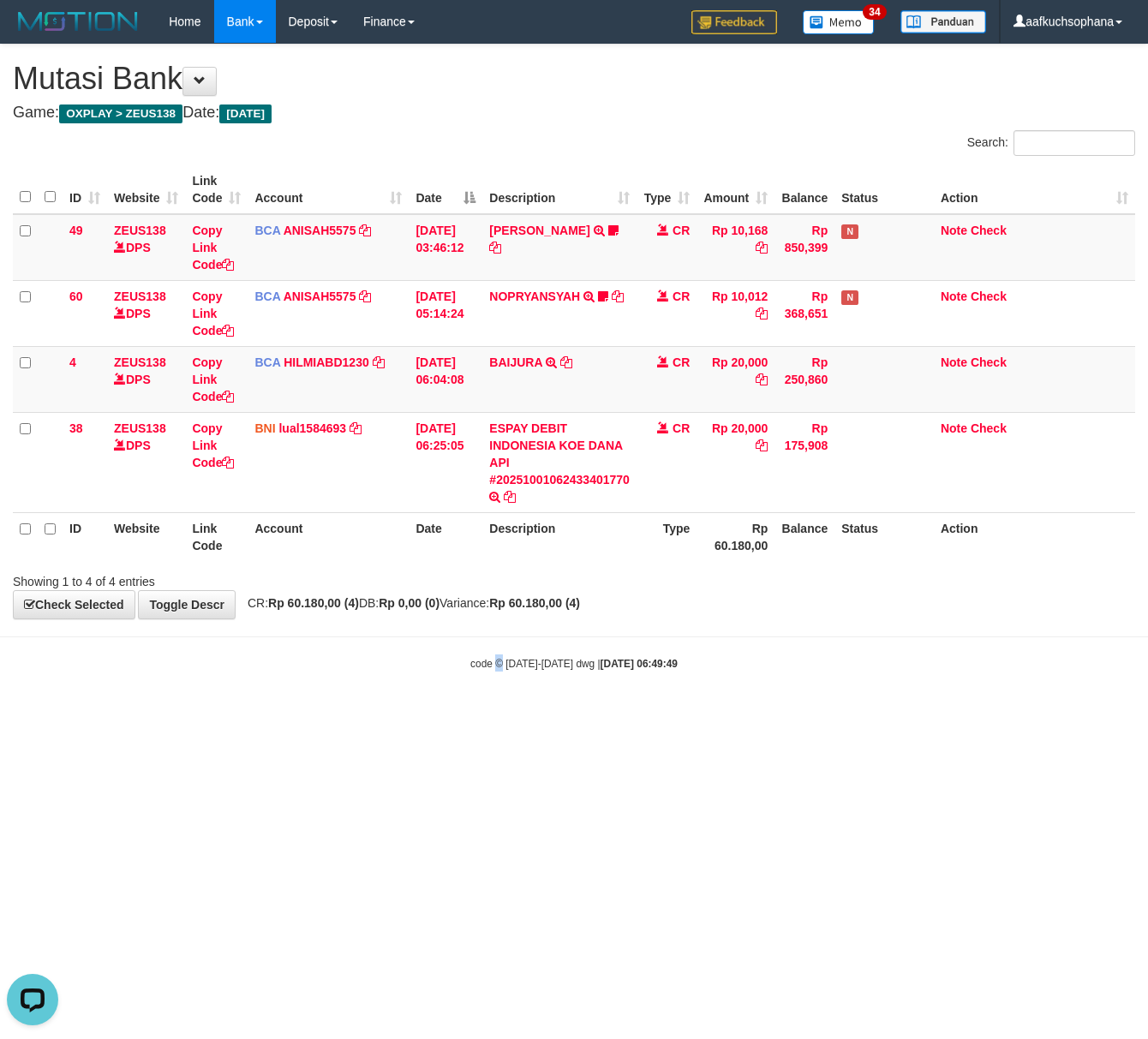
drag, startPoint x: 420, startPoint y: 697, endPoint x: 5, endPoint y: 646, distance: 418.1
click at [364, 675] on html "Toggle navigation Home Bank Account List Load By Website Group [OXPLAY] ZEUS138…" at bounding box center [574, 357] width 1148 height 715
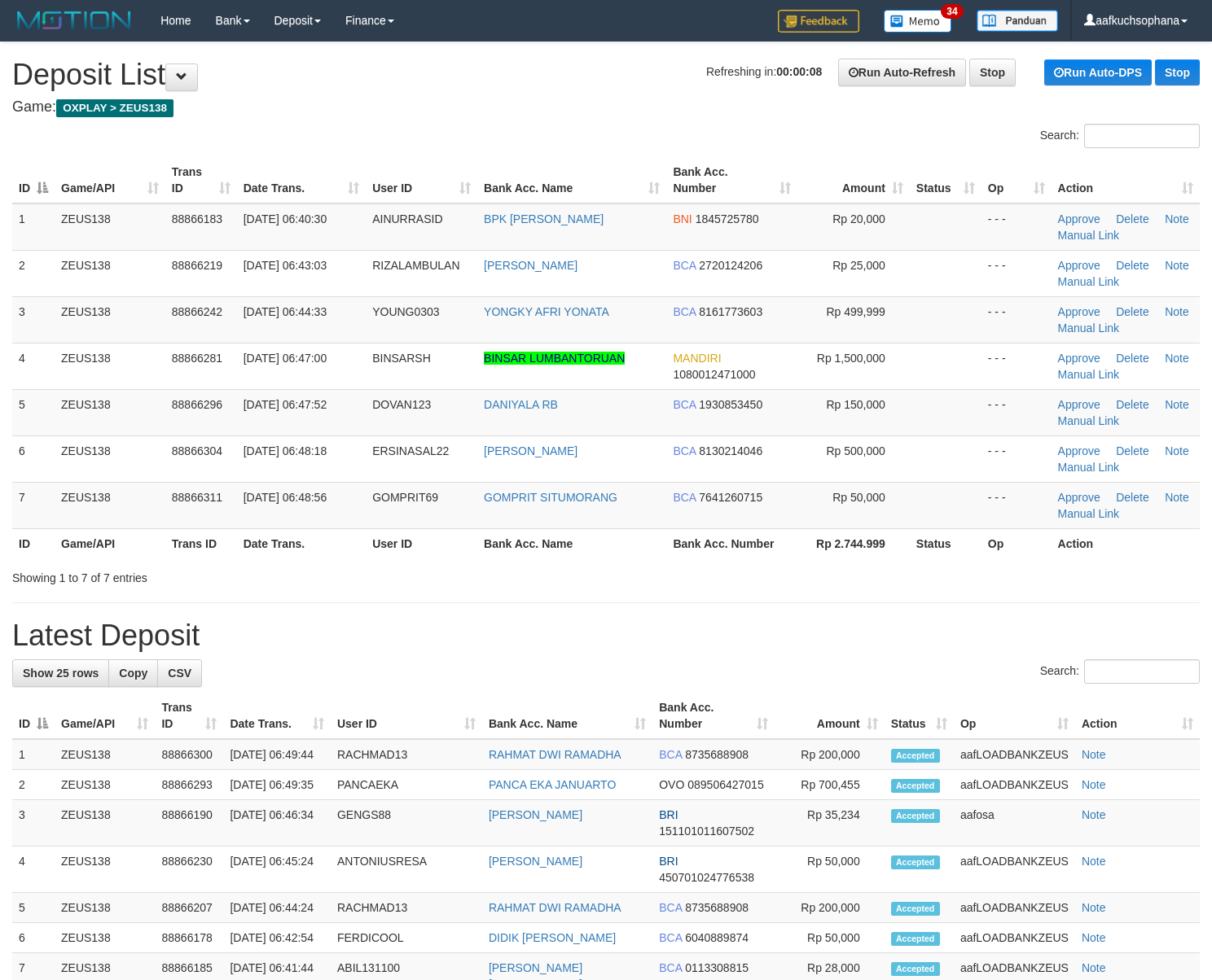
drag, startPoint x: 922, startPoint y: 610, endPoint x: 1222, endPoint y: 659, distance: 304.0
click at [935, 609] on div "**********" at bounding box center [606, 911] width 1212 height 1738
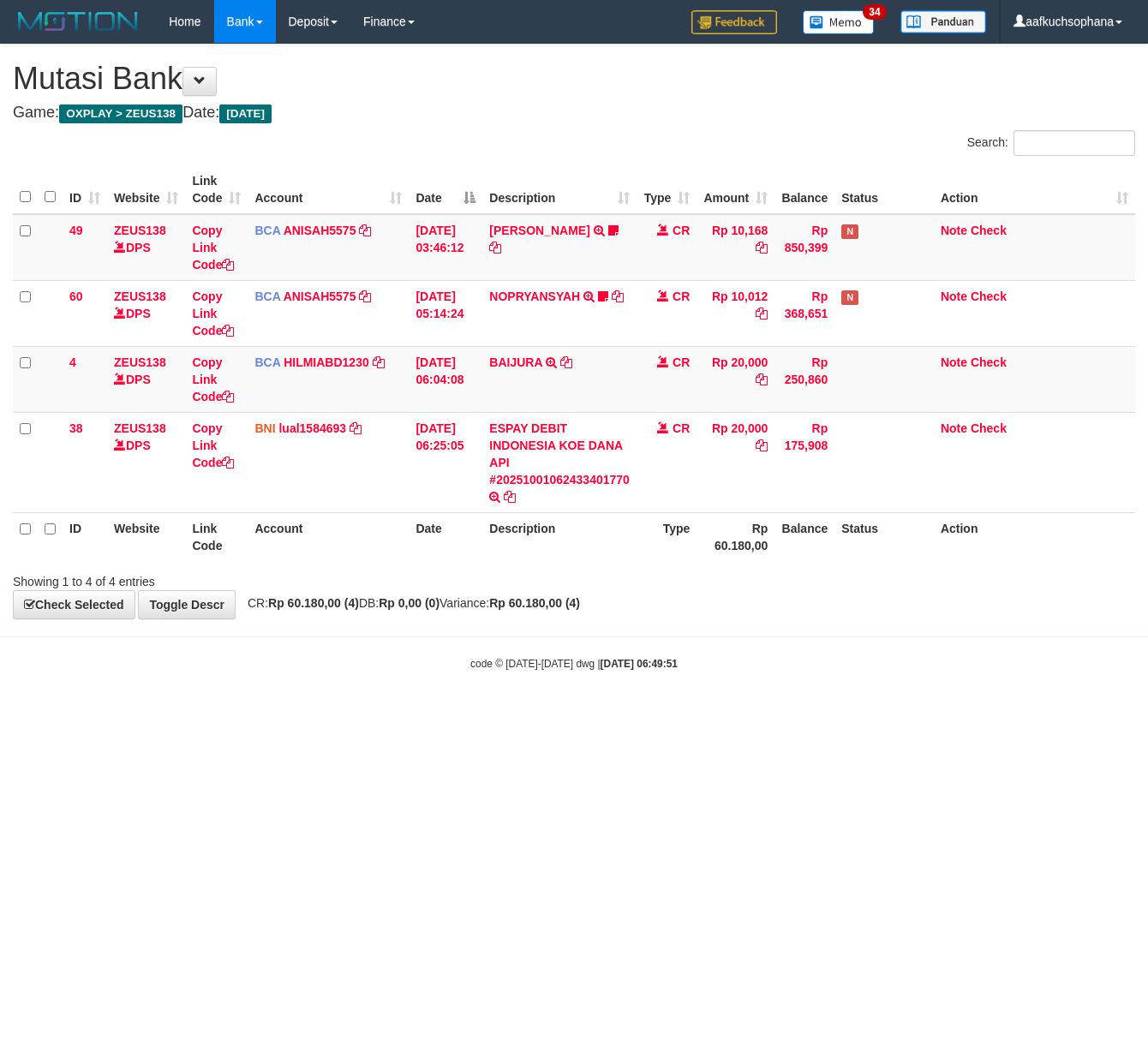
drag, startPoint x: 274, startPoint y: 751, endPoint x: 265, endPoint y: 748, distance: 9.5
click at [272, 715] on html "Toggle navigation Home Bank Account List Load By Website Group [OXPLAY] ZEUS138…" at bounding box center [574, 357] width 1148 height 715
drag, startPoint x: 618, startPoint y: 855, endPoint x: 645, endPoint y: 855, distance: 27.0
click at [622, 715] on html "Toggle navigation Home Bank Account List Load By Website Group [OXPLAY] ZEUS138…" at bounding box center [574, 357] width 1148 height 715
click at [640, 715] on html "Toggle navigation Home Bank Account List Load By Website Group [OXPLAY] ZEUS138…" at bounding box center [574, 357] width 1148 height 715
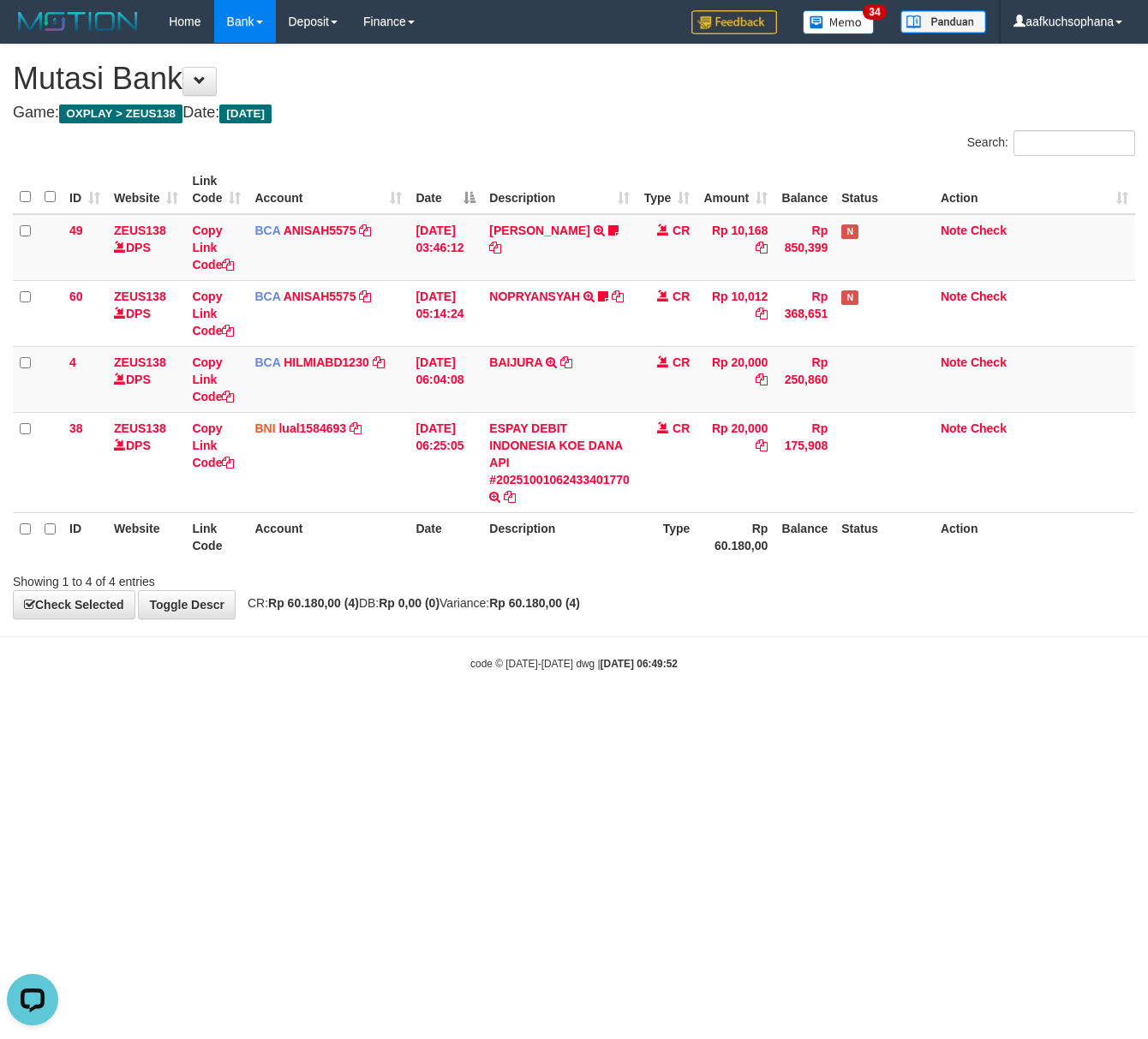
click at [640, 715] on html "Toggle navigation Home Bank Account List Load By Website Group [OXPLAY] ZEUS138…" at bounding box center [574, 357] width 1148 height 715
click at [611, 715] on html "Toggle navigation Home Bank Account List Load By Website Group [OXPLAY] ZEUS138…" at bounding box center [574, 357] width 1148 height 715
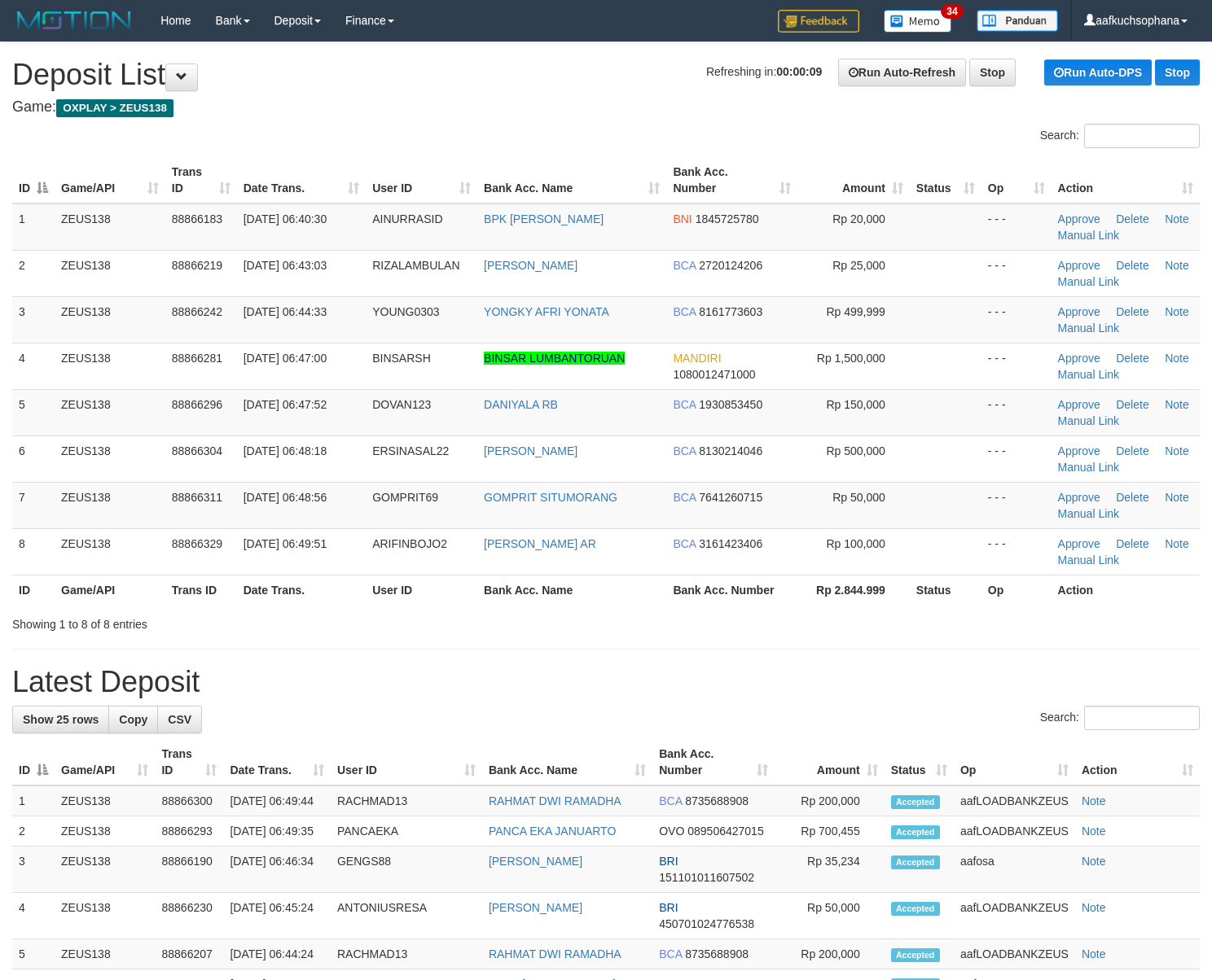
drag, startPoint x: 732, startPoint y: 659, endPoint x: 812, endPoint y: 653, distance: 80.2
click at [750, 659] on div "**********" at bounding box center [606, 934] width 1212 height 1785
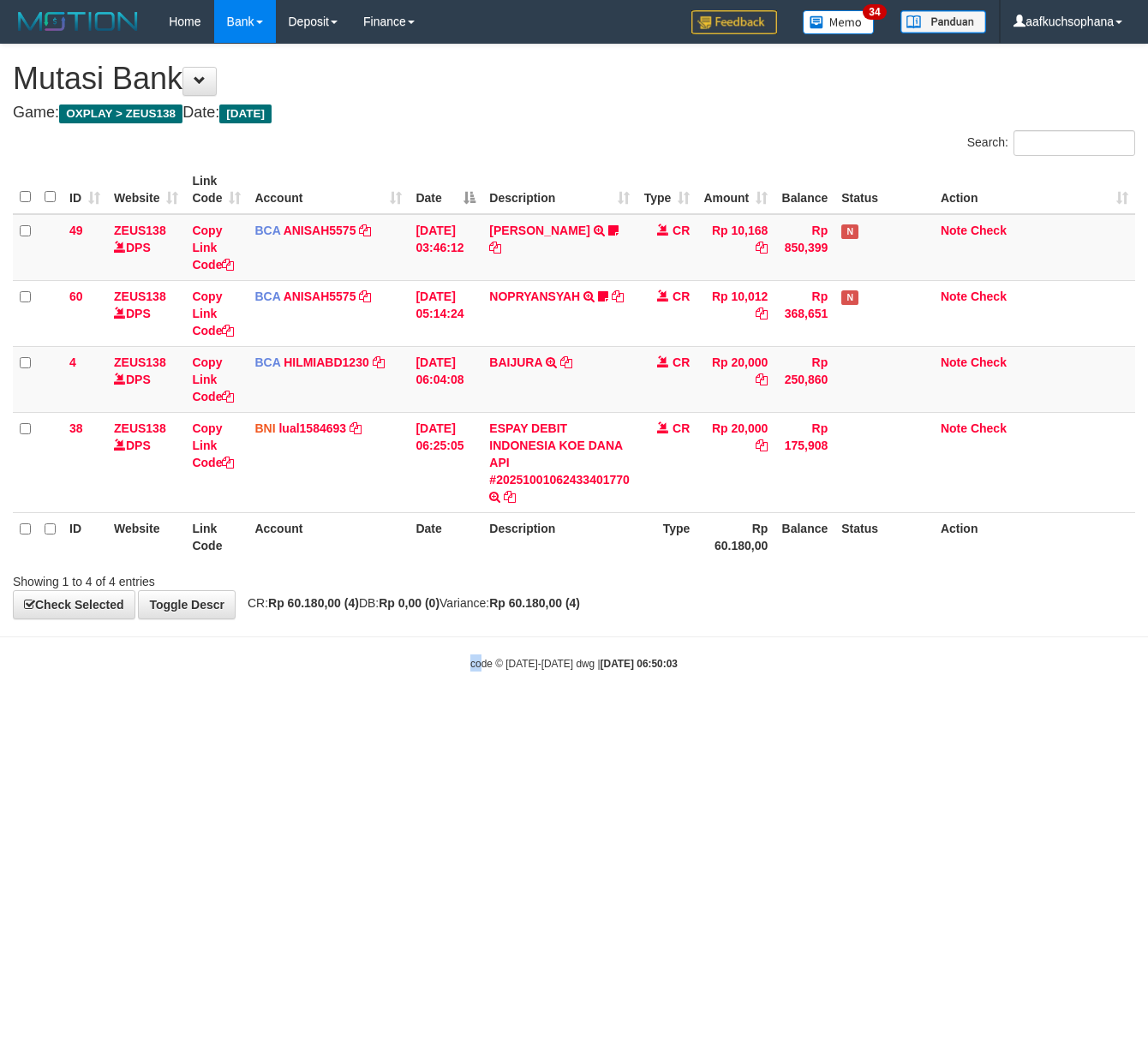
click at [305, 715] on html "Toggle navigation Home Bank Account List Load By Website Group [OXPLAY] ZEUS138…" at bounding box center [574, 357] width 1148 height 715
click at [374, 715] on html "Toggle navigation Home Bank Account List Load By Website Group [OXPLAY] ZEUS138…" at bounding box center [574, 357] width 1148 height 715
drag, startPoint x: 364, startPoint y: 769, endPoint x: 305, endPoint y: 755, distance: 60.6
click at [362, 715] on html "Toggle navigation Home Bank Account List Load By Website Group [OXPLAY] ZEUS138…" at bounding box center [574, 357] width 1148 height 715
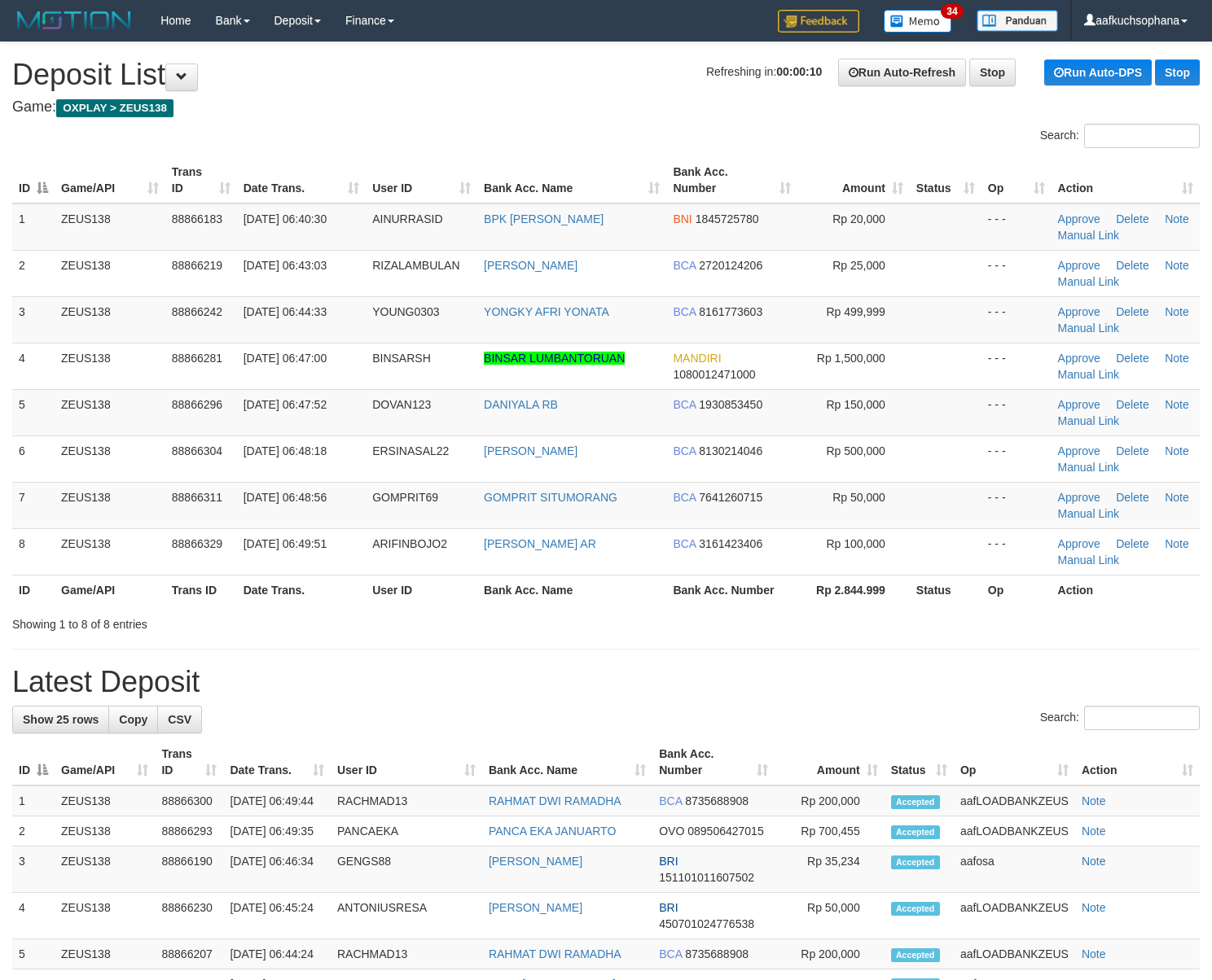
drag, startPoint x: 0, startPoint y: 0, endPoint x: 1065, endPoint y: 674, distance: 1260.4
click at [909, 622] on div "Search: ID Game/API Trans ID Date Trans. User ID Bank Acc. Name Bank Acc. Numbe…" at bounding box center [605, 378] width 1187 height 509
drag, startPoint x: 880, startPoint y: 600, endPoint x: 995, endPoint y: 630, distance: 118.8
click at [885, 602] on th "Rp 2.844.999" at bounding box center [854, 589] width 113 height 30
drag, startPoint x: 772, startPoint y: 640, endPoint x: 998, endPoint y: 705, distance: 235.2
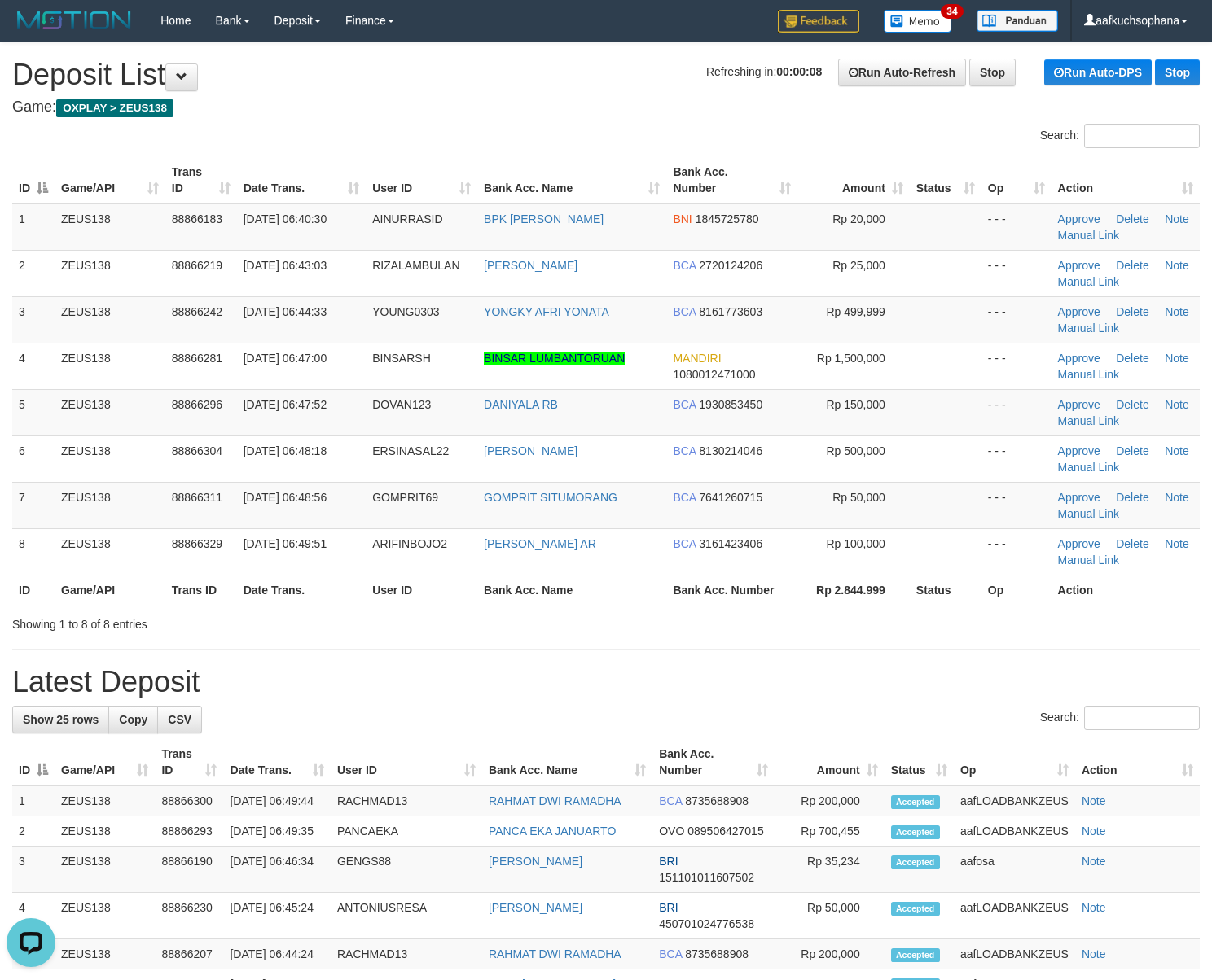
click at [778, 655] on div "**********" at bounding box center [606, 934] width 1212 height 1785
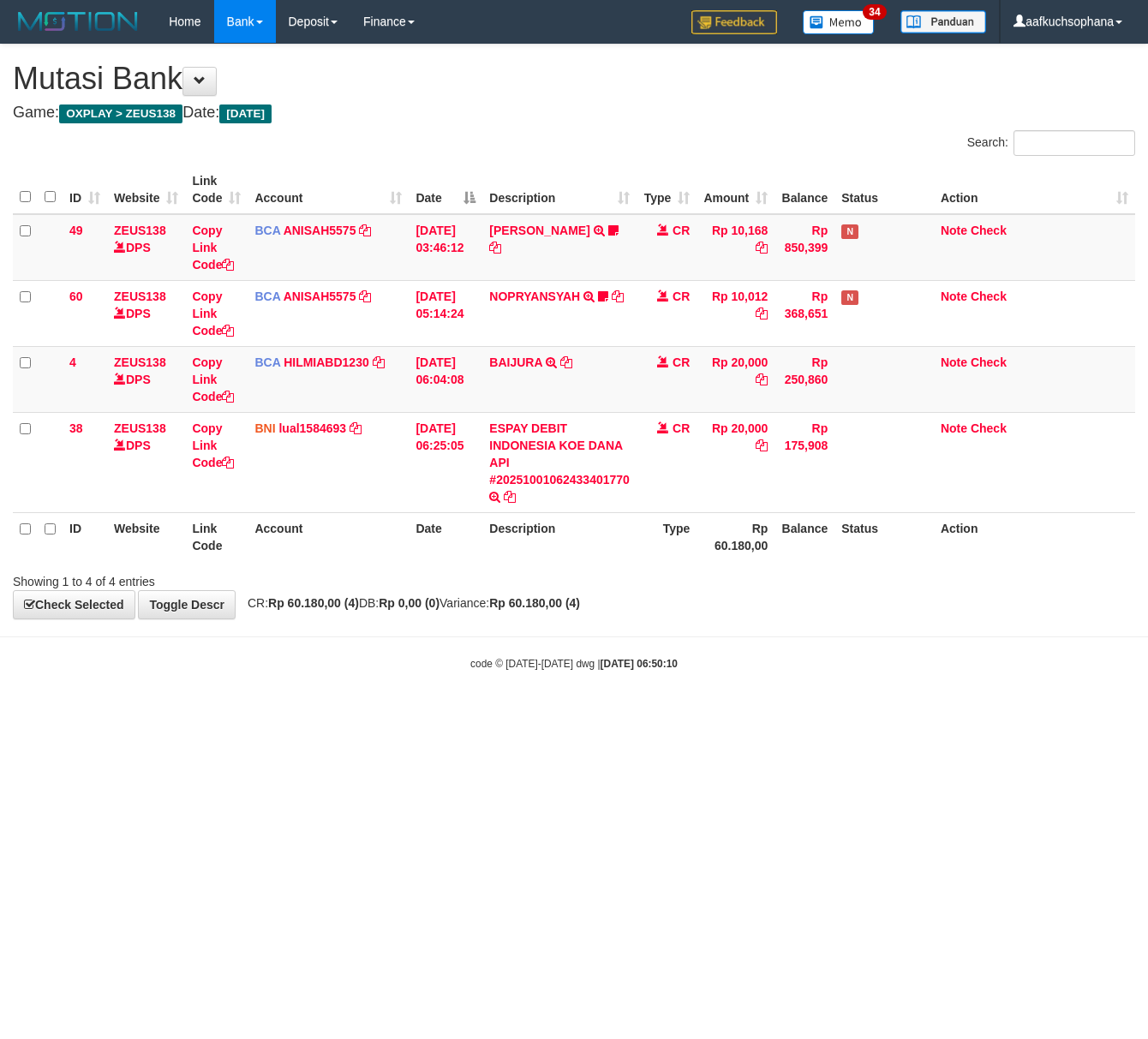
drag, startPoint x: 406, startPoint y: 824, endPoint x: 318, endPoint y: 806, distance: 89.8
click at [392, 715] on html "Toggle navigation Home Bank Account List Load By Website Group [OXPLAY] ZEUS138…" at bounding box center [574, 357] width 1148 height 715
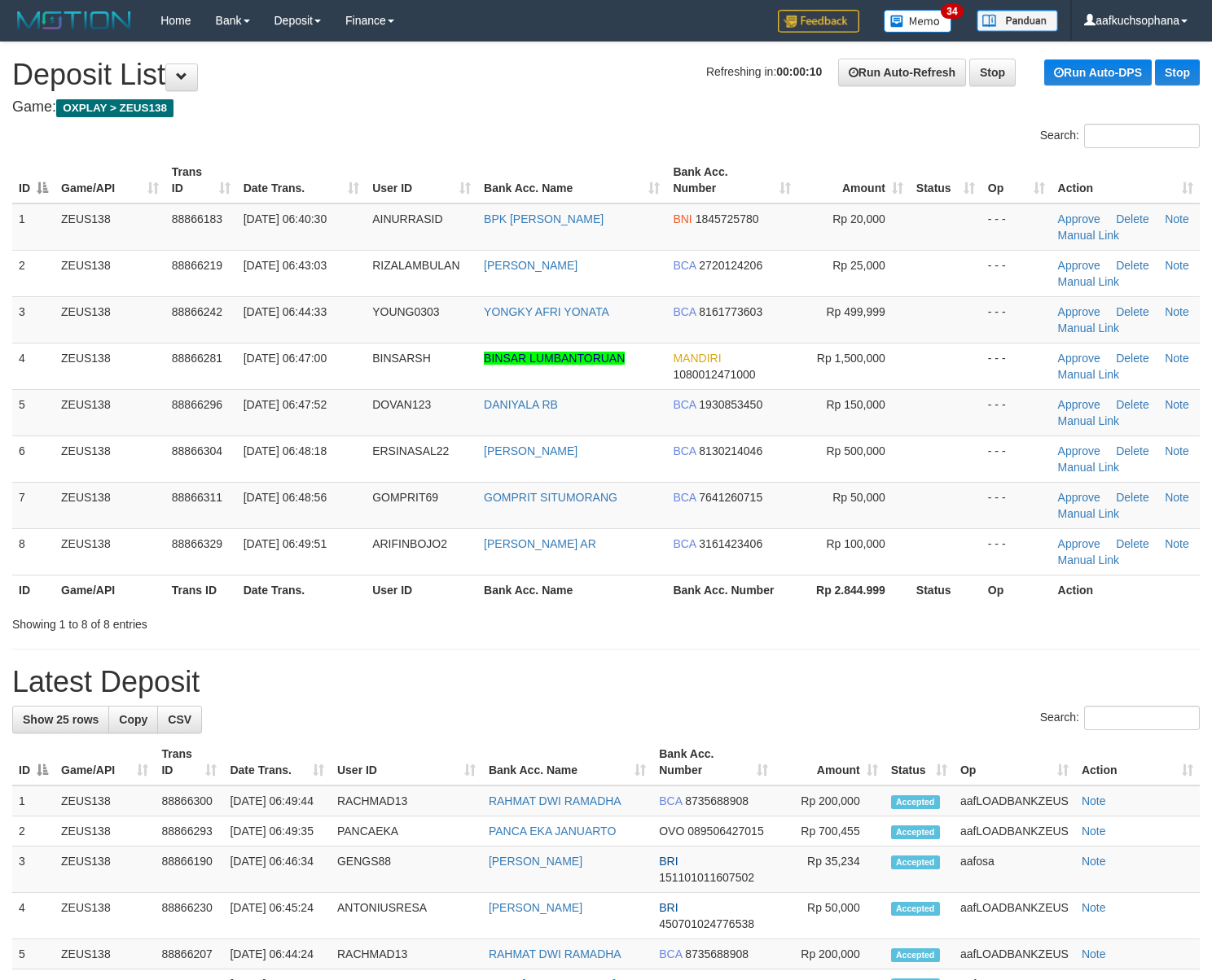
drag, startPoint x: 821, startPoint y: 625, endPoint x: 992, endPoint y: 655, distance: 173.6
click at [827, 627] on div "Showing 1 to 8 of 8 entries" at bounding box center [606, 621] width 1212 height 23
click at [929, 617] on div "Showing 1 to 8 of 8 entries" at bounding box center [606, 621] width 1212 height 23
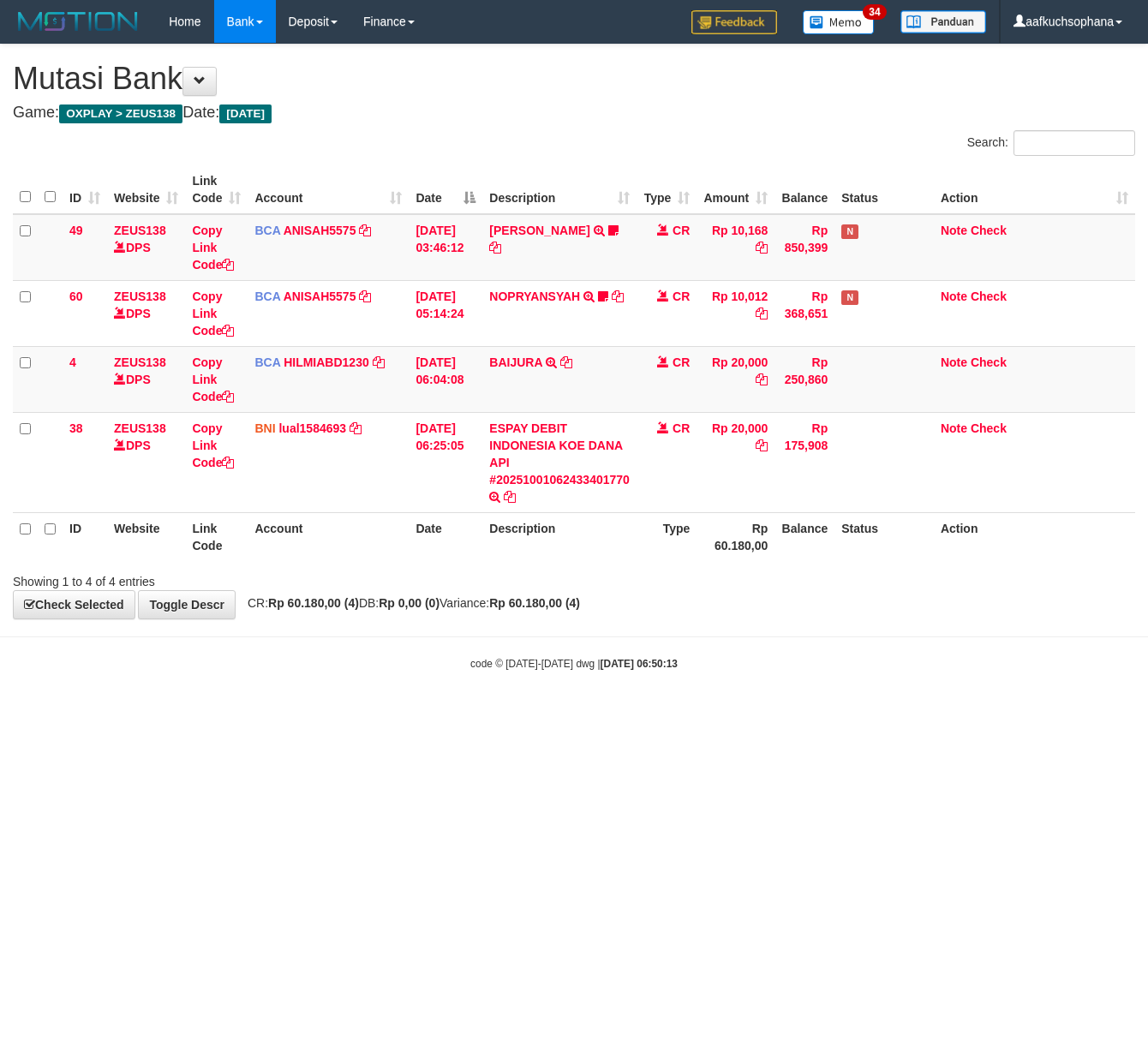
drag, startPoint x: 150, startPoint y: 738, endPoint x: 0, endPoint y: 694, distance: 156.3
click at [117, 715] on html "Toggle navigation Home Bank Account List Load By Website Group [OXPLAY] ZEUS138…" at bounding box center [574, 357] width 1148 height 715
click at [364, 715] on html "Toggle navigation Home Bank Account List Load By Website Group [OXPLAY] ZEUS138…" at bounding box center [574, 357] width 1148 height 715
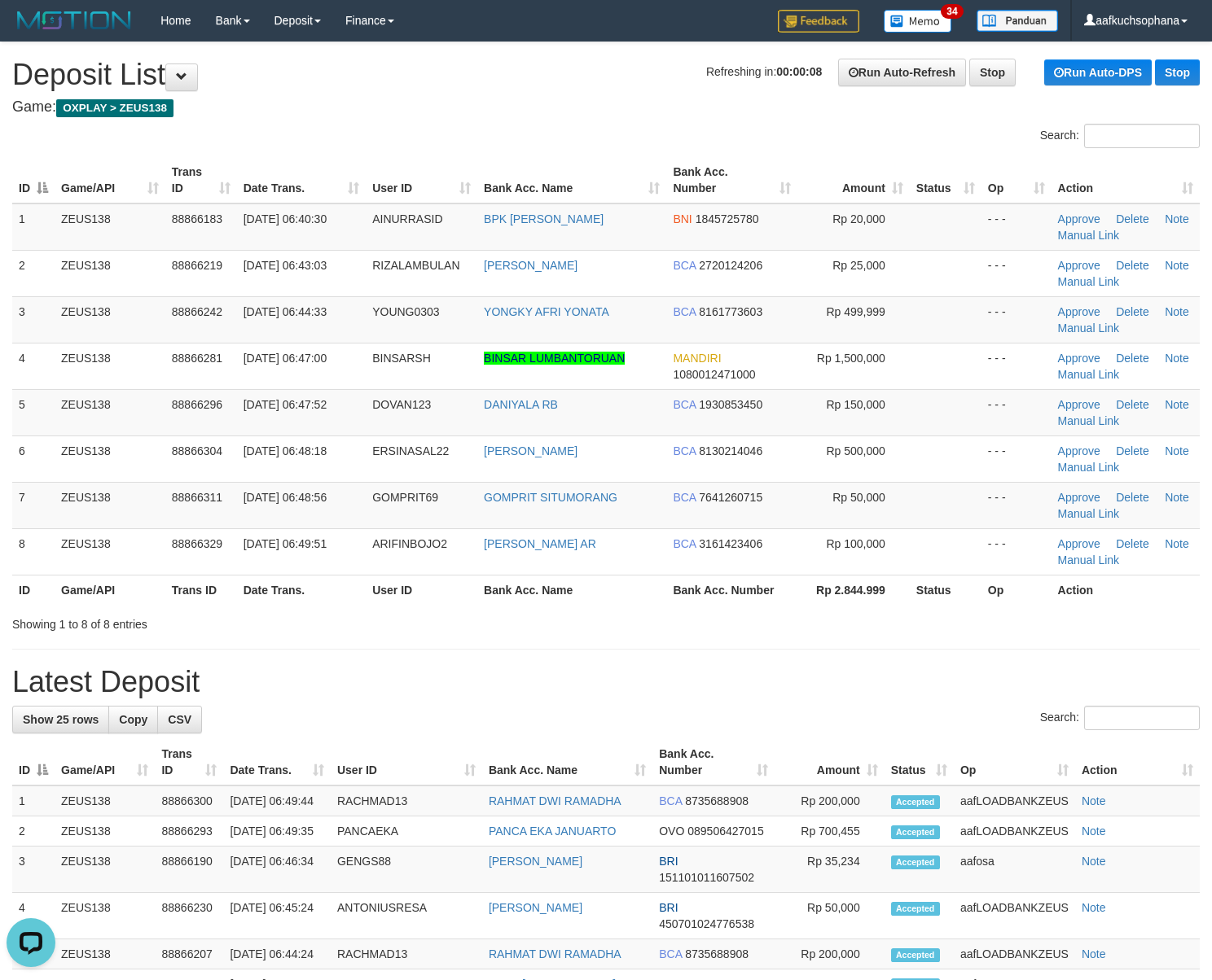
drag, startPoint x: 897, startPoint y: 663, endPoint x: 887, endPoint y: 668, distance: 11.2
click at [887, 668] on div "**********" at bounding box center [606, 934] width 1212 height 1785
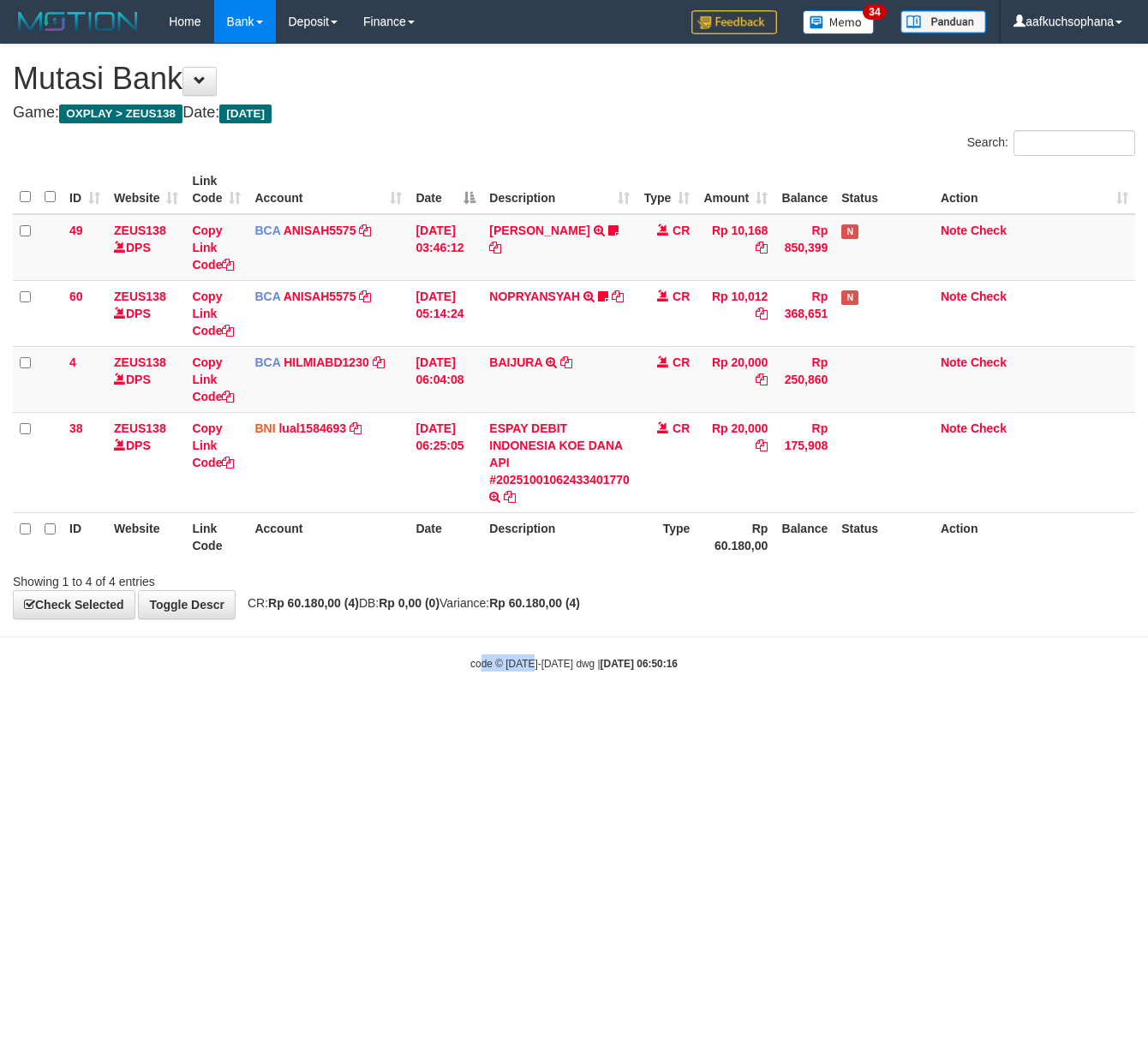
click at [507, 715] on html "Toggle navigation Home Bank Account List Load By Website Group [OXPLAY] ZEUS138…" at bounding box center [574, 357] width 1148 height 715
click at [415, 715] on html "Toggle navigation Home Bank Account List Load By Website Group [OXPLAY] ZEUS138…" at bounding box center [574, 357] width 1148 height 715
drag, startPoint x: 278, startPoint y: 727, endPoint x: 233, endPoint y: 728, distance: 45.0
click at [255, 715] on html "Toggle navigation Home Bank Account List Load By Website Group [OXPLAY] ZEUS138…" at bounding box center [574, 357] width 1148 height 715
click at [676, 715] on html "Toggle navigation Home Bank Account List Load By Website Group [OXPLAY] ZEUS138…" at bounding box center [574, 357] width 1148 height 715
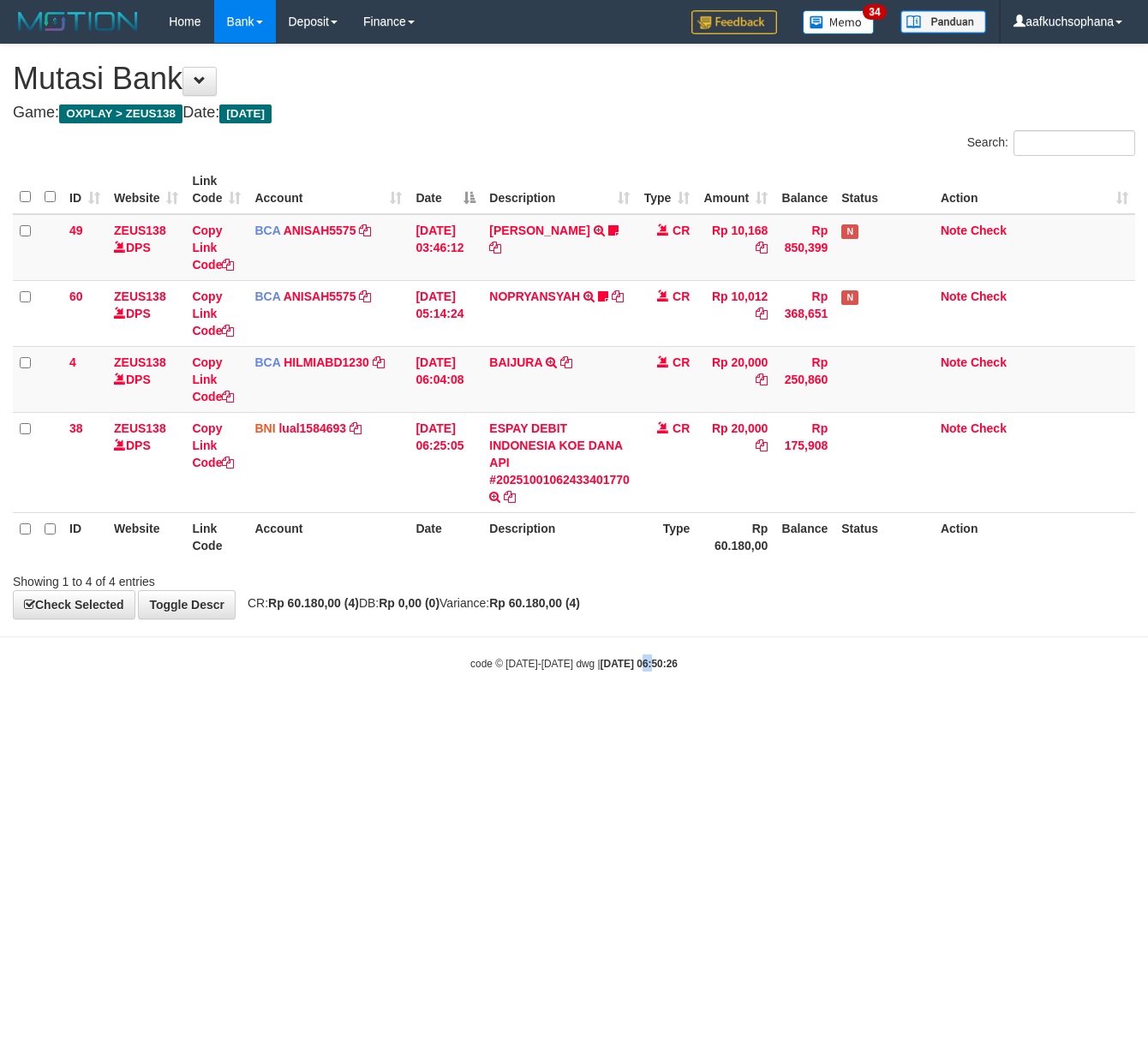
drag, startPoint x: 625, startPoint y: 732, endPoint x: 466, endPoint y: 675, distance: 168.9
click at [600, 715] on html "Toggle navigation Home Bank Account List Load By Website Group [OXPLAY] ZEUS138…" at bounding box center [574, 357] width 1148 height 715
click at [713, 715] on html "Toggle navigation Home Bank Account List Load By Website Group [OXPLAY] ZEUS138…" at bounding box center [574, 357] width 1148 height 715
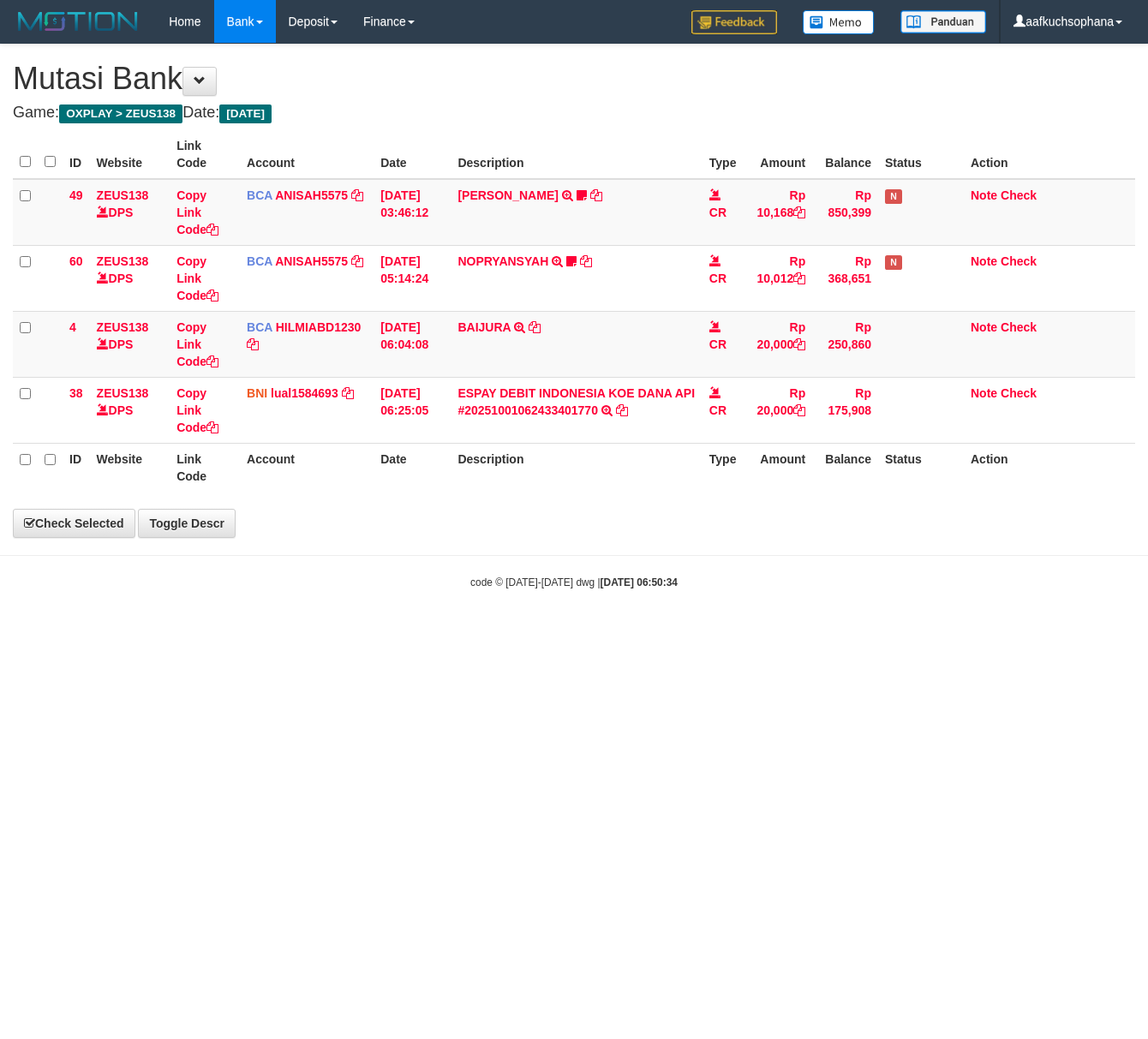
click at [702, 633] on html "Toggle navigation Home Bank Account List Load By Website Group [OXPLAY] ZEUS138…" at bounding box center [574, 316] width 1148 height 633
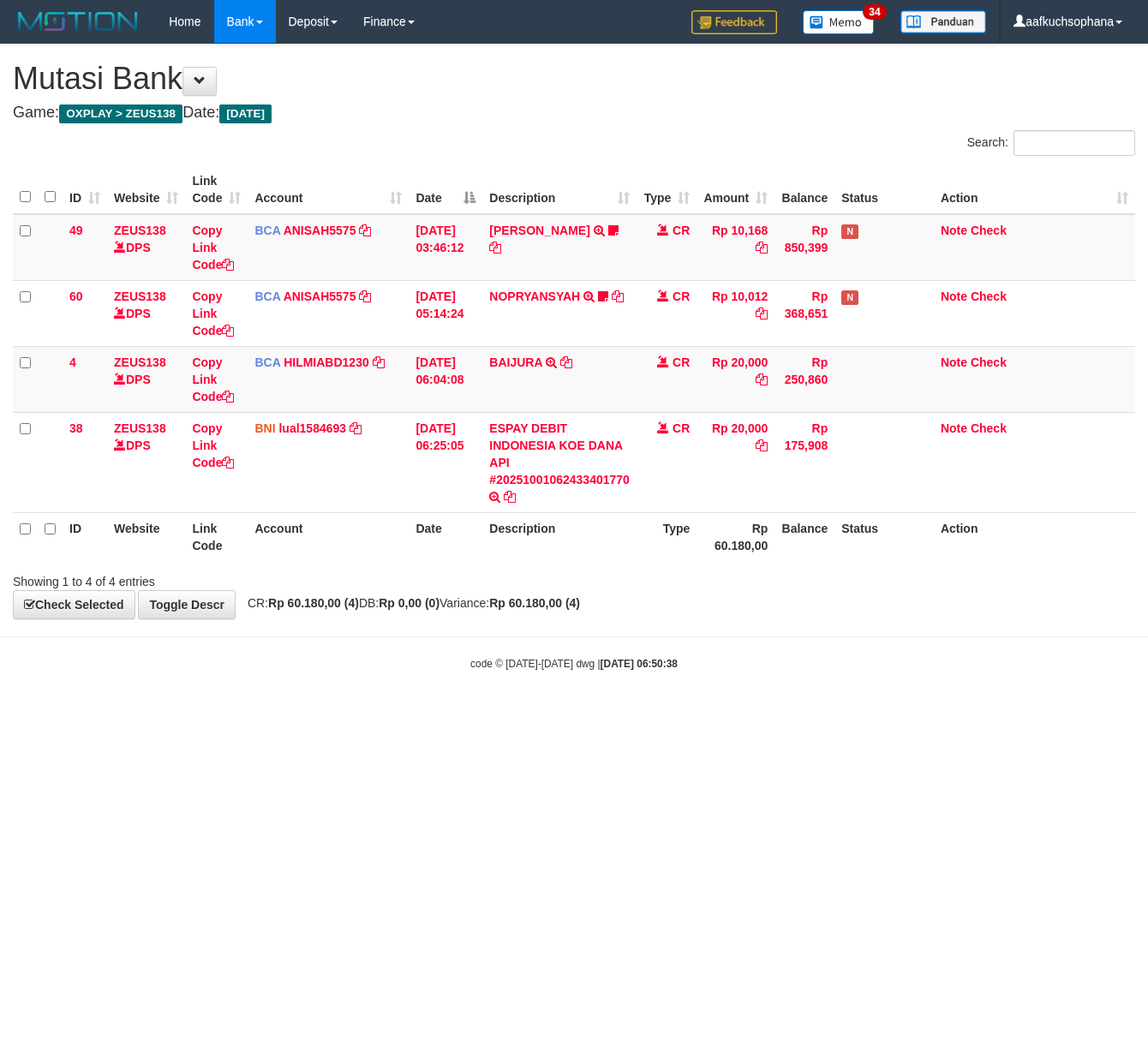
click at [579, 642] on body "Toggle navigation Home Bank Account List Load By Website Group [OXPLAY] ZEUS138…" at bounding box center [574, 357] width 1148 height 715
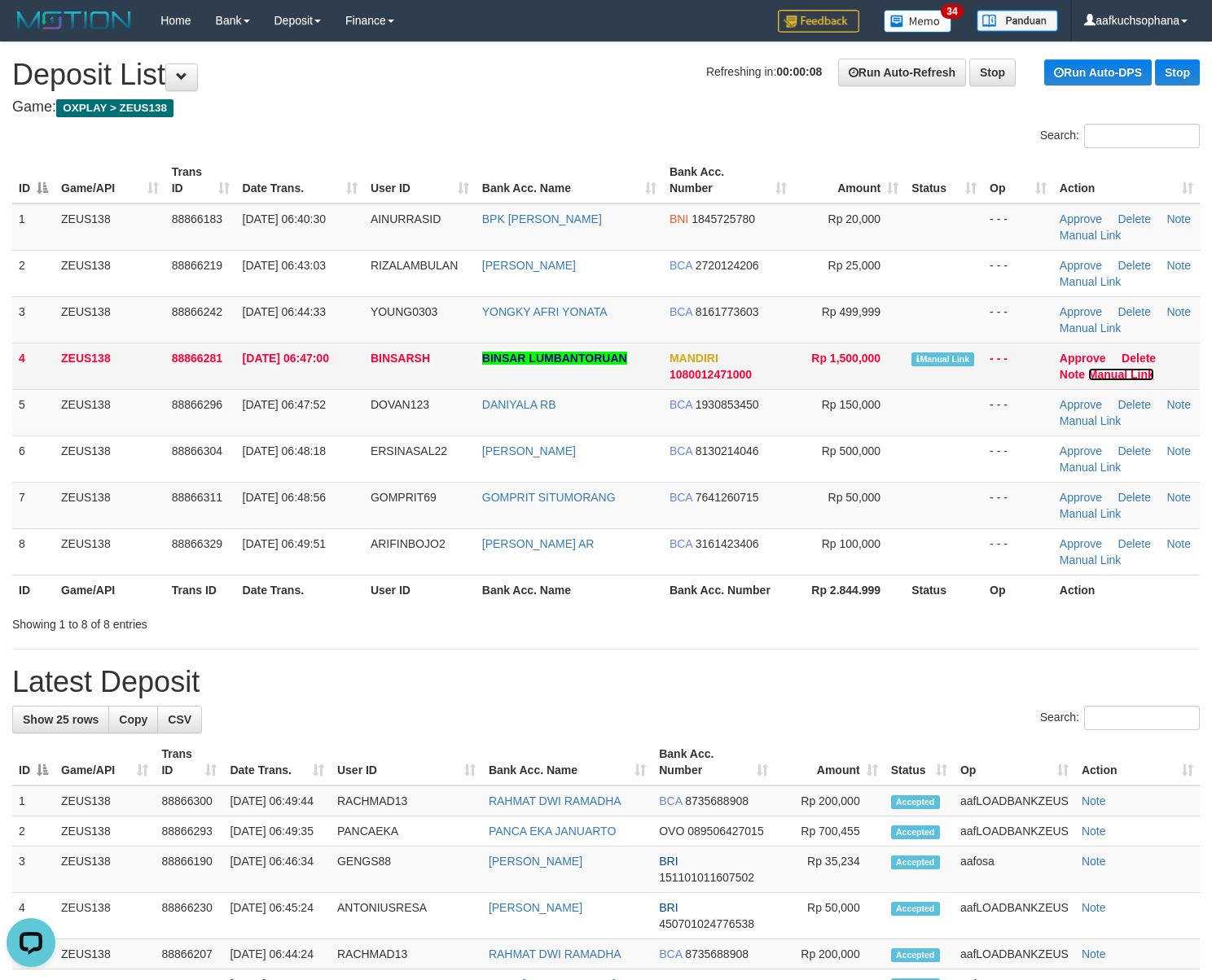
click at [1116, 378] on link "Manual Link" at bounding box center [1121, 374] width 66 height 13
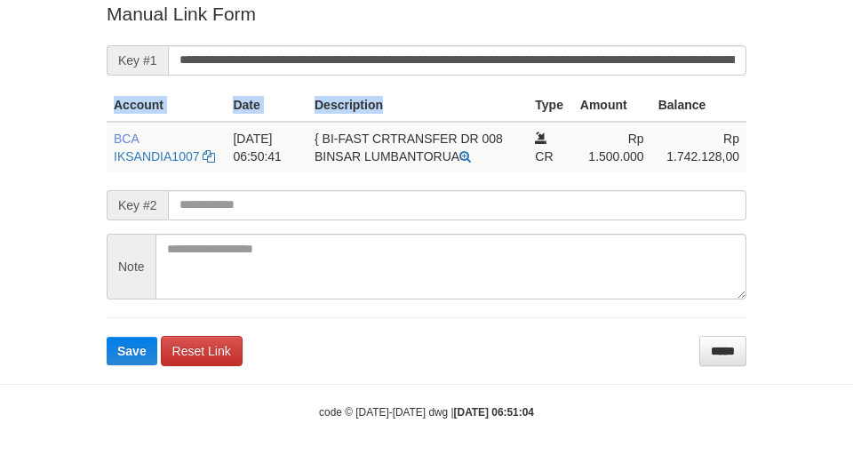
drag, startPoint x: 464, startPoint y: 87, endPoint x: 460, endPoint y: 57, distance: 30.4
click at [462, 58] on form "**********" at bounding box center [427, 183] width 640 height 364
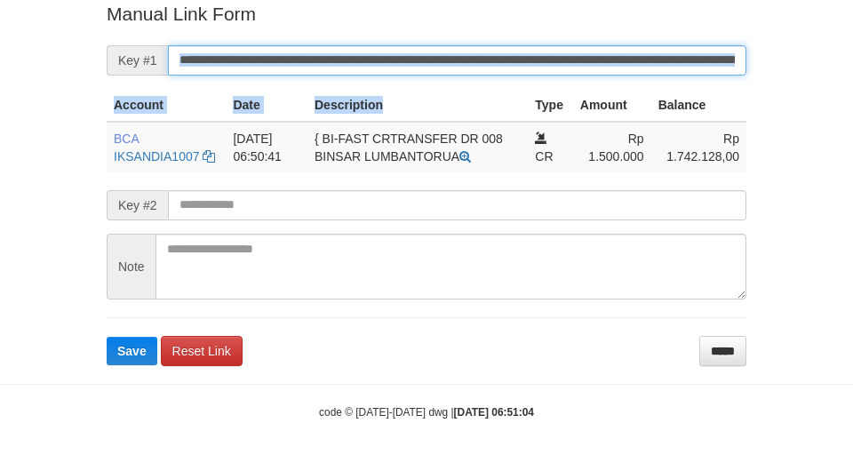
click at [107, 337] on button "Save" at bounding box center [132, 351] width 51 height 28
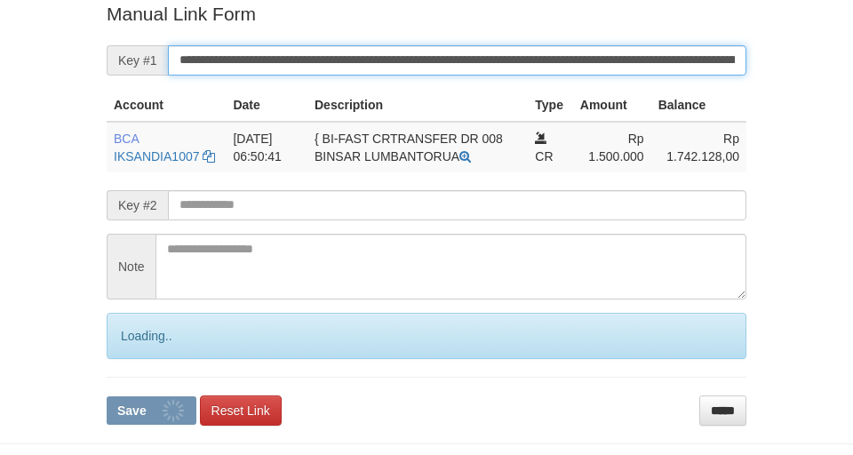
click at [107, 396] on button "Save" at bounding box center [152, 410] width 90 height 28
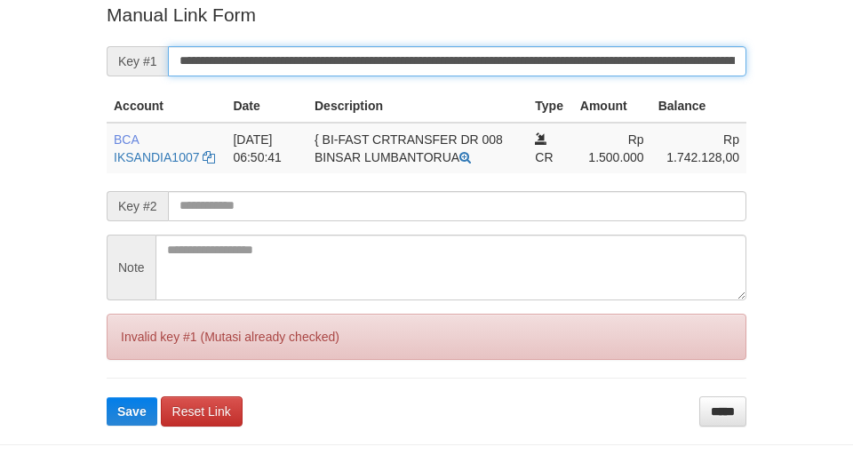
click at [463, 57] on input "**********" at bounding box center [457, 61] width 578 height 30
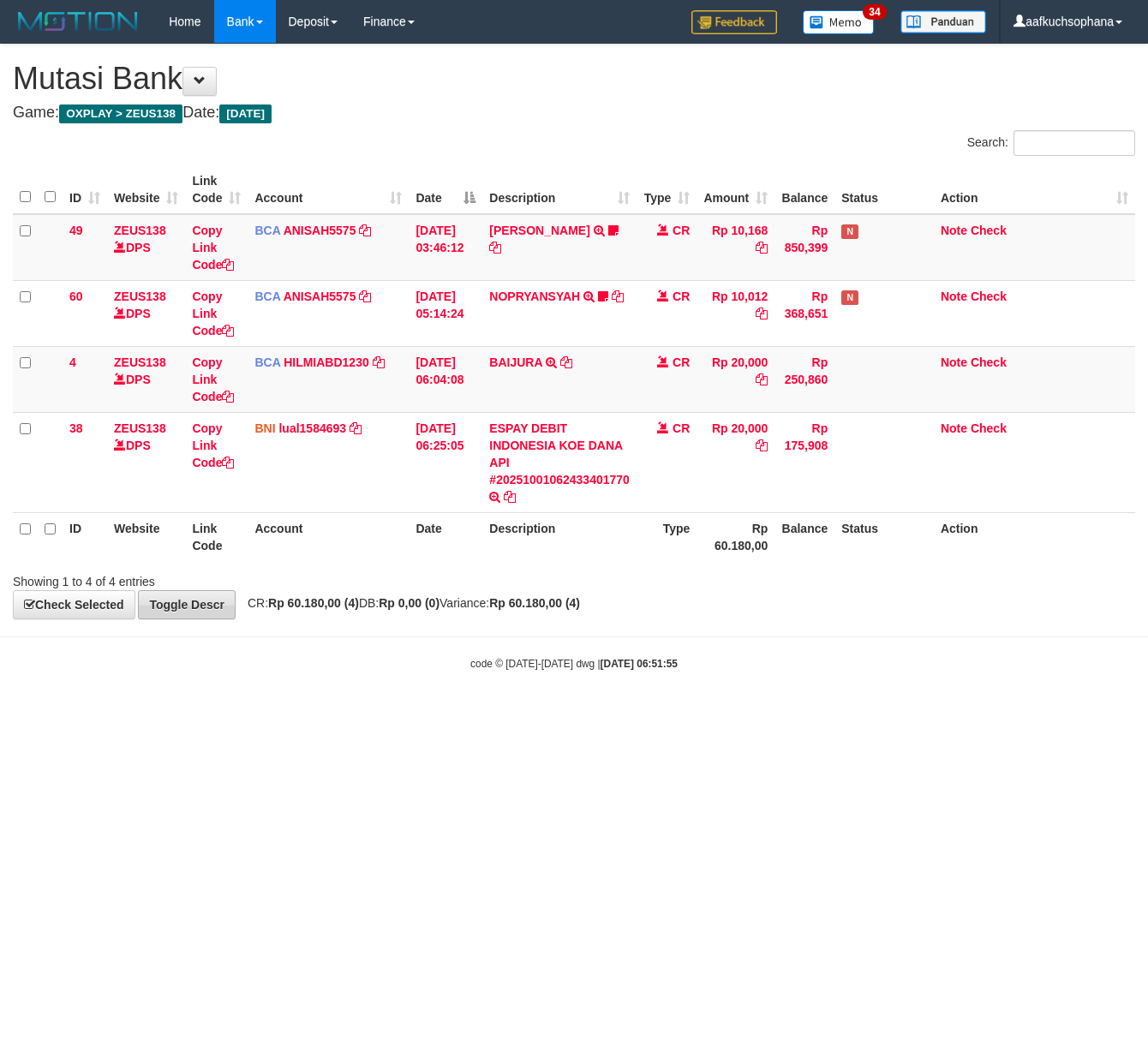
drag, startPoint x: 0, startPoint y: 0, endPoint x: 203, endPoint y: 605, distance: 638.1
click at [456, 715] on html "Toggle navigation Home Bank Account List Load By Website Group [OXPLAY] ZEUS138…" at bounding box center [574, 357] width 1148 height 715
click at [539, 715] on html "Toggle navigation Home Bank Account List Load By Website Group [OXPLAY] ZEUS138…" at bounding box center [574, 357] width 1148 height 715
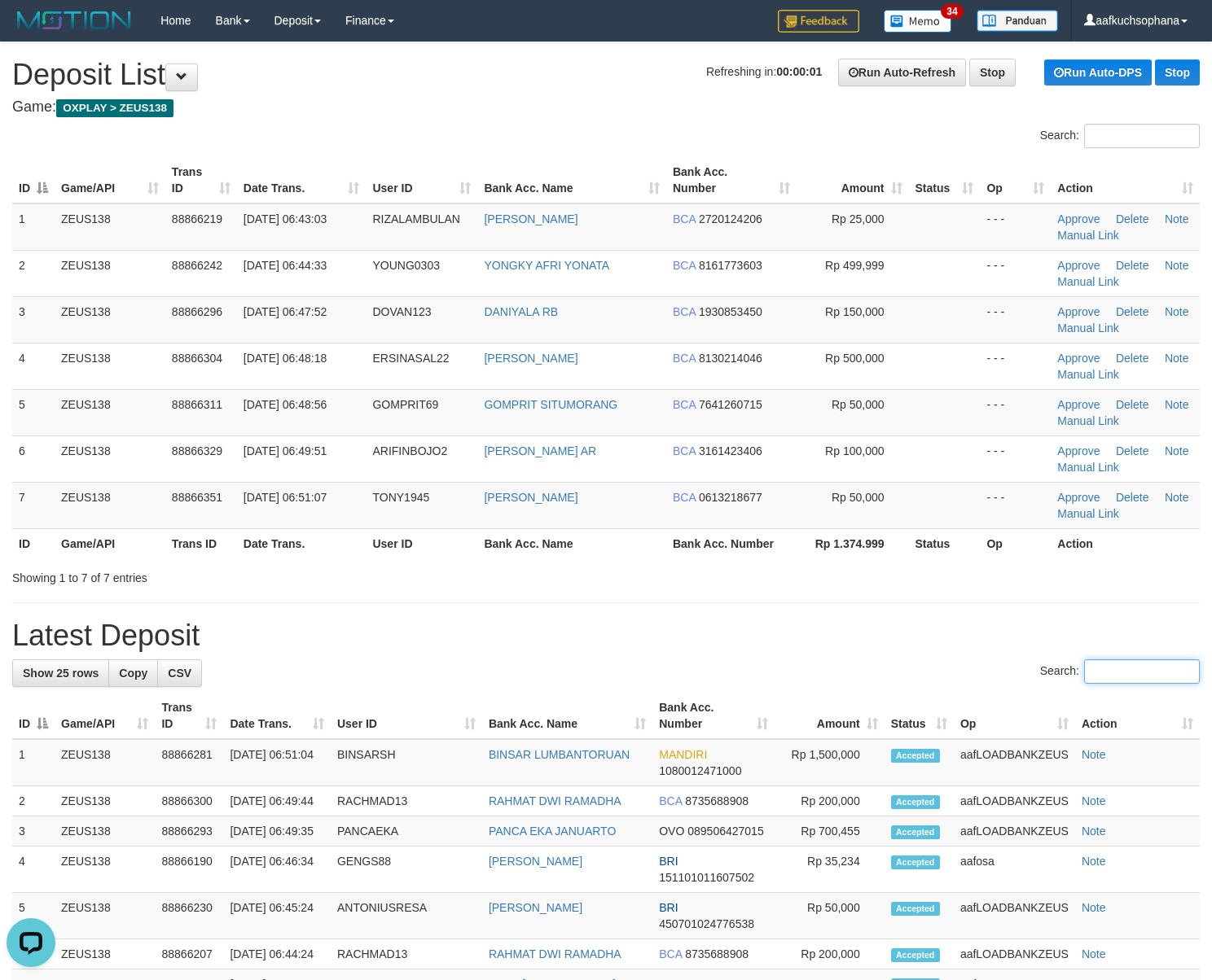
drag, startPoint x: 1184, startPoint y: 668, endPoint x: 1227, endPoint y: 658, distance: 44.1
click at [1181, 666] on input "Search:" at bounding box center [1141, 671] width 116 height 25
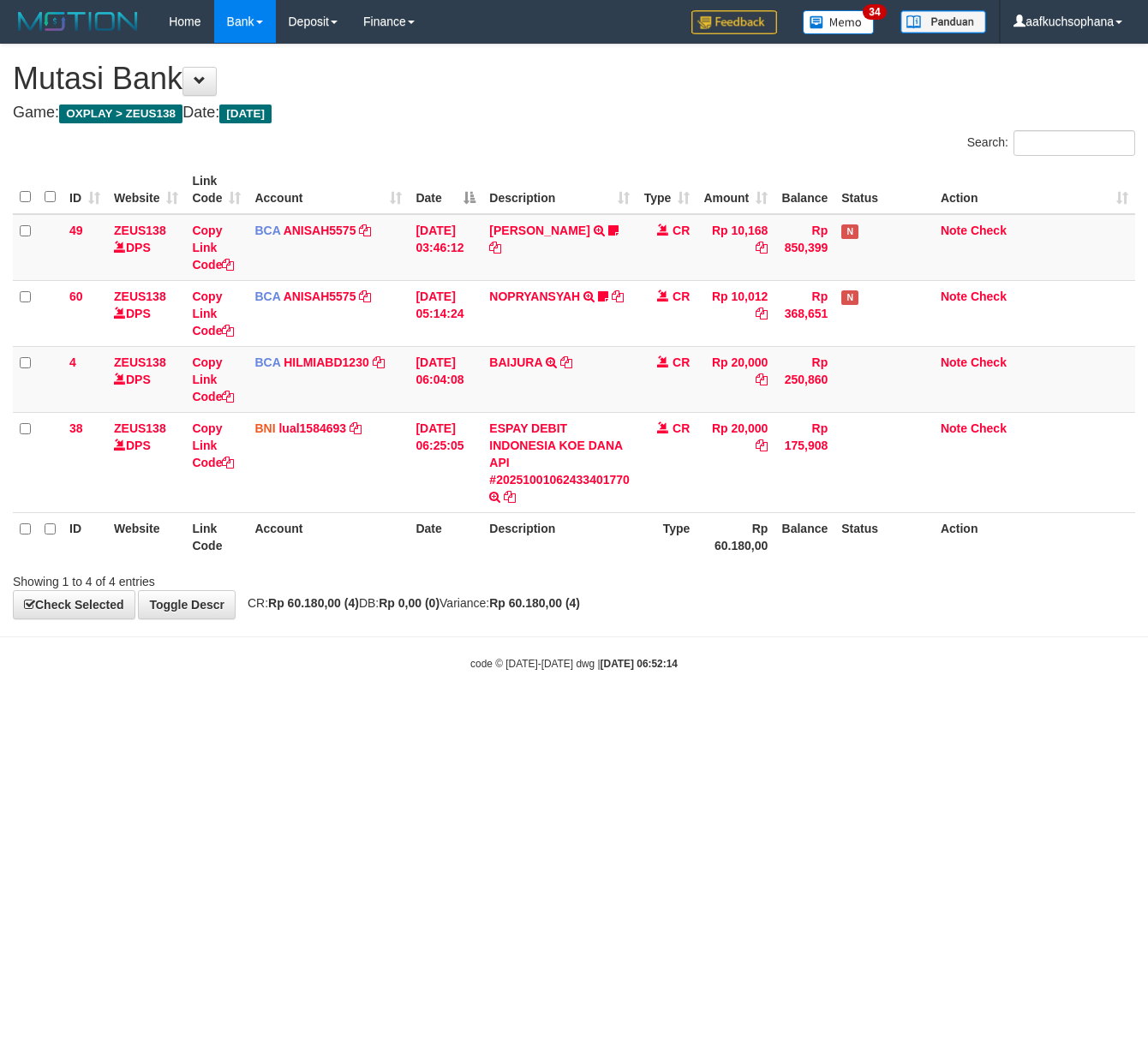
click at [245, 694] on body "Toggle navigation Home Bank Account List Load By Website Group [OXPLAY] ZEUS138…" at bounding box center [574, 357] width 1148 height 715
drag, startPoint x: 80, startPoint y: 690, endPoint x: 1, endPoint y: 663, distance: 83.5
click at [70, 686] on body "Toggle navigation Home Bank Account List Load By Website Group [OXPLAY] ZEUS138…" at bounding box center [574, 357] width 1148 height 715
click at [5, 711] on body "Toggle navigation Home Bank Account List Load By Website Group [OXPLAY] ZEUS138…" at bounding box center [574, 357] width 1148 height 715
drag, startPoint x: 96, startPoint y: 785, endPoint x: 0, endPoint y: 758, distance: 99.7
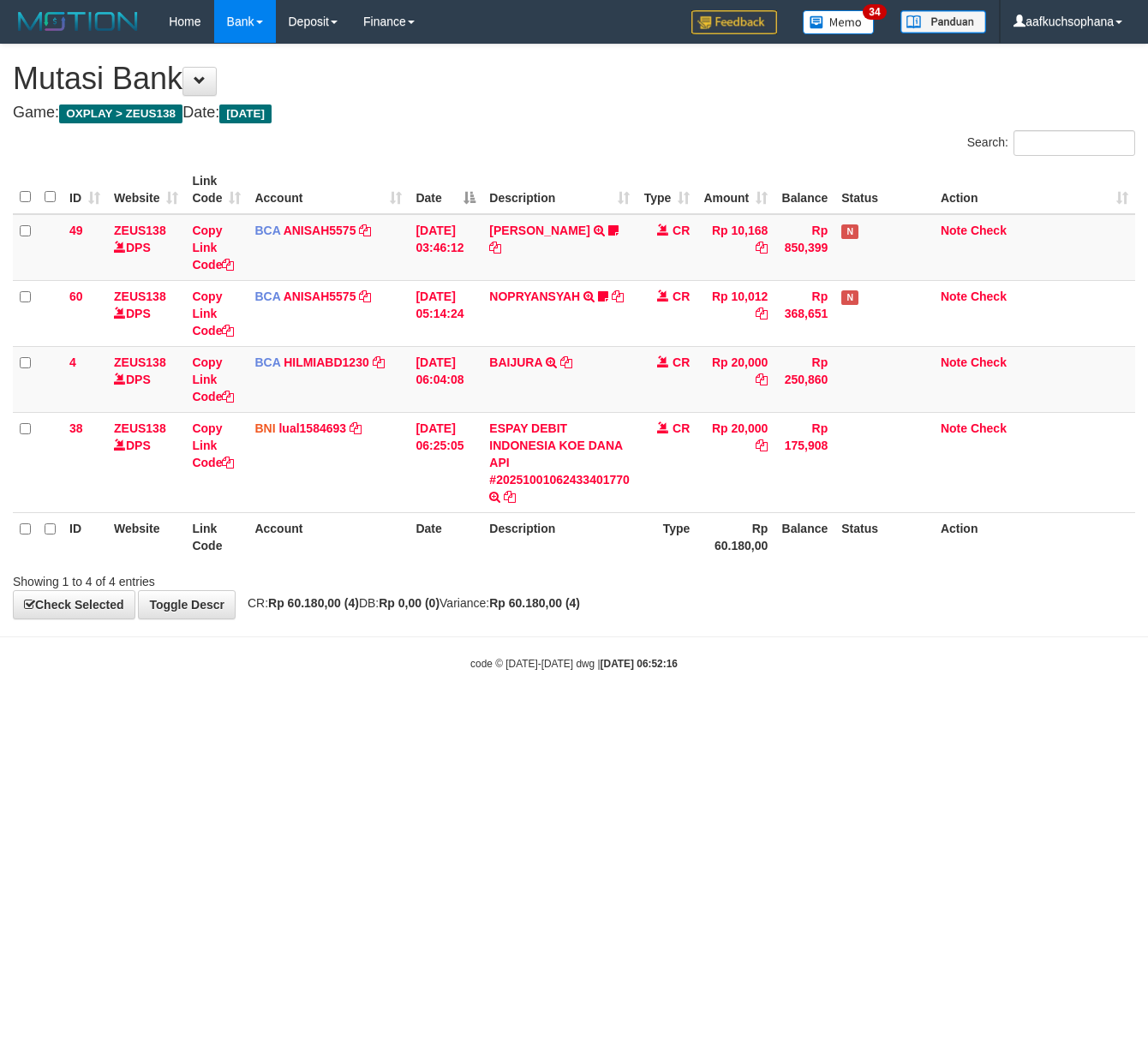
click at [75, 715] on html "Toggle navigation Home Bank Account List Load By Website Group [OXPLAY] ZEUS138…" at bounding box center [574, 357] width 1148 height 715
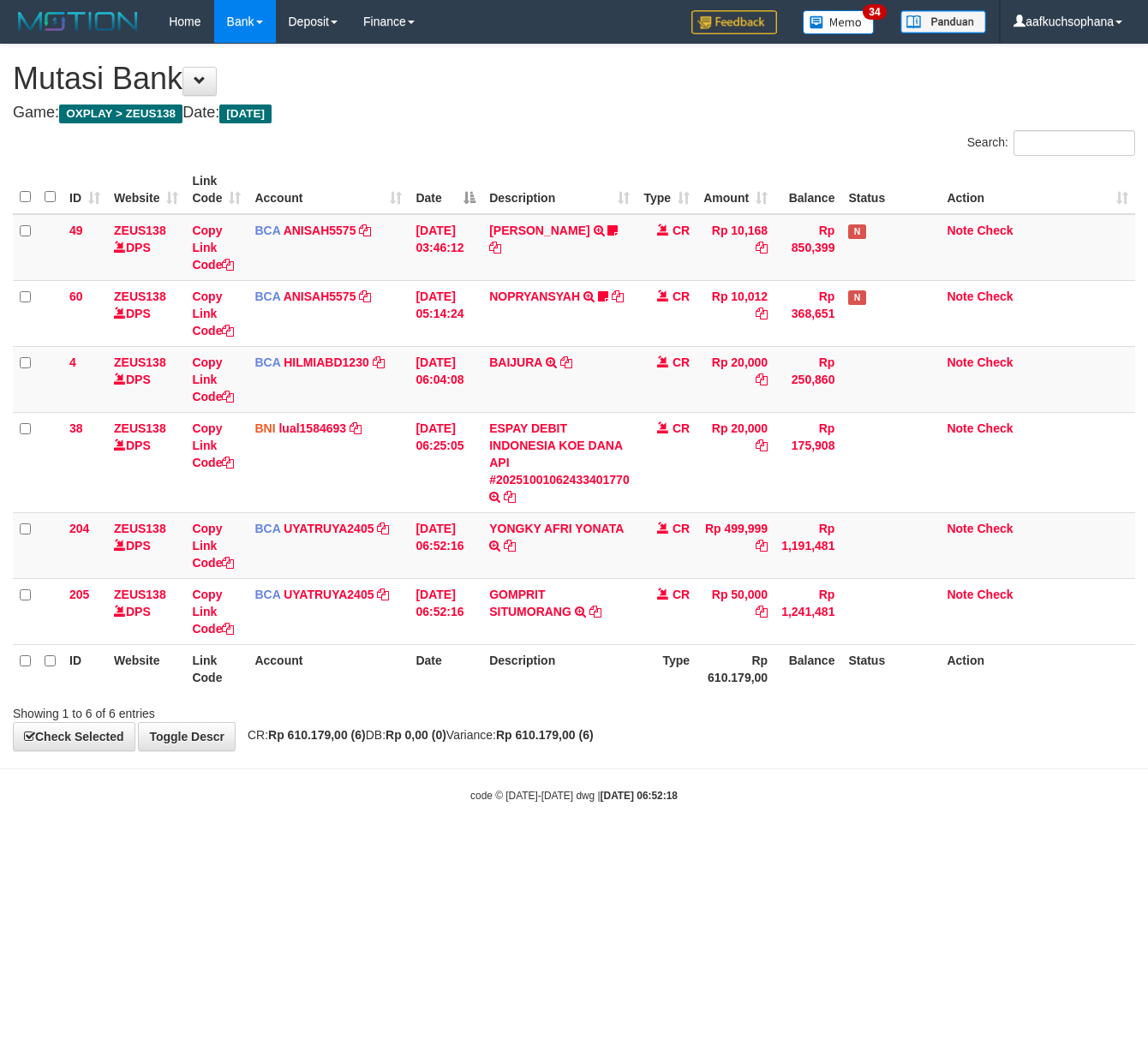
click at [237, 844] on body "Toggle navigation Home Bank Account List Load By Website Group [OXPLAY] ZEUS138…" at bounding box center [574, 424] width 1148 height 847
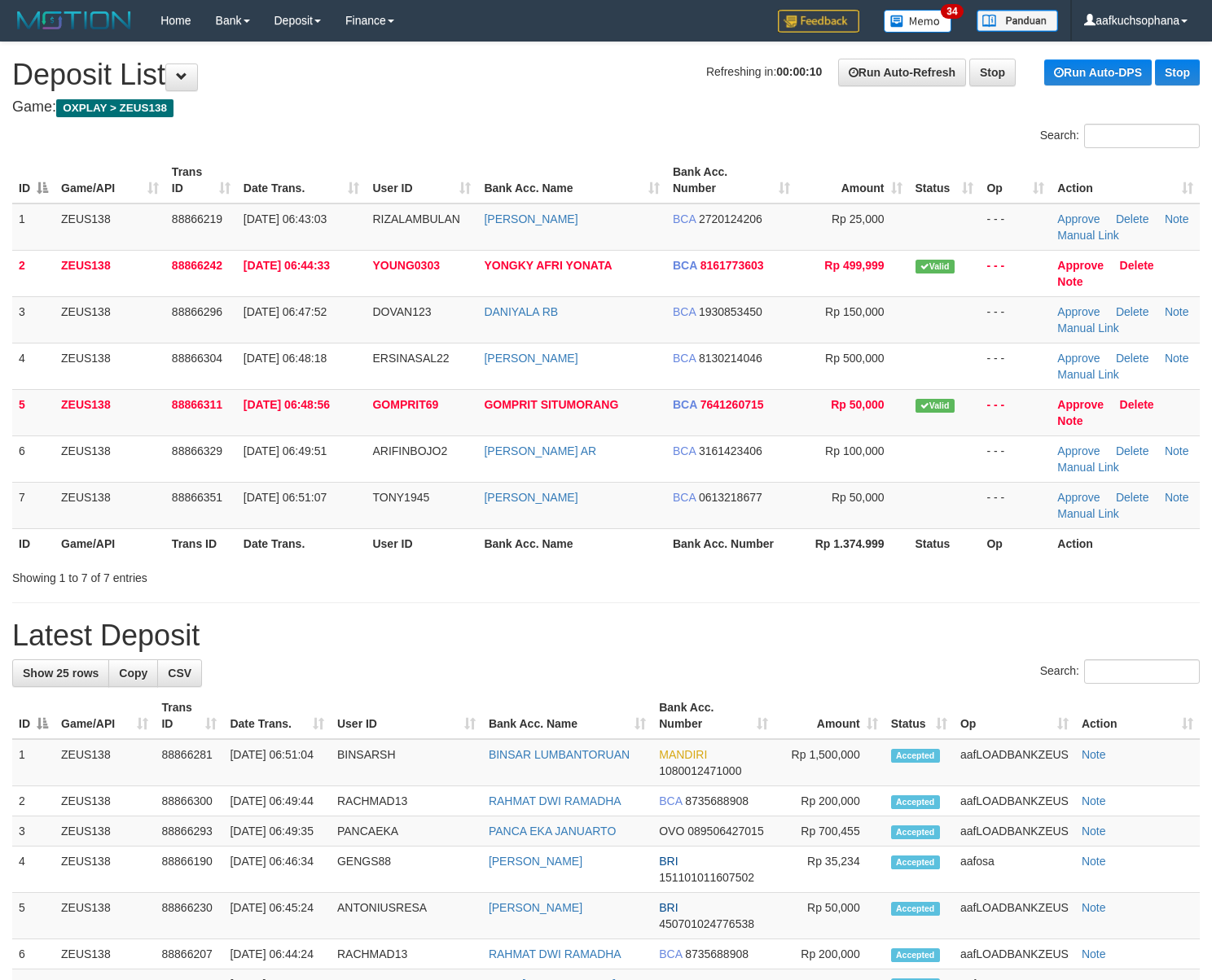
click at [855, 652] on h1 "Latest Deposit" at bounding box center [605, 636] width 1187 height 33
click at [987, 627] on h1 "Latest Deposit" at bounding box center [605, 636] width 1187 height 33
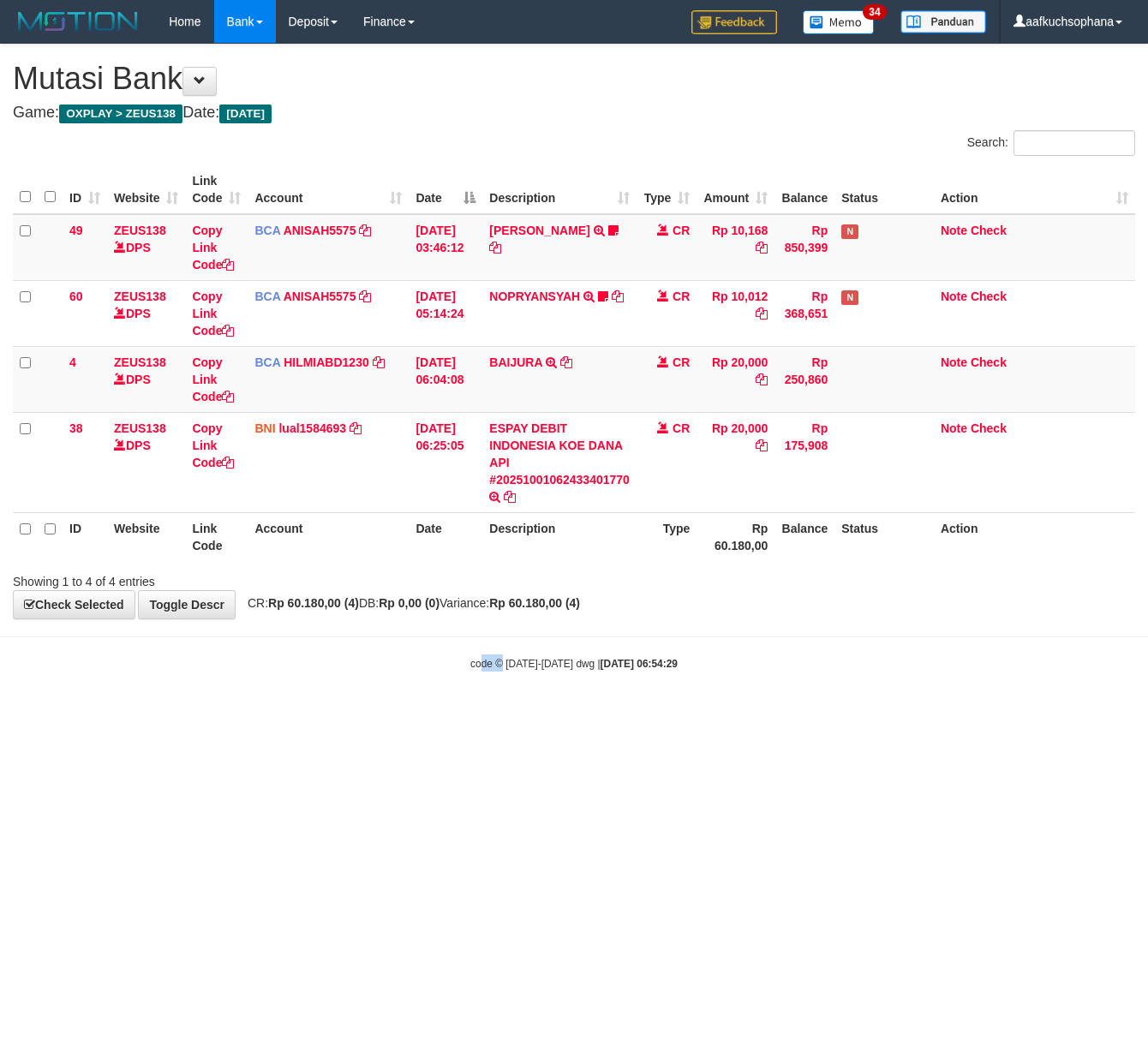
drag, startPoint x: 478, startPoint y: 742, endPoint x: 2, endPoint y: 617, distance: 492.1
click at [408, 715] on html "Toggle navigation Home Bank Account List Load By Website Group [OXPLAY] ZEUS138…" at bounding box center [574, 357] width 1148 height 715
drag, startPoint x: 0, startPoint y: 0, endPoint x: 548, endPoint y: 770, distance: 945.1
click at [600, 715] on html "Toggle navigation Home Bank Account List Load By Website Group [OXPLAY] ZEUS138…" at bounding box center [574, 357] width 1148 height 715
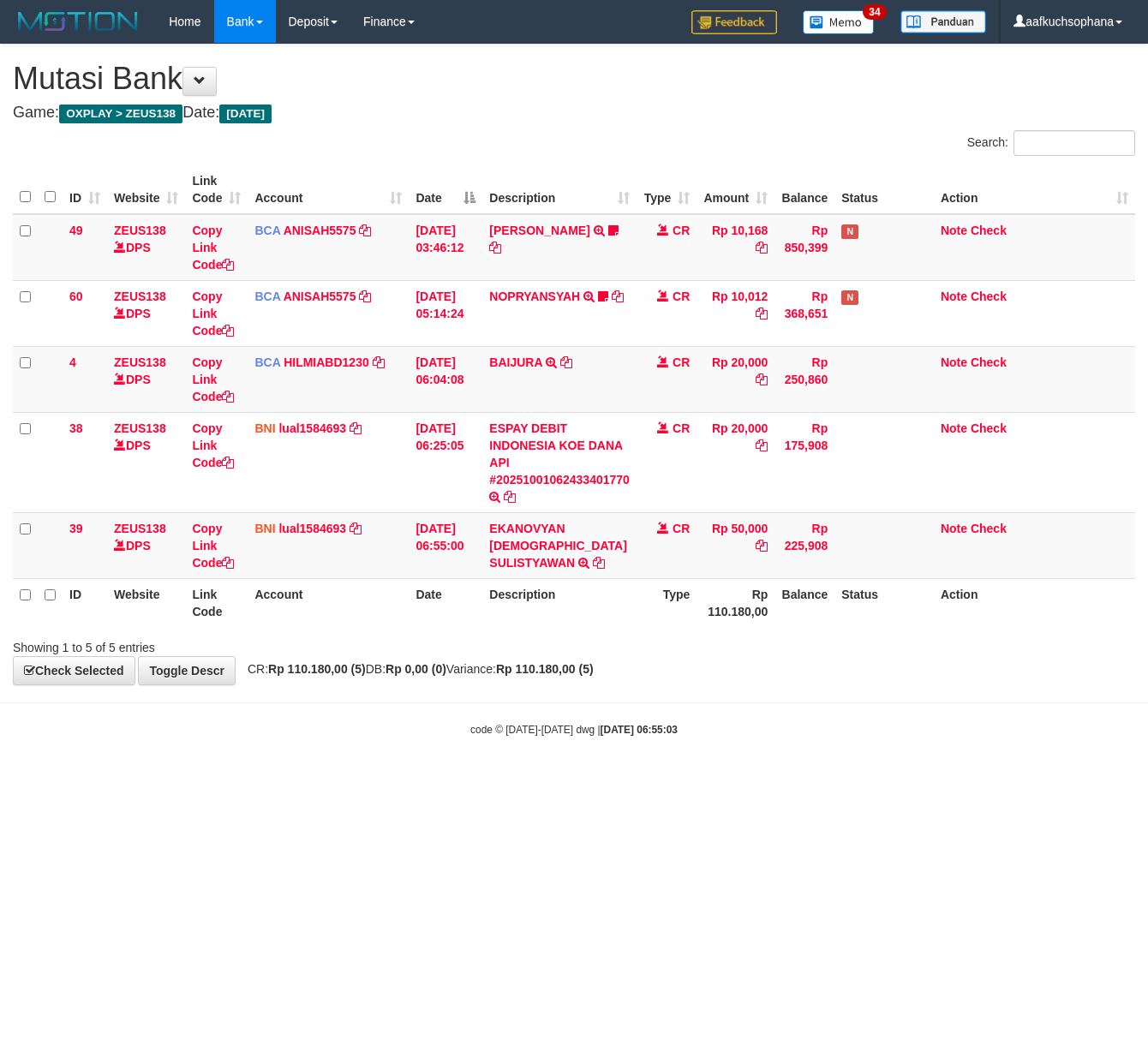
click at [686, 676] on div "**********" at bounding box center [574, 364] width 1148 height 640
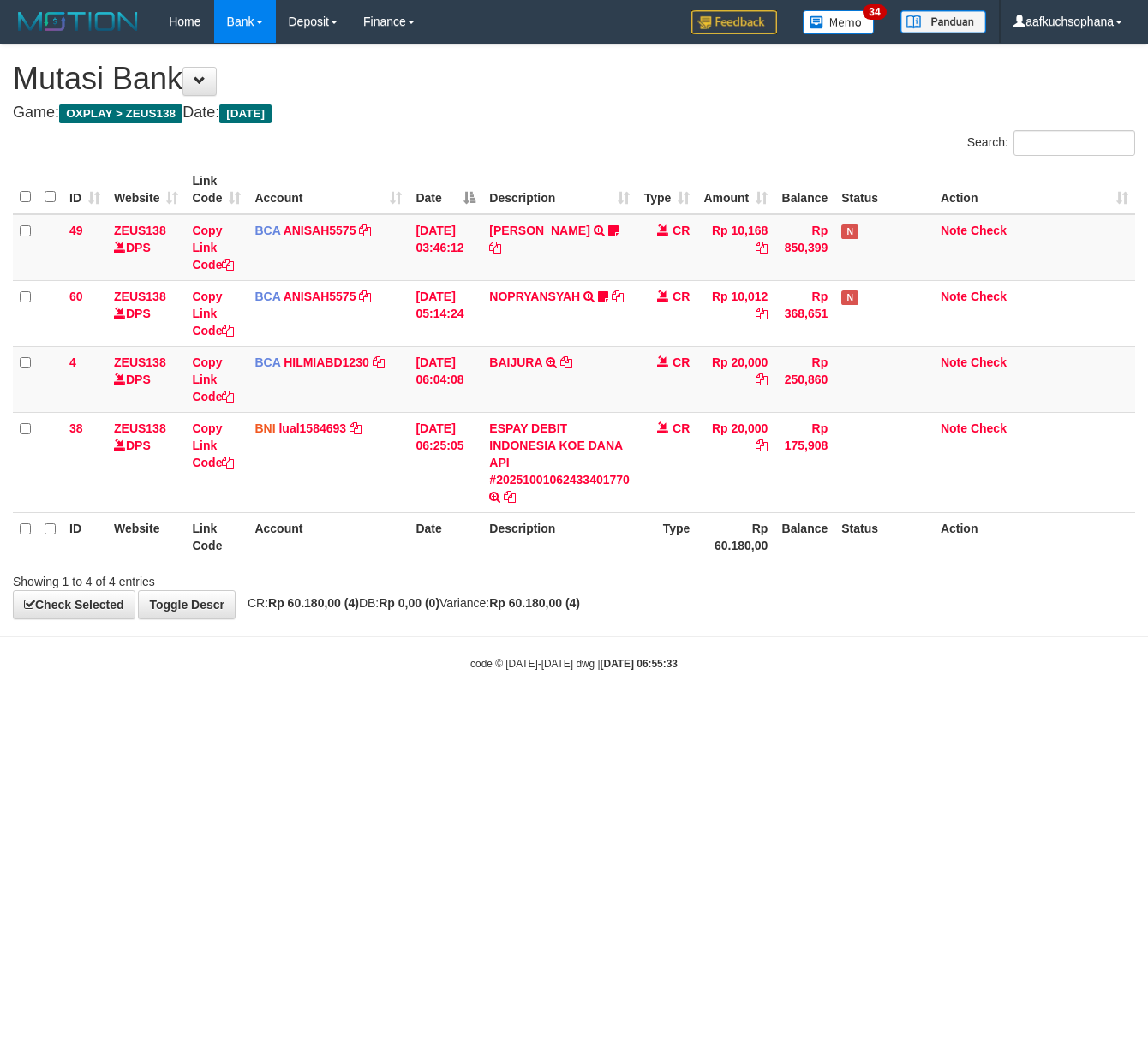
click at [501, 710] on body "Toggle navigation Home Bank Account List Load By Website Group [OXPLAY] ZEUS138…" at bounding box center [574, 357] width 1148 height 715
click at [423, 715] on html "Toggle navigation Home Bank Account List Load By Website Group [OXPLAY] ZEUS138…" at bounding box center [574, 357] width 1148 height 715
drag, startPoint x: 504, startPoint y: 771, endPoint x: 430, endPoint y: 735, distance: 82.3
click at [484, 715] on html "Toggle navigation Home Bank Account List Load By Website Group [OXPLAY] ZEUS138…" at bounding box center [574, 357] width 1148 height 715
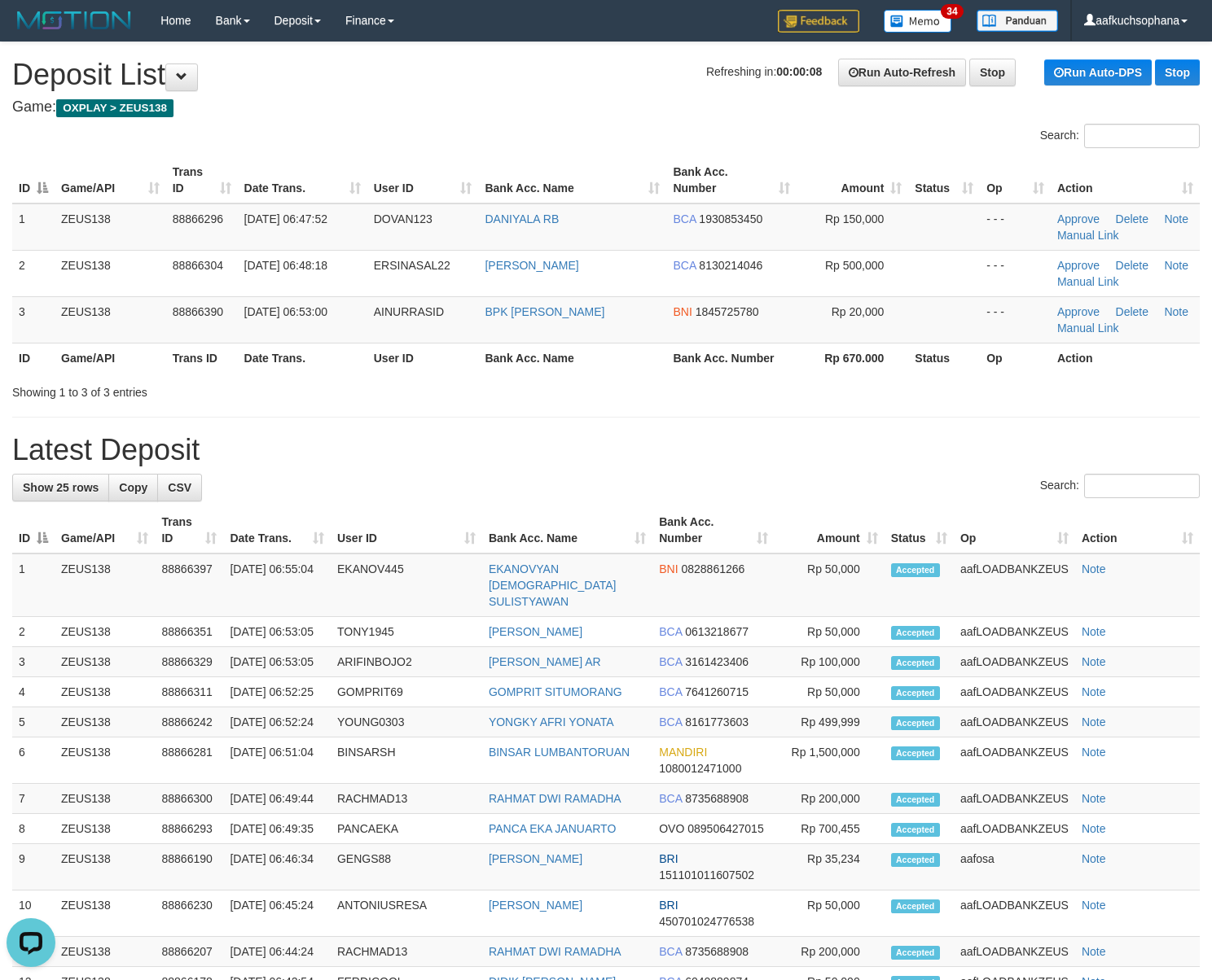
drag, startPoint x: 799, startPoint y: 472, endPoint x: 1221, endPoint y: 627, distance: 449.6
click at [803, 472] on div "**********" at bounding box center [606, 834] width 1212 height 1585
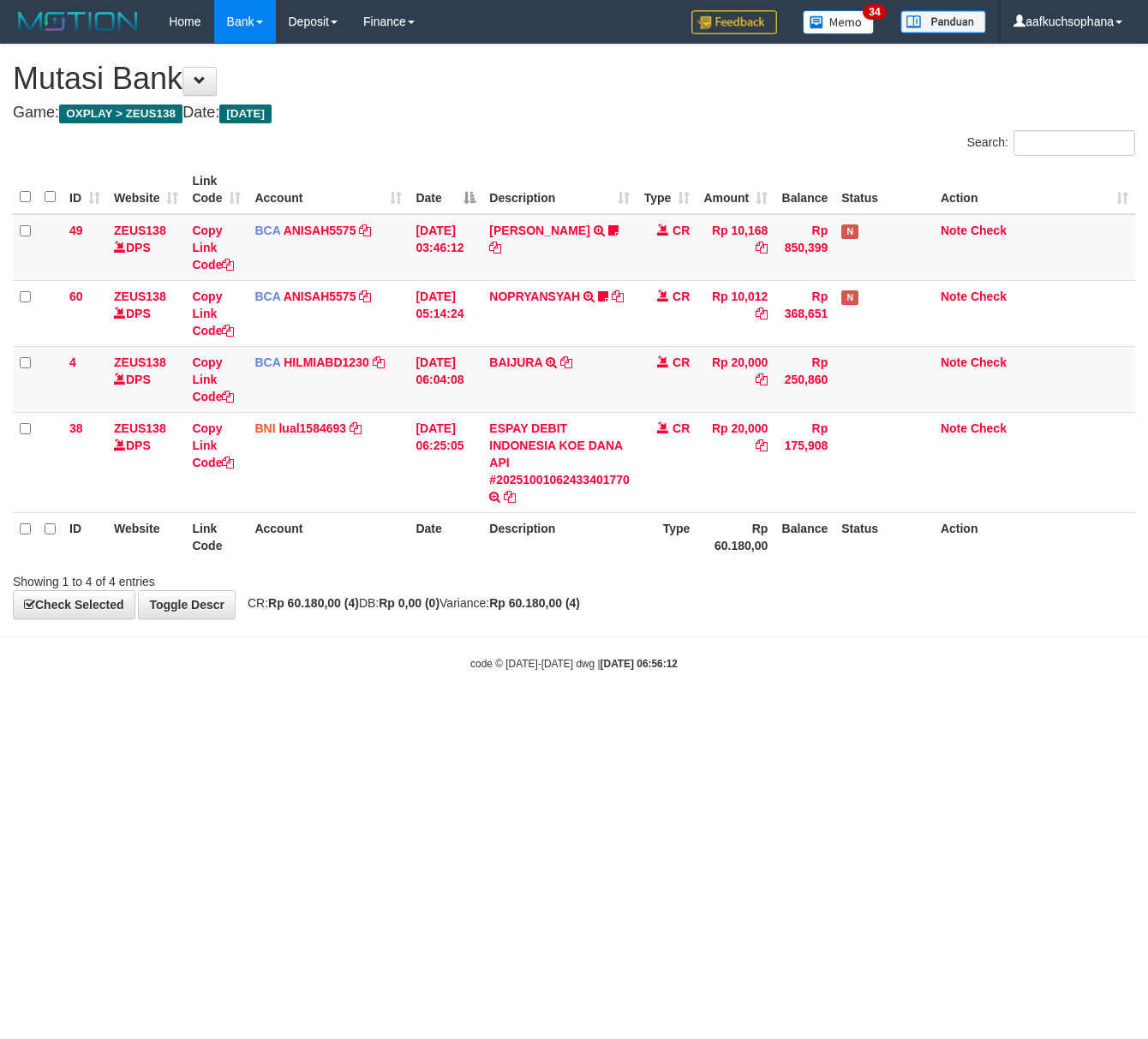
click at [388, 715] on html "Toggle navigation Home Bank Account List Load By Website Group [OXPLAY] ZEUS138…" at bounding box center [574, 357] width 1148 height 715
click at [442, 715] on html "Toggle navigation Home Bank Account List Load By Website Group [OXPLAY] ZEUS138…" at bounding box center [574, 357] width 1148 height 715
click at [682, 638] on body "Toggle navigation Home Bank Account List Load By Website Group [OXPLAY] ZEUS138…" at bounding box center [574, 357] width 1148 height 715
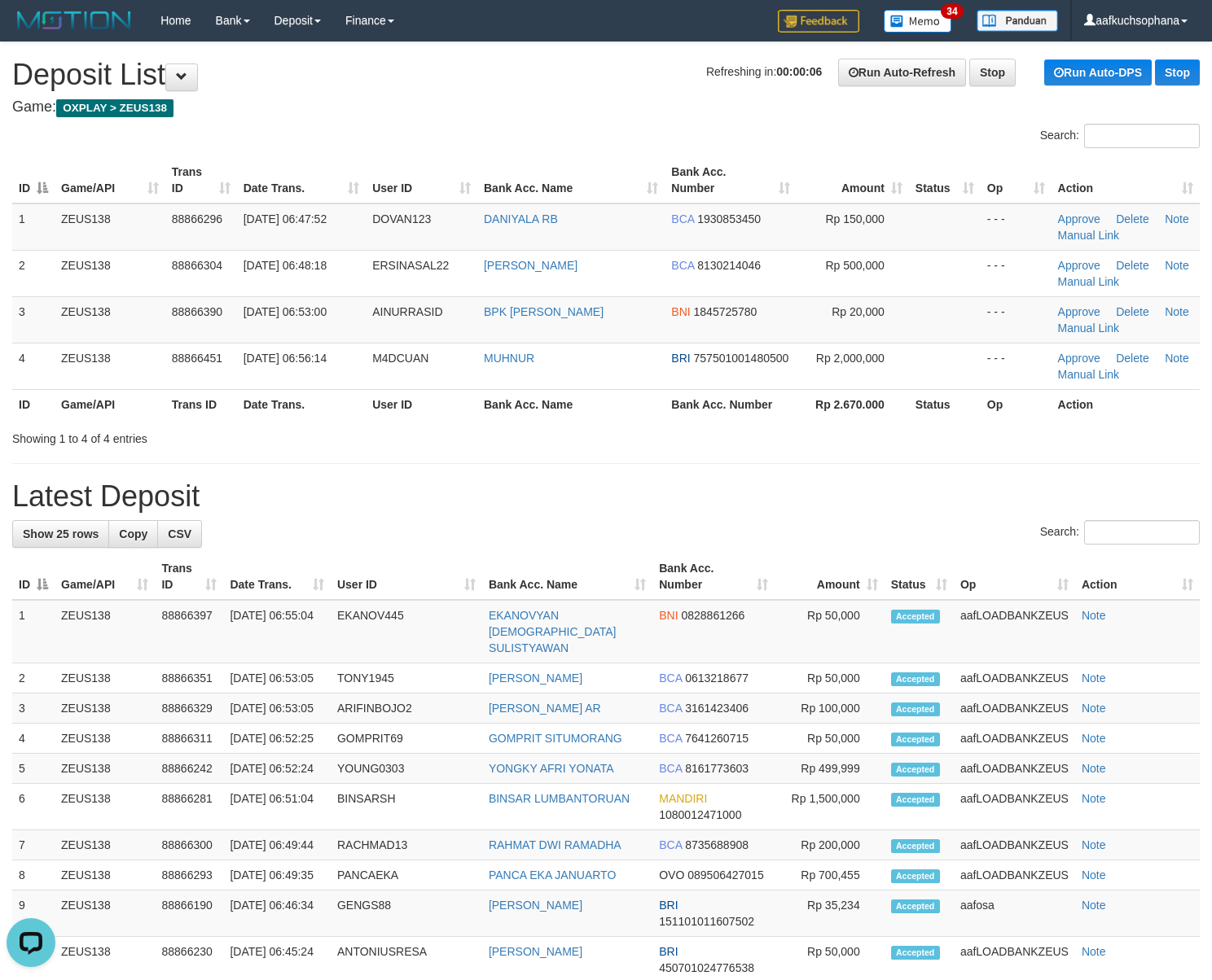
drag, startPoint x: 755, startPoint y: 430, endPoint x: 1221, endPoint y: 627, distance: 505.9
click at [791, 444] on div "Showing 1 to 4 of 4 entries" at bounding box center [606, 435] width 1212 height 23
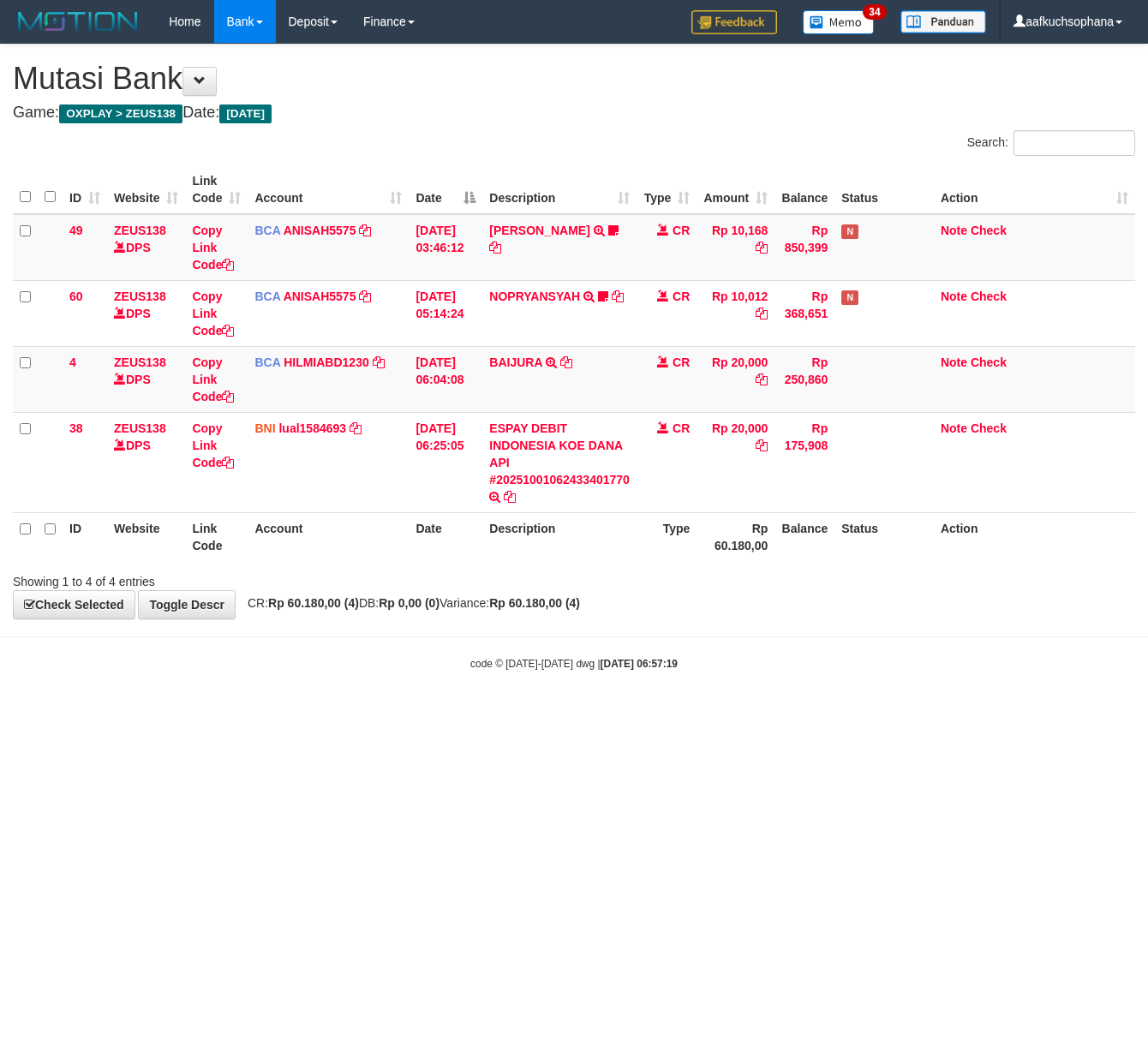
drag, startPoint x: 203, startPoint y: 806, endPoint x: 194, endPoint y: 799, distance: 11.4
click at [200, 715] on html "Toggle navigation Home Bank Account List Load By Website Group [OXPLAY] ZEUS138…" at bounding box center [574, 357] width 1148 height 715
click at [556, 715] on html "Toggle navigation Home Bank Account List Load By Website Group [OXPLAY] ZEUS138…" at bounding box center [574, 357] width 1148 height 715
drag, startPoint x: 516, startPoint y: 795, endPoint x: 12, endPoint y: 629, distance: 530.6
click at [509, 715] on html "Toggle navigation Home Bank Account List Load By Website Group [OXPLAY] ZEUS138…" at bounding box center [574, 357] width 1148 height 715
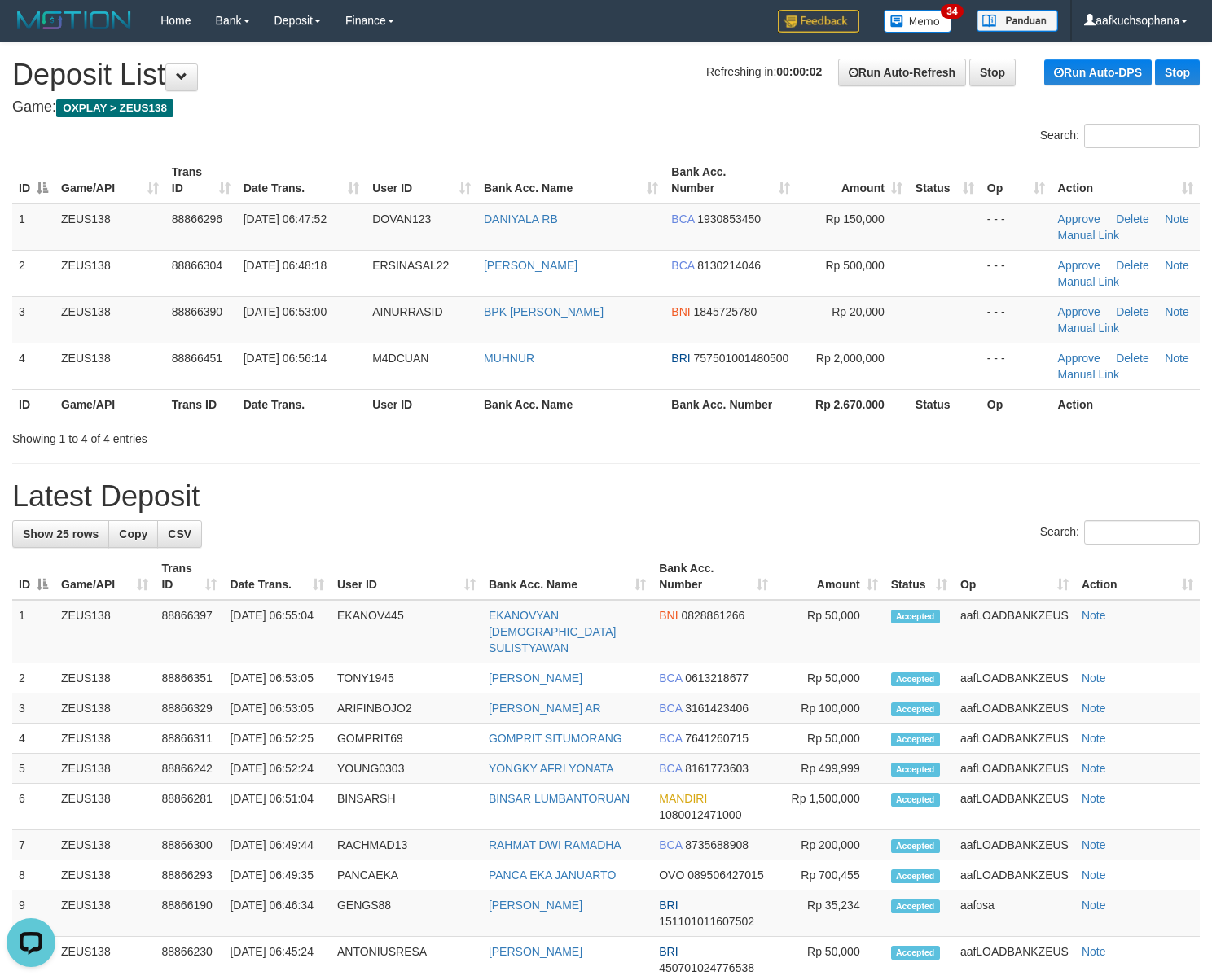
drag, startPoint x: 545, startPoint y: 472, endPoint x: 935, endPoint y: 572, distance: 402.6
click at [642, 503] on div "**********" at bounding box center [606, 858] width 1212 height 1632
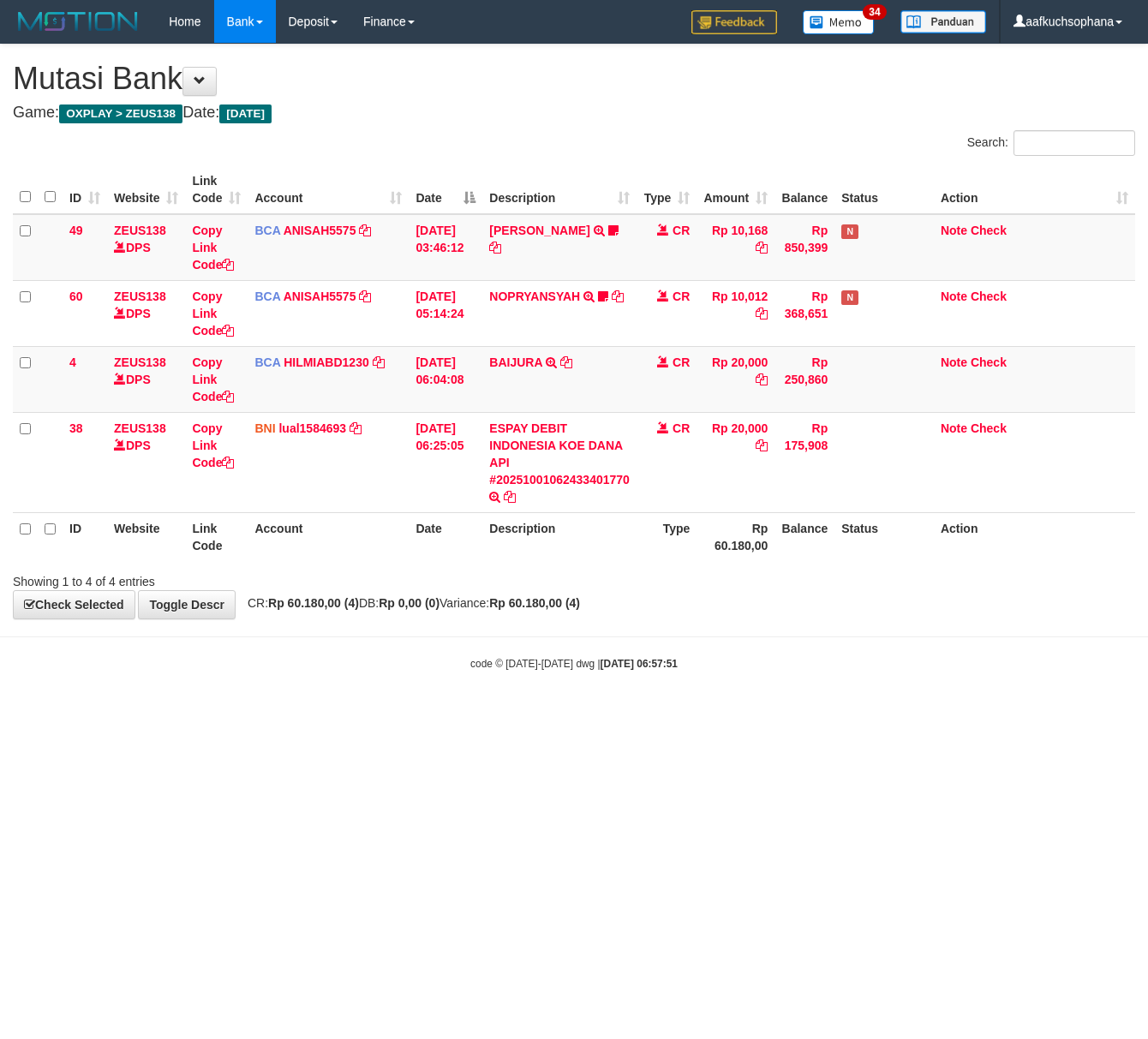
drag, startPoint x: 122, startPoint y: 711, endPoint x: 1, endPoint y: 647, distance: 136.9
click at [121, 711] on body "Toggle navigation Home Bank Account List Load By Website Group [OXPLAY] ZEUS138…" at bounding box center [574, 357] width 1148 height 715
drag, startPoint x: 417, startPoint y: 778, endPoint x: 7, endPoint y: 636, distance: 433.9
click at [405, 715] on html "Toggle navigation Home Bank Account List Load By Website Group [OXPLAY] ZEUS138…" at bounding box center [574, 357] width 1148 height 715
drag, startPoint x: 631, startPoint y: 832, endPoint x: 288, endPoint y: 694, distance: 369.7
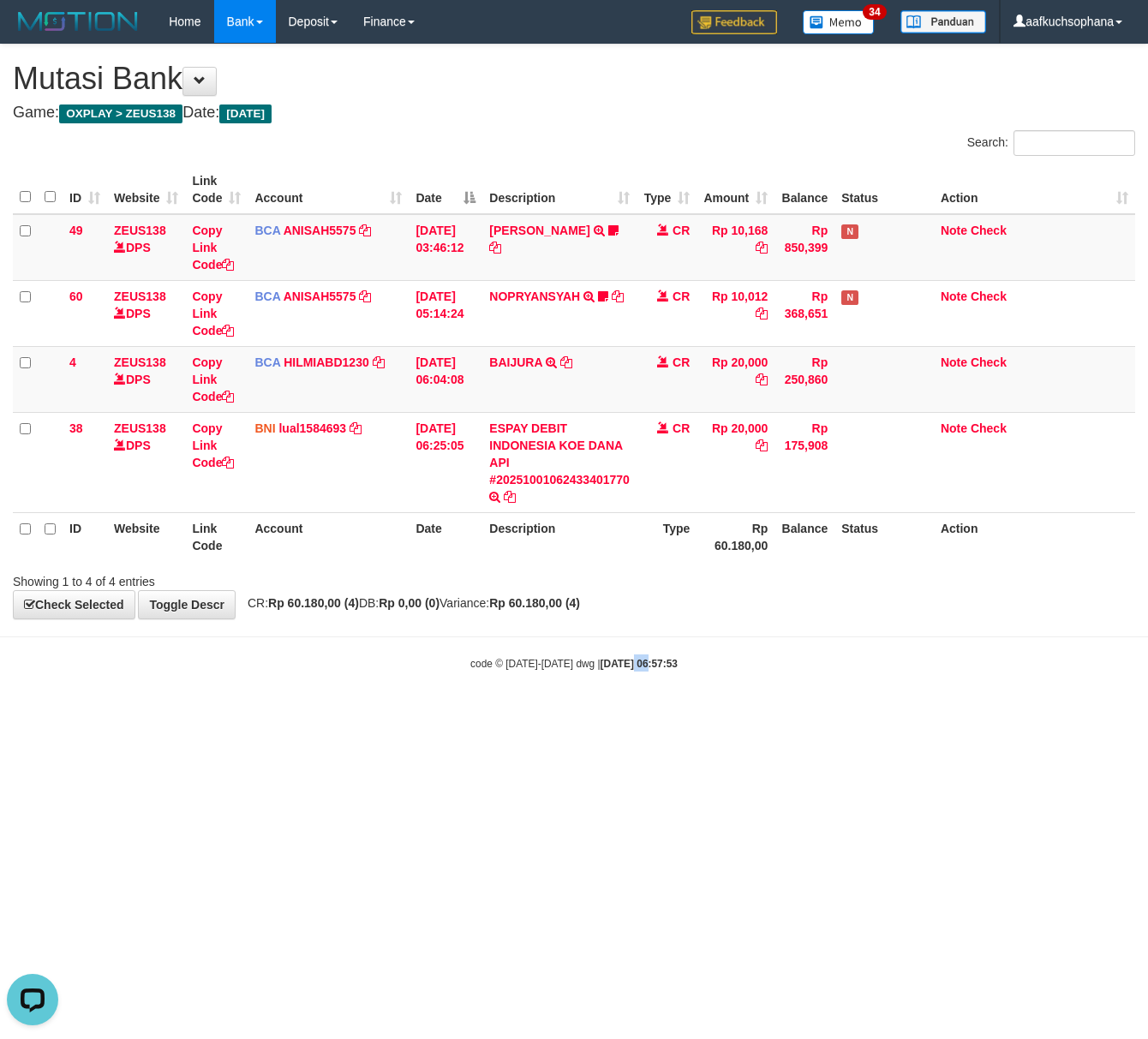
click at [622, 715] on html "Toggle navigation Home Bank Account List Load By Website Group [OXPLAY] ZEUS138…" at bounding box center [574, 357] width 1148 height 715
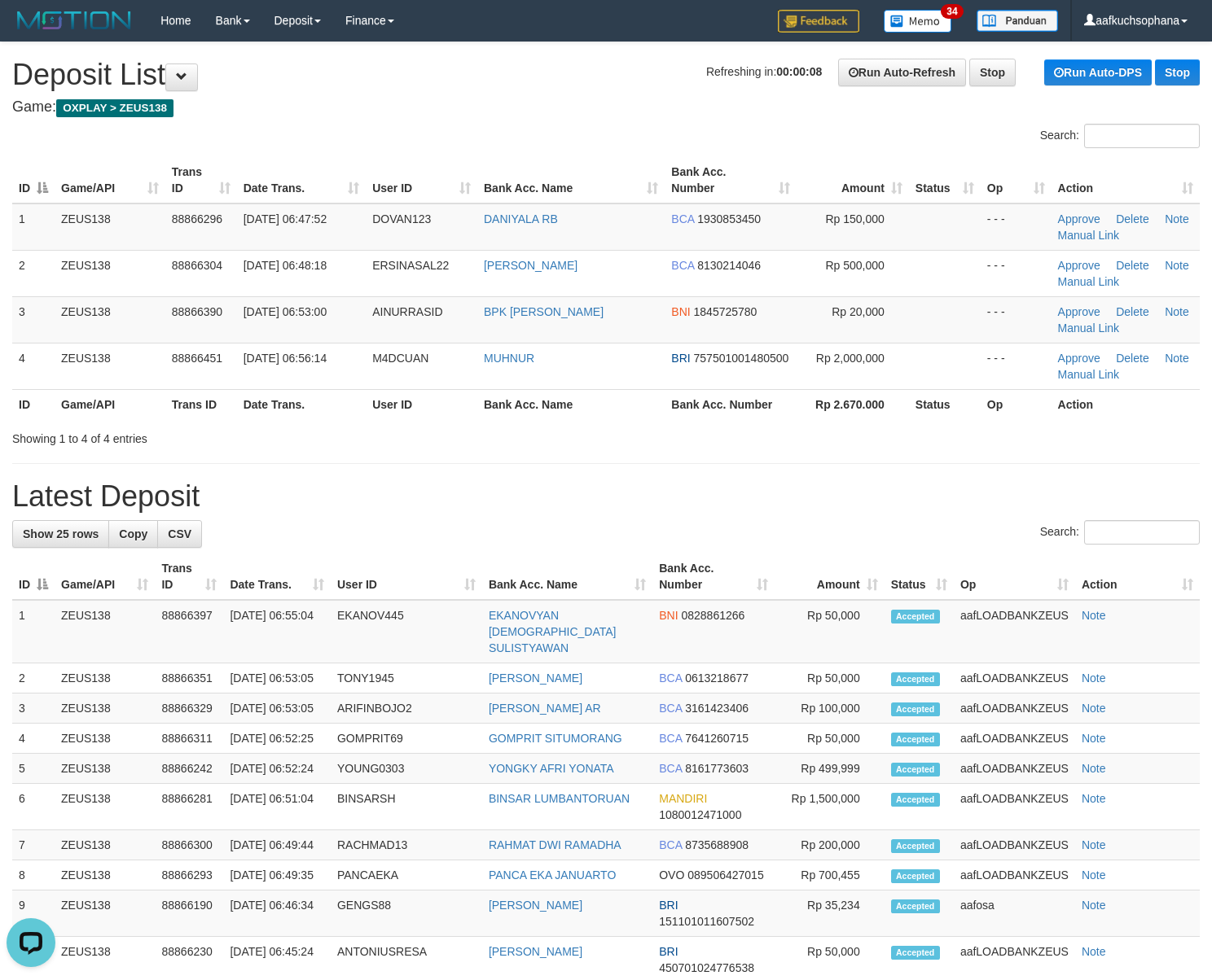
click at [744, 499] on h1 "Latest Deposit" at bounding box center [605, 497] width 1187 height 33
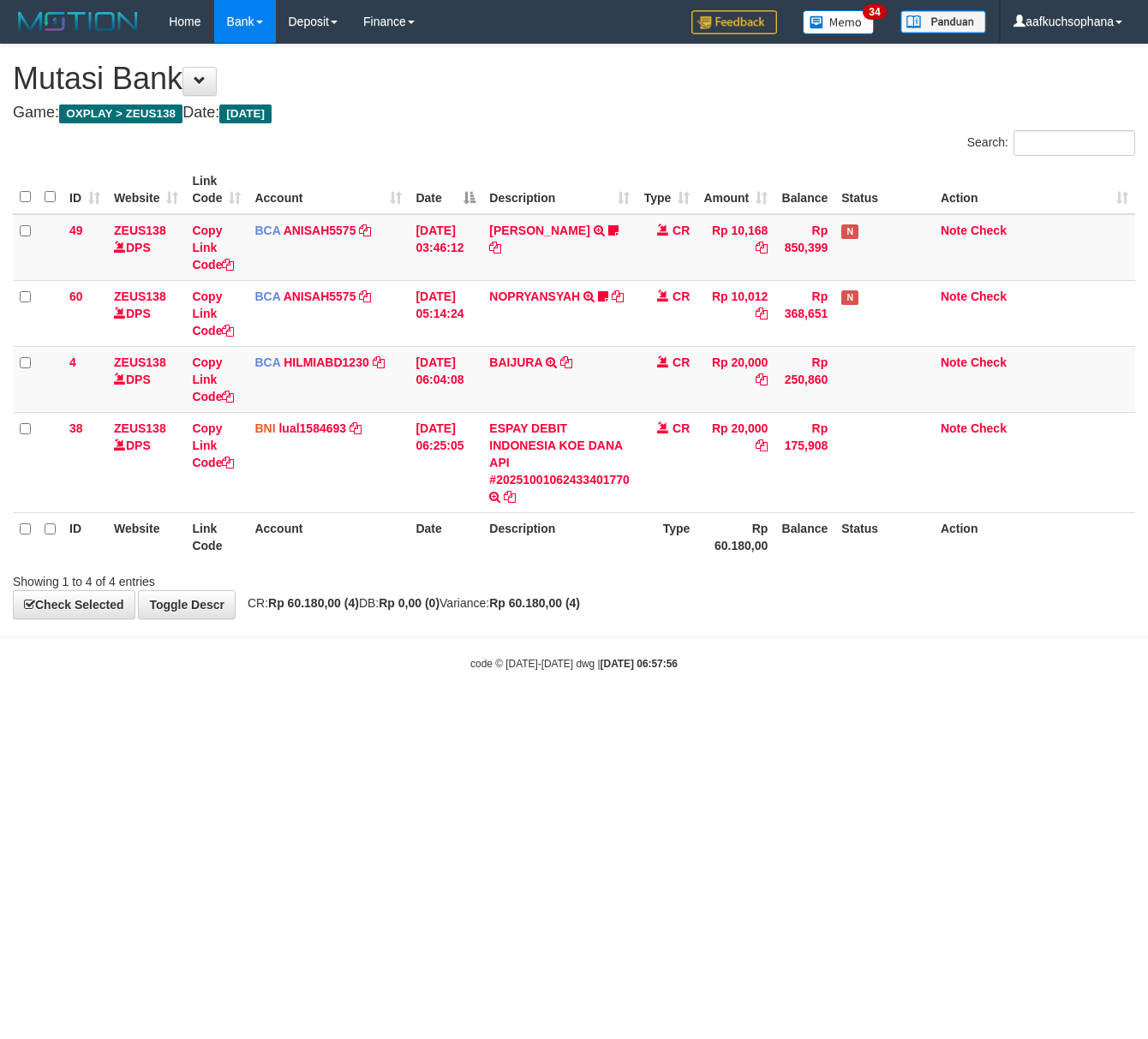
click at [262, 715] on html "Toggle navigation Home Bank Account List Load By Website Group [OXPLAY] ZEUS138…" at bounding box center [574, 357] width 1148 height 715
drag, startPoint x: 536, startPoint y: 738, endPoint x: 560, endPoint y: 789, distance: 56.4
click at [560, 715] on html "Toggle navigation Home Bank Account List Load By Website Group [OXPLAY] ZEUS138…" at bounding box center [574, 357] width 1148 height 715
